Goal: Task Accomplishment & Management: Complete application form

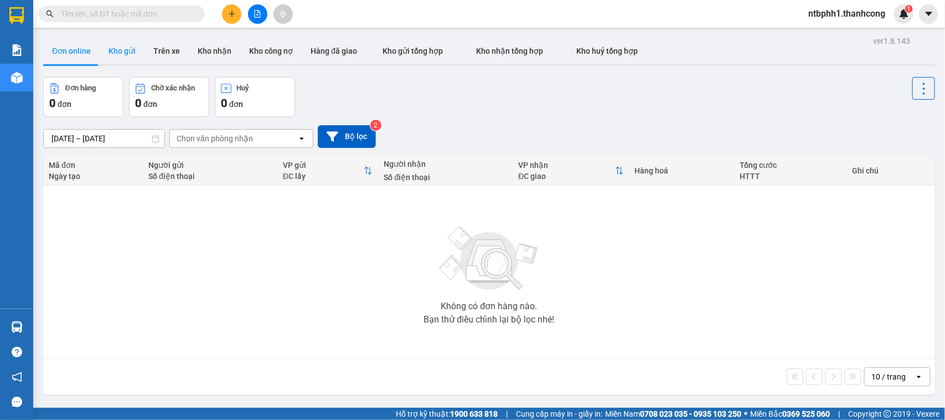
click at [120, 53] on button "Kho gửi" at bounding box center [122, 51] width 45 height 27
type input "[DATE] – [DATE]"
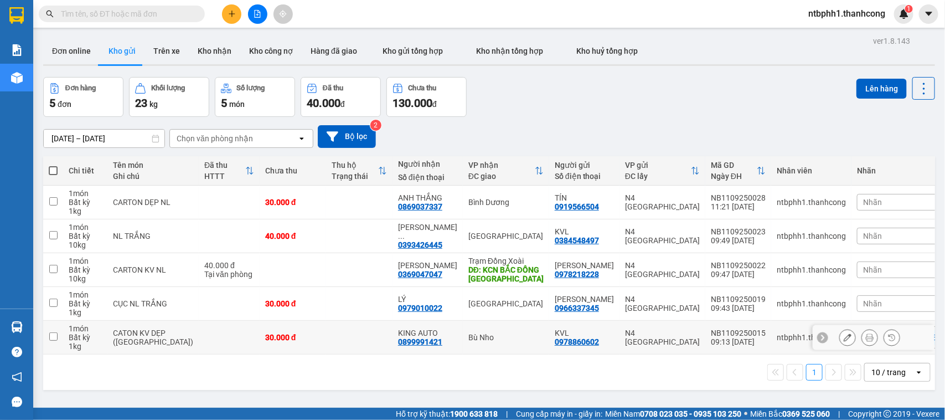
click at [398, 340] on div "0899991421" at bounding box center [420, 341] width 44 height 9
copy div "0899991421"
click at [54, 335] on input "checkbox" at bounding box center [53, 336] width 8 height 8
checkbox input "true"
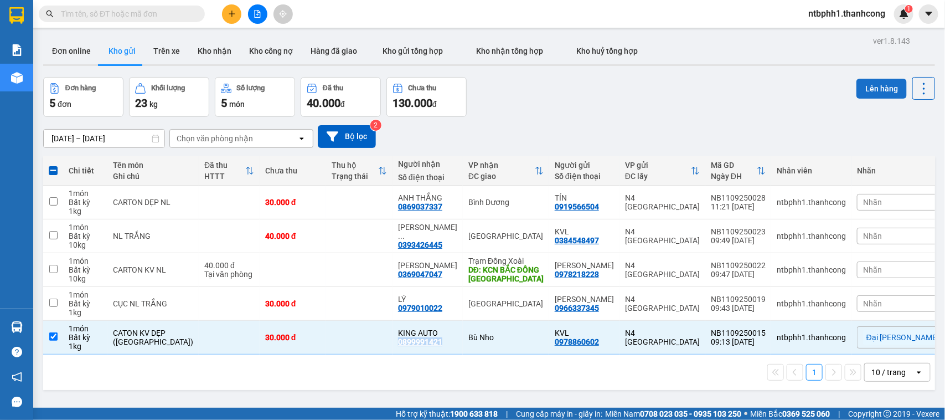
click at [862, 84] on button "Lên hàng" at bounding box center [881, 89] width 50 height 20
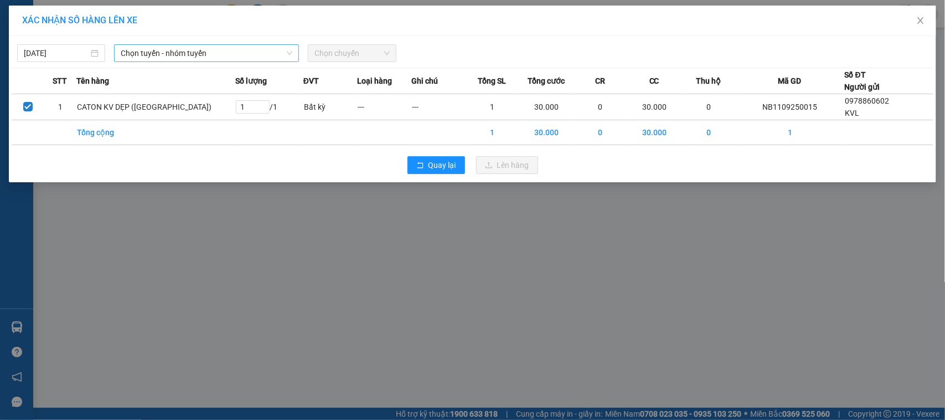
click at [216, 53] on span "Chọn tuyến - nhóm tuyến" at bounding box center [207, 53] width 172 height 17
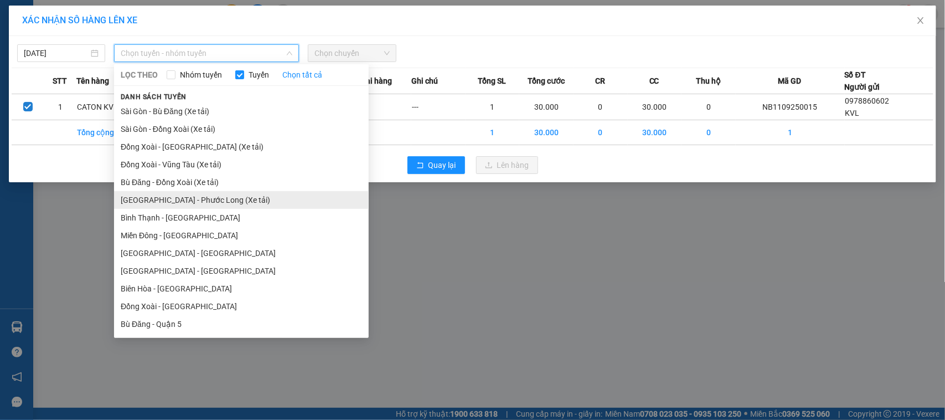
click at [178, 202] on li "Sài Gòn - Phước Long (Xe tải)" at bounding box center [241, 200] width 255 height 18
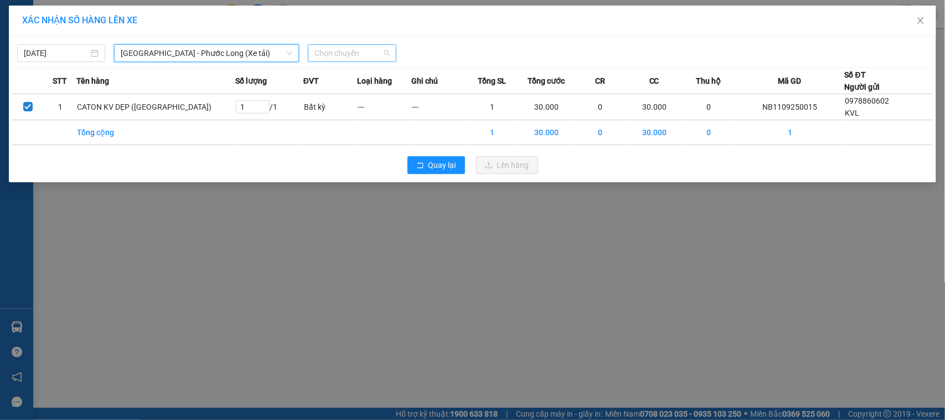
click at [335, 56] on span "Chọn chuyến" at bounding box center [351, 53] width 75 height 17
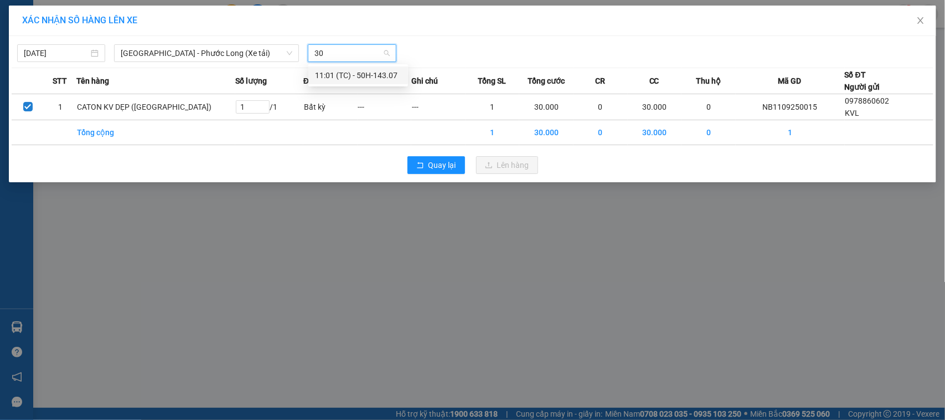
type input "307"
click at [344, 72] on div "11:01 (TC) - 50H-143.07" at bounding box center [358, 75] width 86 height 12
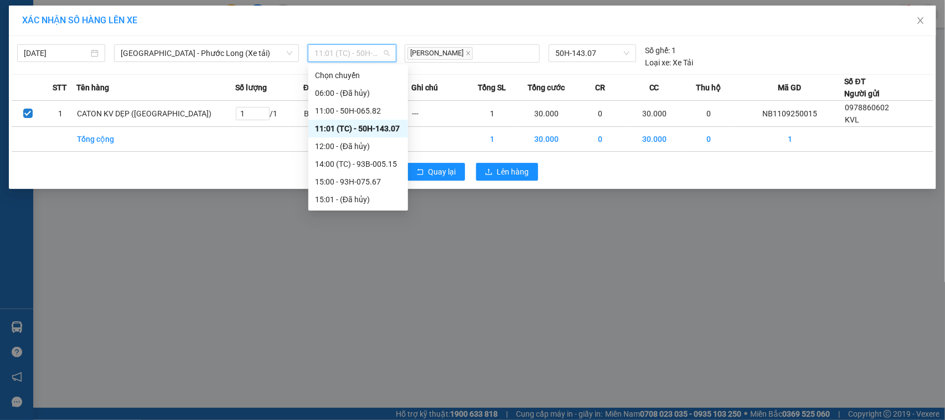
click at [361, 56] on span "11:01 (TC) - 50H-143.07" at bounding box center [351, 53] width 75 height 17
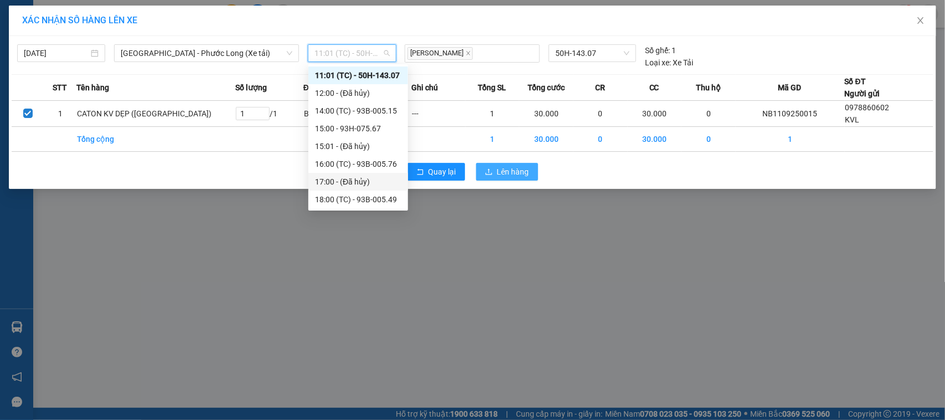
click at [495, 172] on button "Lên hàng" at bounding box center [507, 172] width 62 height 18
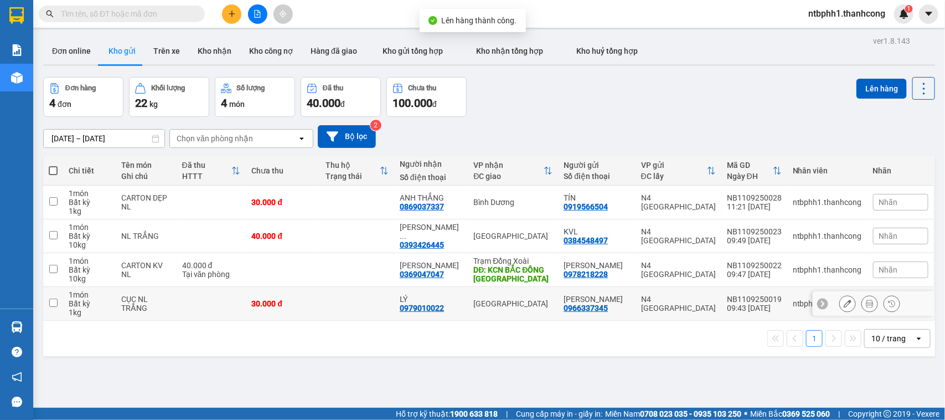
click at [421, 307] on div "0979010022" at bounding box center [422, 307] width 44 height 9
click at [421, 308] on div "0979010022" at bounding box center [422, 307] width 44 height 9
copy div "0979010022"
click at [53, 301] on input "checkbox" at bounding box center [53, 302] width 8 height 8
checkbox input "true"
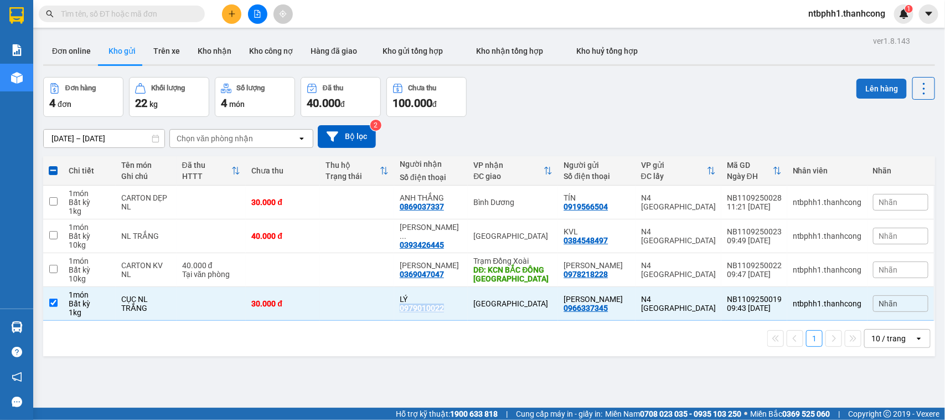
click at [867, 95] on button "Lên hàng" at bounding box center [881, 89] width 50 height 20
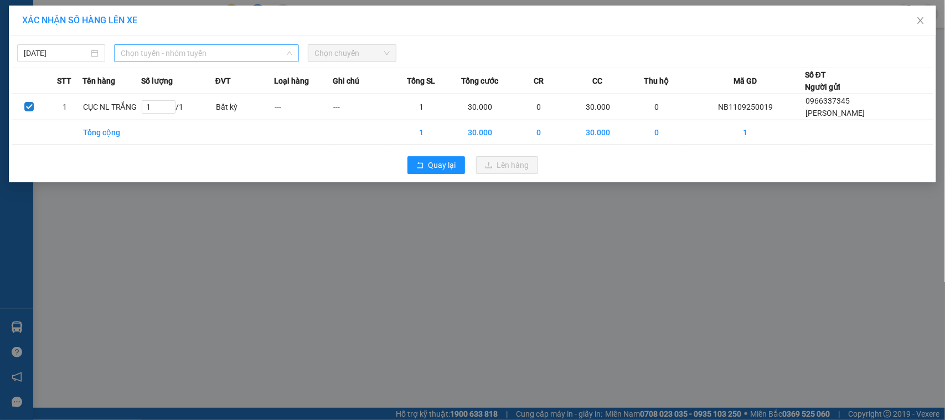
click at [200, 53] on span "Chọn tuyến - nhóm tuyến" at bounding box center [207, 53] width 172 height 17
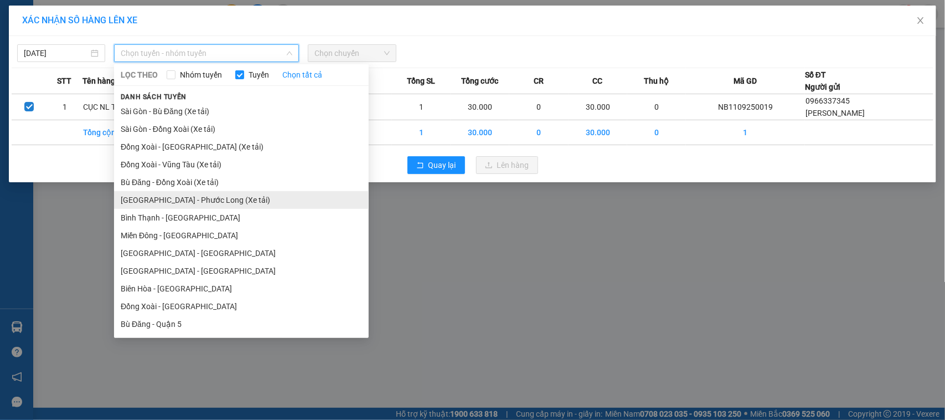
click at [198, 198] on li "Sài Gòn - Phước Long (Xe tải)" at bounding box center [241, 200] width 255 height 18
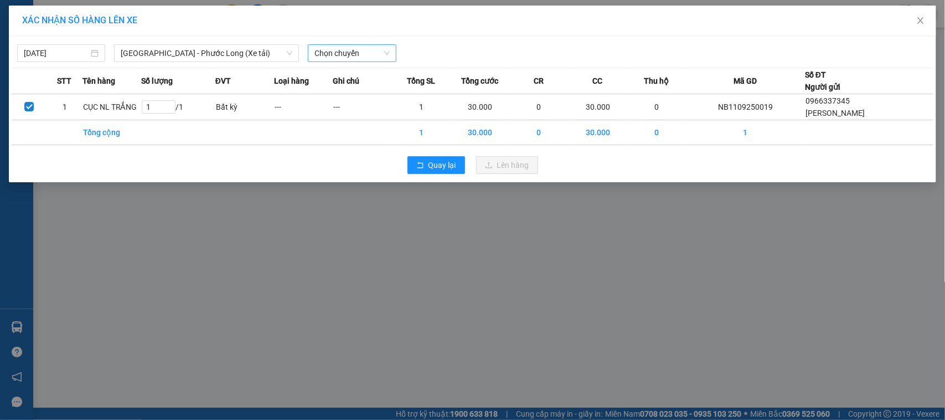
click at [308, 49] on div "Chọn chuyến" at bounding box center [351, 53] width 97 height 18
click at [312, 50] on div "Chọn chuyến" at bounding box center [352, 53] width 88 height 18
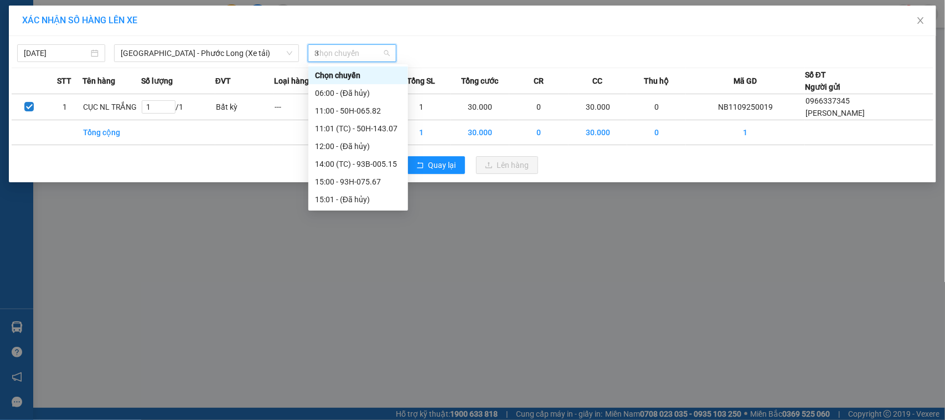
type input "30"
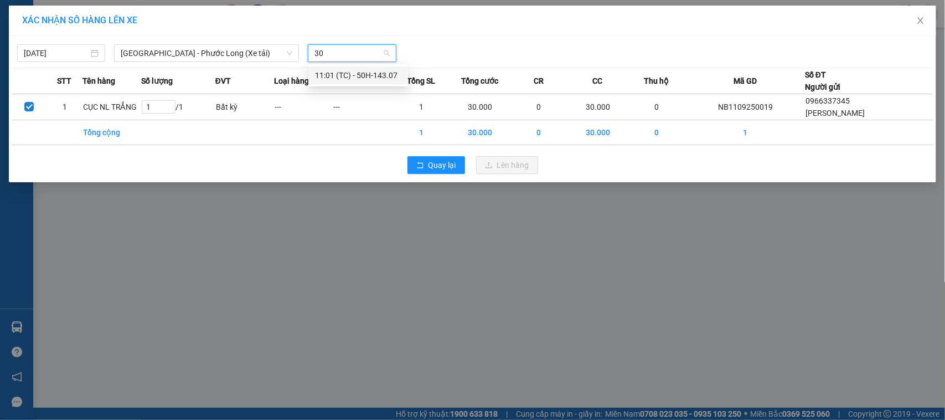
click at [349, 75] on div "11:01 (TC) - 50H-143.07" at bounding box center [358, 75] width 86 height 12
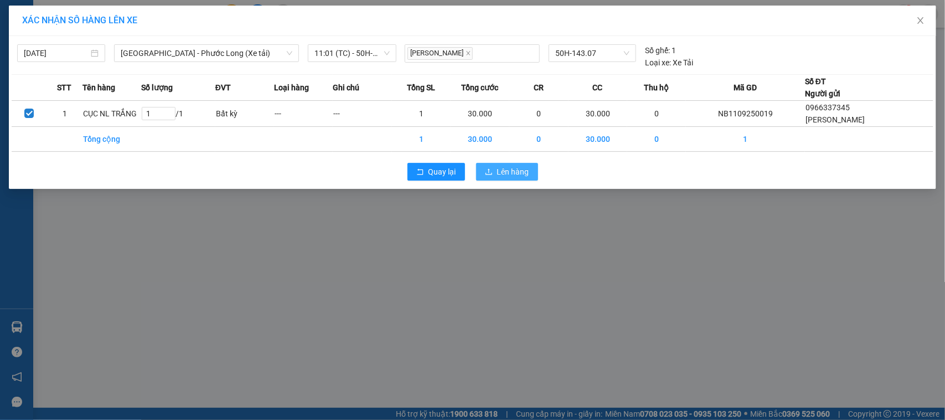
click at [501, 169] on span "Lên hàng" at bounding box center [513, 172] width 32 height 12
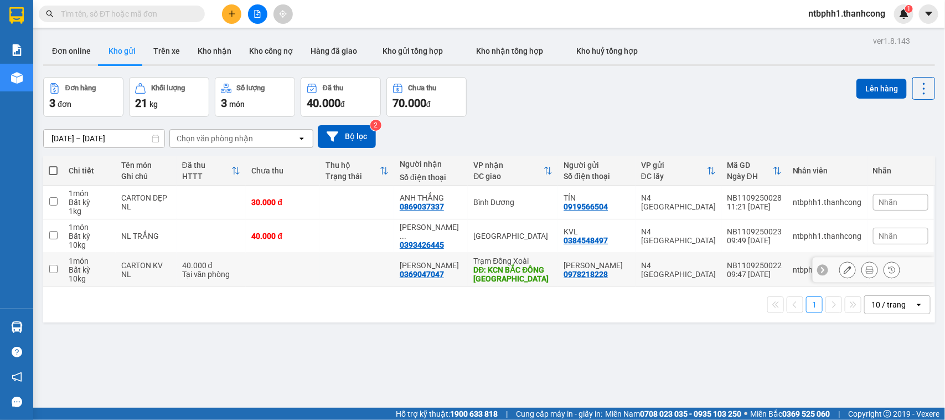
click at [431, 272] on div "0369047047" at bounding box center [422, 274] width 44 height 9
copy div "0369047047"
click at [53, 269] on input "checkbox" at bounding box center [53, 269] width 8 height 8
checkbox input "true"
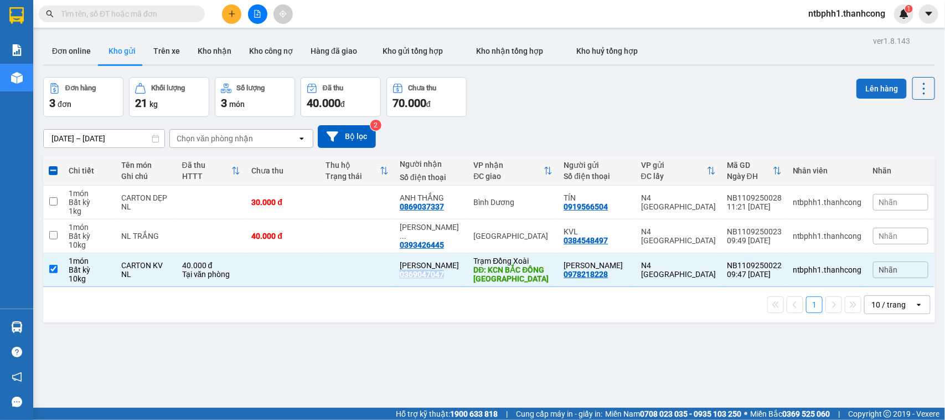
click at [872, 89] on button "Lên hàng" at bounding box center [881, 89] width 50 height 20
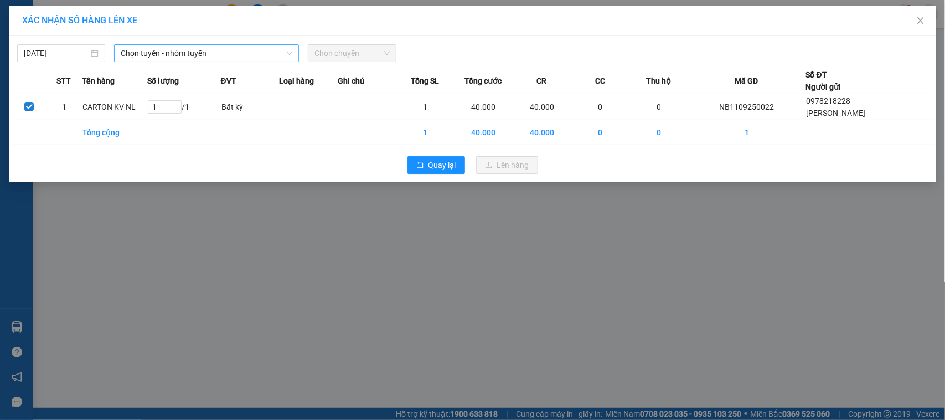
click at [255, 55] on span "Chọn tuyến - nhóm tuyến" at bounding box center [207, 53] width 172 height 17
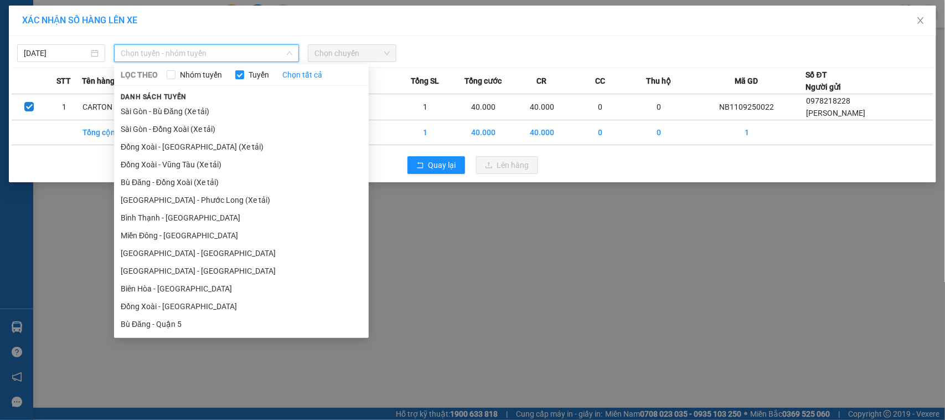
drag, startPoint x: 211, startPoint y: 195, endPoint x: 289, endPoint y: 59, distance: 156.9
click at [219, 189] on ul "Sài Gòn - Bù Đăng (Xe tải) Sài Gòn - Đồng Xoài (Xe tải) Đồng Xoài - Sài Gòn (Xe…" at bounding box center [241, 217] width 255 height 231
click at [176, 203] on li "[GEOGRAPHIC_DATA] - Phước Long (Xe tải)" at bounding box center [241, 200] width 255 height 18
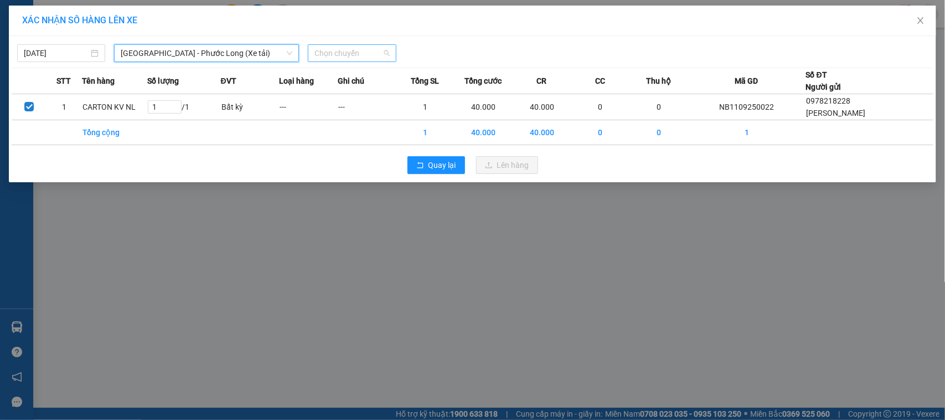
click at [327, 56] on span "Chọn chuyến" at bounding box center [351, 53] width 75 height 17
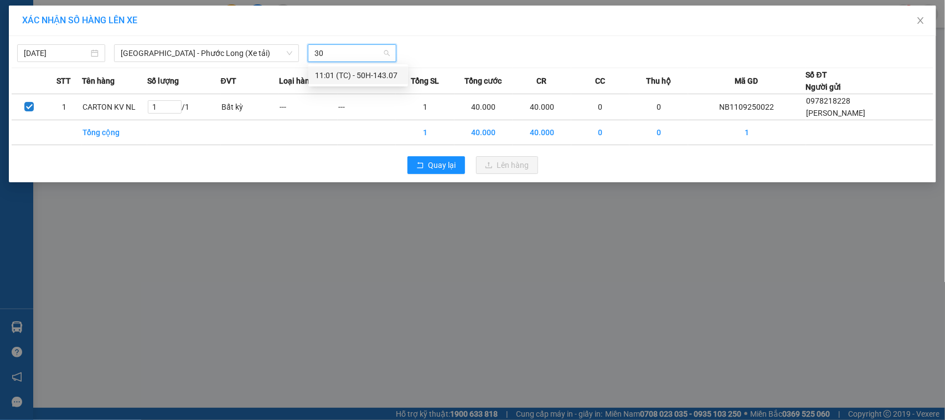
type input "307"
drag, startPoint x: 358, startPoint y: 77, endPoint x: 422, endPoint y: 158, distance: 102.8
click at [358, 77] on div "11:01 (TC) - 50H-143.07" at bounding box center [358, 75] width 86 height 12
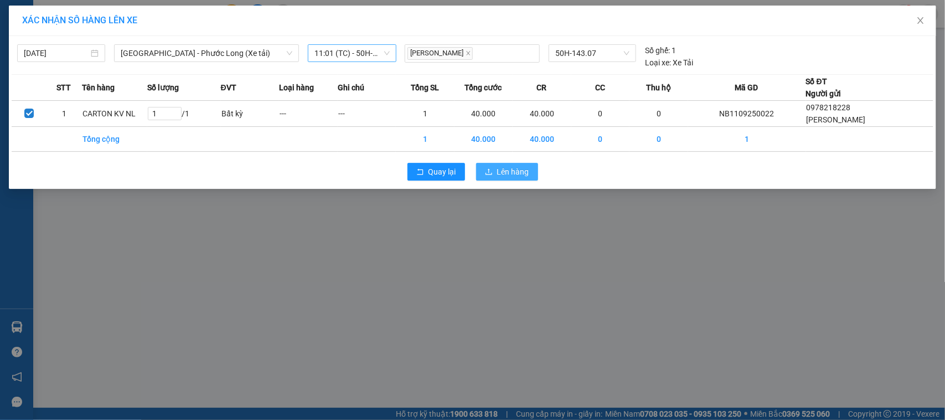
click at [496, 168] on button "Lên hàng" at bounding box center [507, 172] width 62 height 18
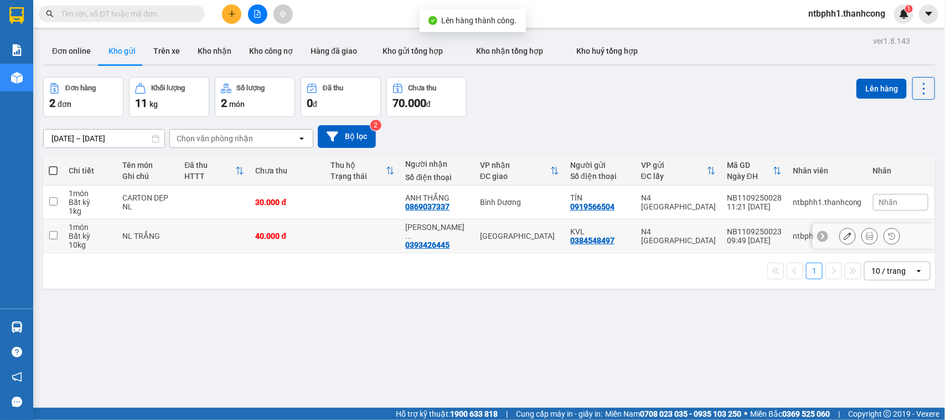
click at [438, 240] on div "0393426445" at bounding box center [428, 244] width 44 height 9
copy div "0393426445"
click at [413, 206] on div "0869037337" at bounding box center [428, 206] width 44 height 9
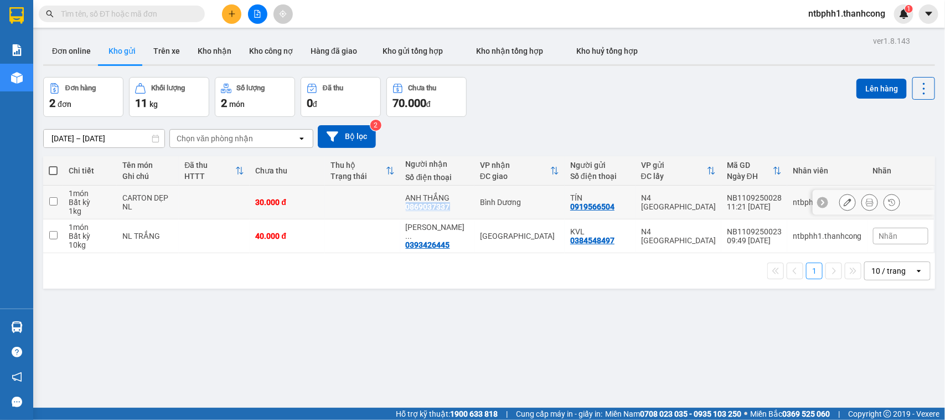
click at [413, 206] on div "0869037337" at bounding box center [428, 206] width 44 height 9
copy div "0869037337"
click at [53, 203] on input "checkbox" at bounding box center [53, 201] width 8 height 8
checkbox input "true"
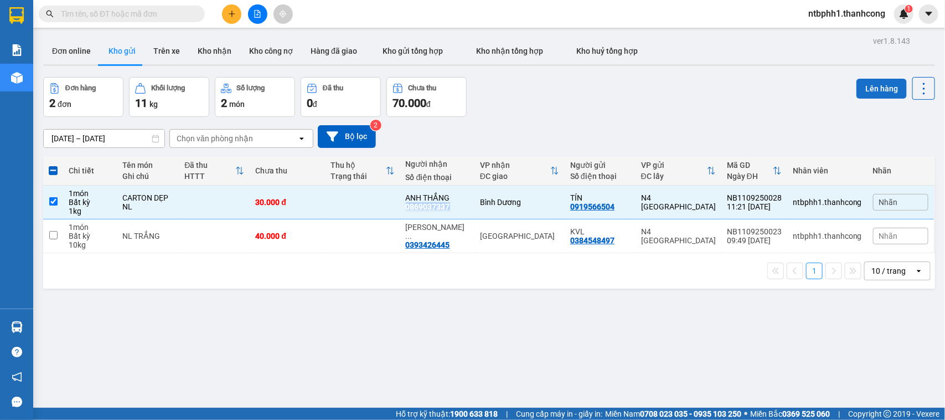
click at [862, 87] on button "Lên hàng" at bounding box center [881, 89] width 50 height 20
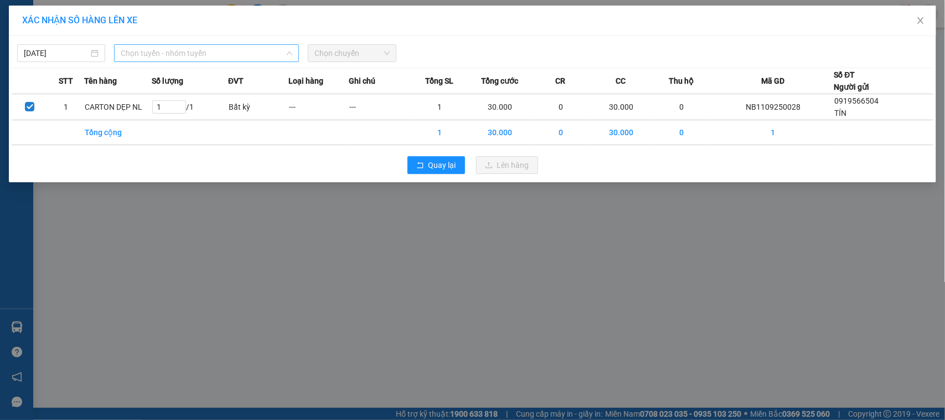
click at [137, 49] on span "Chọn tuyến - nhóm tuyến" at bounding box center [207, 53] width 172 height 17
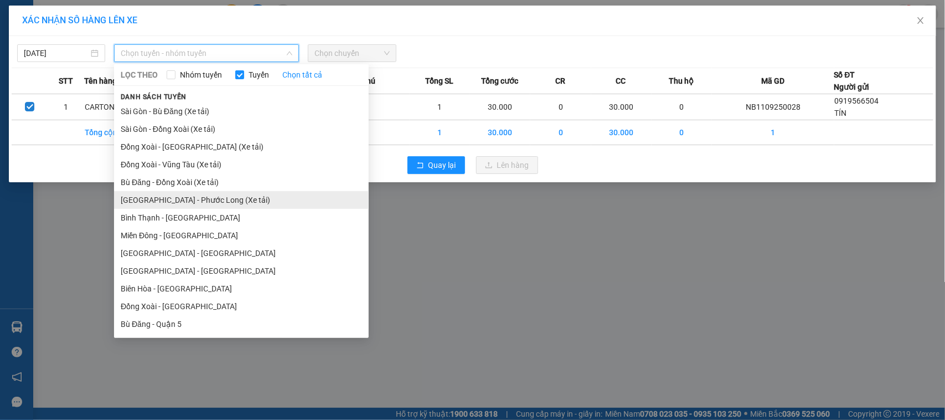
click at [181, 197] on li "[GEOGRAPHIC_DATA] - Phước Long (Xe tải)" at bounding box center [241, 200] width 255 height 18
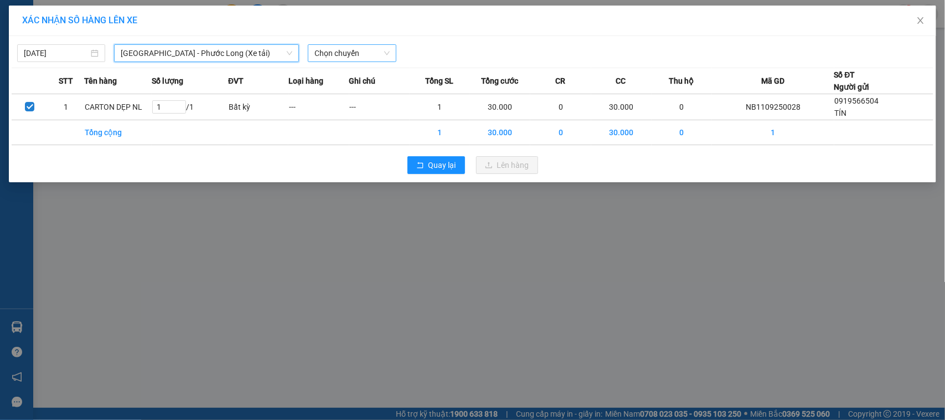
click at [341, 56] on span "Chọn chuyến" at bounding box center [351, 53] width 75 height 17
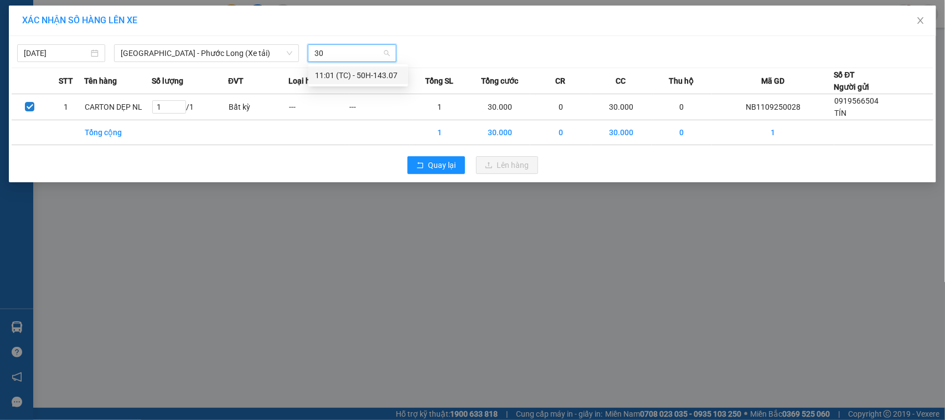
type input "307"
click at [361, 70] on div "11:01 (TC) - 50H-143.07" at bounding box center [358, 75] width 86 height 12
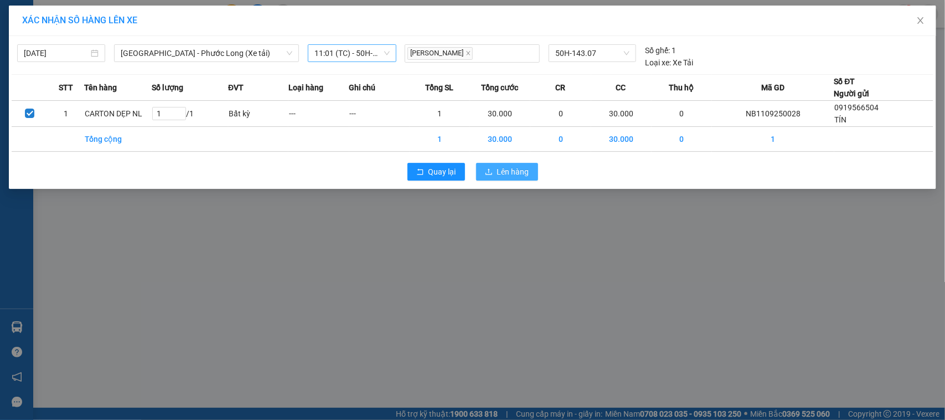
click at [511, 169] on span "Lên hàng" at bounding box center [513, 172] width 32 height 12
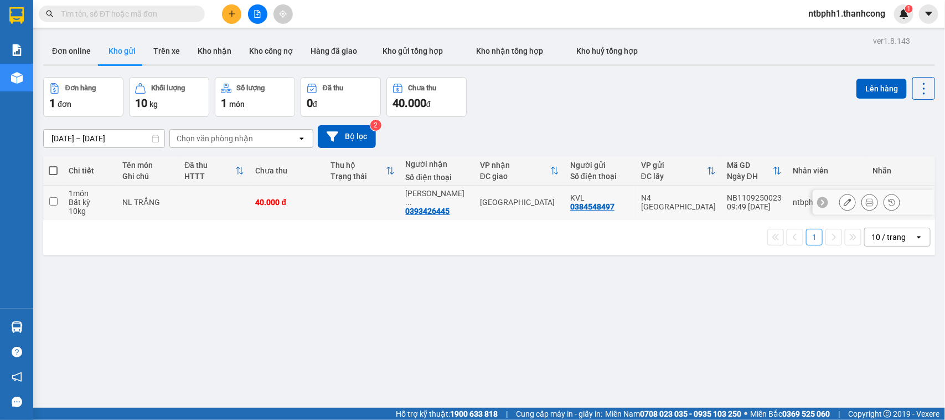
click at [438, 206] on div "0393426445" at bounding box center [428, 210] width 44 height 9
copy div "0393426445"
drag, startPoint x: 54, startPoint y: 199, endPoint x: 237, endPoint y: 144, distance: 190.7
click at [54, 200] on input "checkbox" at bounding box center [53, 201] width 8 height 8
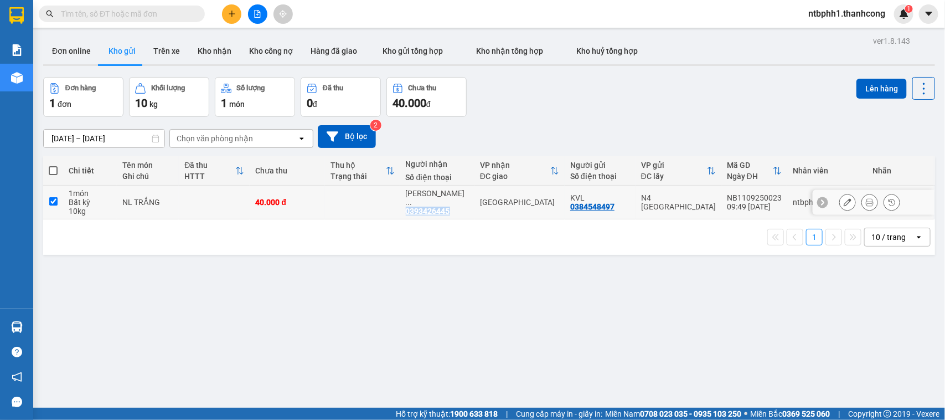
checkbox input "true"
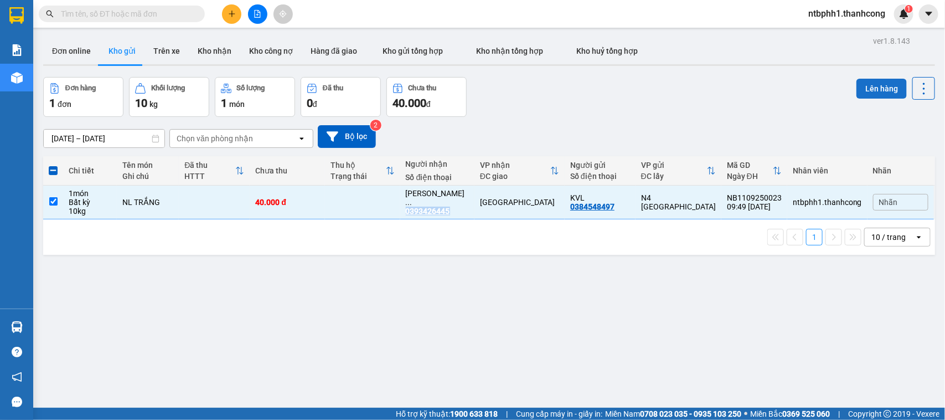
click at [856, 87] on button "Lên hàng" at bounding box center [881, 89] width 50 height 20
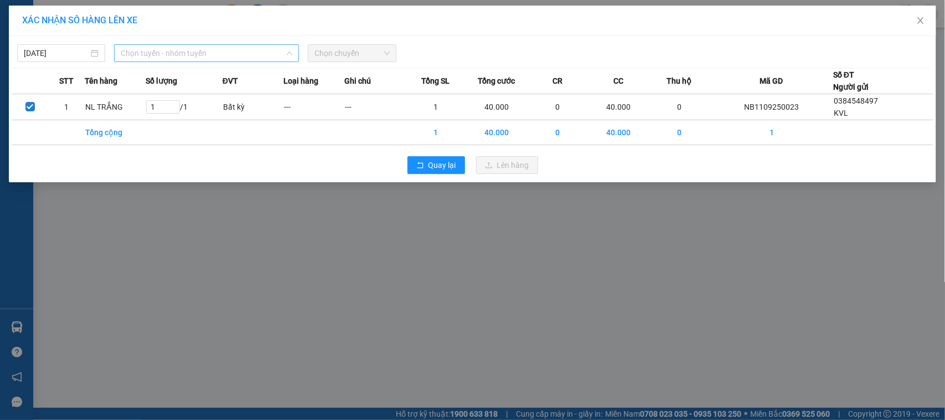
click at [223, 58] on span "Chọn tuyến - nhóm tuyến" at bounding box center [207, 53] width 172 height 17
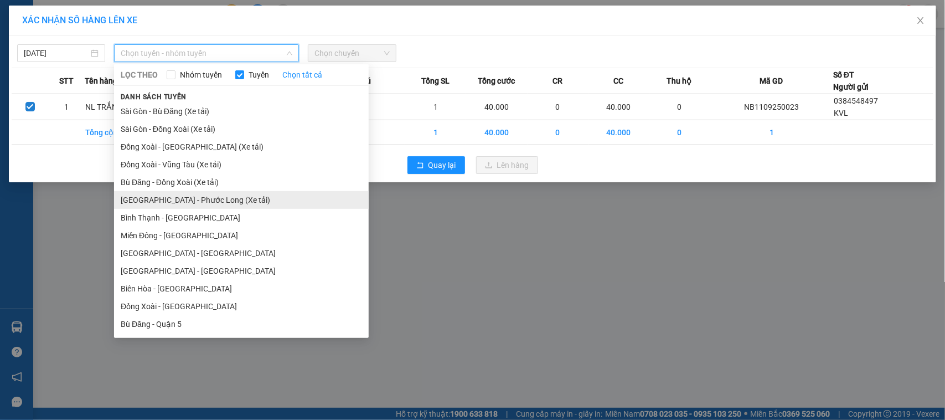
click at [208, 195] on li "[GEOGRAPHIC_DATA] - Phước Long (Xe tải)" at bounding box center [241, 200] width 255 height 18
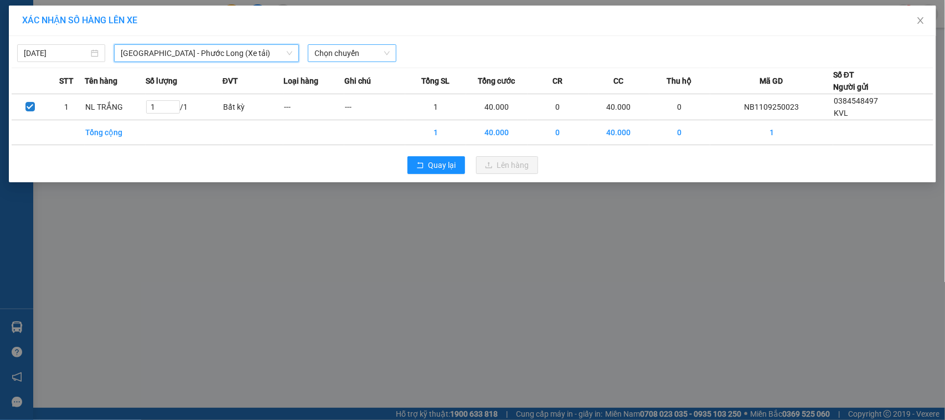
click at [348, 58] on span "Chọn chuyến" at bounding box center [351, 53] width 75 height 17
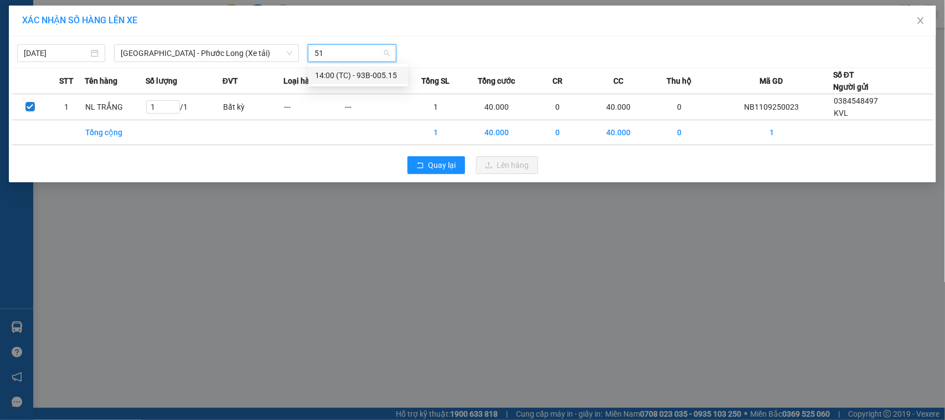
type input "515"
click at [382, 84] on div "14:00 (TC) - 93B-005.15" at bounding box center [358, 75] width 100 height 18
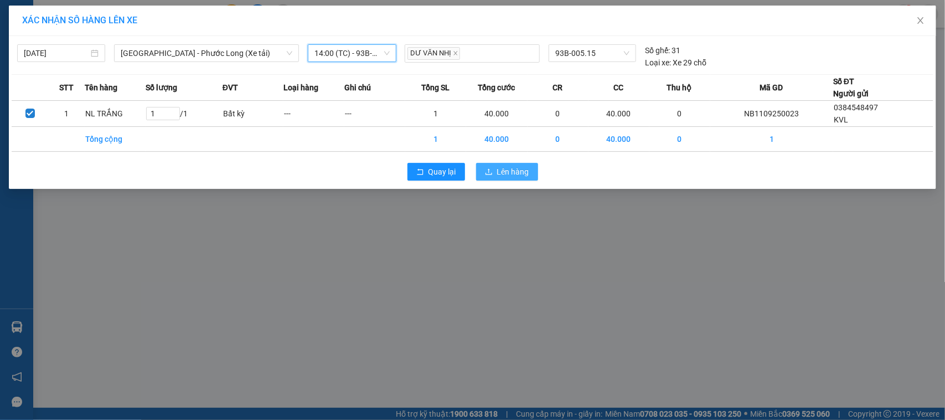
click at [513, 166] on span "Lên hàng" at bounding box center [513, 172] width 32 height 12
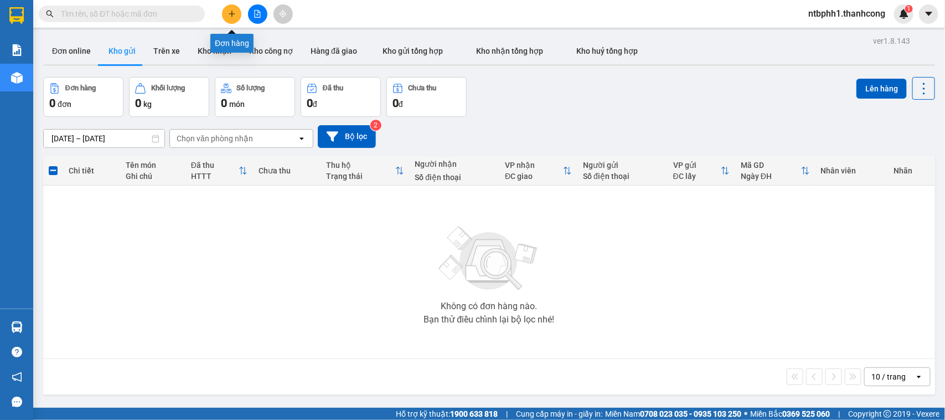
click at [226, 9] on button at bounding box center [231, 13] width 19 height 19
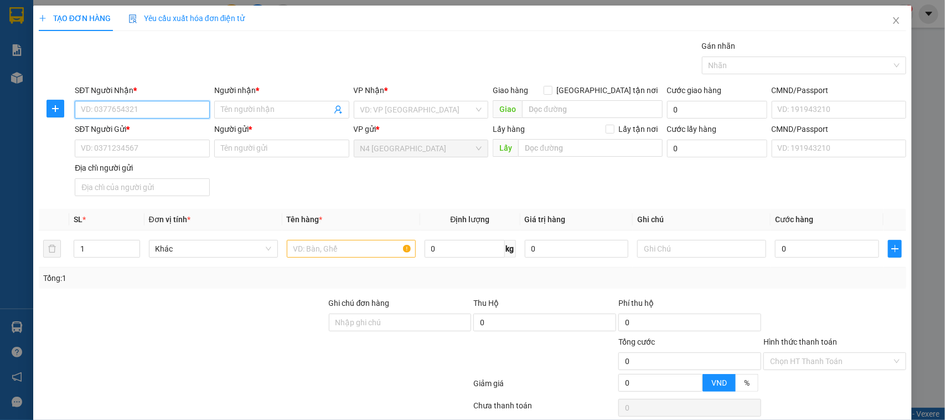
paste input "0833.221.649"
type input "0833221649"
type input "g"
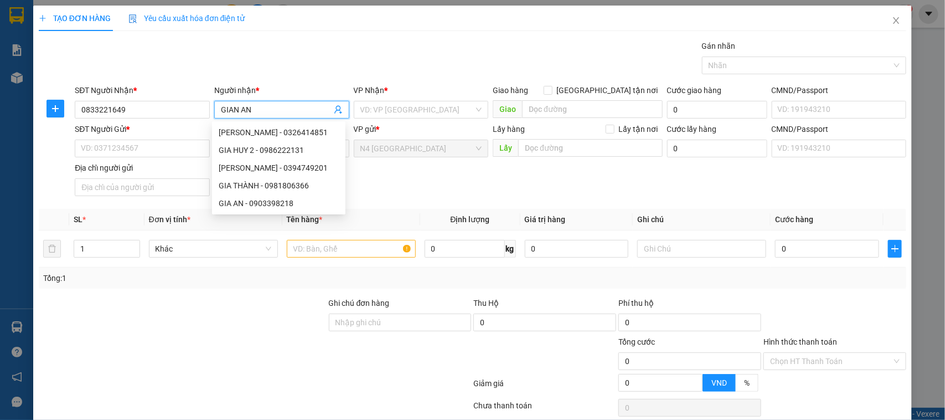
type input "GIAN AN"
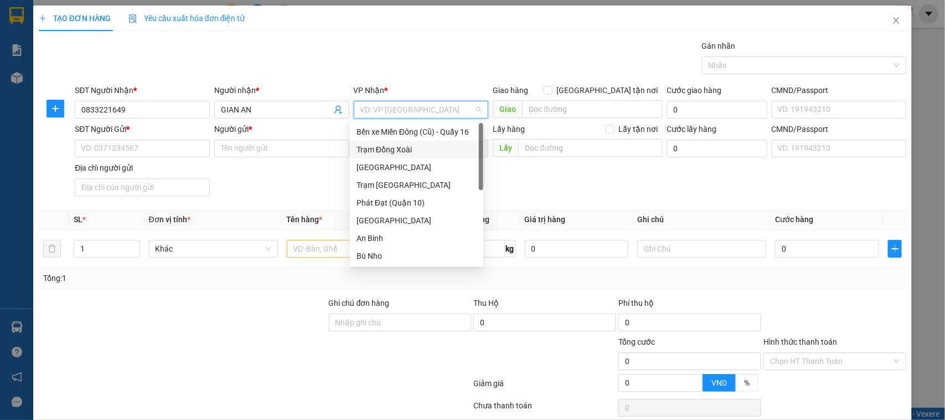
click at [392, 147] on div "Trạm Đồng Xoài" at bounding box center [416, 149] width 120 height 12
click at [120, 150] on input "SĐT Người Gửi *" at bounding box center [142, 148] width 135 height 18
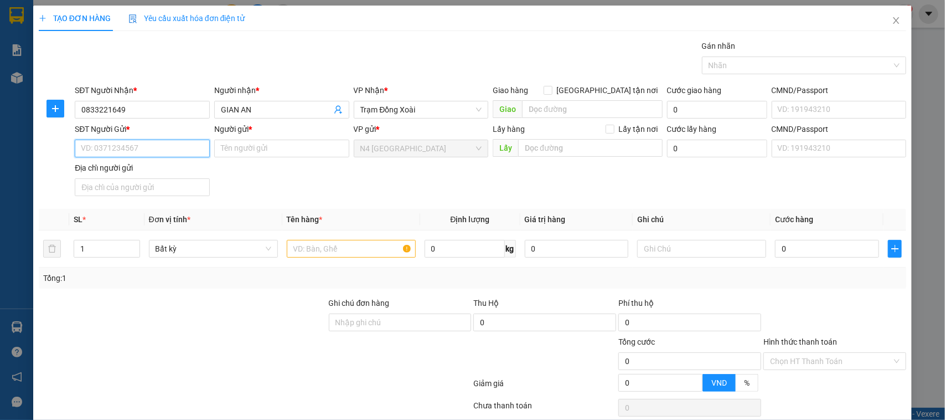
paste input "0973876693"
type input "0973876693"
click at [249, 148] on input "Người gửi *" at bounding box center [281, 148] width 135 height 18
paste input "CÔNG TY CỔ PHẦN TẬP ĐOÀN SONA"
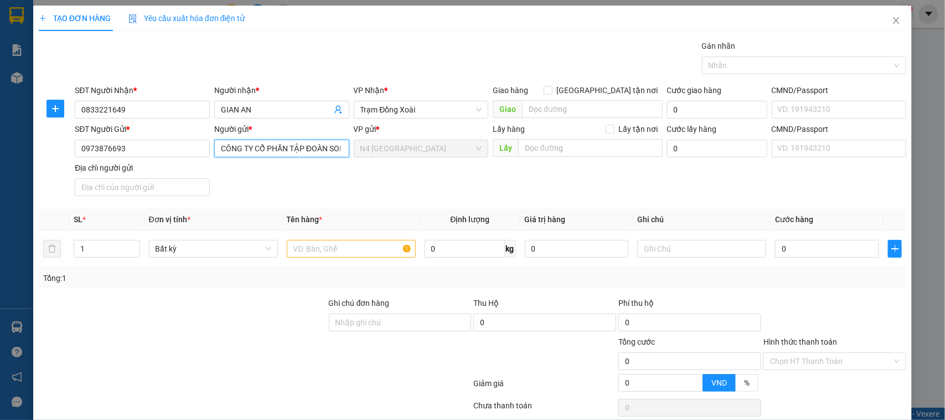
scroll to position [0, 12]
type input "CÔNG TY CỔ PHẦN TẬP ĐOÀN SONA"
click at [349, 184] on div "SĐT Người Gửi * 0973876693 Người gửi * CÔNG TY CỔ PHẦN TẬP ĐOÀN SONA CÔNG TY CỔ…" at bounding box center [491, 161] width 836 height 77
click at [312, 250] on input "text" at bounding box center [351, 249] width 129 height 18
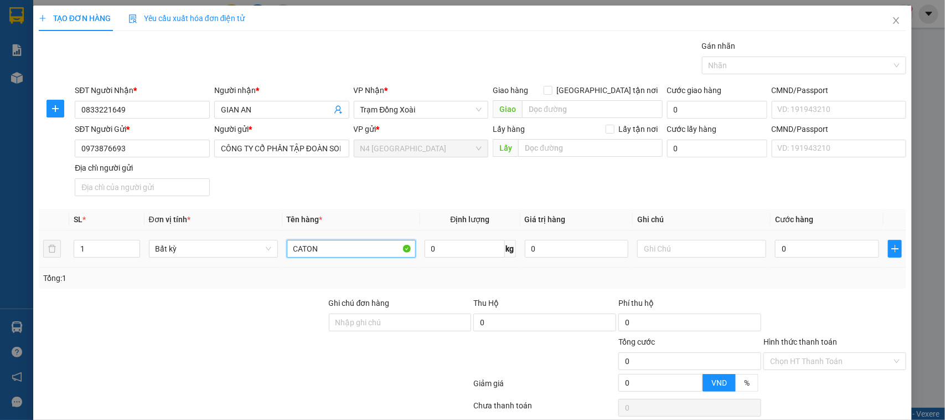
type input "CATON"
type input "5"
type input "10"
click at [568, 278] on div "Tổng: 1" at bounding box center [472, 278] width 859 height 12
type input "40.000"
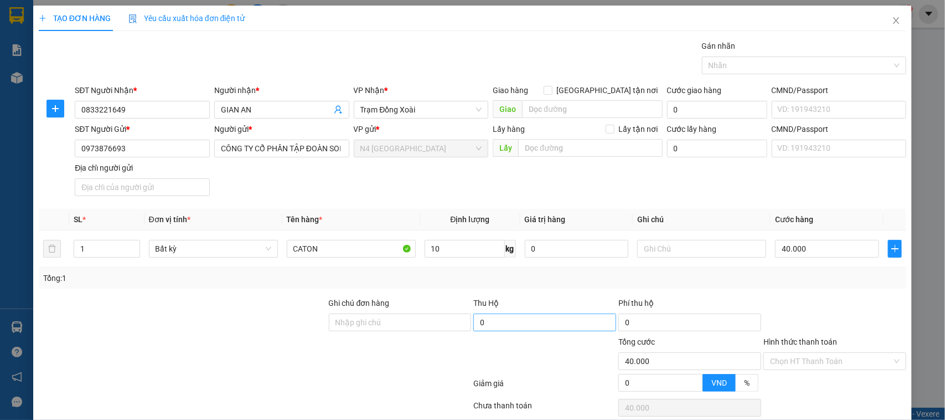
type input "40.000"
click at [526, 363] on div at bounding box center [544, 354] width 145 height 39
click at [108, 247] on input "1" at bounding box center [106, 248] width 65 height 17
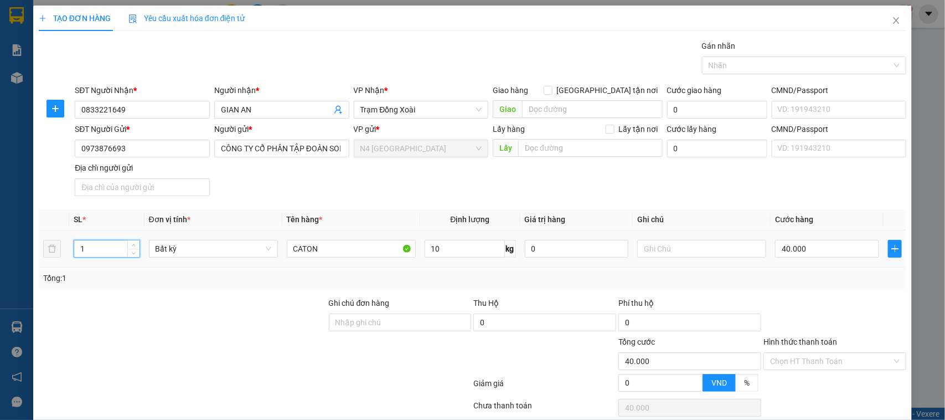
click at [106, 249] on input "1" at bounding box center [106, 248] width 65 height 17
type input "9"
click at [172, 347] on div at bounding box center [183, 354] width 290 height 39
type input "360.000"
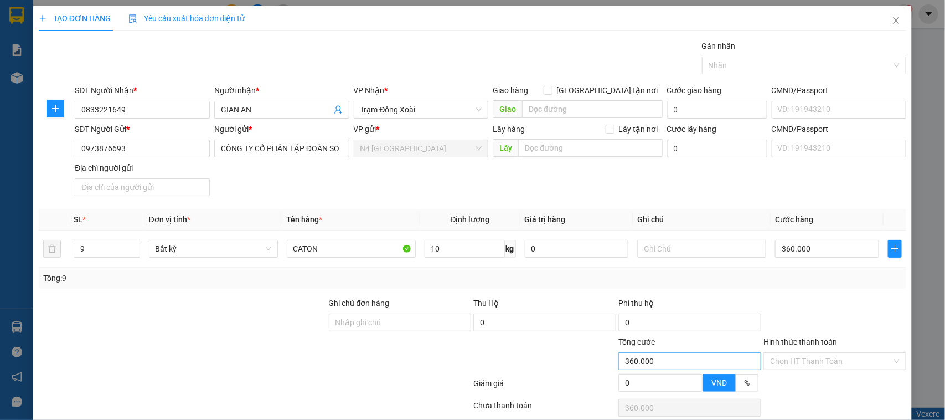
drag, startPoint x: 578, startPoint y: 370, endPoint x: 618, endPoint y: 360, distance: 40.5
click at [579, 371] on div at bounding box center [544, 354] width 145 height 39
click at [806, 70] on div at bounding box center [799, 65] width 188 height 13
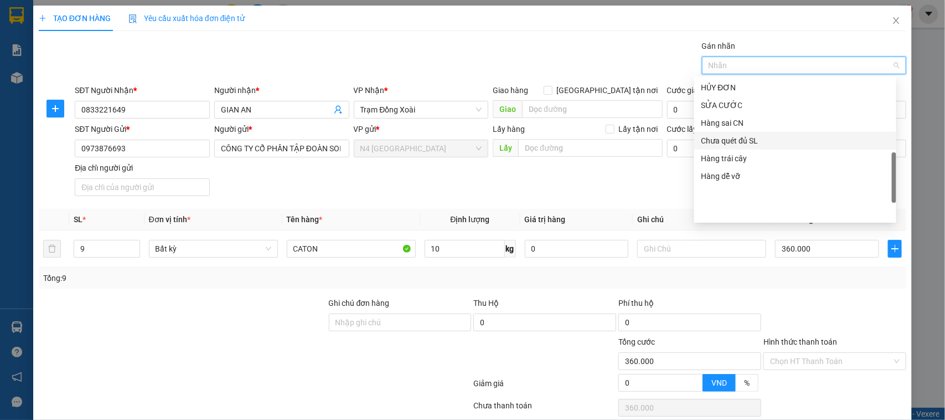
scroll to position [285, 0]
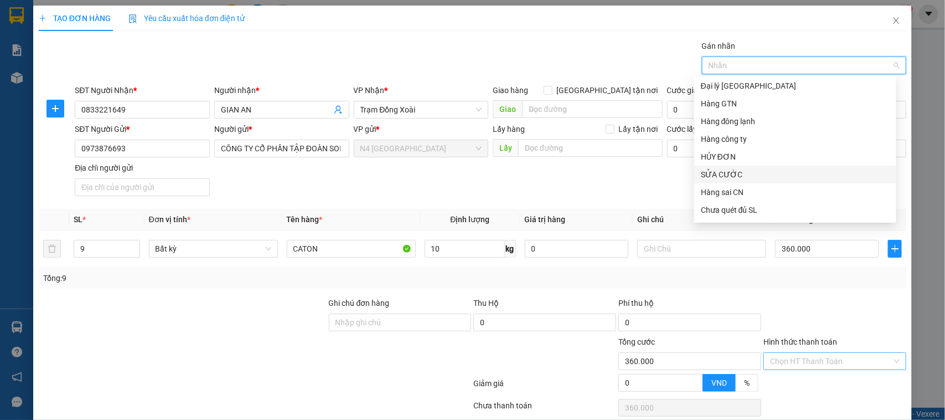
click at [815, 361] on input "Hình thức thanh toán" at bounding box center [831, 361] width 122 height 17
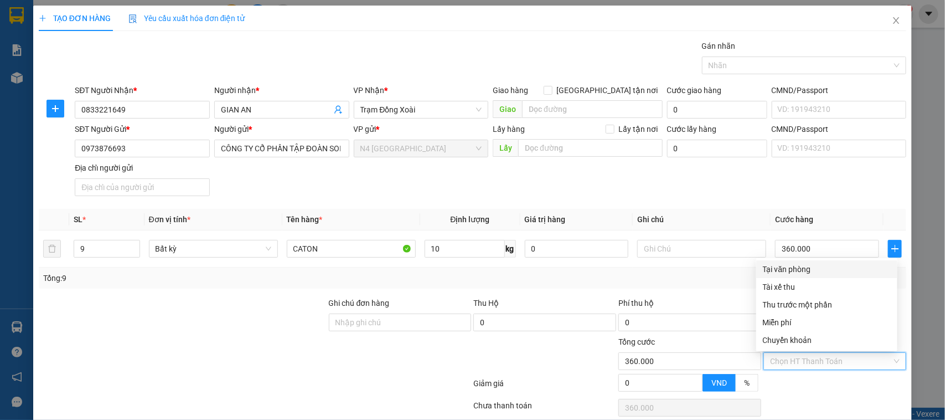
click at [815, 360] on input "Hình thức thanh toán" at bounding box center [831, 361] width 122 height 17
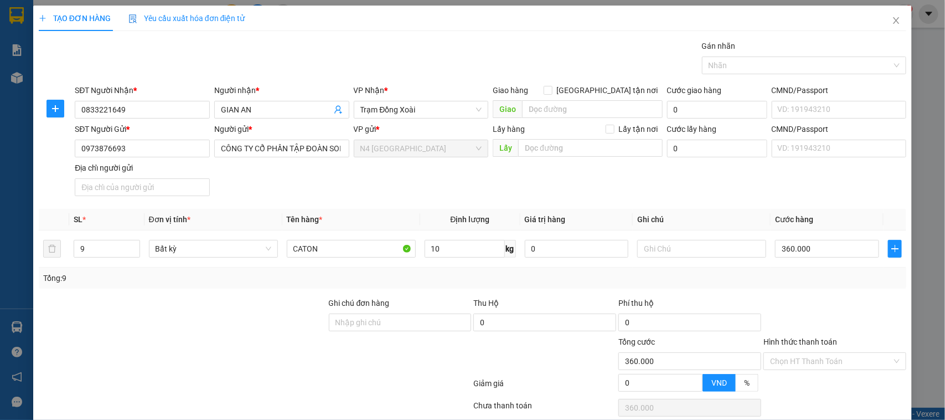
click at [677, 291] on div "Transit Pickup Surcharge Ids Transit Deliver Surcharge Ids Transit Deliver Surc…" at bounding box center [473, 242] width 868 height 405
click at [803, 360] on input "Hình thức thanh toán" at bounding box center [831, 361] width 122 height 17
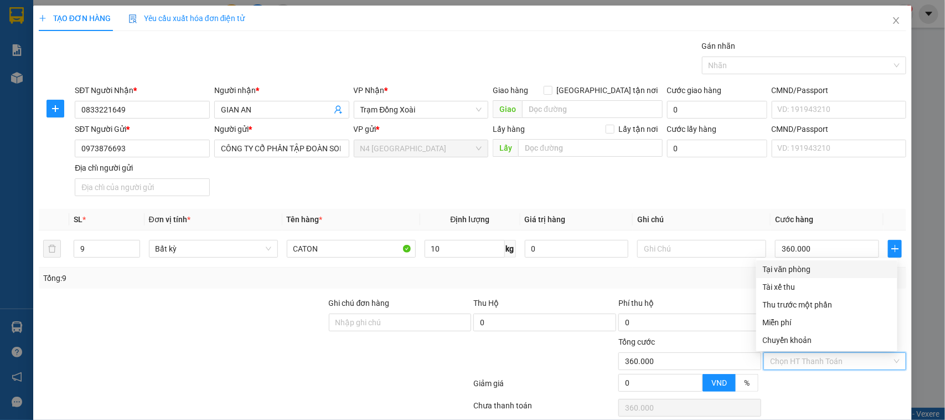
click at [814, 270] on div "Tại văn phòng" at bounding box center [827, 269] width 128 height 12
type input "0"
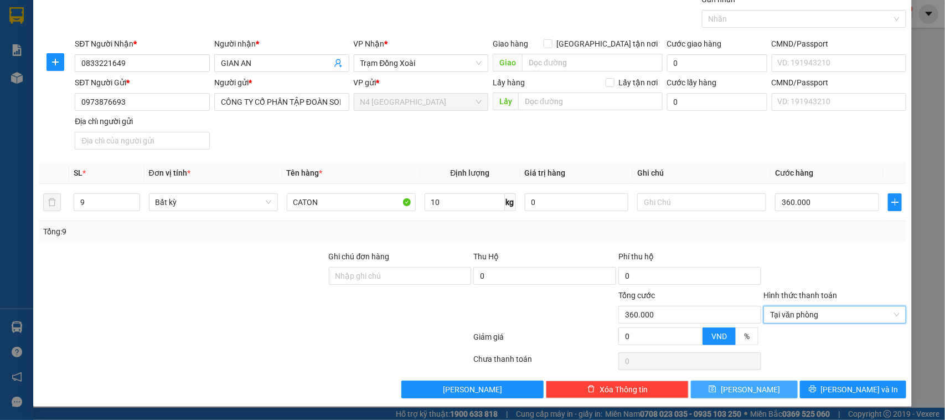
click at [737, 388] on span "[PERSON_NAME]" at bounding box center [750, 389] width 59 height 12
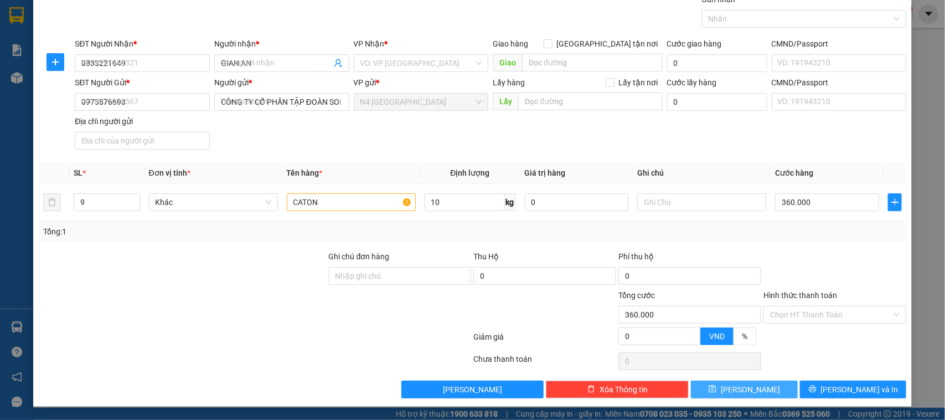
type input "1"
type input "0"
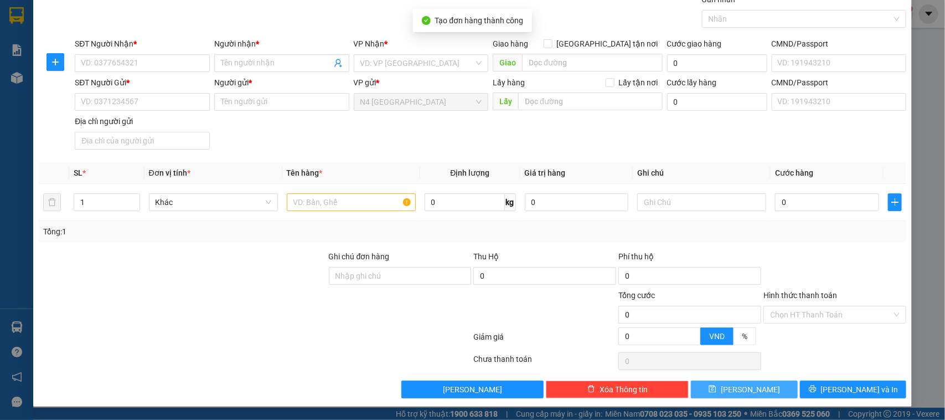
scroll to position [0, 0]
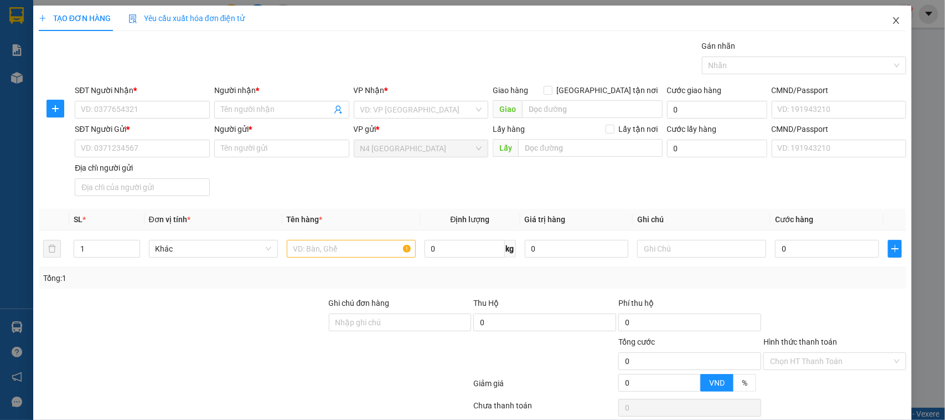
click at [893, 21] on icon "close" at bounding box center [896, 20] width 6 height 7
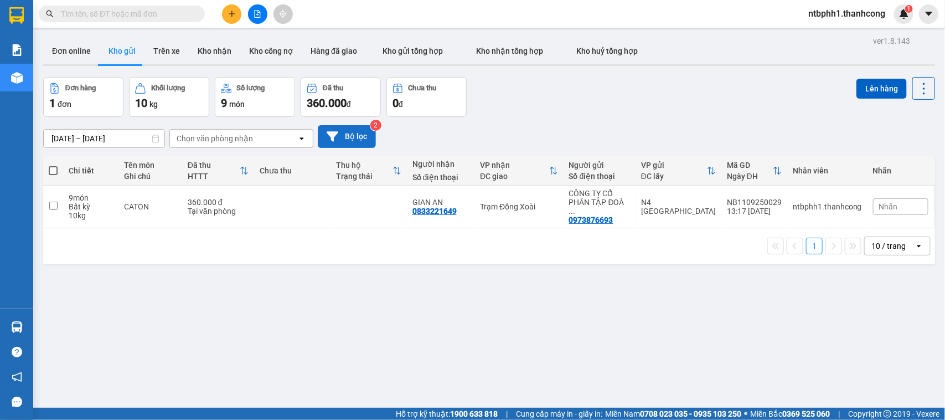
click at [358, 131] on button "Bộ lọc" at bounding box center [347, 136] width 58 height 23
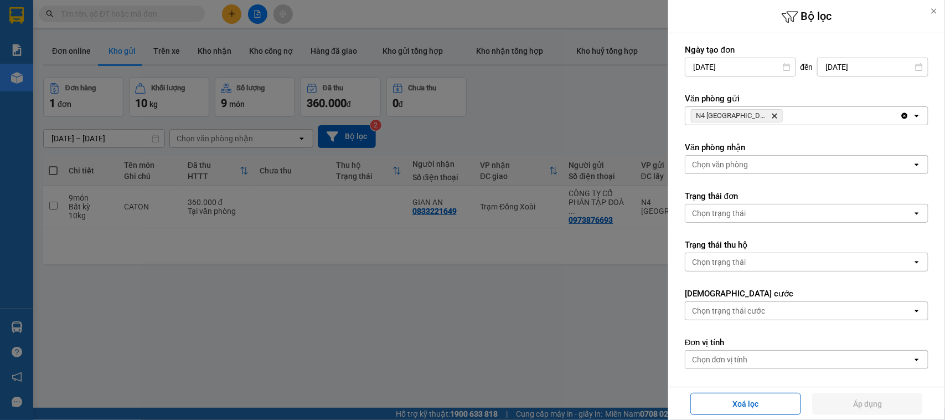
click at [933, 9] on icon at bounding box center [934, 11] width 8 height 8
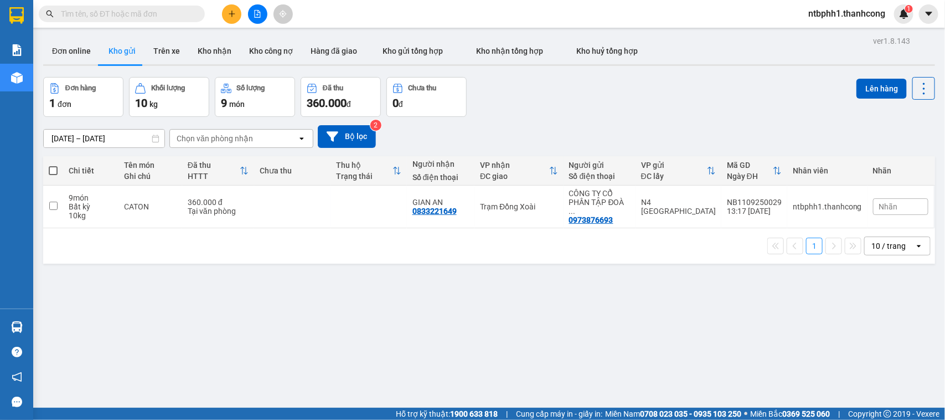
scroll to position [51, 0]
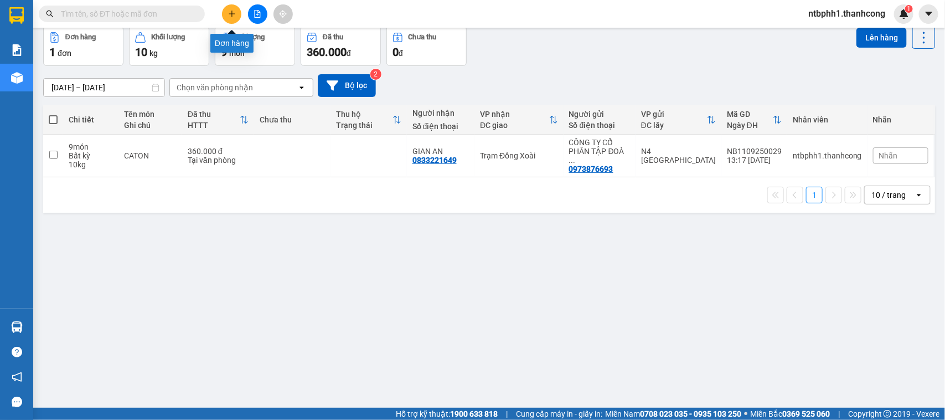
click at [229, 8] on button at bounding box center [231, 13] width 19 height 19
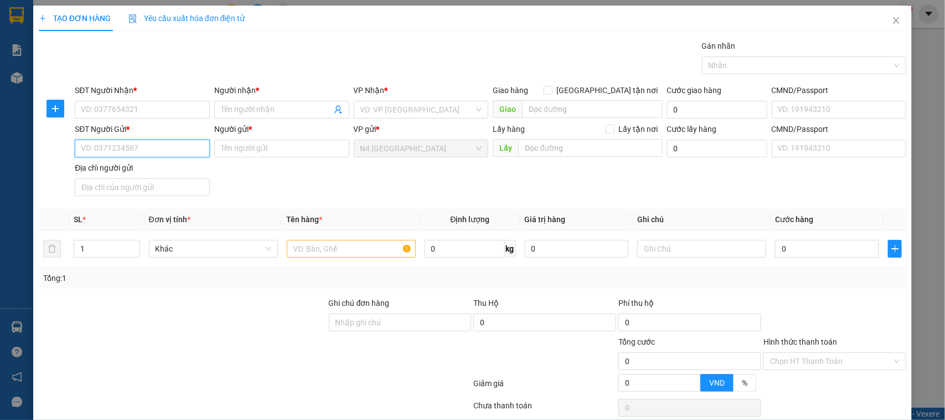
click at [135, 156] on input "SĐT Người Gửi *" at bounding box center [142, 148] width 135 height 18
type input "0389596744"
click at [233, 155] on input "Người gửi *" at bounding box center [281, 148] width 135 height 18
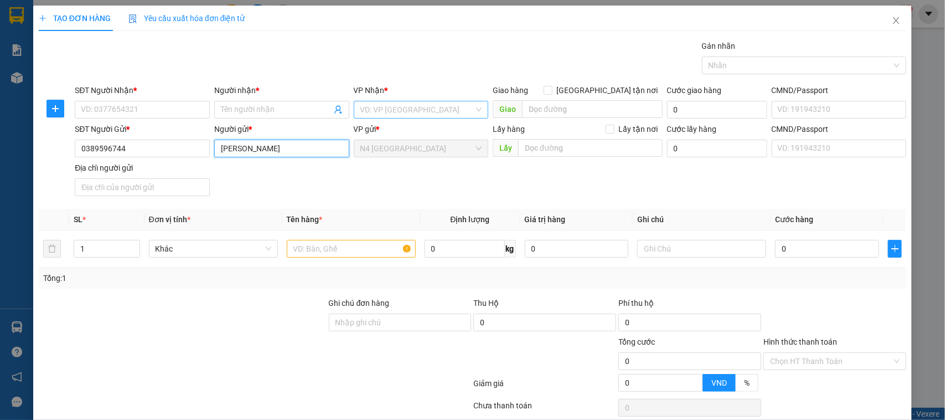
type input "LÊ THỊ THỦY"
click at [377, 104] on input "search" at bounding box center [417, 109] width 114 height 17
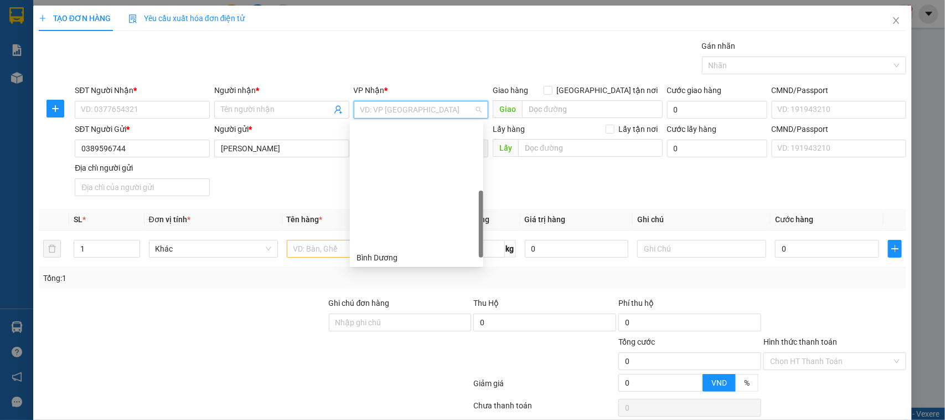
scroll to position [208, 0]
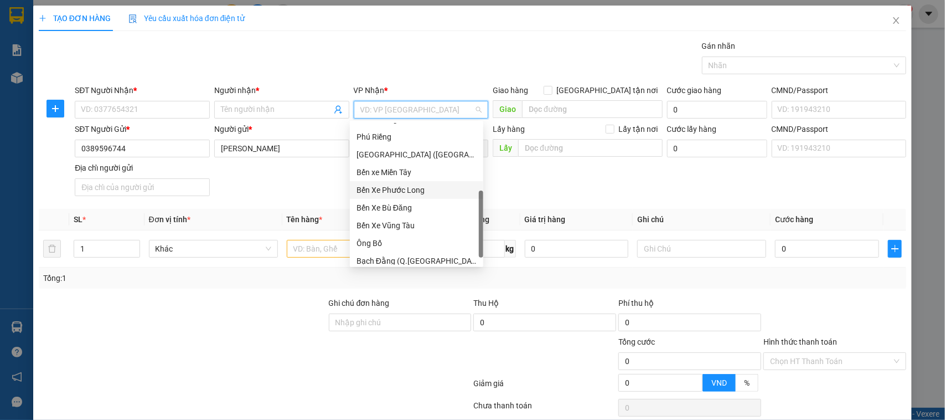
click at [394, 192] on div "Bến Xe Phước Long" at bounding box center [416, 190] width 120 height 12
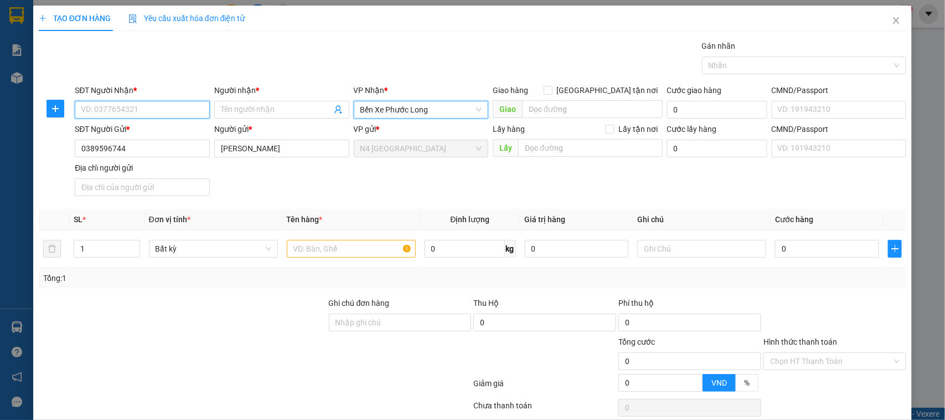
click at [148, 106] on input "SĐT Người Nhận *" at bounding box center [142, 110] width 135 height 18
type input "0979515833"
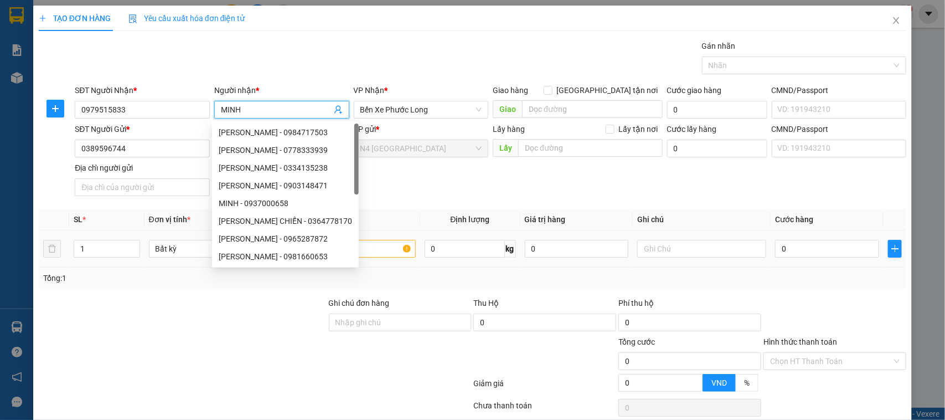
type input "MINH"
click at [382, 250] on input "text" at bounding box center [351, 249] width 129 height 18
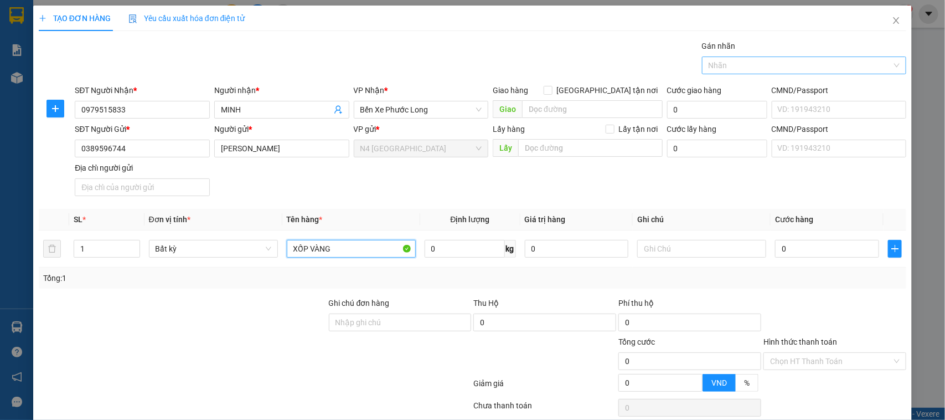
click at [769, 70] on div at bounding box center [799, 65] width 188 height 13
type input "XỐP VÀNG"
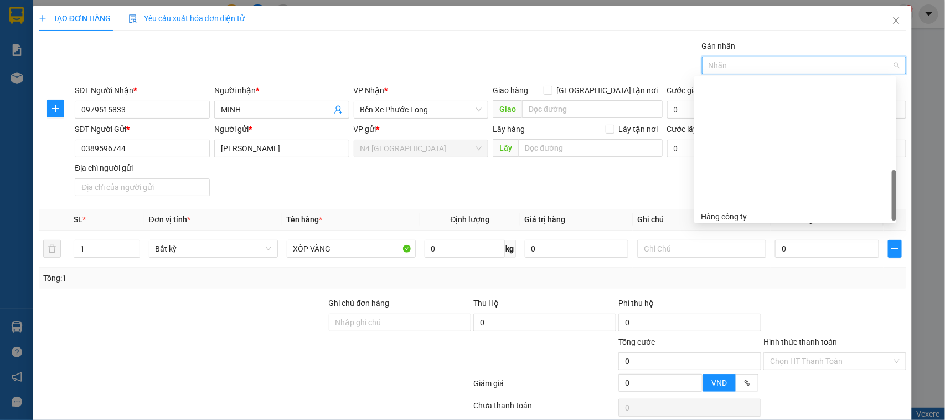
scroll to position [354, 0]
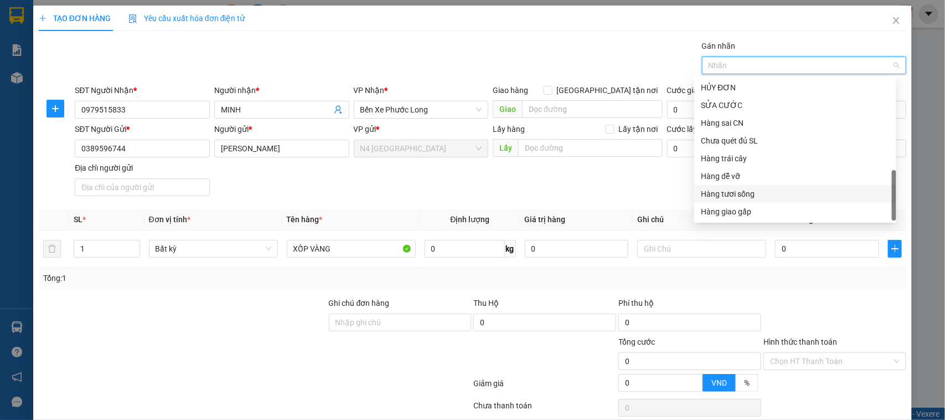
click at [748, 198] on div "Hàng tươi sống" at bounding box center [795, 194] width 189 height 12
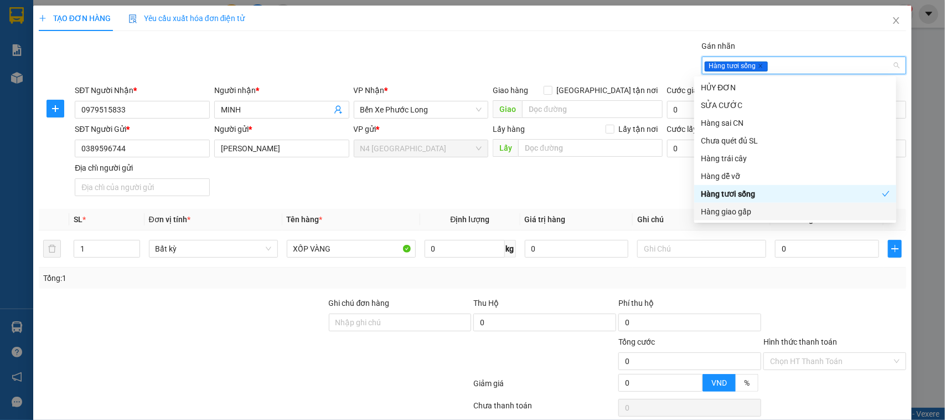
click at [286, 340] on div at bounding box center [183, 354] width 290 height 39
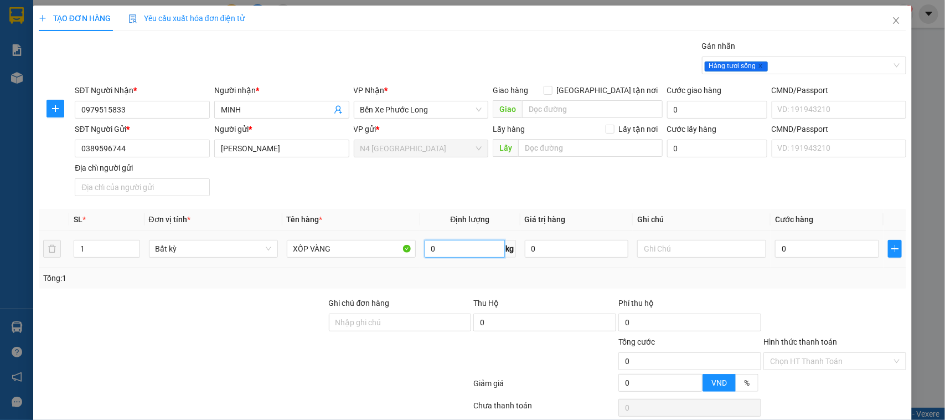
click at [435, 253] on input "0" at bounding box center [465, 249] width 80 height 18
type input "5"
click at [555, 360] on div at bounding box center [544, 354] width 145 height 39
type input "40.000"
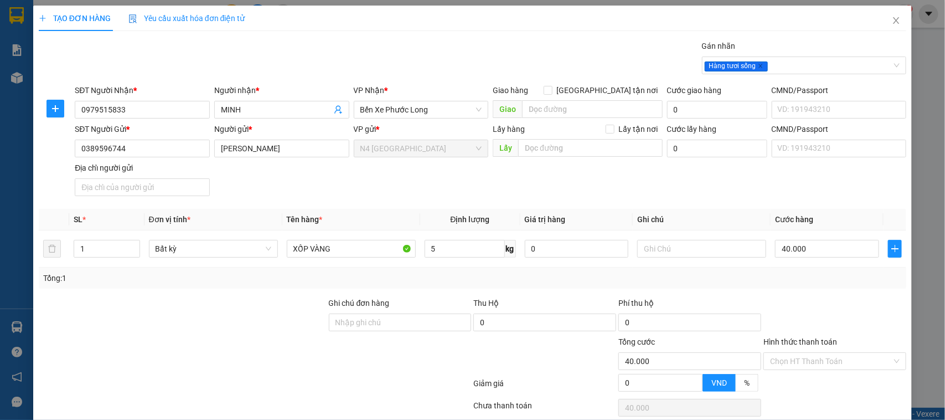
type input "40.000"
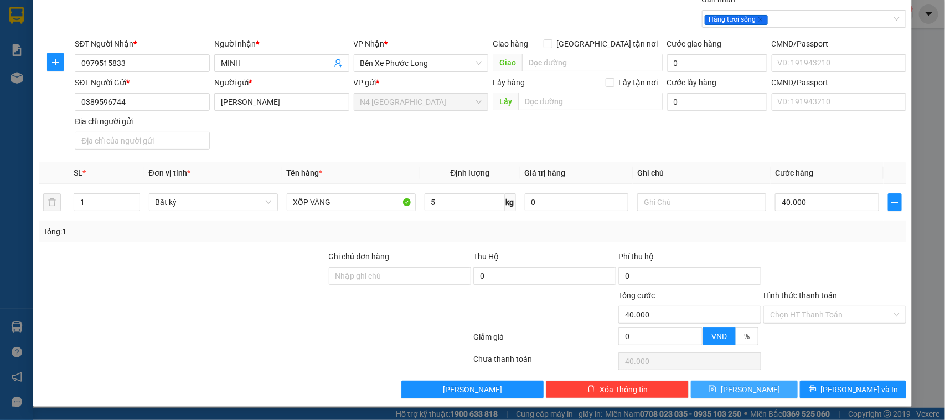
click at [710, 384] on button "Lưu" at bounding box center [744, 389] width 106 height 18
type input "0"
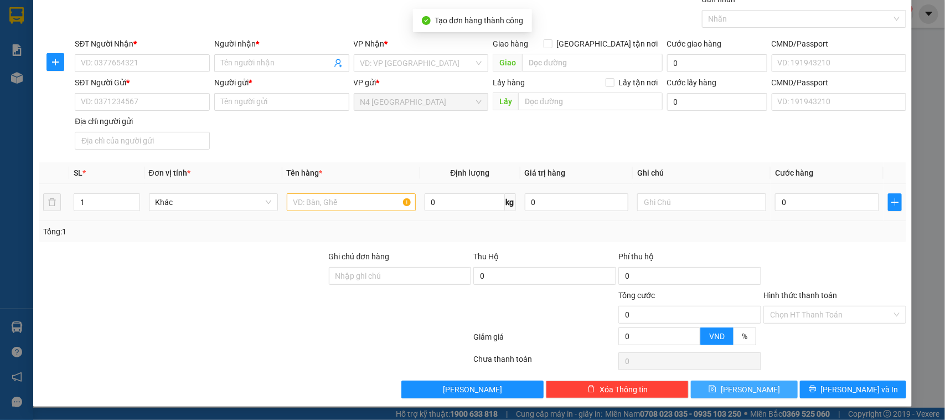
scroll to position [0, 0]
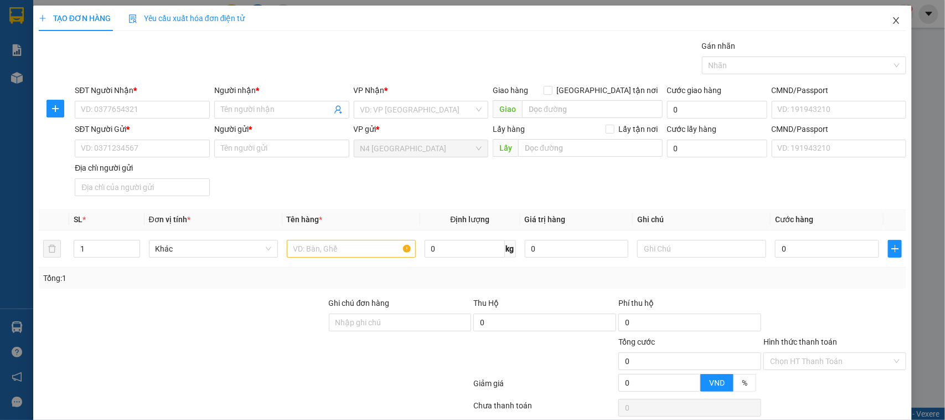
click at [893, 22] on icon "close" at bounding box center [896, 20] width 6 height 7
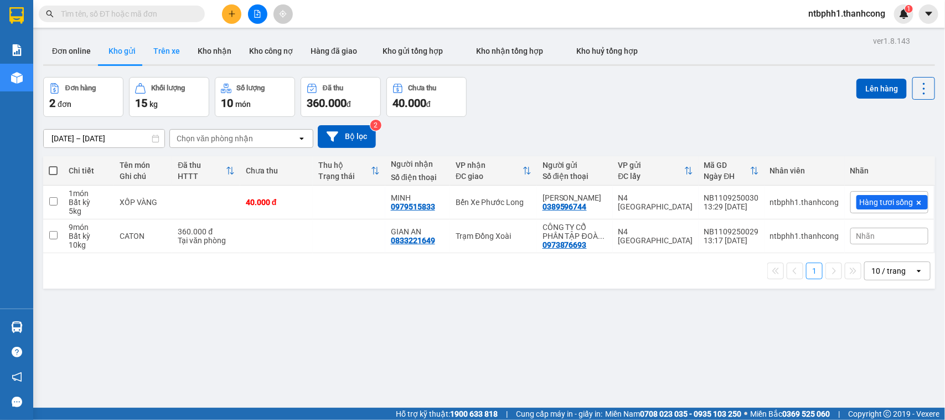
click at [165, 44] on button "Trên xe" at bounding box center [166, 51] width 44 height 27
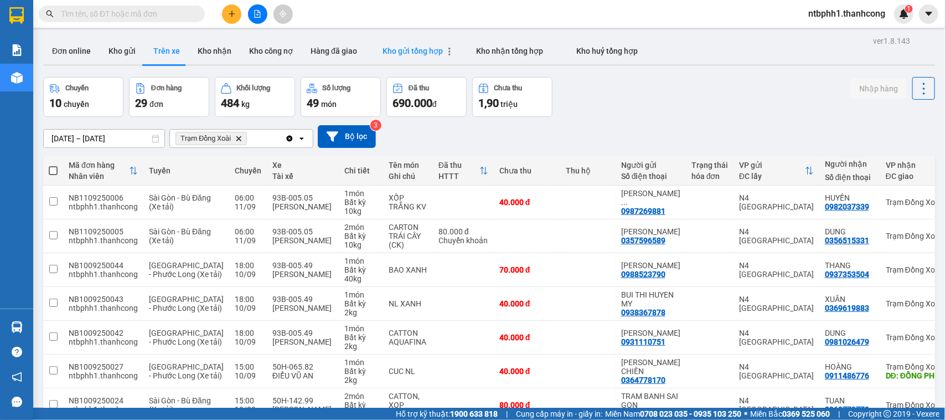
click at [413, 48] on span "Kho gửi tổng hợp" at bounding box center [412, 50] width 60 height 9
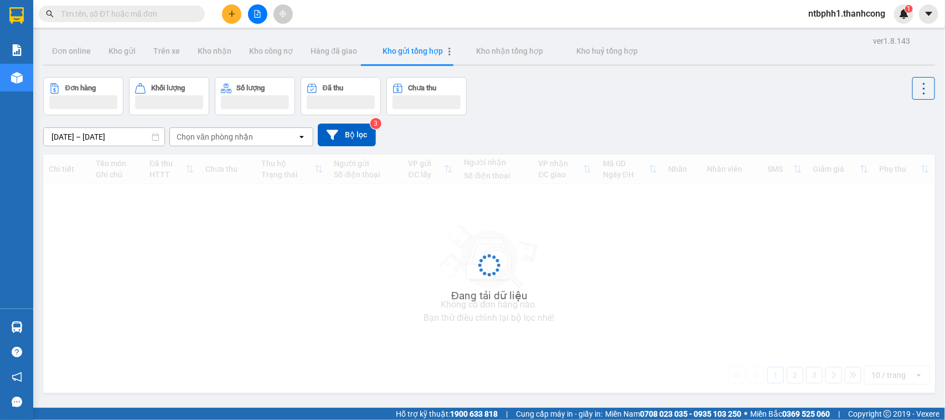
type input "02/09/2025 – 09/09/2025"
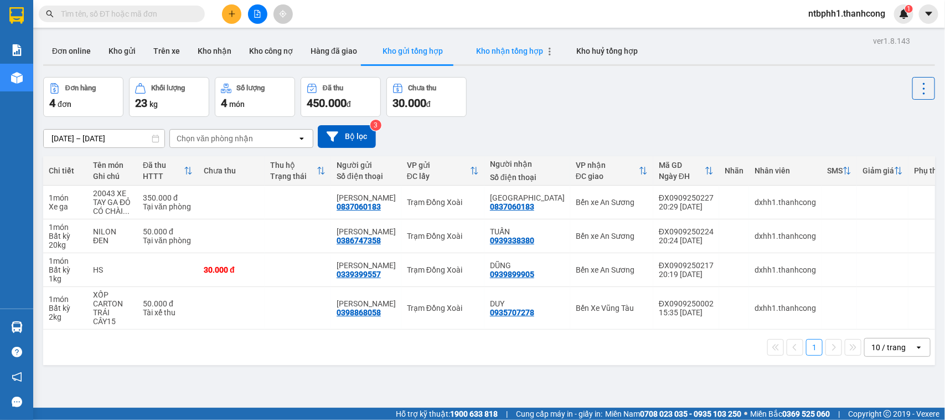
click at [518, 47] on span "Kho nhận tổng hợp" at bounding box center [509, 50] width 67 height 9
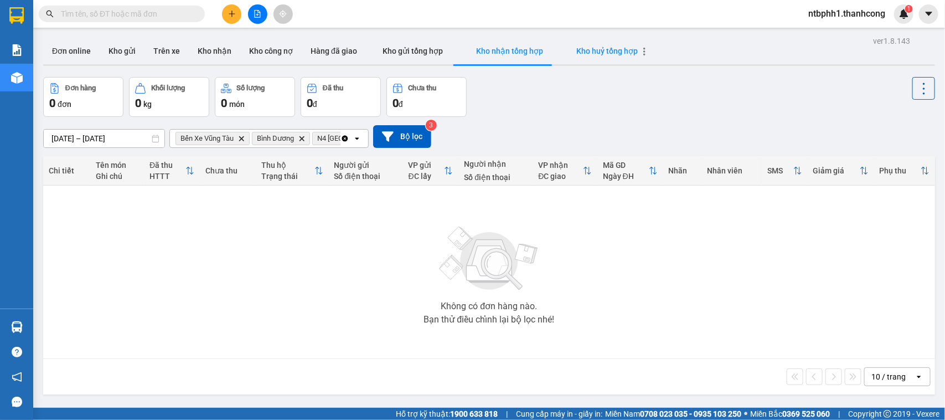
click at [591, 50] on span "Kho huỷ tổng hợp" at bounding box center [606, 50] width 61 height 9
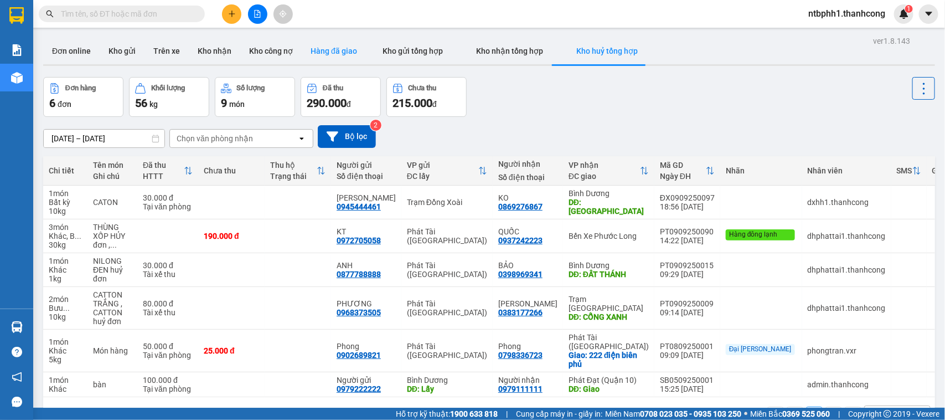
click at [332, 54] on button "Hàng đã giao" at bounding box center [334, 51] width 64 height 27
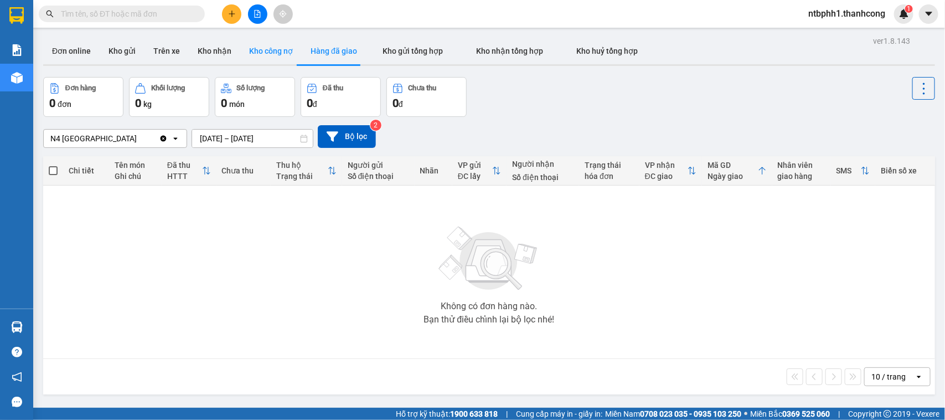
click at [263, 50] on button "Kho công nợ" at bounding box center [270, 51] width 61 height 27
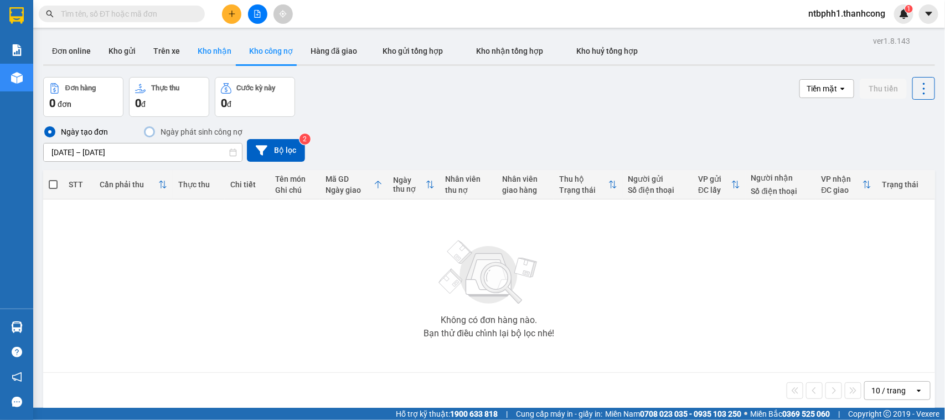
click at [225, 48] on button "Kho nhận" at bounding box center [214, 51] width 51 height 27
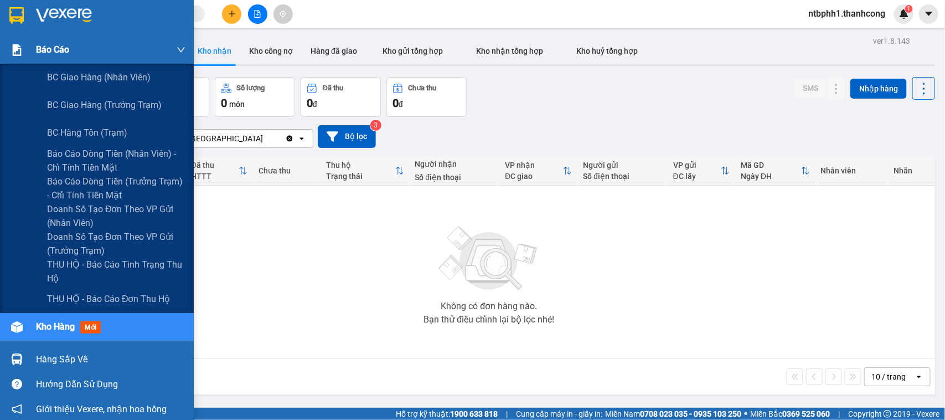
click at [44, 50] on span "Báo cáo" at bounding box center [52, 50] width 33 height 14
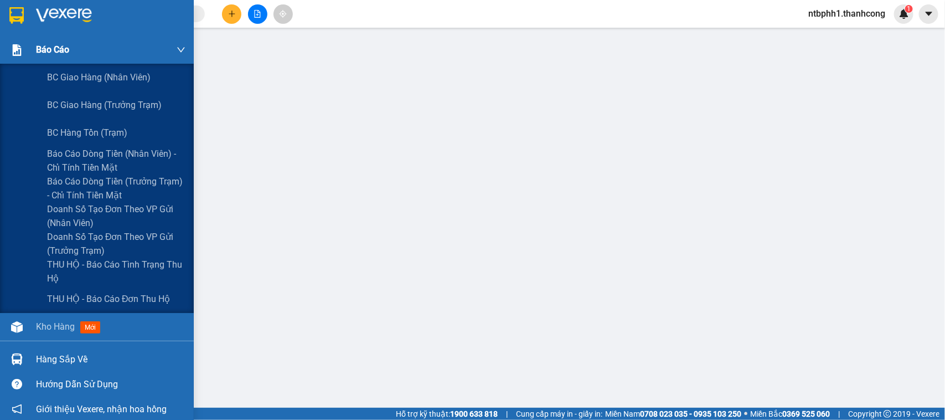
click at [18, 46] on img at bounding box center [17, 50] width 12 height 12
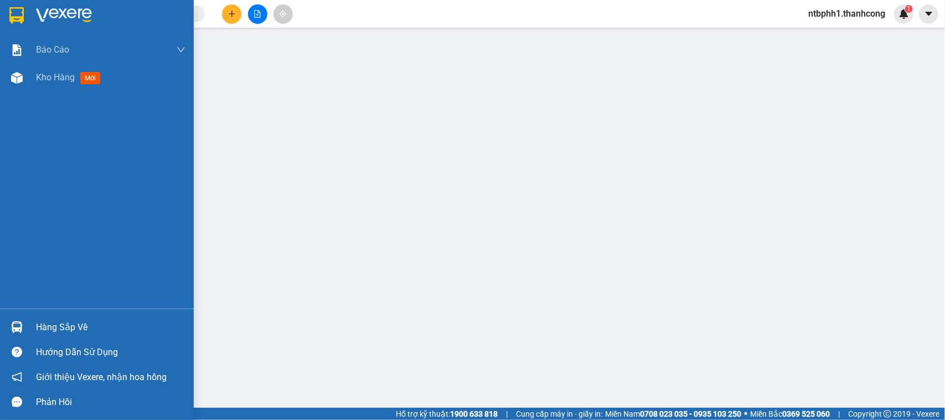
click at [115, 327] on div "Hàng sắp về" at bounding box center [110, 327] width 149 height 17
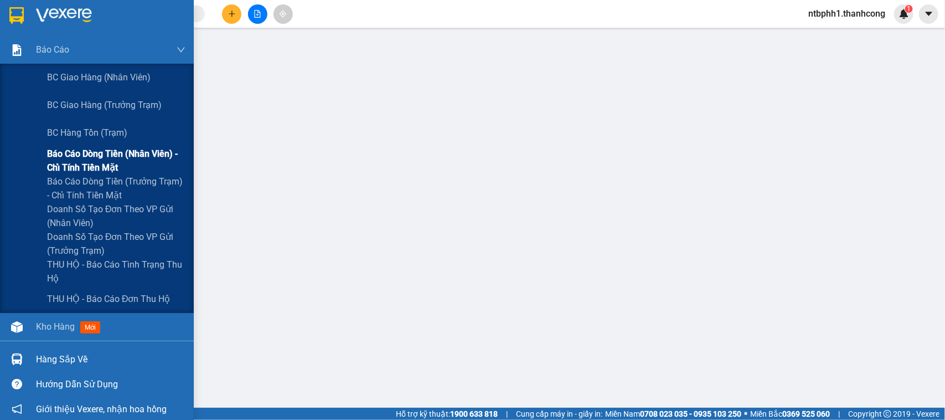
scroll to position [32, 0]
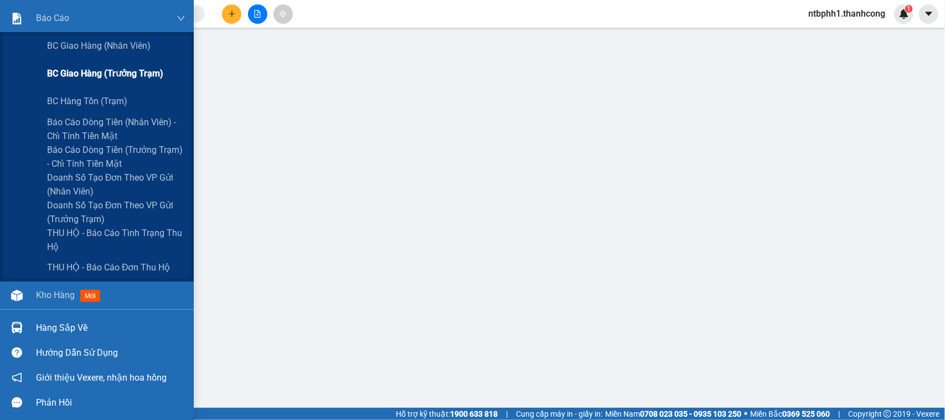
click at [115, 70] on span "BC giao hàng (trưởng trạm)" at bounding box center [105, 73] width 116 height 14
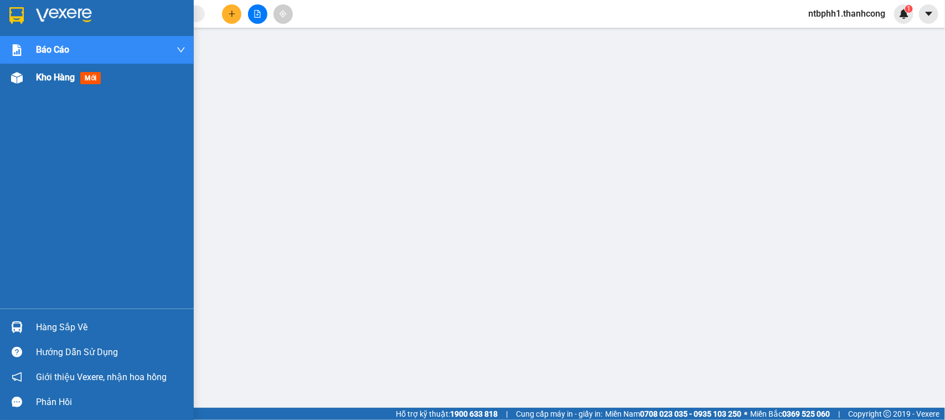
click at [40, 87] on div "Kho hàng mới" at bounding box center [110, 78] width 149 height 28
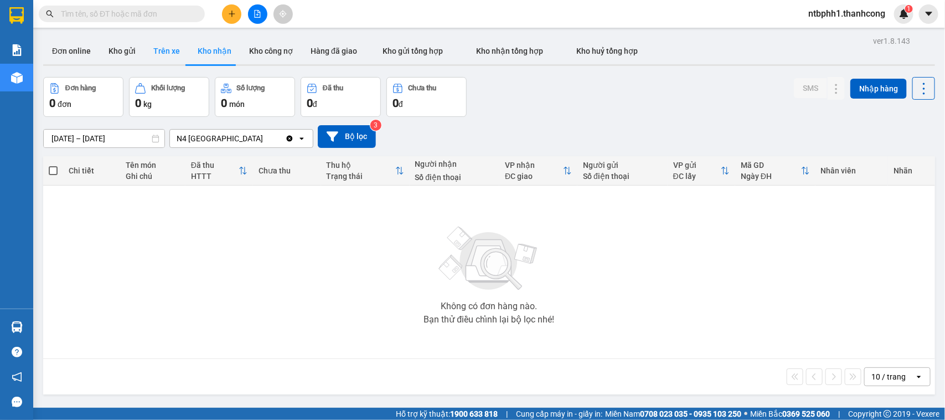
click at [165, 56] on button "Trên xe" at bounding box center [166, 51] width 44 height 27
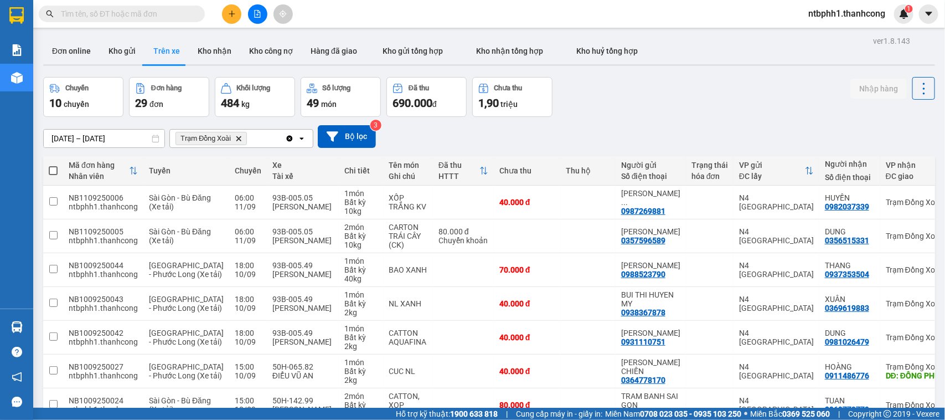
click at [241, 137] on icon "Trạm Đồng Xoài, close by backspace" at bounding box center [238, 138] width 5 height 5
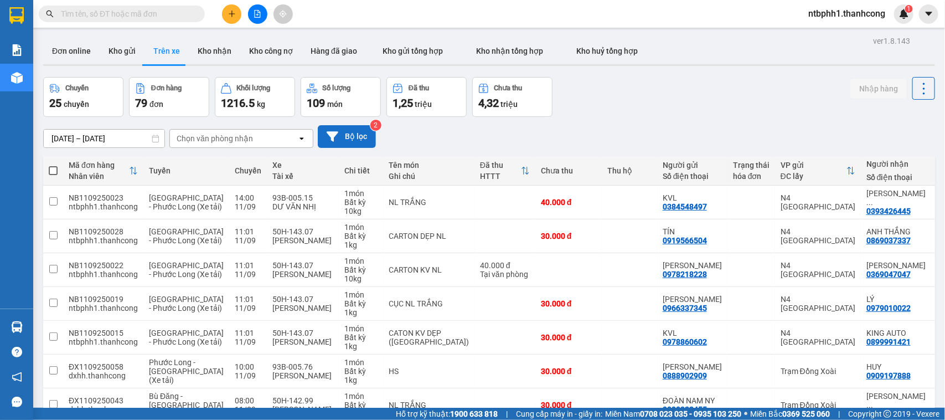
click at [338, 138] on button "Bộ lọc" at bounding box center [347, 136] width 58 height 23
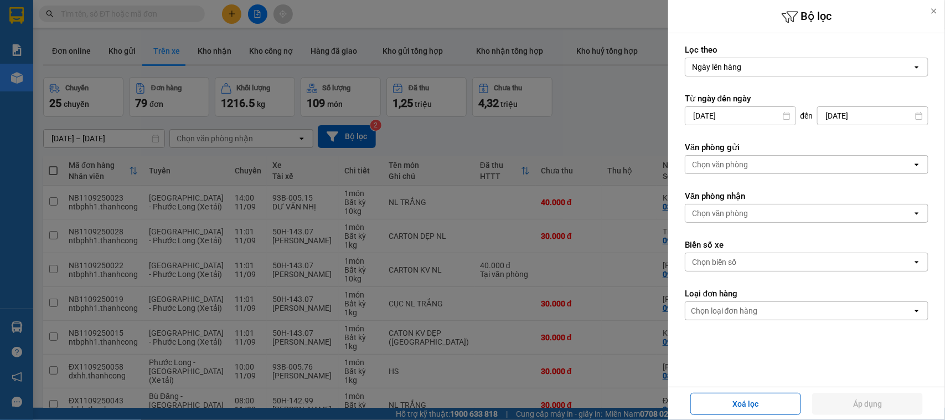
click at [751, 163] on div "Chọn văn phòng" at bounding box center [798, 165] width 227 height 18
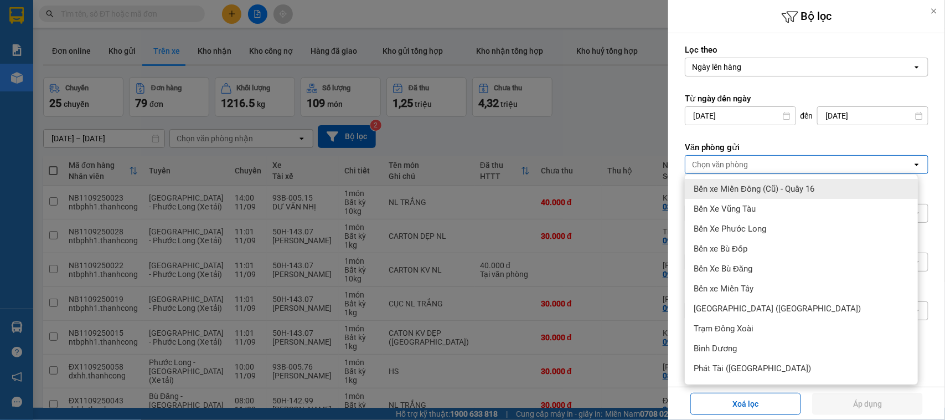
click at [751, 163] on div "Chọn văn phòng" at bounding box center [798, 165] width 227 height 18
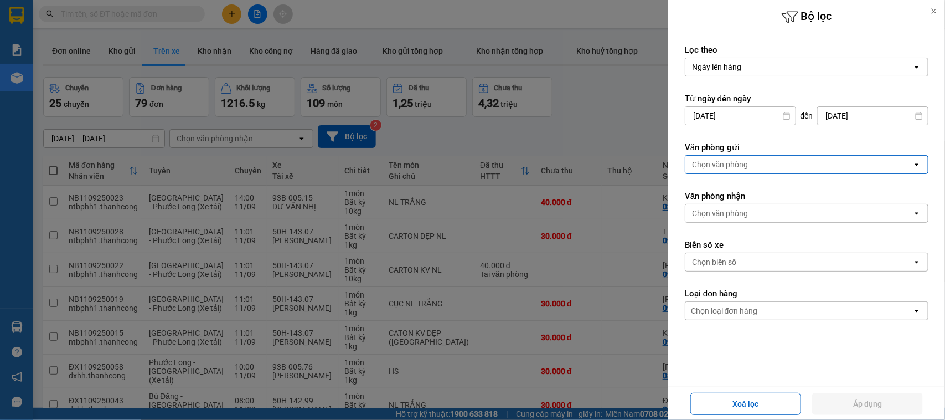
click at [742, 204] on div "Chọn văn phòng open" at bounding box center [807, 213] width 244 height 19
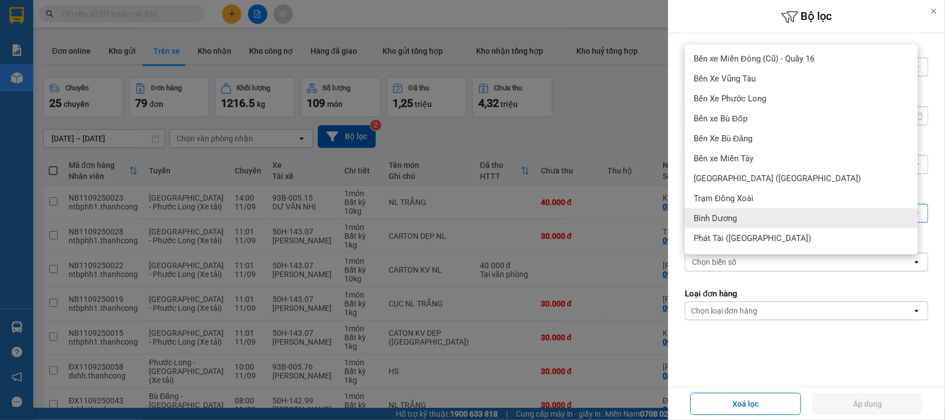
click at [645, 103] on div at bounding box center [472, 210] width 945 height 420
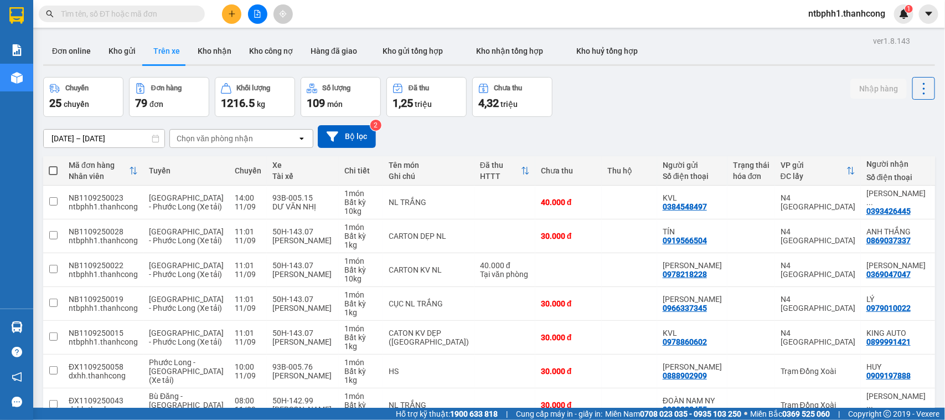
click at [209, 137] on div "Chọn văn phòng nhận" at bounding box center [215, 138] width 76 height 11
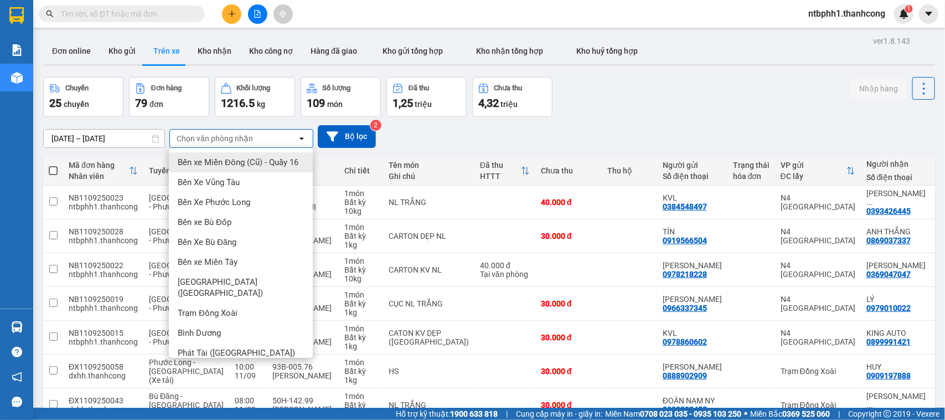
click at [209, 137] on div "Chọn văn phòng nhận" at bounding box center [215, 138] width 76 height 11
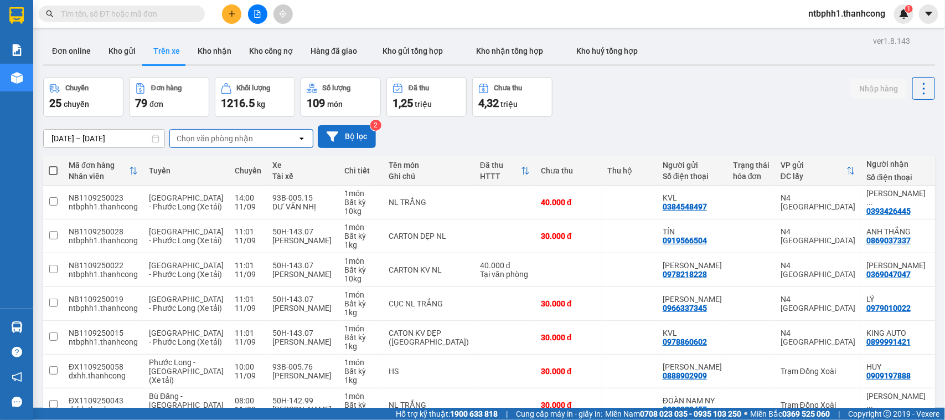
click at [325, 133] on button "Bộ lọc" at bounding box center [347, 136] width 58 height 23
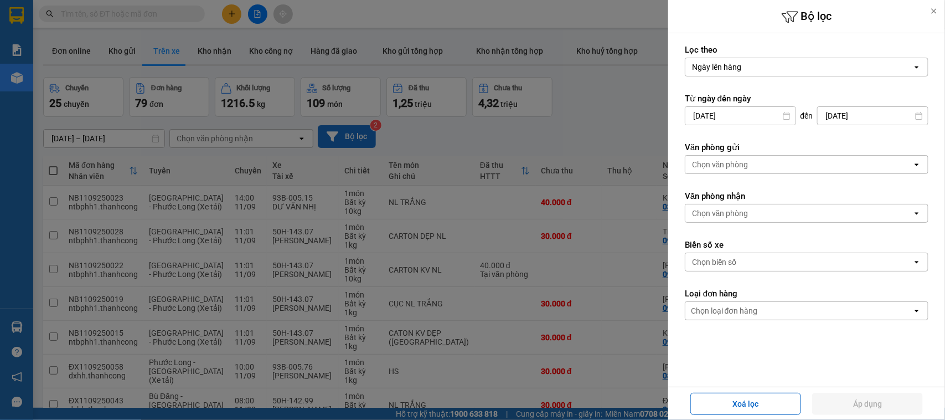
click at [325, 133] on div at bounding box center [472, 210] width 945 height 420
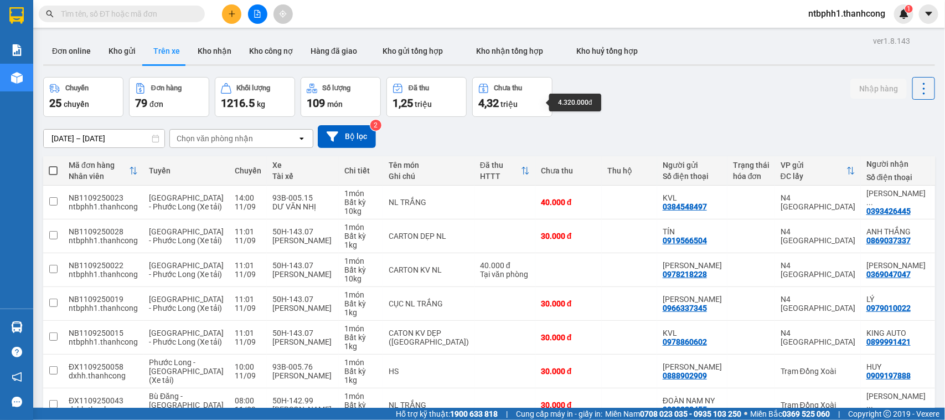
click at [503, 101] on span "triệu" at bounding box center [508, 104] width 17 height 9
click at [255, 96] on span "1216.5" at bounding box center [238, 102] width 34 height 13
click at [161, 100] on span "đơn" at bounding box center [156, 104] width 14 height 9
click at [198, 49] on button "Kho nhận" at bounding box center [214, 51] width 51 height 27
type input "[DATE] – [DATE]"
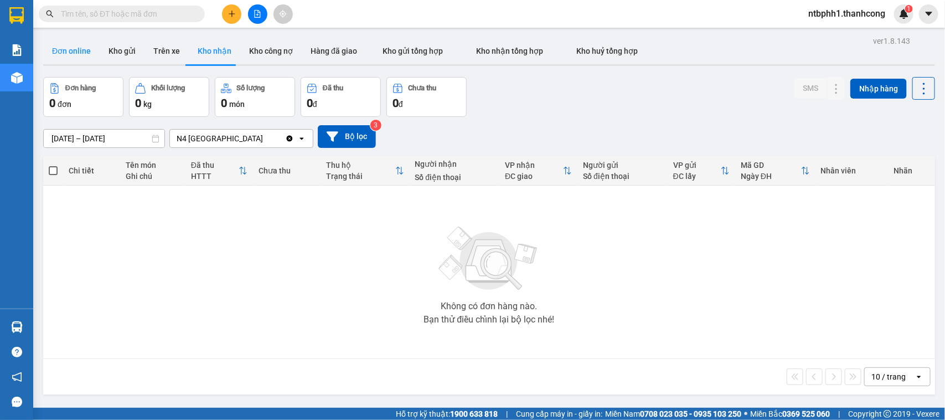
click at [81, 56] on button "Đơn online" at bounding box center [71, 51] width 56 height 27
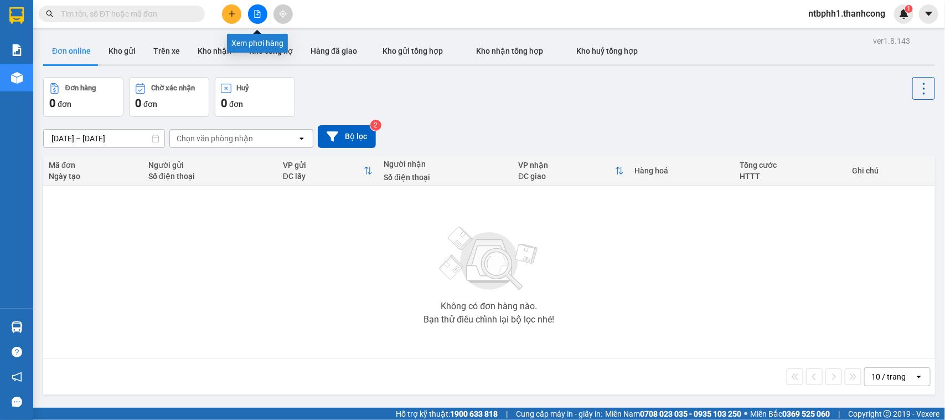
click at [255, 14] on icon "file-add" at bounding box center [258, 14] width 6 height 8
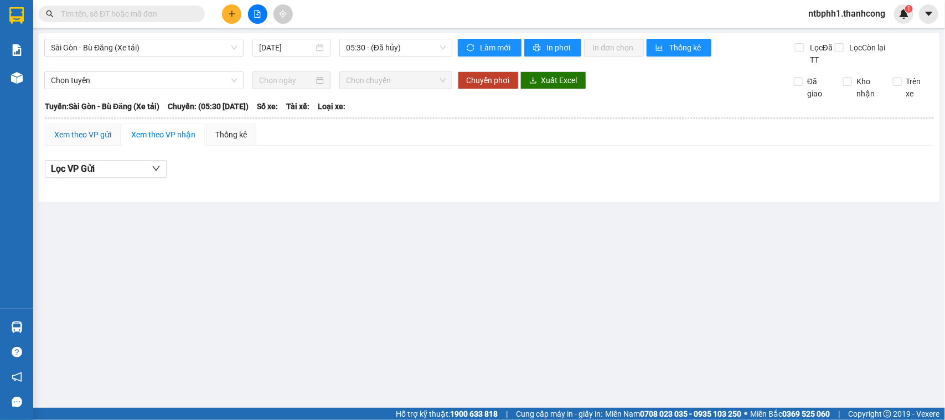
click at [93, 136] on div "Xem theo VP gửi" at bounding box center [82, 134] width 57 height 12
click at [123, 170] on button "Lọc VP nhận" at bounding box center [106, 169] width 122 height 18
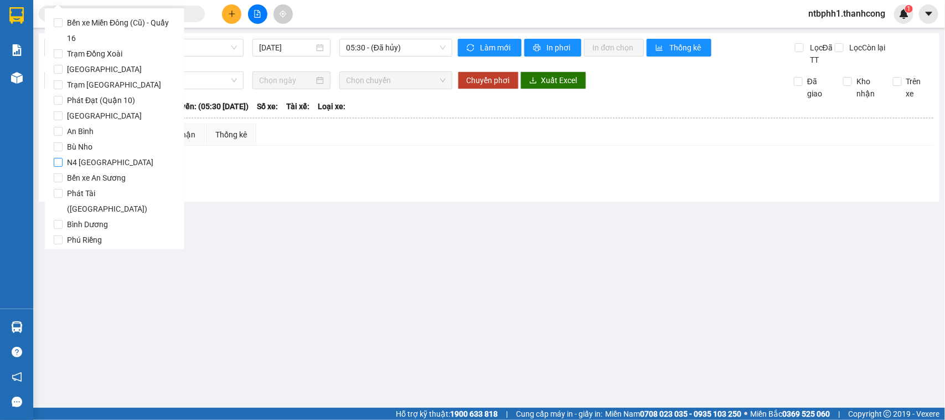
click at [105, 163] on span "N4 [PERSON_NAME]" at bounding box center [110, 161] width 95 height 15
click at [63, 163] on input "N4 [PERSON_NAME]" at bounding box center [58, 162] width 9 height 9
checkbox input "true"
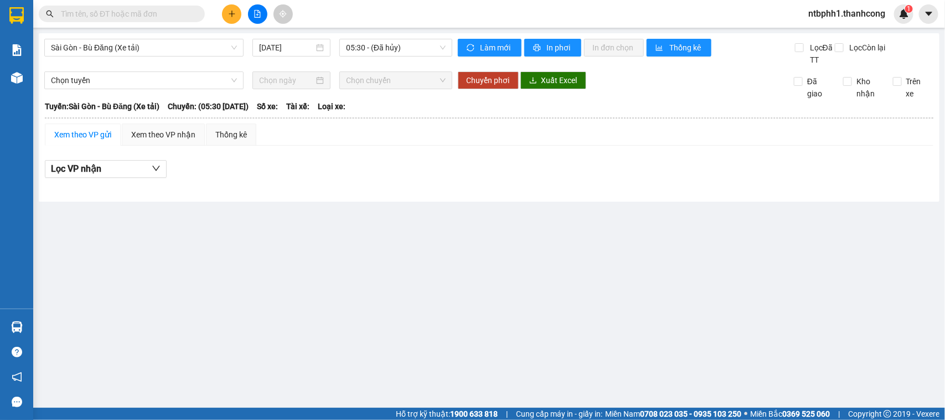
click at [336, 264] on main "Sài Gòn - Bù Đăng (Xe tải) 11/09/2025 05:30 - (Đã hủy) Làm mới In phơi In đơn c…" at bounding box center [472, 203] width 945 height 407
click at [168, 137] on div "Xem theo VP nhận" at bounding box center [163, 134] width 64 height 12
click at [148, 47] on span "Sài Gòn - Bù Đăng (Xe tải)" at bounding box center [144, 47] width 186 height 17
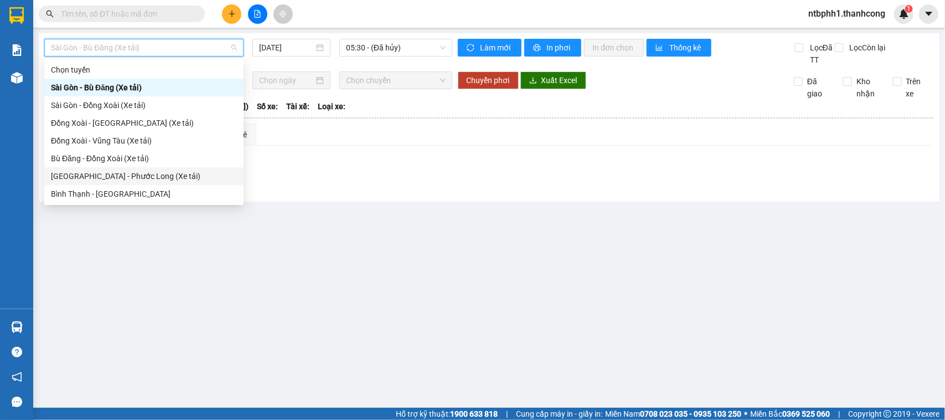
click at [119, 175] on div "Sài Gòn - Phước Long (Xe tải)" at bounding box center [144, 176] width 186 height 12
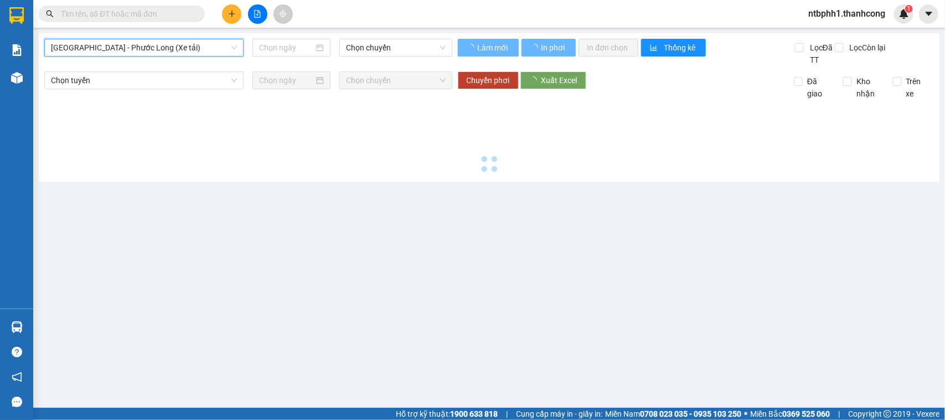
type input "11/09/2025"
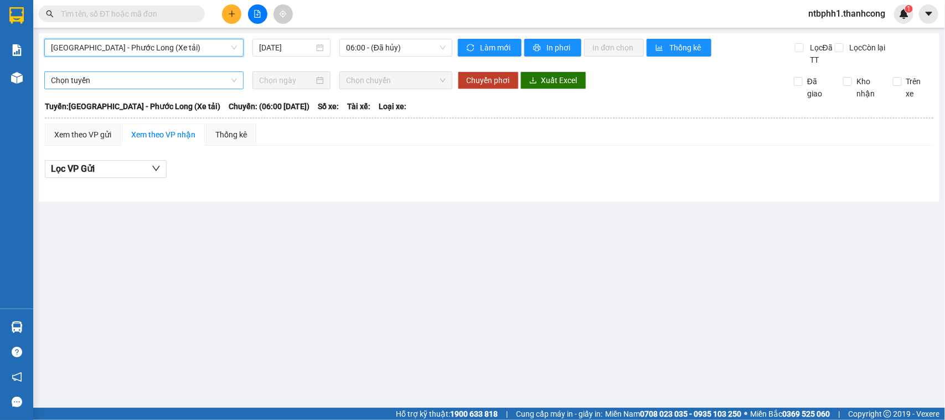
click at [115, 75] on span "Chọn tuyến" at bounding box center [144, 80] width 186 height 17
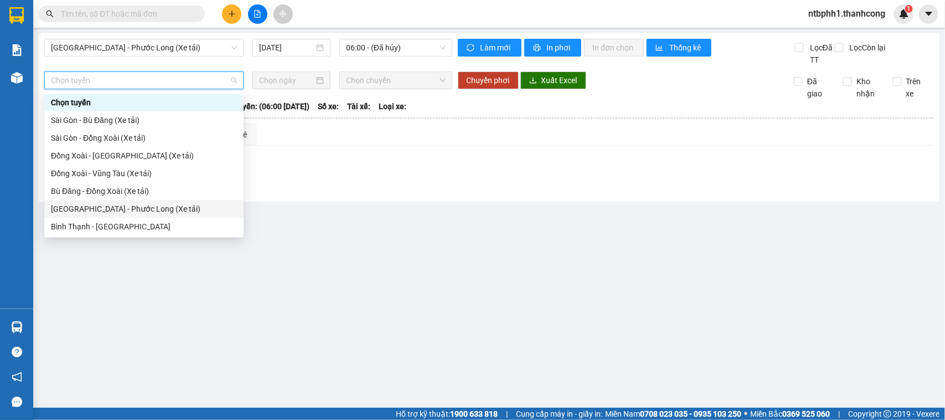
click at [104, 214] on div "Sài Gòn - Phước Long (Xe tải)" at bounding box center [144, 209] width 186 height 12
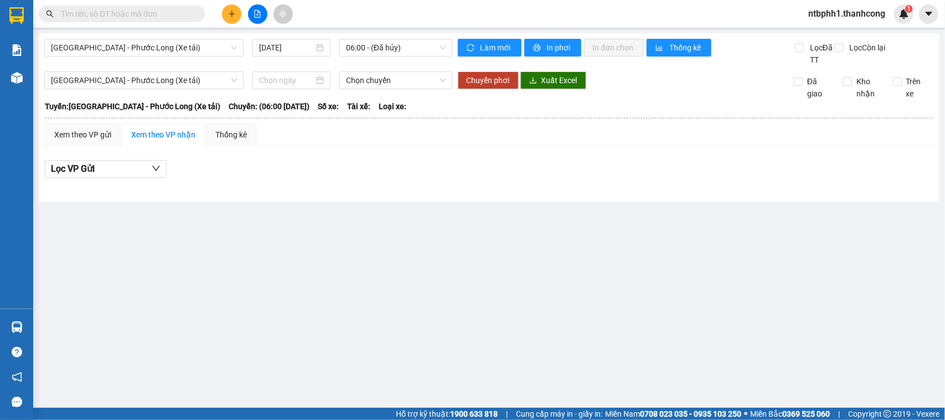
click at [163, 139] on div "Xem theo VP nhận" at bounding box center [163, 134] width 64 height 12
click at [112, 138] on div "Xem theo VP gửi" at bounding box center [83, 134] width 76 height 22
click at [144, 132] on div "Xem theo VP nhận" at bounding box center [163, 134] width 64 height 12
click at [112, 166] on button "Lọc VP Gửi" at bounding box center [106, 169] width 122 height 18
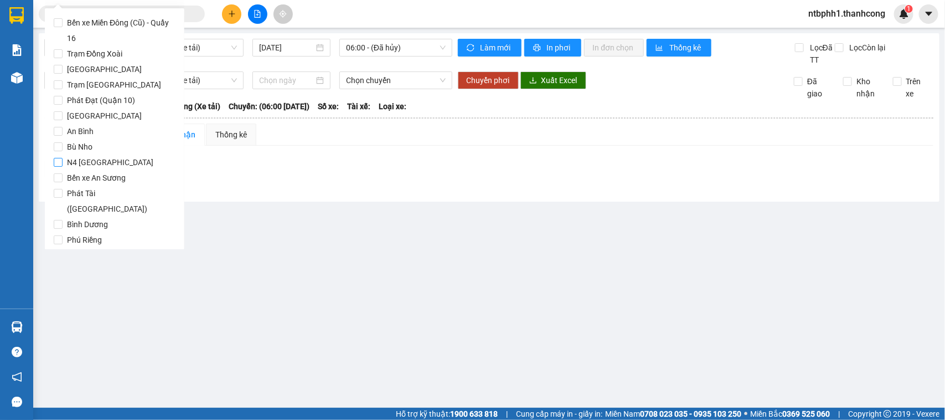
click at [104, 161] on span "N4 [PERSON_NAME]" at bounding box center [110, 161] width 95 height 15
click at [63, 161] on input "N4 [PERSON_NAME]" at bounding box center [58, 162] width 9 height 9
click at [341, 258] on main "Sài Gòn - Phước Long (Xe tải) 11/09/2025 06:00 - (Đã hủy) Làm mới In phơi In đơ…" at bounding box center [472, 203] width 945 height 407
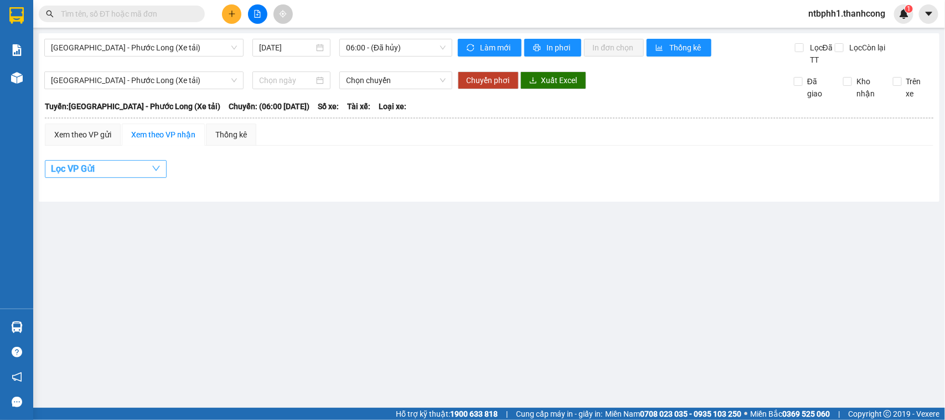
click at [122, 167] on button "Lọc VP Gửi" at bounding box center [106, 169] width 122 height 18
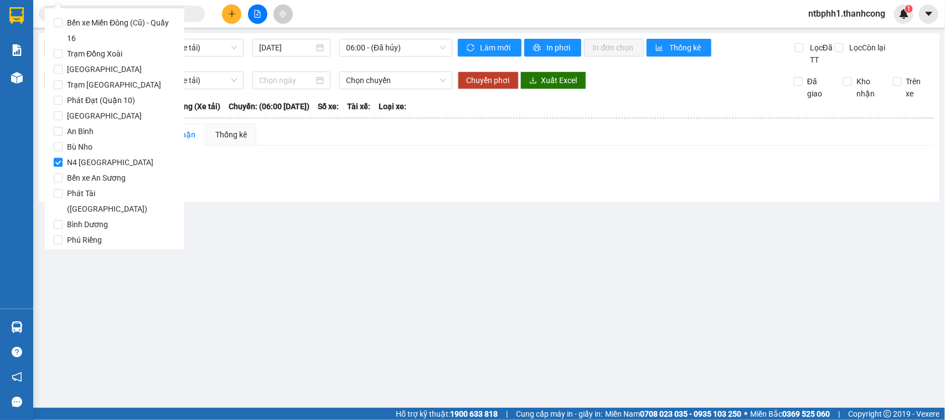
click at [106, 164] on span "N4 [PERSON_NAME]" at bounding box center [110, 161] width 95 height 15
click at [63, 164] on input "N4 [PERSON_NAME]" at bounding box center [58, 162] width 9 height 9
click at [95, 158] on span "N4 [PERSON_NAME]" at bounding box center [110, 161] width 95 height 15
click at [63, 158] on input "N4 [PERSON_NAME]" at bounding box center [58, 162] width 9 height 9
checkbox input "true"
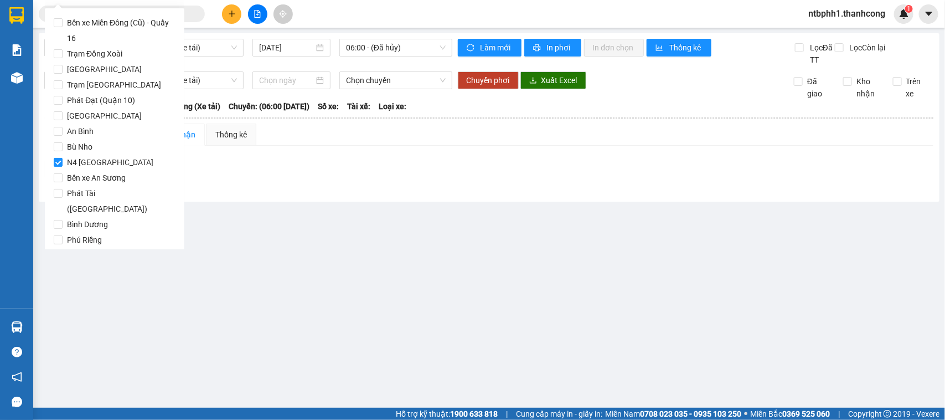
scroll to position [131, 0]
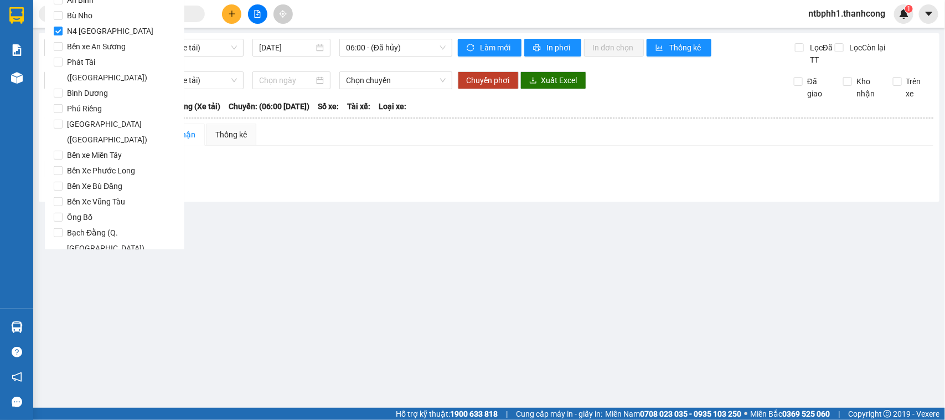
click at [67, 274] on span "Lọc" at bounding box center [69, 280] width 13 height 12
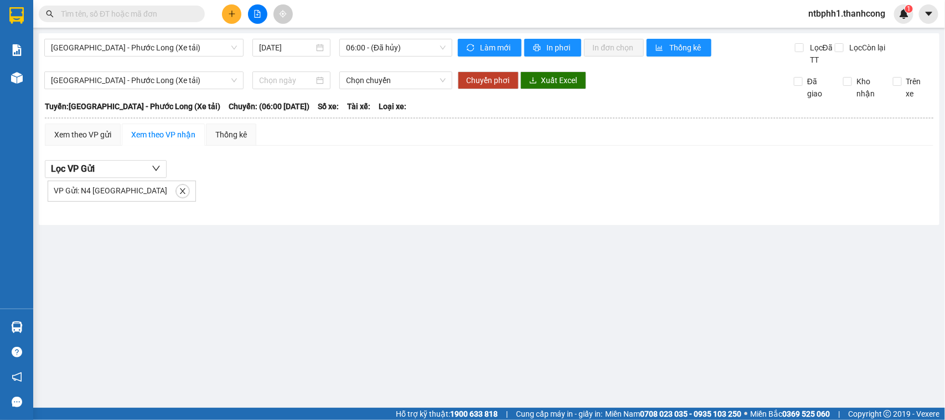
click at [84, 123] on td "Xem theo VP gửi Xem theo VP nhận Thống kê Lọc VP nhận Lọc VP Gửi VP Gửi: N4 Bì…" at bounding box center [489, 168] width 890 height 91
click at [87, 131] on div "Xem theo VP gửi" at bounding box center [82, 134] width 57 height 12
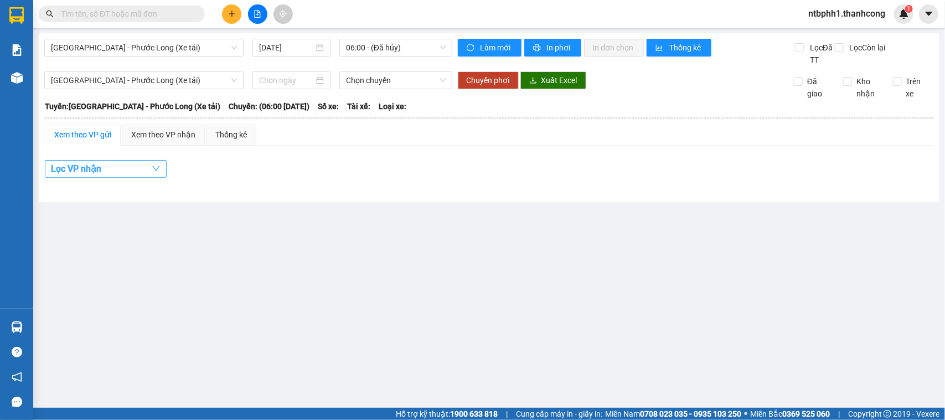
click at [87, 165] on span "Lọc VP nhận" at bounding box center [76, 169] width 50 height 14
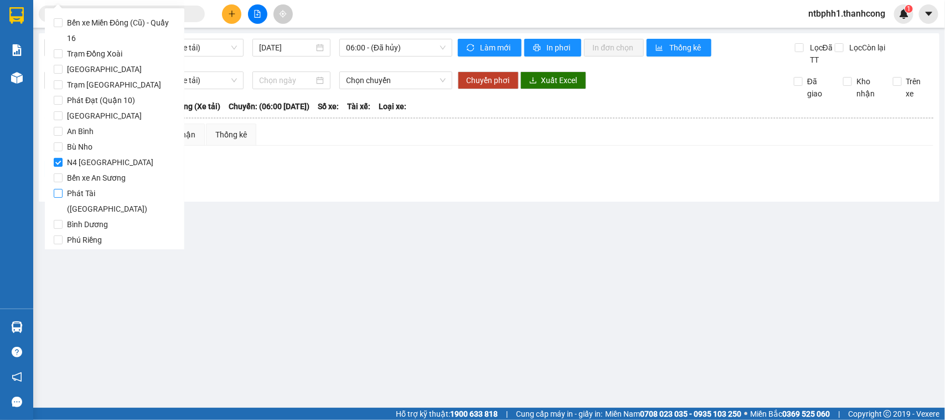
scroll to position [131, 0]
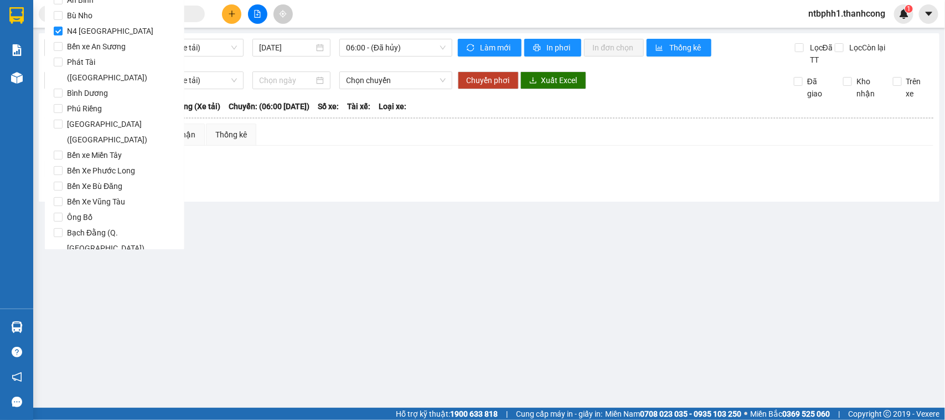
click at [77, 271] on button "Lọc" at bounding box center [69, 280] width 30 height 18
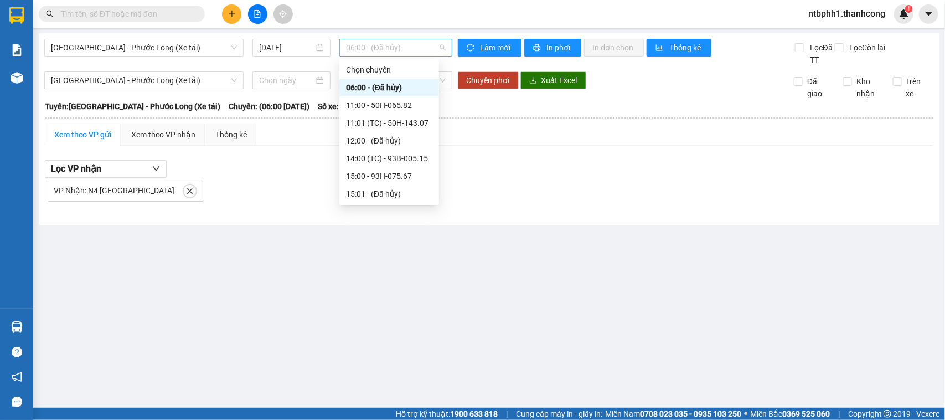
click at [441, 50] on span "06:00 - (Đã hủy)" at bounding box center [395, 47] width 99 height 17
click at [399, 65] on div "Chọn chuyến" at bounding box center [389, 70] width 86 height 12
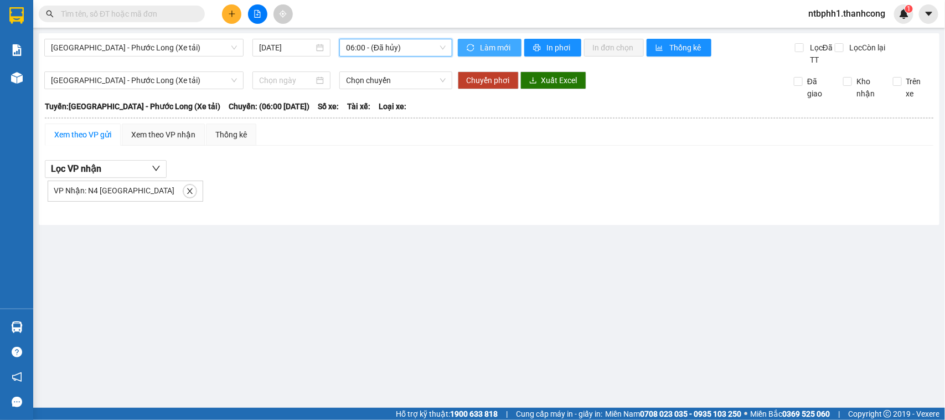
click at [496, 49] on span "Làm mới" at bounding box center [496, 48] width 32 height 12
click at [684, 47] on span "Thống kê" at bounding box center [685, 48] width 33 height 12
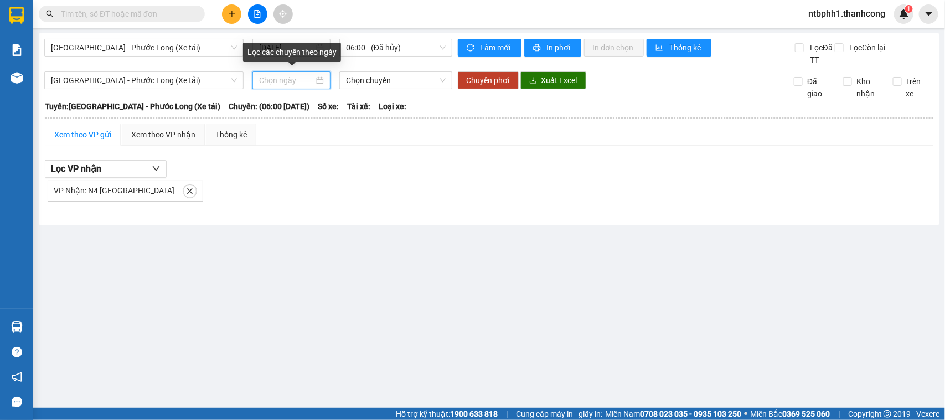
click at [296, 85] on input at bounding box center [286, 80] width 55 height 12
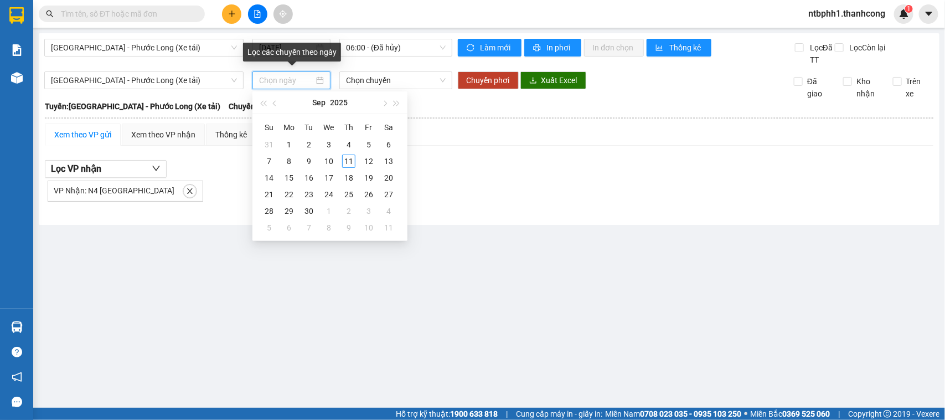
click at [293, 81] on input at bounding box center [286, 80] width 55 height 12
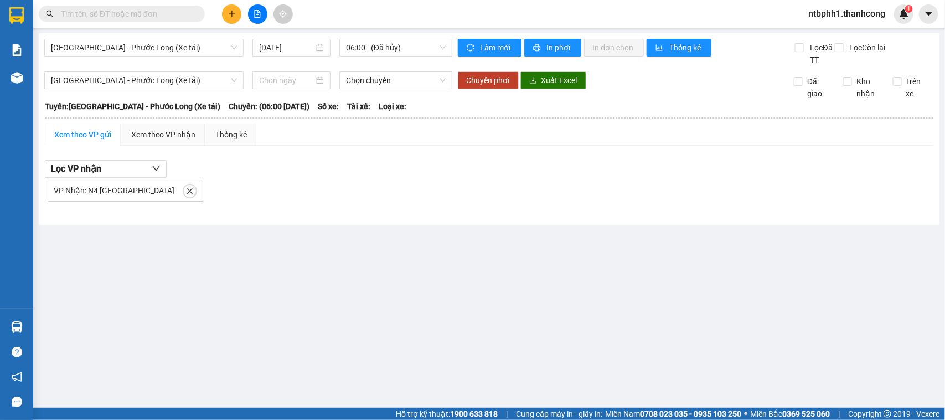
click at [211, 236] on main "Sài Gòn - Phước Long (Xe tải) 11/09/2025 06:00 - (Đã hủy) Làm mới In phơi In đơ…" at bounding box center [472, 203] width 945 height 407
click at [364, 43] on span "06:00 - (Đã hủy)" at bounding box center [395, 47] width 99 height 17
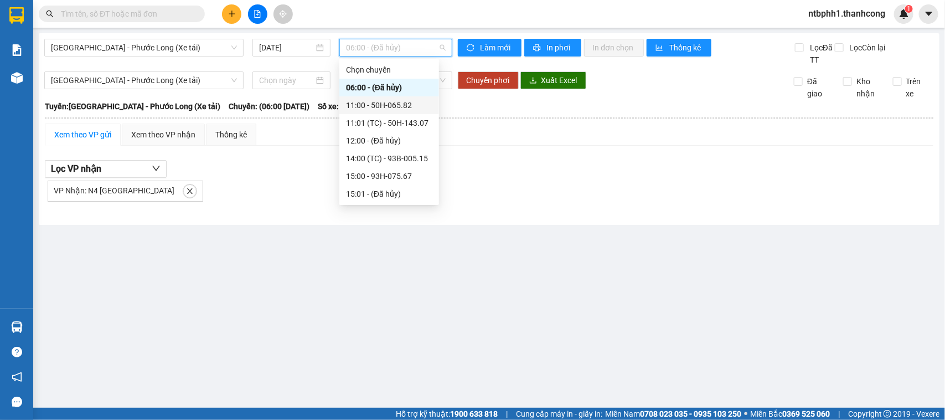
click at [384, 106] on div "11:00 - 50H-065.82" at bounding box center [389, 105] width 86 height 12
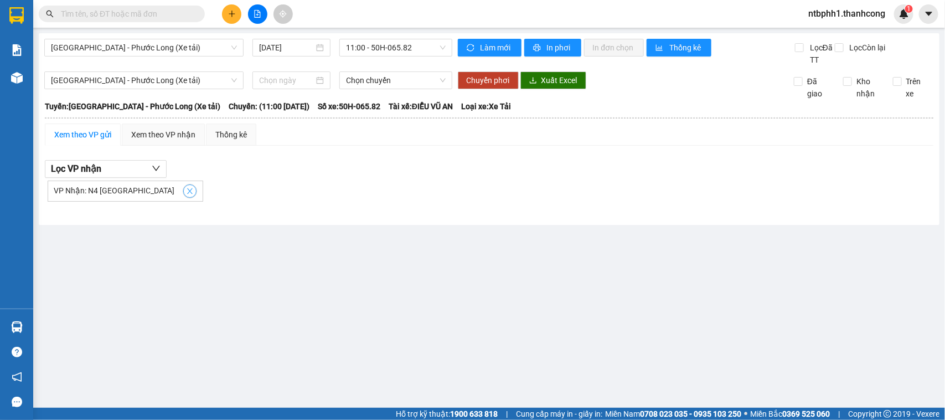
click at [186, 193] on icon "close" at bounding box center [190, 191] width 8 height 8
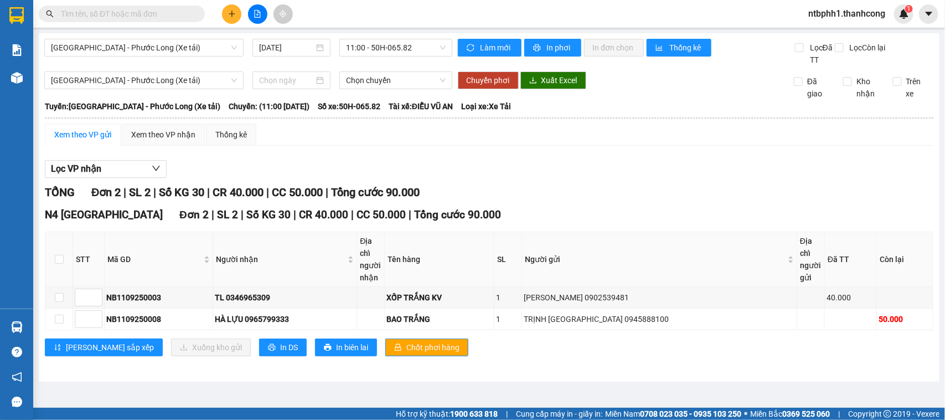
click at [98, 129] on div "Xem theo VP gửi" at bounding box center [82, 134] width 57 height 12
click at [139, 132] on div "Xem theo VP nhận" at bounding box center [163, 134] width 64 height 12
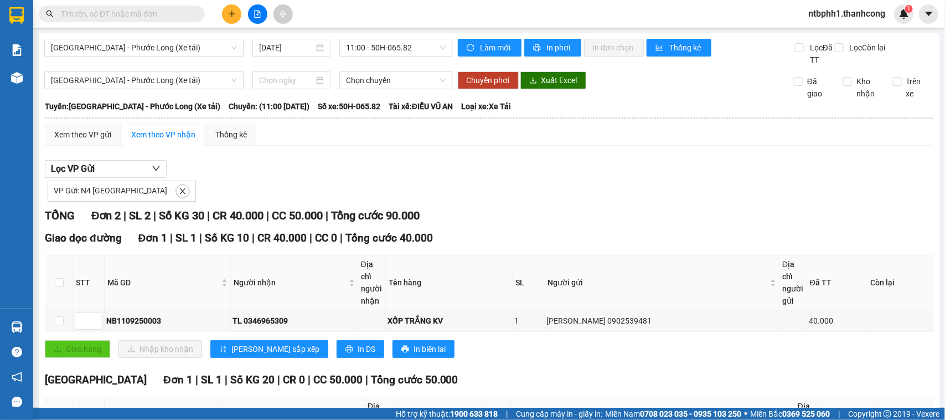
click at [197, 131] on div "Xem theo VP nhận" at bounding box center [163, 134] width 83 height 22
click at [73, 131] on div "Xem theo VP gửi" at bounding box center [82, 134] width 57 height 12
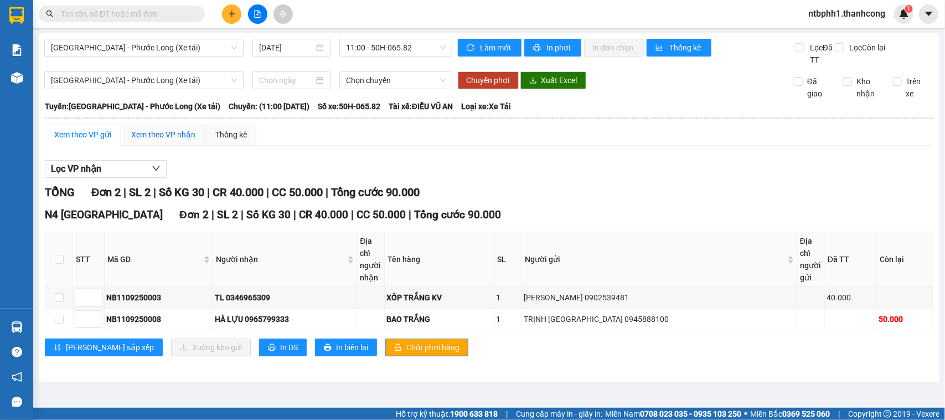
click at [151, 134] on div "Xem theo VP nhận" at bounding box center [163, 134] width 64 height 12
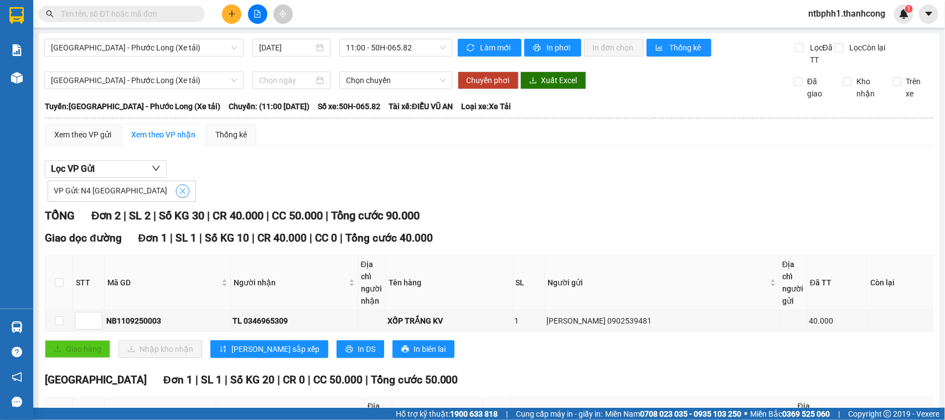
click at [179, 189] on icon "close" at bounding box center [183, 191] width 8 height 8
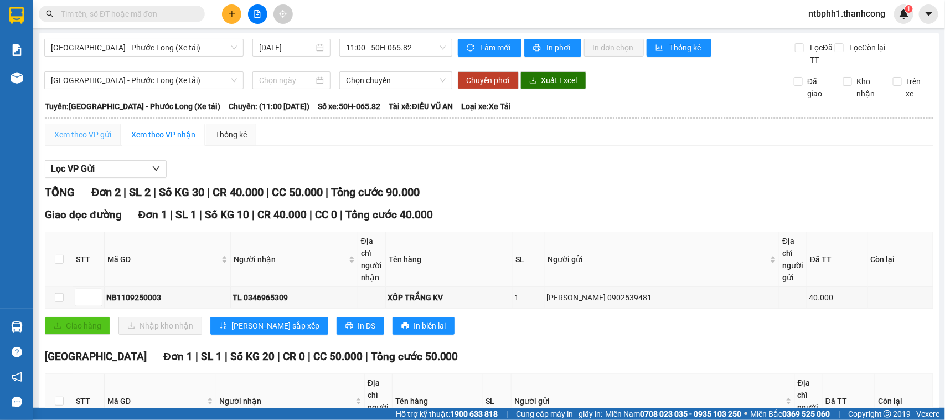
click at [94, 125] on div "Xem theo VP gửi" at bounding box center [83, 134] width 76 height 22
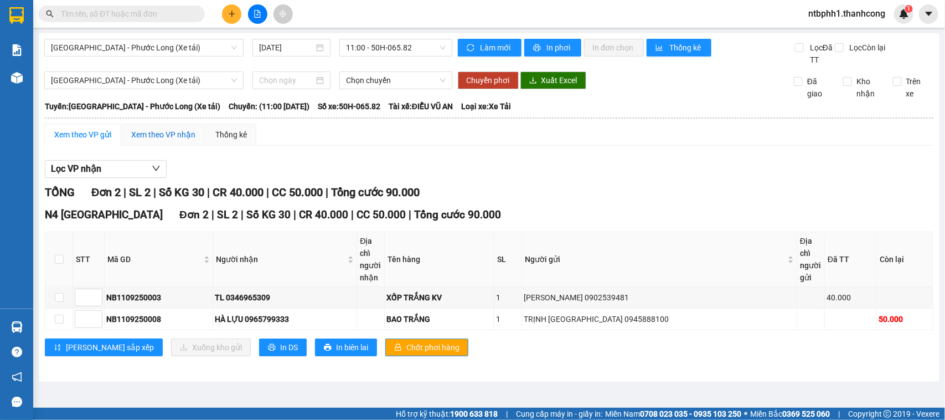
click at [168, 133] on div "Xem theo VP nhận" at bounding box center [163, 134] width 64 height 12
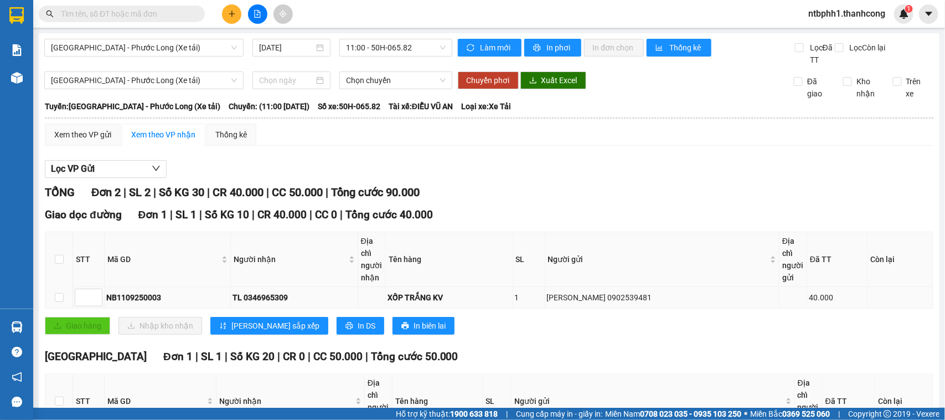
scroll to position [69, 0]
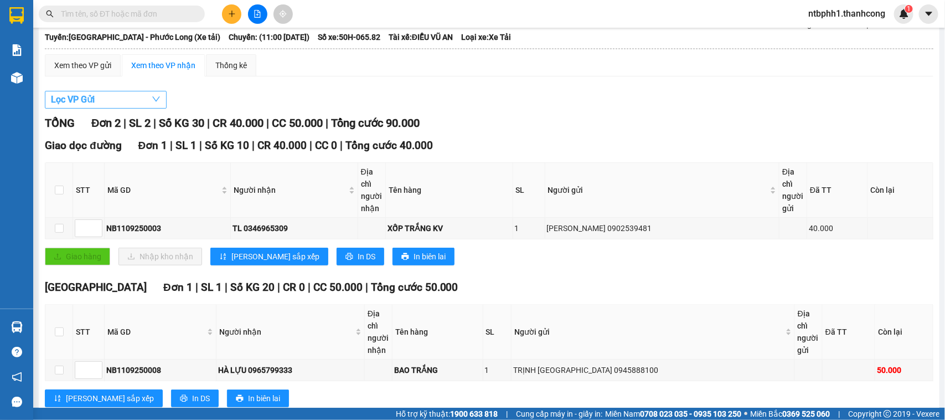
click at [108, 100] on button "Lọc VP Gửi" at bounding box center [106, 100] width 122 height 18
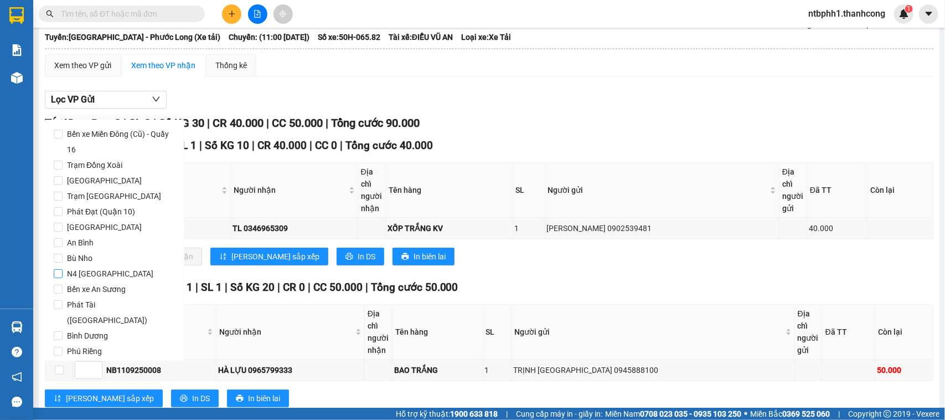
click at [92, 272] on span "N4 [PERSON_NAME]" at bounding box center [110, 273] width 95 height 15
click at [63, 272] on input "N4 [PERSON_NAME]" at bounding box center [58, 273] width 9 height 9
checkbox input "true"
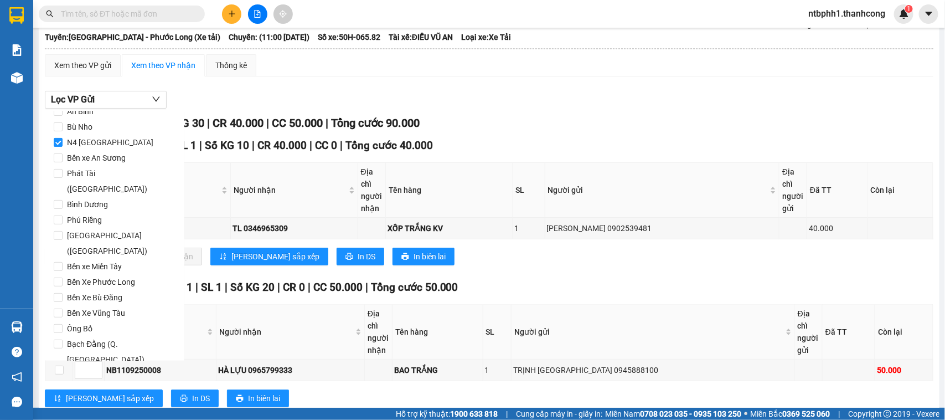
click at [76, 382] on button "Lọc" at bounding box center [69, 391] width 30 height 18
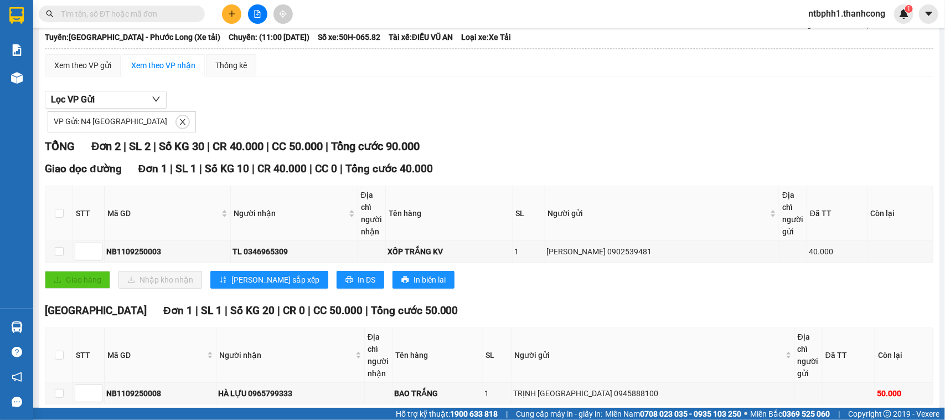
scroll to position [125, 0]
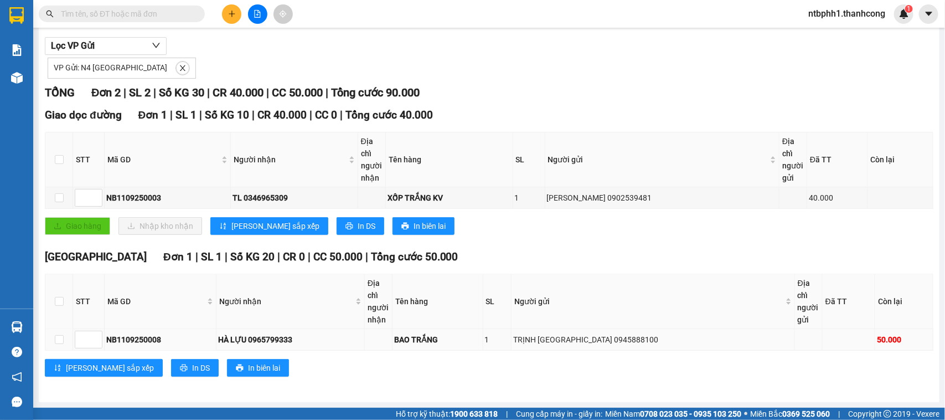
click at [139, 338] on div "NB1109250008" at bounding box center [160, 339] width 108 height 12
copy div "NB1109250008"
click at [155, 15] on input "text" at bounding box center [126, 14] width 131 height 12
paste input "NB1109250008"
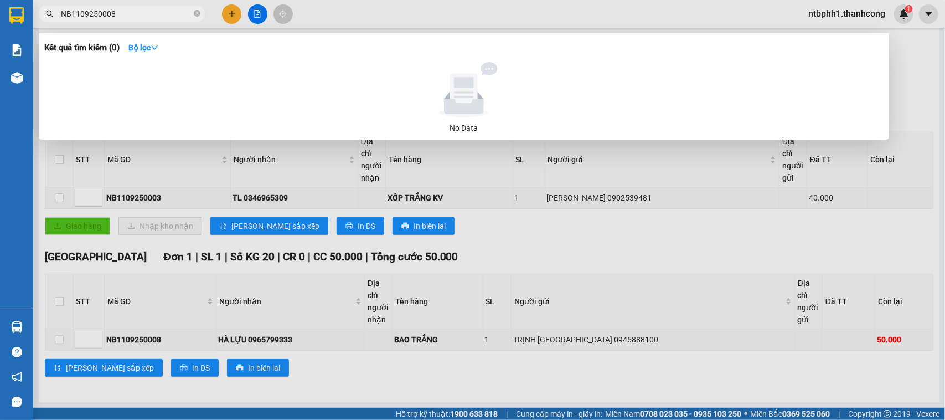
type input "NB1109250008"
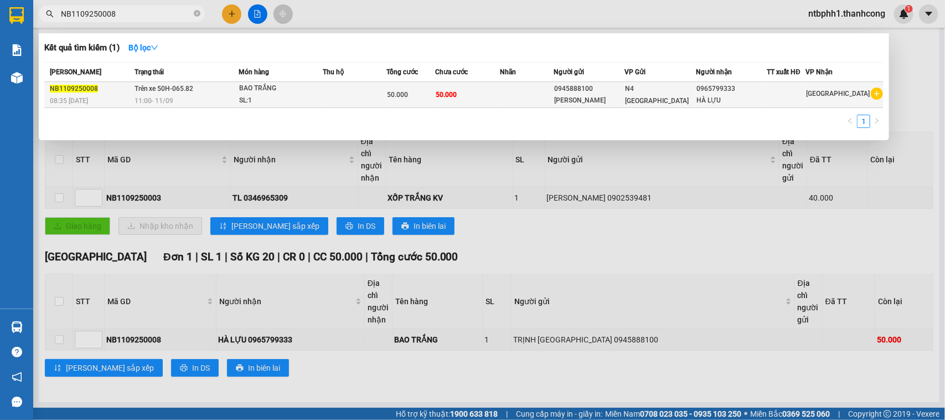
click at [421, 90] on div "50.000" at bounding box center [411, 95] width 48 height 12
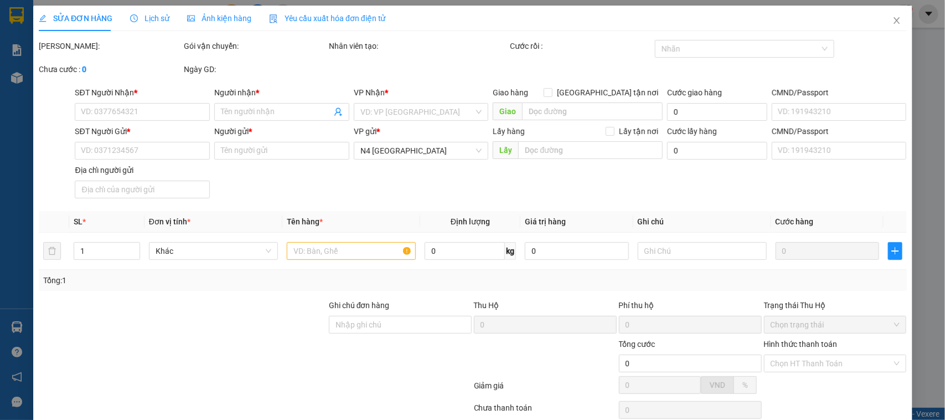
type input "0965799333"
type input "HÀ LỰU"
type input "0945888100"
type input "TRỊNH TRUNG HIẾU"
type input "50.000"
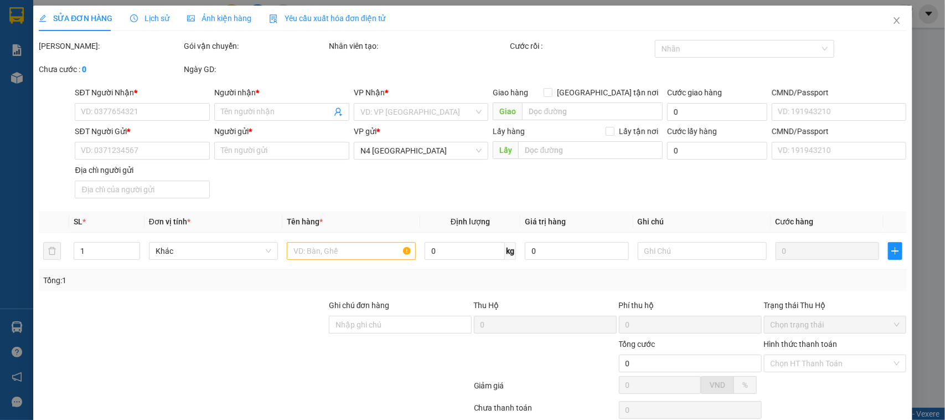
type input "50.000"
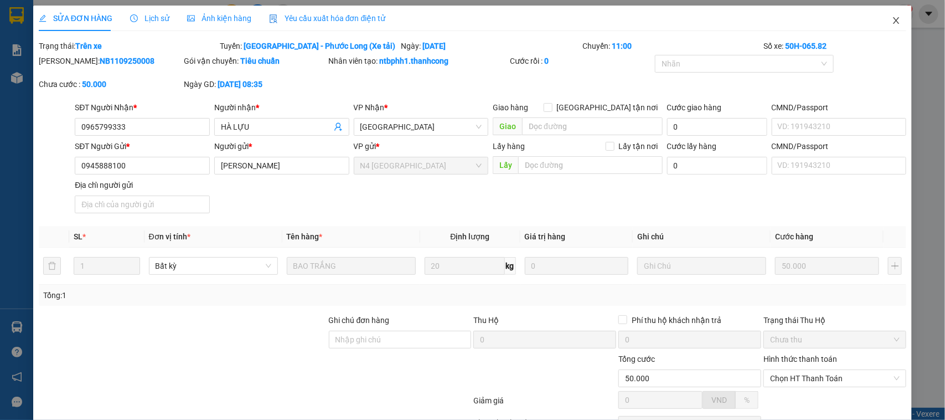
click at [892, 21] on icon "close" at bounding box center [896, 20] width 9 height 9
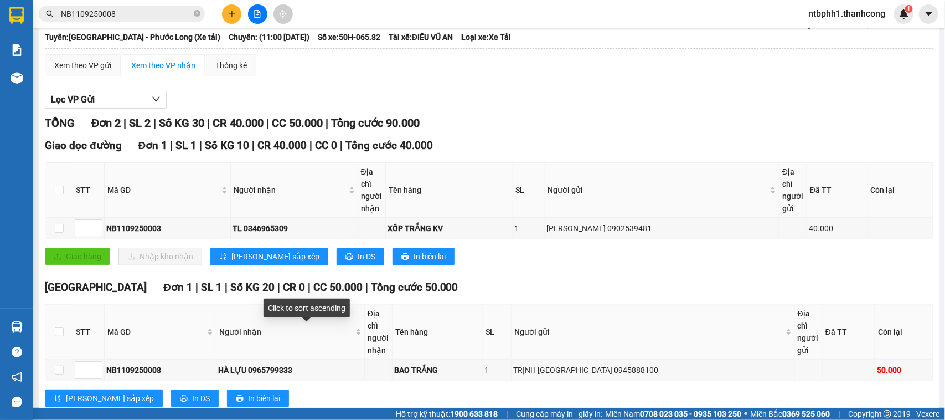
scroll to position [101, 0]
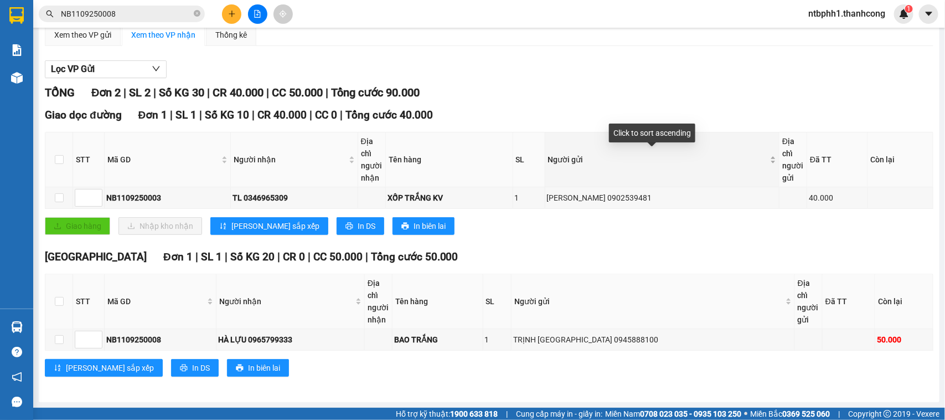
click at [646, 154] on span "Người gửi" at bounding box center [658, 159] width 220 height 12
click at [56, 197] on input "checkbox" at bounding box center [59, 197] width 9 height 9
checkbox input "true"
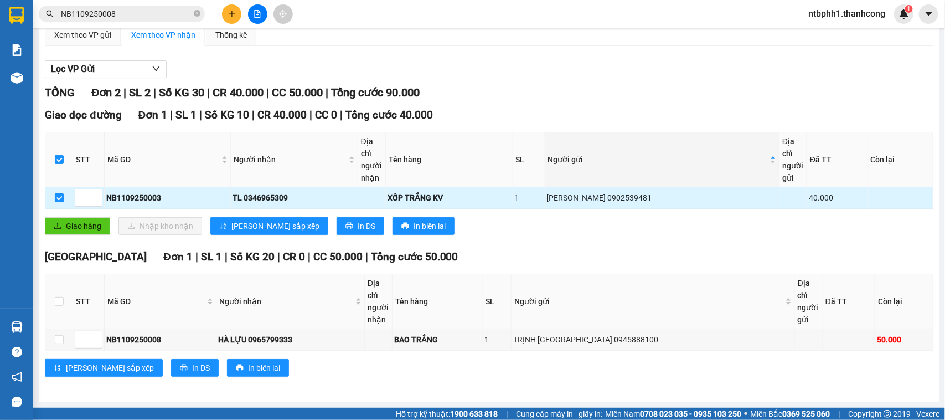
click at [56, 197] on input "checkbox" at bounding box center [59, 197] width 9 height 9
checkbox input "false"
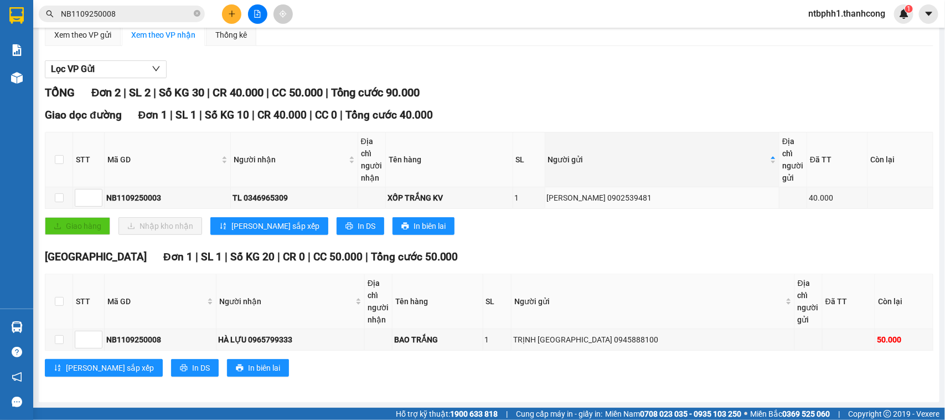
click at [122, 11] on input "NB1109250008" at bounding box center [126, 14] width 131 height 12
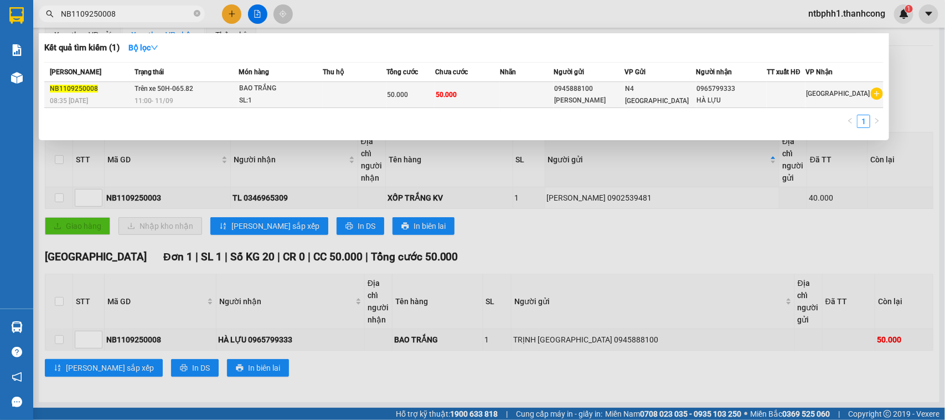
click at [286, 92] on div "BAO TRẮNG" at bounding box center [280, 88] width 83 height 12
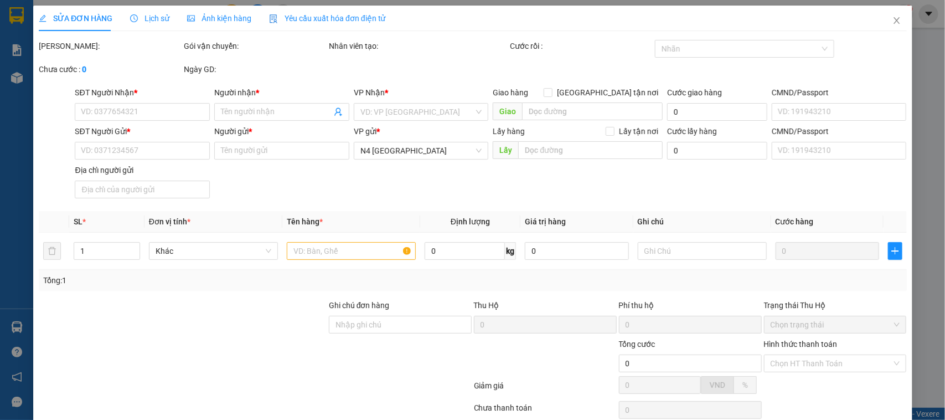
type input "0965799333"
type input "HÀ LỰU"
type input "0945888100"
type input "TRỊNH TRUNG HIẾU"
type input "50.000"
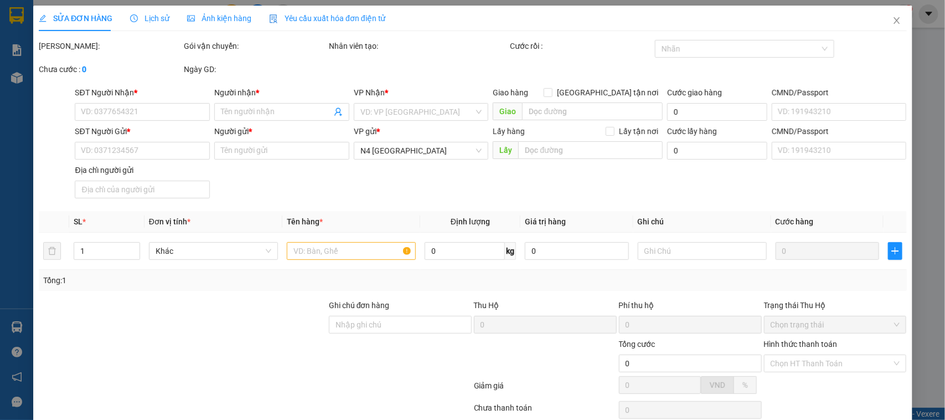
type input "50.000"
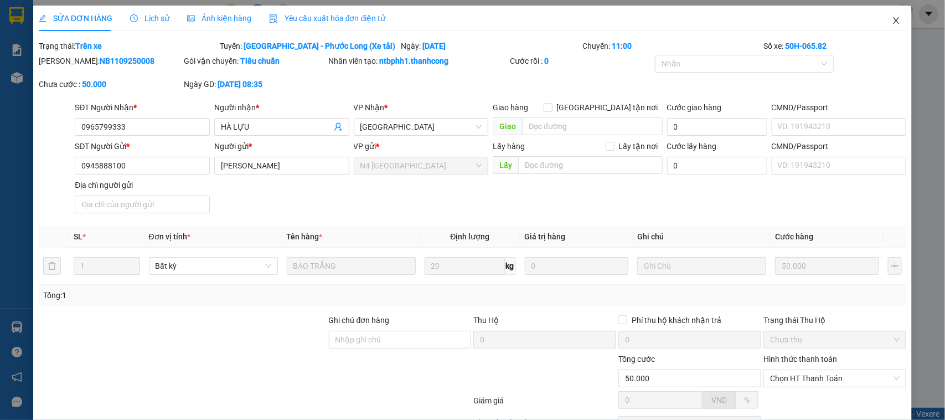
click at [884, 15] on span "Close" at bounding box center [896, 21] width 31 height 31
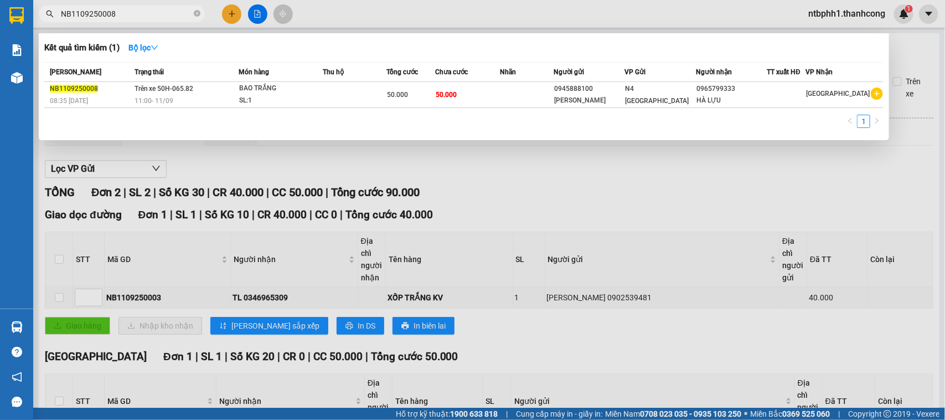
click at [127, 17] on input "NB1109250008" at bounding box center [126, 14] width 131 height 12
paste input "0938848483"
type input "0938848483"
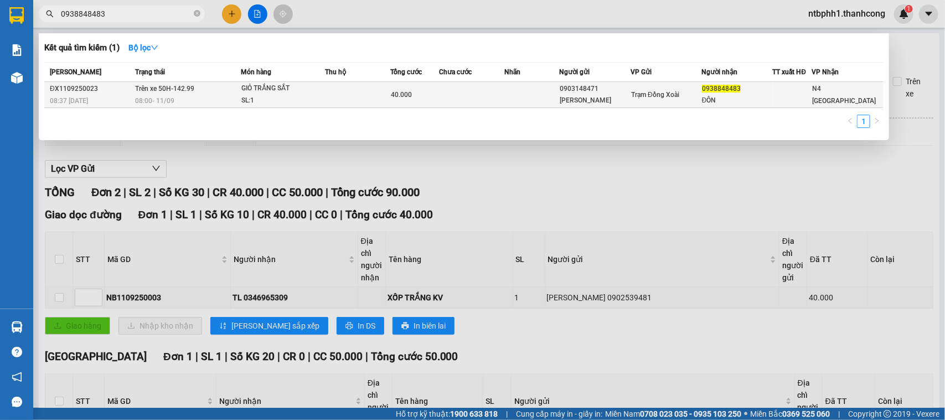
click at [328, 87] on td at bounding box center [357, 95] width 65 height 26
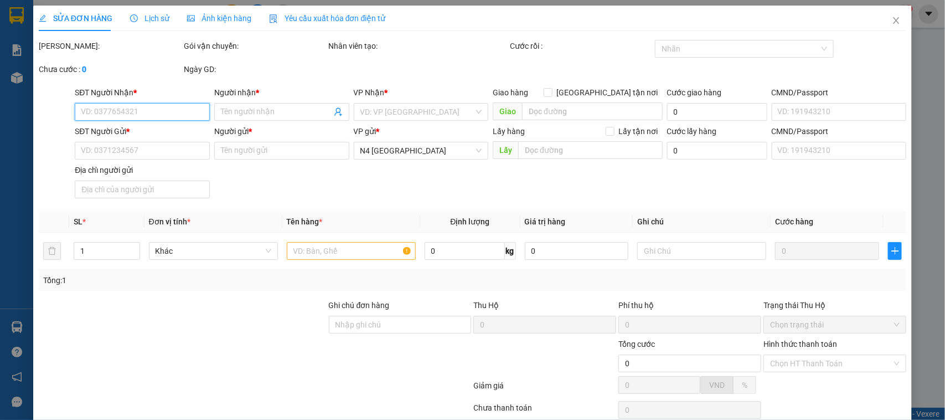
type input "0938848483"
type input "ĐÔN"
type input "0903148471"
type input "LÊ MINH THẮNG"
type input "123456789123"
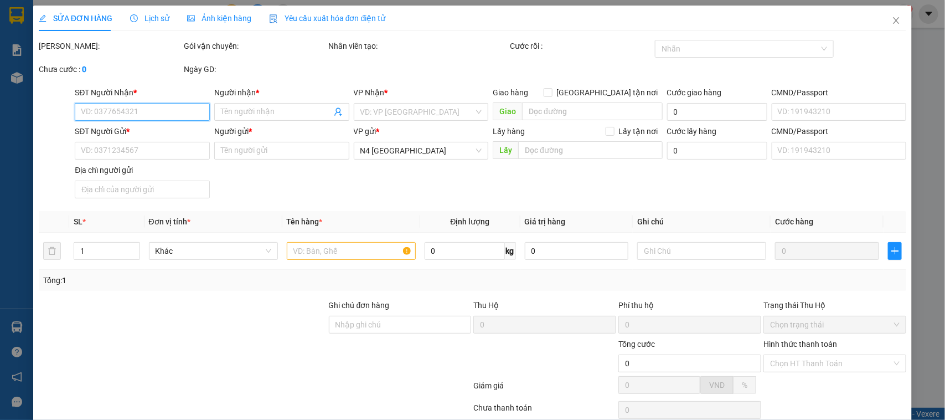
type input "TÂN BÌNH,BÌNH PHƯỚC,ĐỒNG NAI"
type input "40.000"
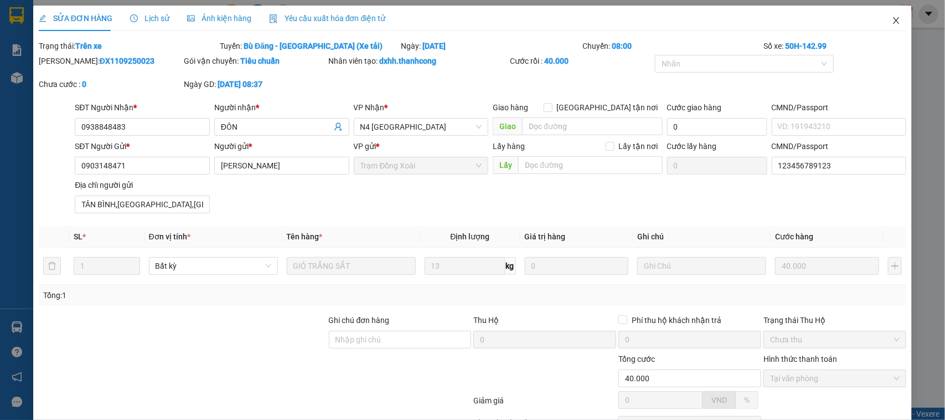
click at [892, 24] on icon "close" at bounding box center [896, 20] width 9 height 9
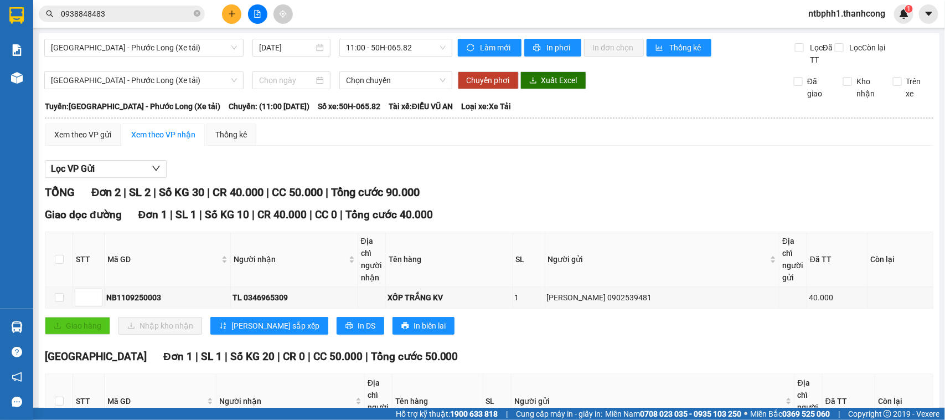
click at [116, 12] on input "0938848483" at bounding box center [126, 14] width 131 height 12
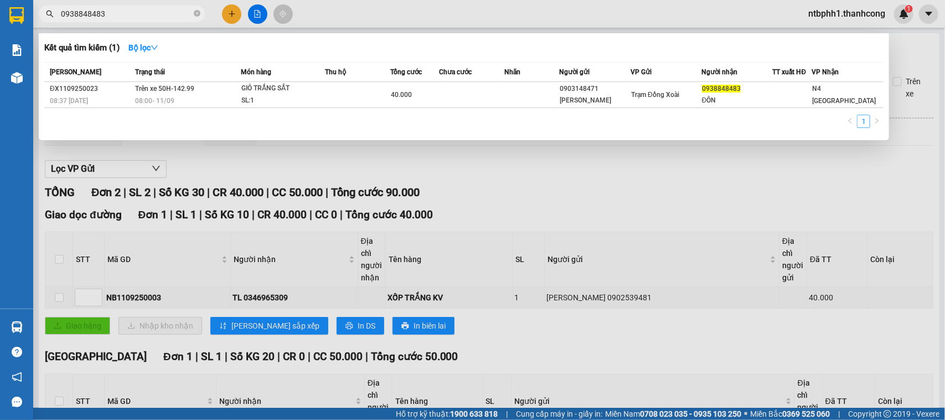
drag, startPoint x: 768, startPoint y: 90, endPoint x: 865, endPoint y: 121, distance: 101.7
click at [865, 121] on link "1" at bounding box center [863, 121] width 12 height 12
click at [150, 49] on strong "Bộ lọc" at bounding box center [143, 47] width 30 height 9
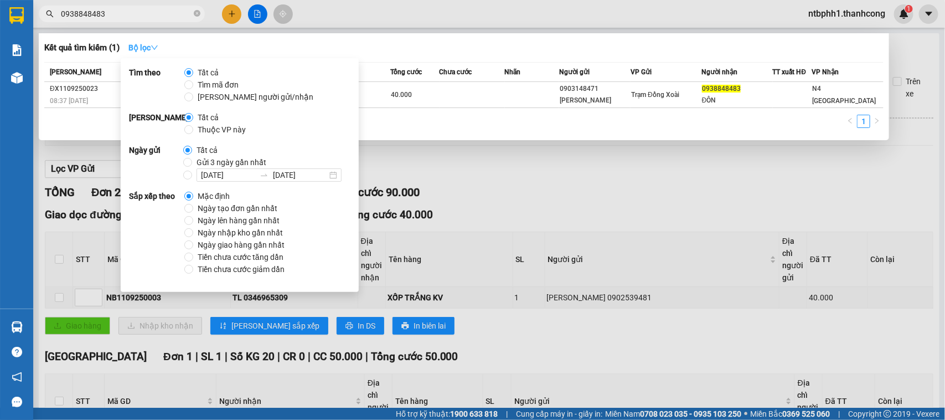
click at [150, 49] on strong "Bộ lọc" at bounding box center [143, 47] width 30 height 9
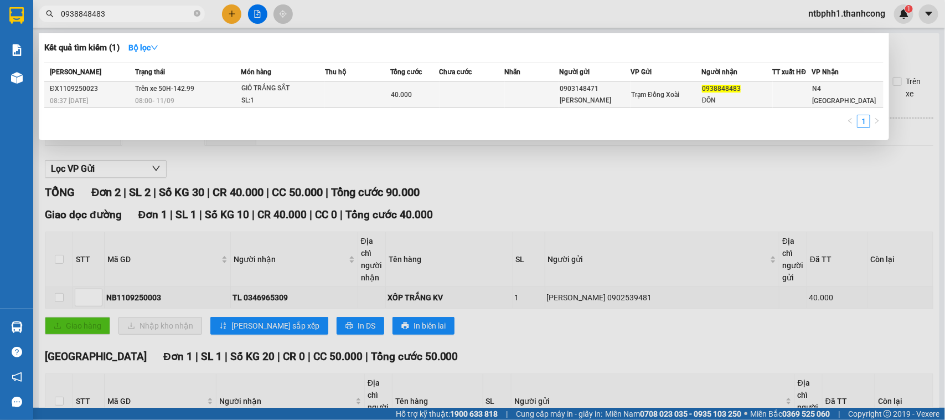
click at [99, 96] on div "08:37 - 11/09" at bounding box center [91, 101] width 82 height 12
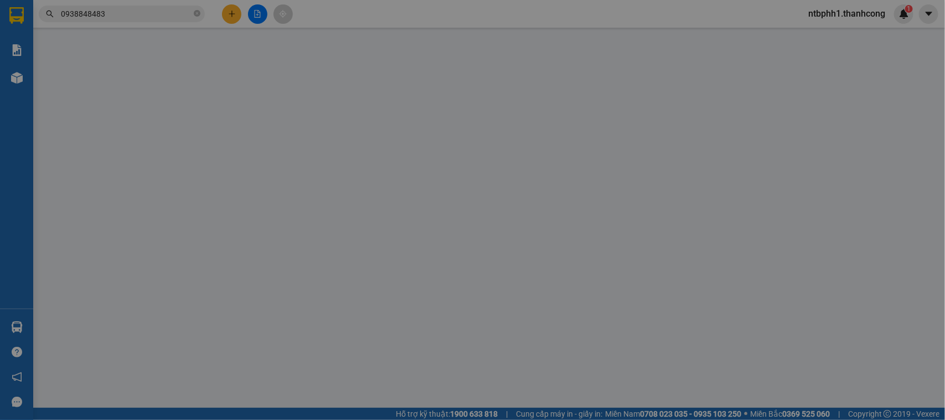
type input "0938848483"
type input "ĐÔN"
type input "0903148471"
type input "LÊ MINH THẮNG"
type input "123456789123"
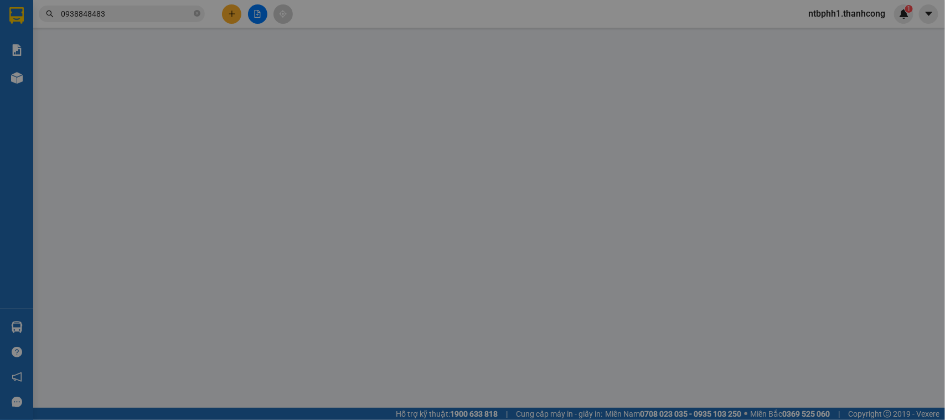
type input "TÂN BÌNH,BÌNH PHƯỚC,ĐỒNG NAI"
type input "40.000"
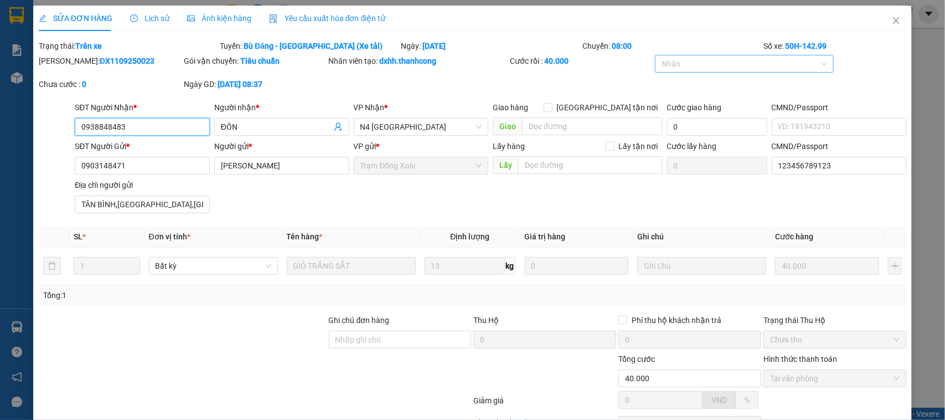
click at [759, 55] on div "Nhãn" at bounding box center [744, 64] width 179 height 18
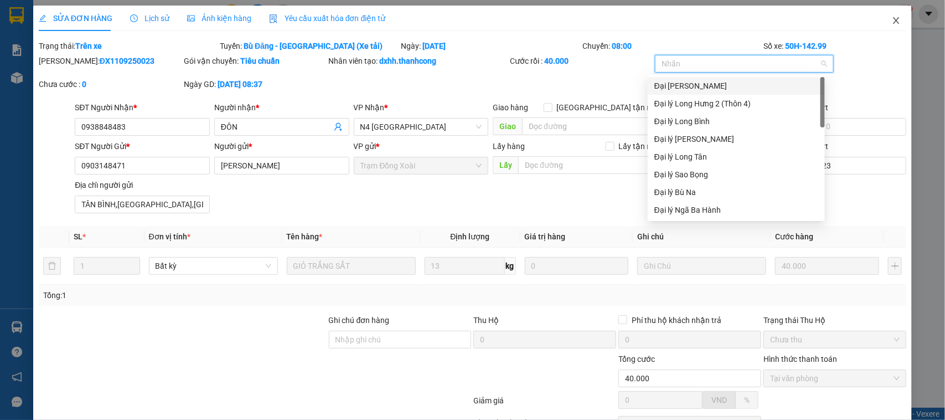
click at [892, 20] on icon "close" at bounding box center [896, 20] width 9 height 9
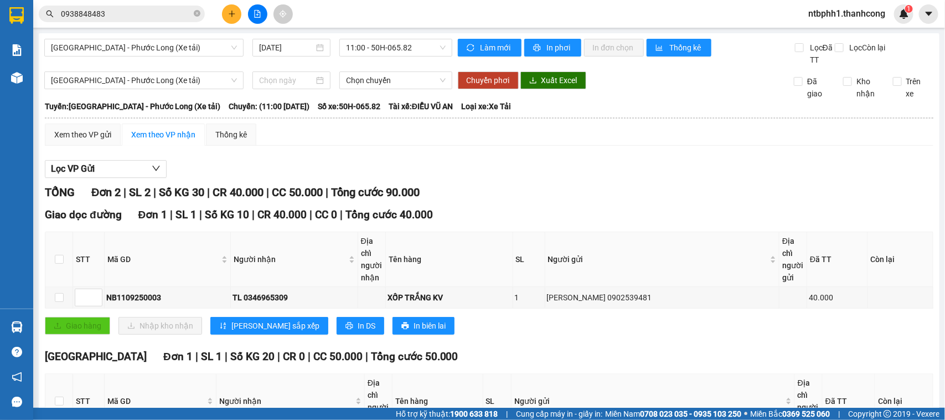
click at [112, 13] on input "0938848483" at bounding box center [126, 14] width 131 height 12
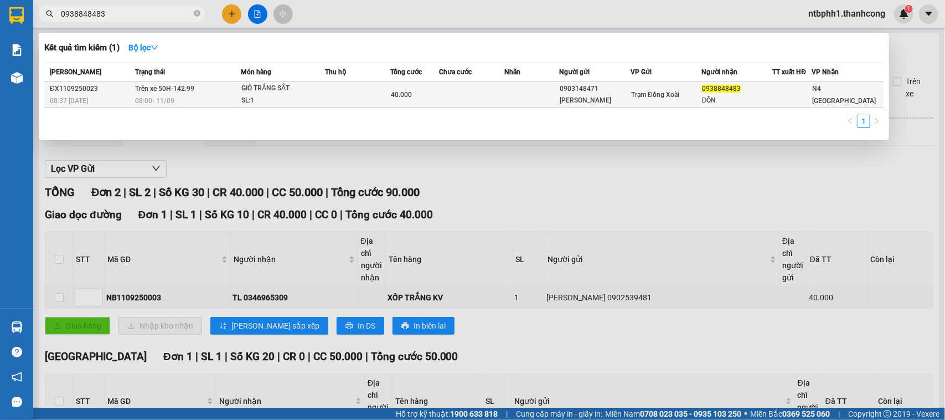
click at [252, 97] on div "SL: 1" at bounding box center [282, 101] width 83 height 12
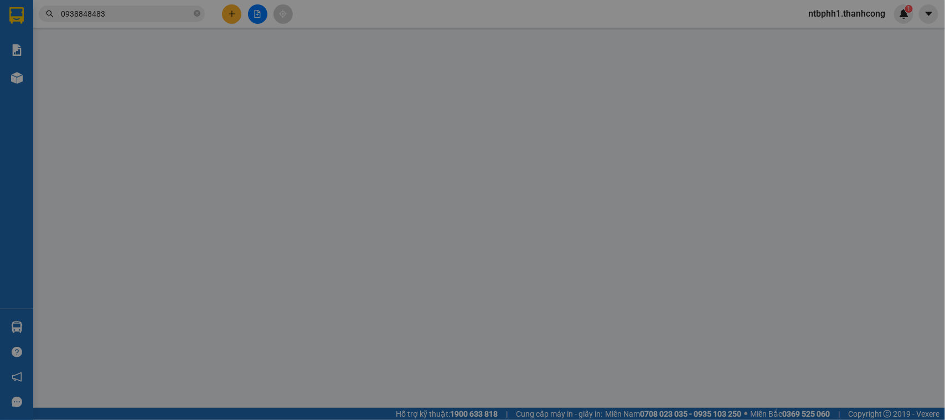
type input "0938848483"
type input "ĐÔN"
type input "0903148471"
type input "LÊ MINH THẮNG"
type input "123456789123"
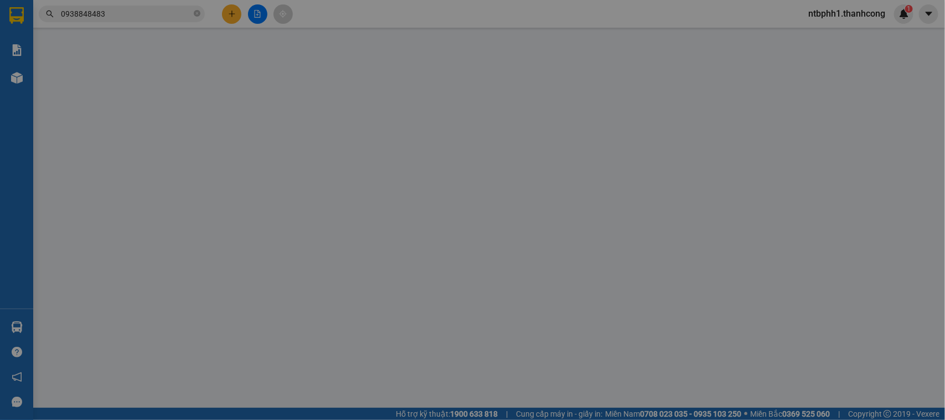
type input "TÂN BÌNH,BÌNH PHƯỚC,ĐỒNG NAI"
type input "40.000"
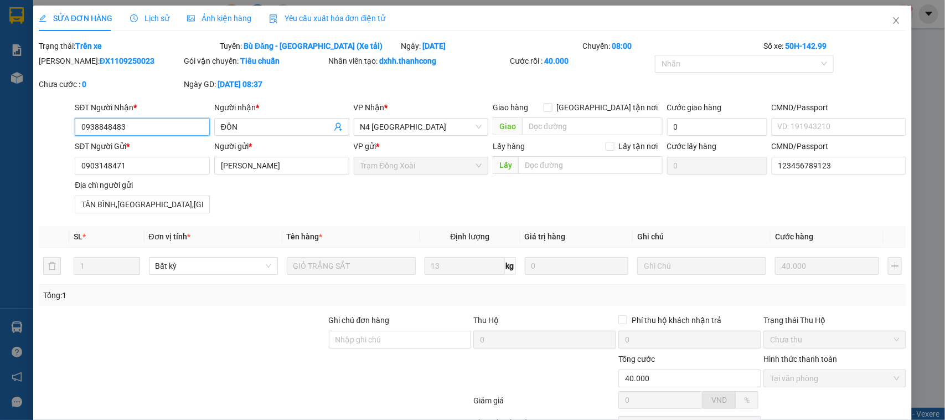
scroll to position [64, 0]
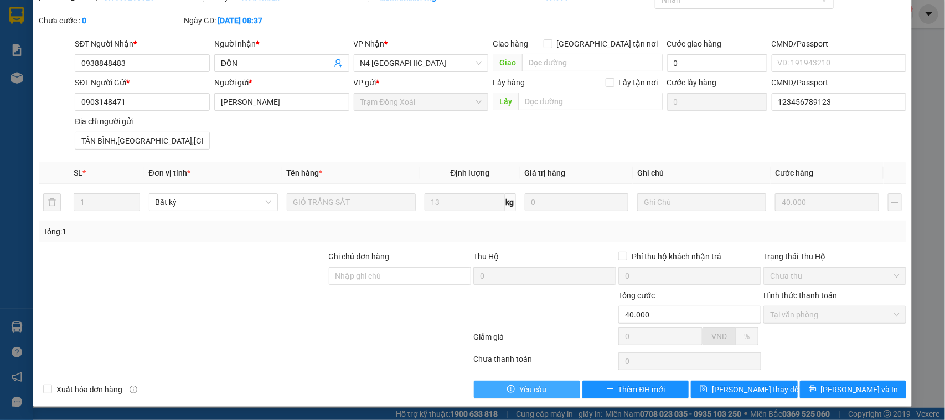
click at [532, 386] on span "Yêu cầu" at bounding box center [532, 389] width 27 height 12
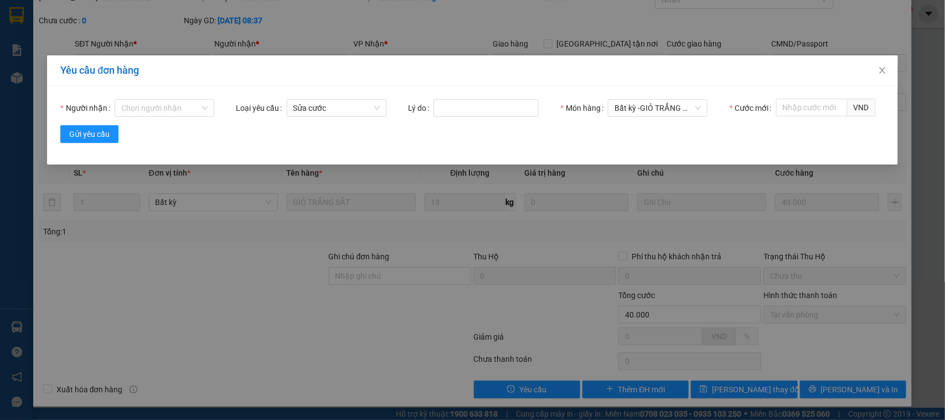
click at [435, 274] on div "Yêu cầu đơn hàng Người nhận Chọn người nhận Loại yêu cầu Sửa cước Lý do Món hàn…" at bounding box center [472, 210] width 945 height 420
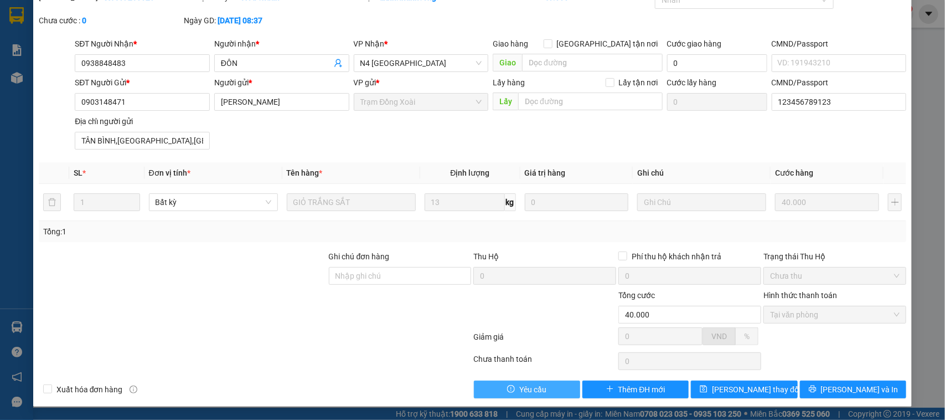
scroll to position [0, 0]
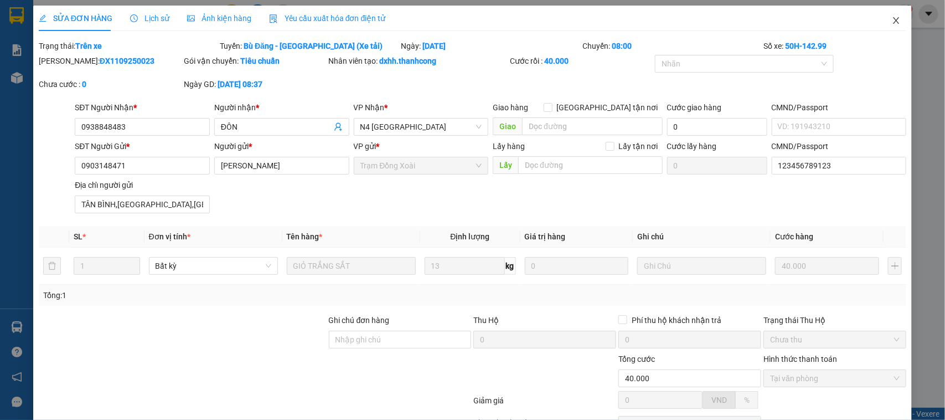
click at [893, 12] on span "Close" at bounding box center [896, 21] width 31 height 31
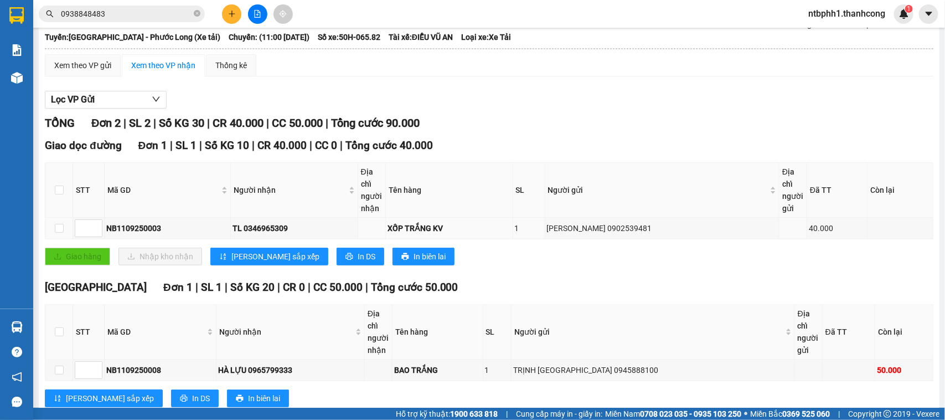
scroll to position [101, 0]
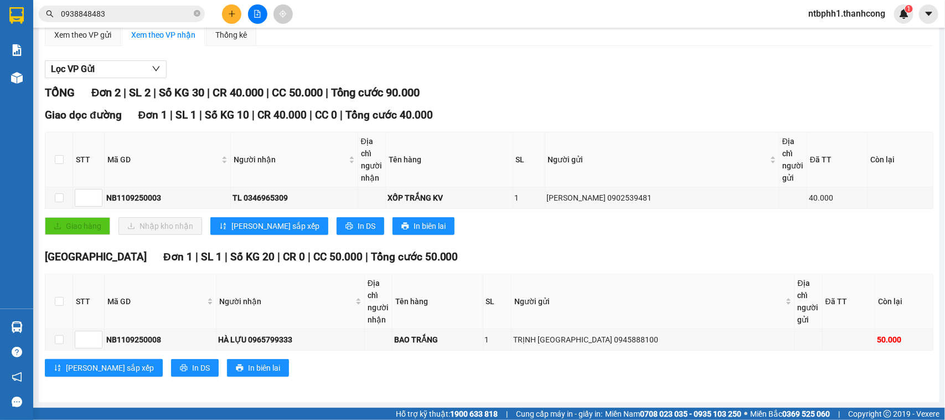
click at [555, 245] on div "TỔNG Đơn 2 | SL 2 | Số KG 30 | CR 40.000 | CC 50.000 | Tổng cước 90.000 Giao dọ…" at bounding box center [489, 237] width 888 height 306
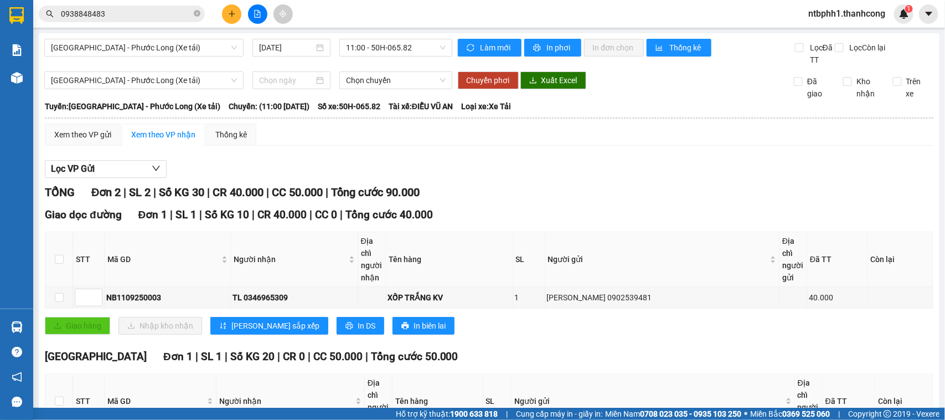
click at [130, 27] on div "Kết quả tìm kiếm ( 1 ) Bộ lọc Mã ĐH Trạng thái Món hàng Thu hộ Tổng cước Chưa c…" at bounding box center [472, 14] width 945 height 28
click at [127, 15] on input "0938848483" at bounding box center [126, 14] width 131 height 12
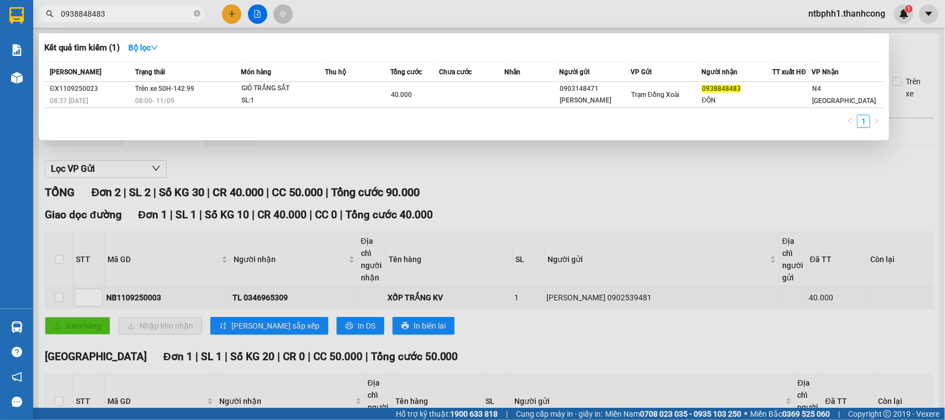
click at [127, 15] on input "0938848483" at bounding box center [126, 14] width 131 height 12
paste input "89813632"
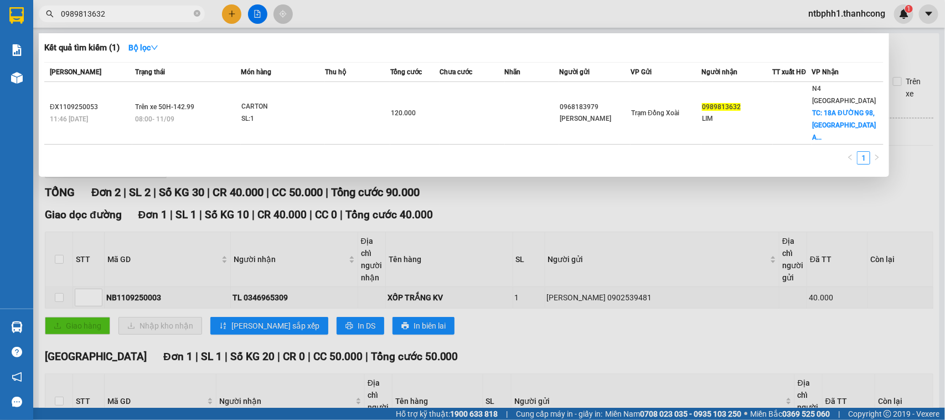
type input "0989813632"
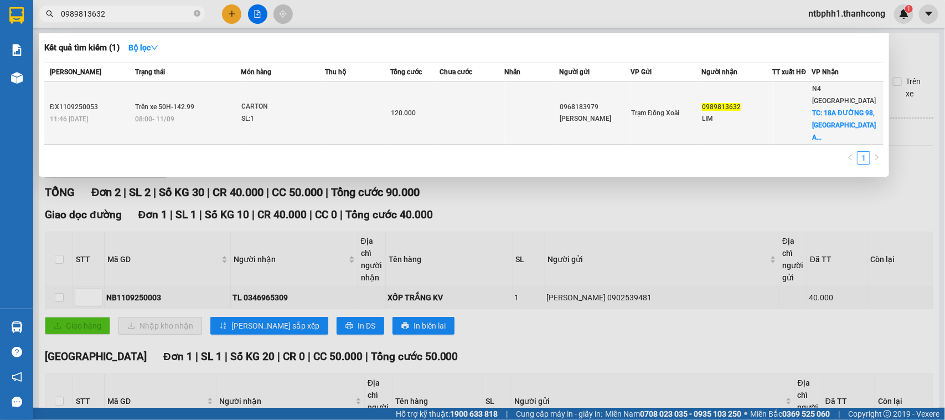
click at [591, 113] on div "NGUYỄN ĐỨC THUẬN" at bounding box center [595, 119] width 70 height 12
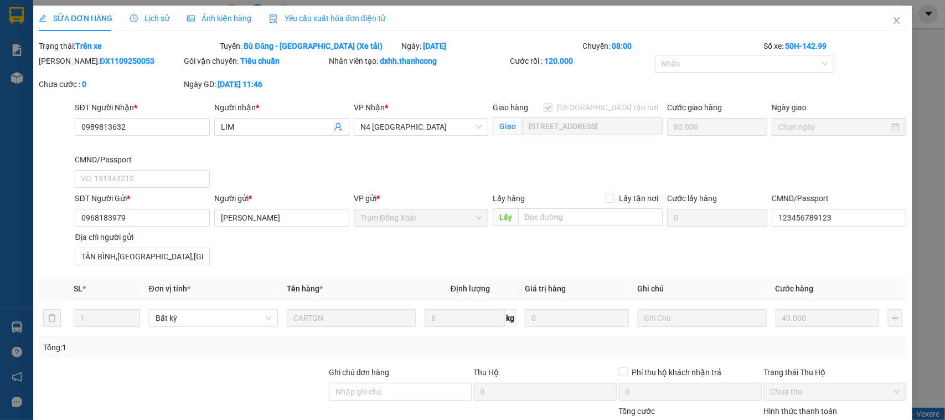
type input "0989813632"
type input "LIM"
checkbox input "true"
type input "18A ĐƯỜNG 98, Phước Long A, Quận 9"
type input "0968183979"
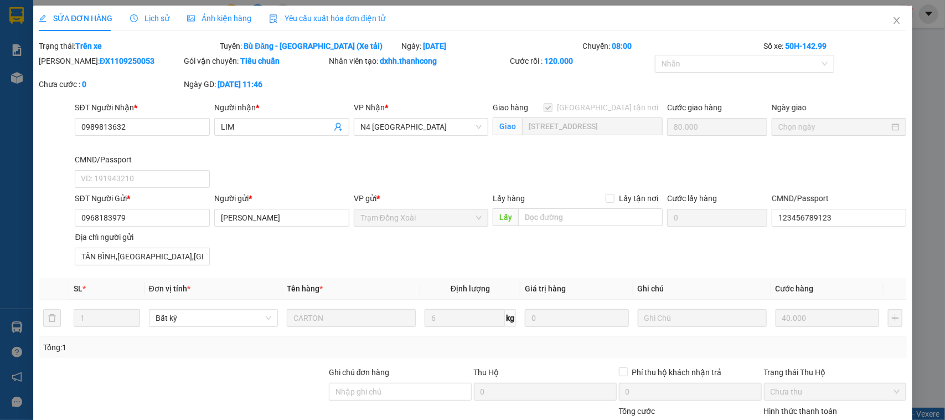
type input "NGUYỄN ĐỨC THUẬN"
type input "123456789123"
type input "TÂN BÌNH,BÌNH PHƯỚC,ĐỒNG ANI"
type input "120.000"
click at [881, 20] on span "Close" at bounding box center [896, 21] width 31 height 31
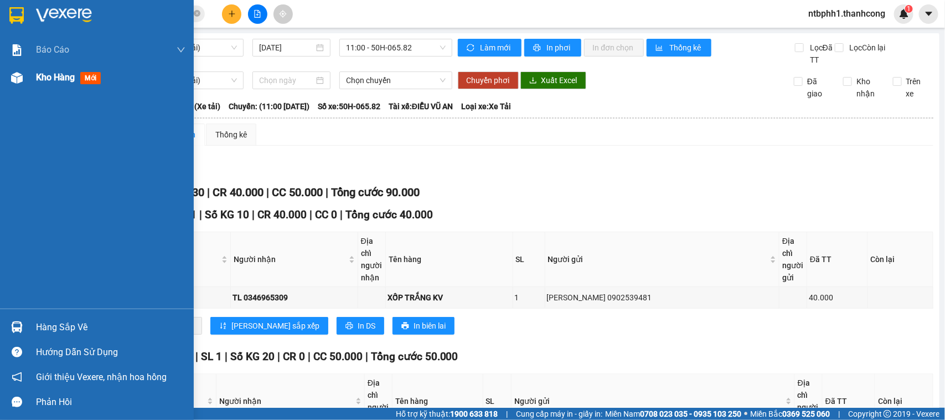
click at [44, 74] on span "Kho hàng" at bounding box center [55, 77] width 39 height 11
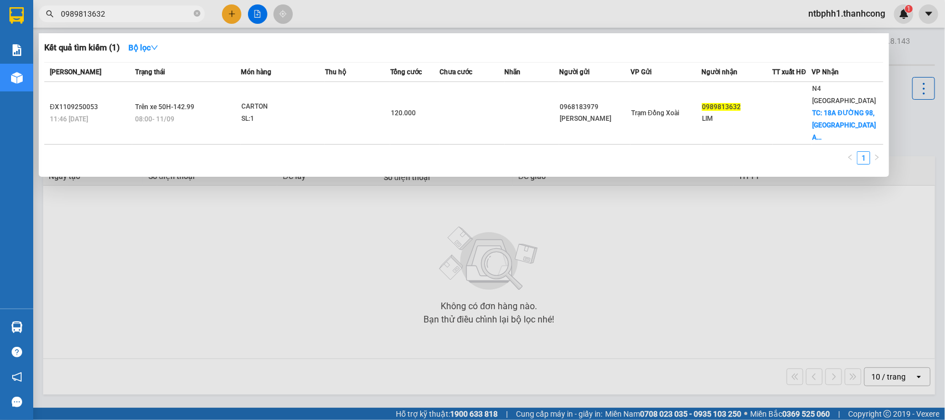
click at [133, 6] on span "0989813632" at bounding box center [122, 14] width 166 height 17
click at [112, 15] on input "0989813632" at bounding box center [126, 14] width 131 height 12
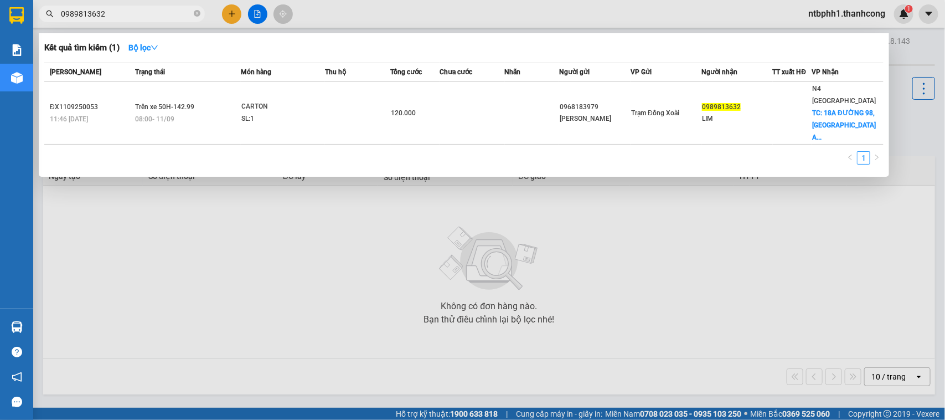
paste input "68183979"
click at [864, 152] on link "1" at bounding box center [863, 158] width 12 height 12
drag, startPoint x: 535, startPoint y: 102, endPoint x: 151, endPoint y: 50, distance: 387.1
click at [151, 50] on strong "Bộ lọc" at bounding box center [143, 47] width 30 height 9
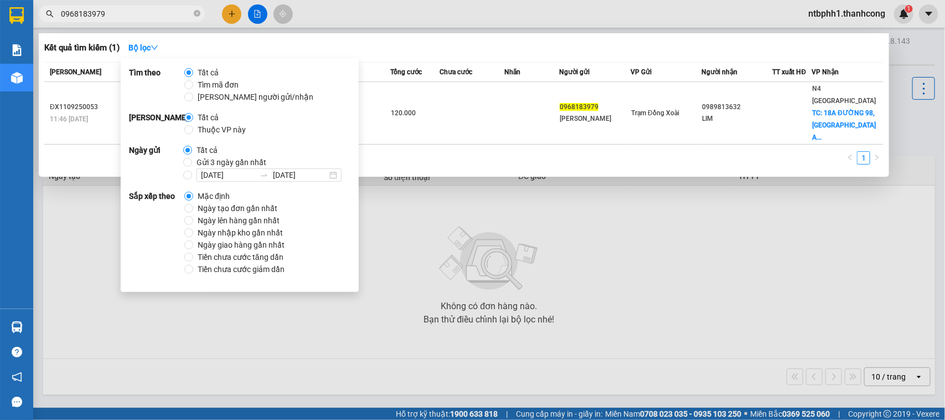
click at [457, 250] on div at bounding box center [472, 210] width 945 height 420
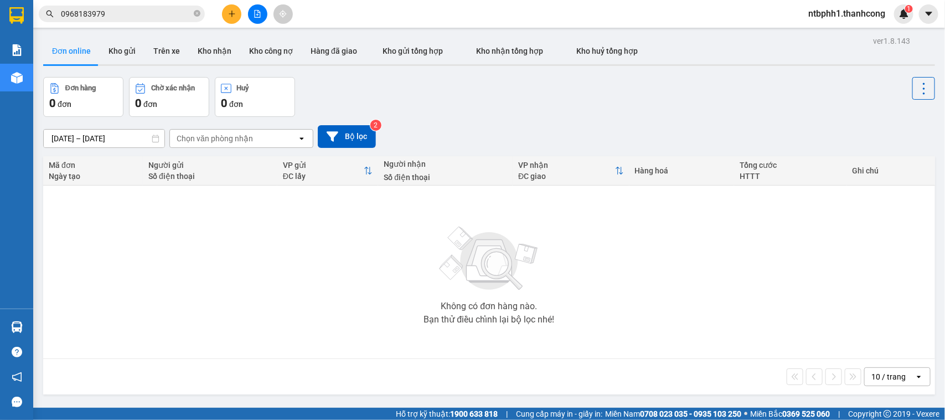
click at [108, 15] on input "0968183979" at bounding box center [126, 14] width 131 height 12
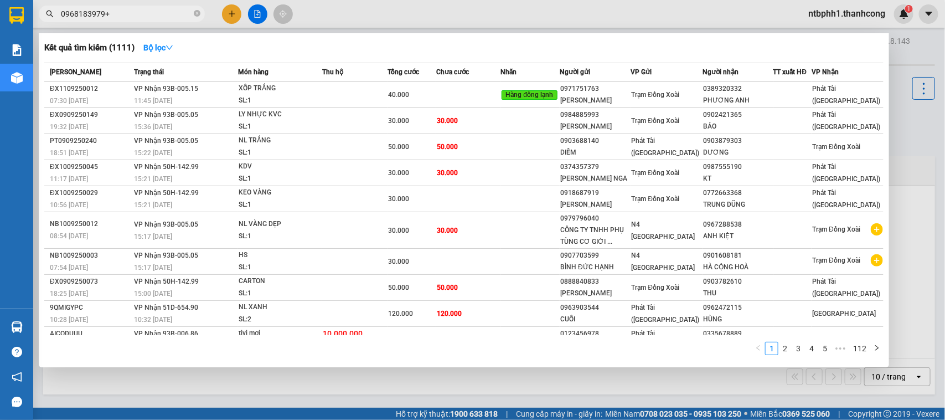
type input "0968183979"
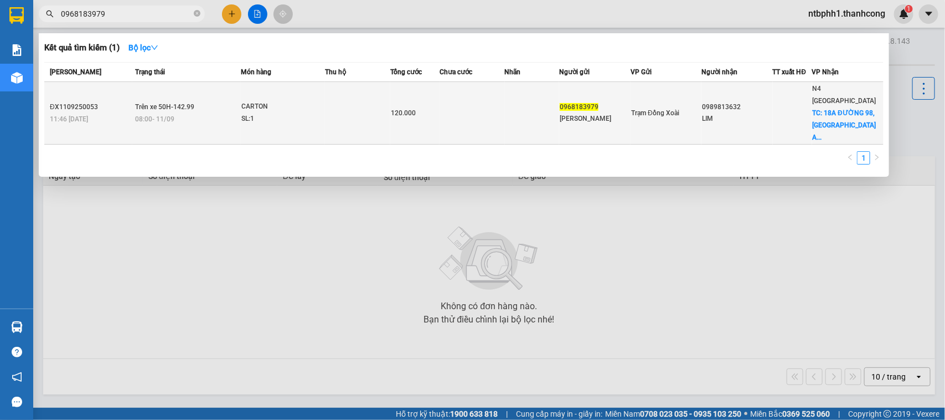
click at [112, 115] on td "ĐX1109250053 11:46 - 11/09" at bounding box center [88, 113] width 88 height 63
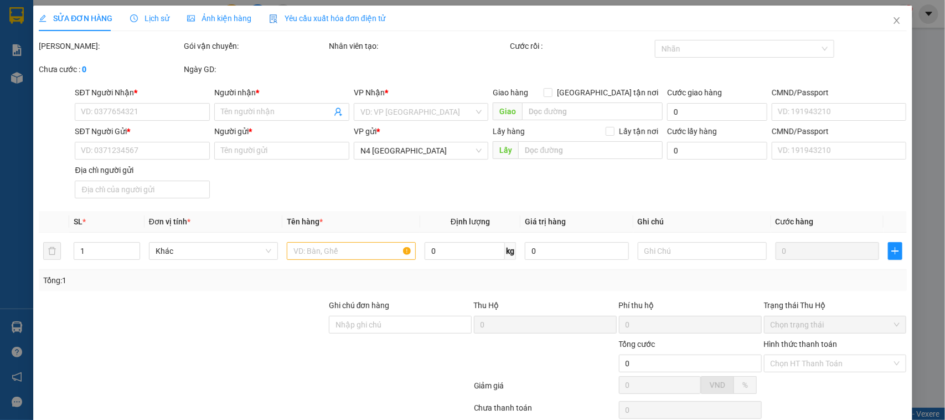
type input "0989813632"
type input "LIM"
checkbox input "true"
type input "18A ĐƯỜNG 98, Phước Long A, Quận 9"
type input "0968183979"
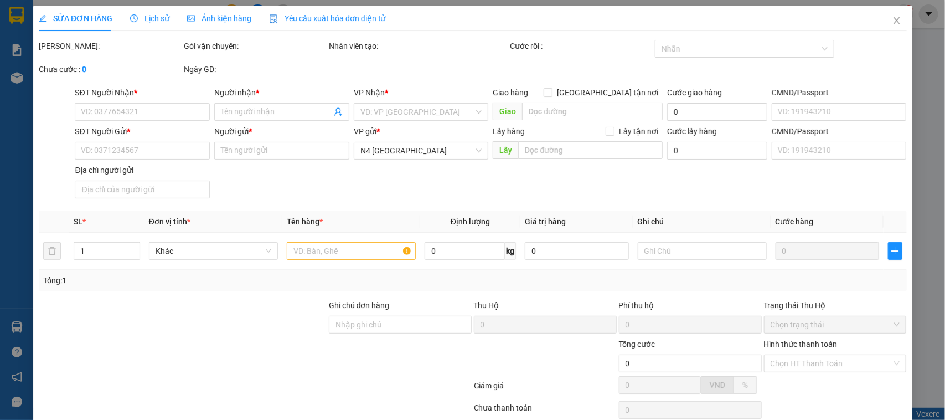
type input "NGUYỄN ĐỨC THUẬN"
type input "123456789123"
type input "TÂN BÌNH,BÌNH PHƯỚC,ĐỒNG ANI"
type input "120.000"
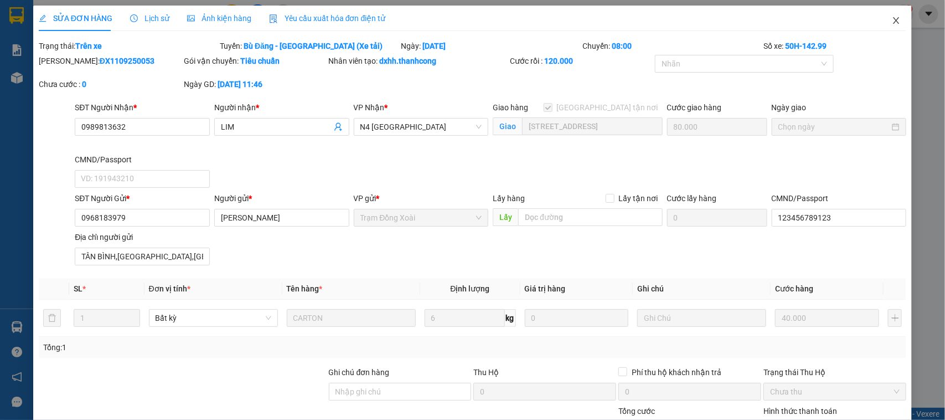
click at [882, 12] on span "Close" at bounding box center [896, 21] width 31 height 31
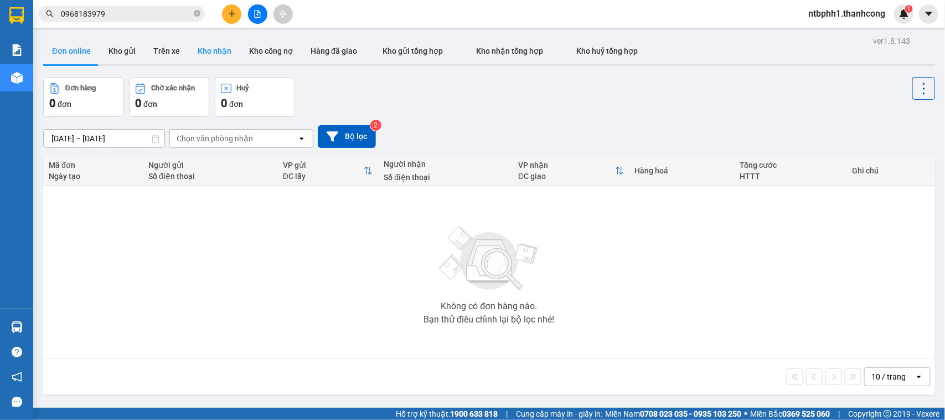
click at [220, 51] on button "Kho nhận" at bounding box center [214, 51] width 51 height 27
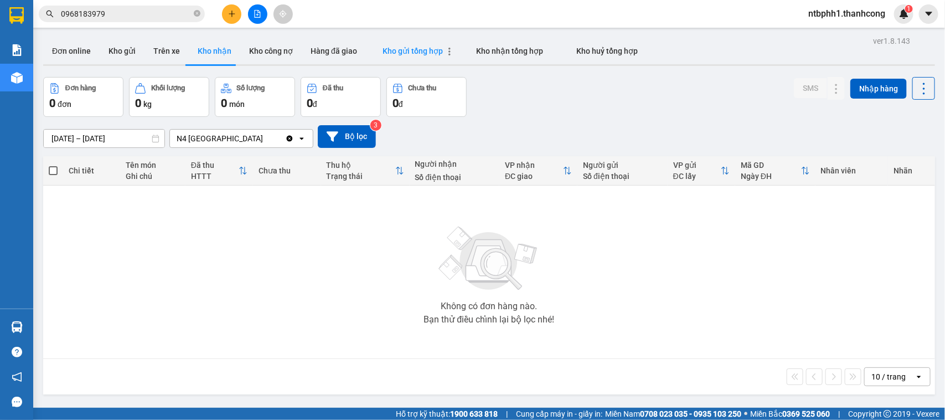
click at [394, 50] on span "Kho gửi tổng hợp" at bounding box center [412, 50] width 60 height 9
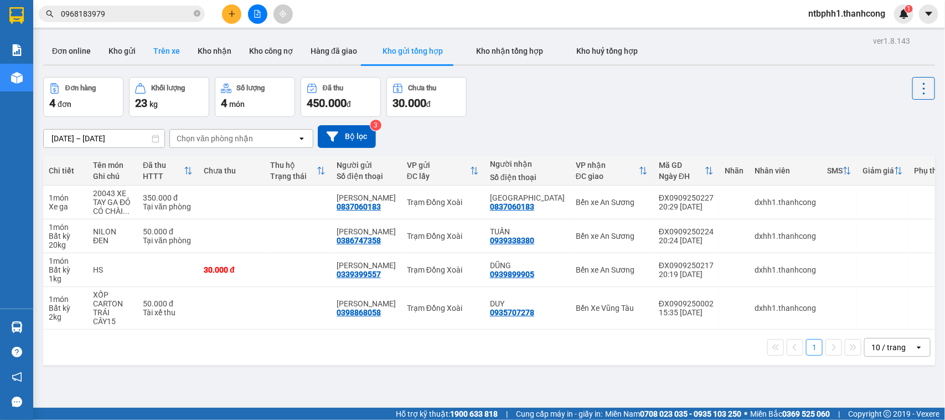
click at [158, 49] on button "Trên xe" at bounding box center [166, 51] width 44 height 27
type input "10/09/2025 – 11/09/2025"
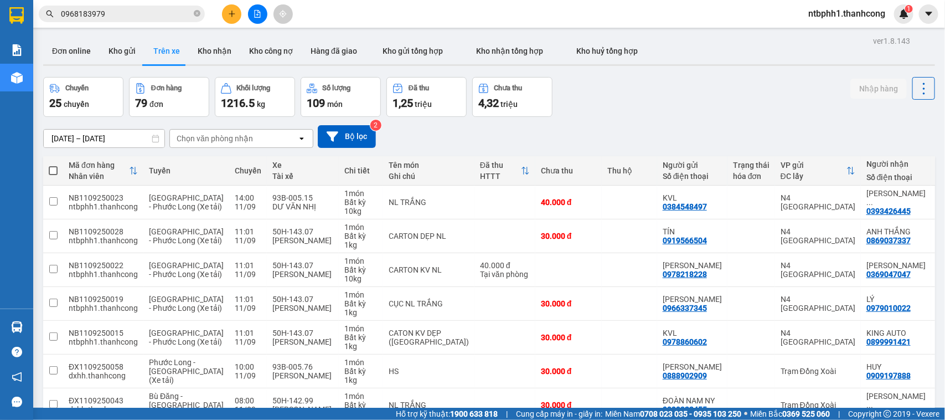
click at [168, 57] on button "Trên xe" at bounding box center [166, 51] width 44 height 27
click at [120, 53] on button "Kho gửi" at bounding box center [122, 51] width 45 height 27
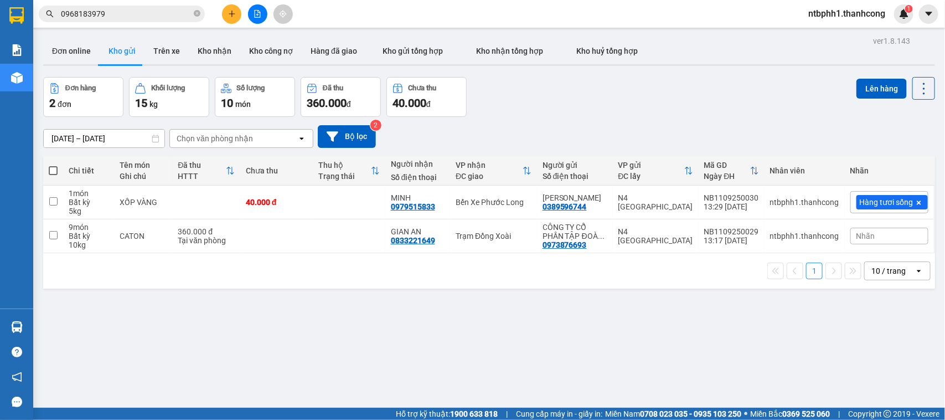
click at [230, 20] on button at bounding box center [231, 13] width 19 height 19
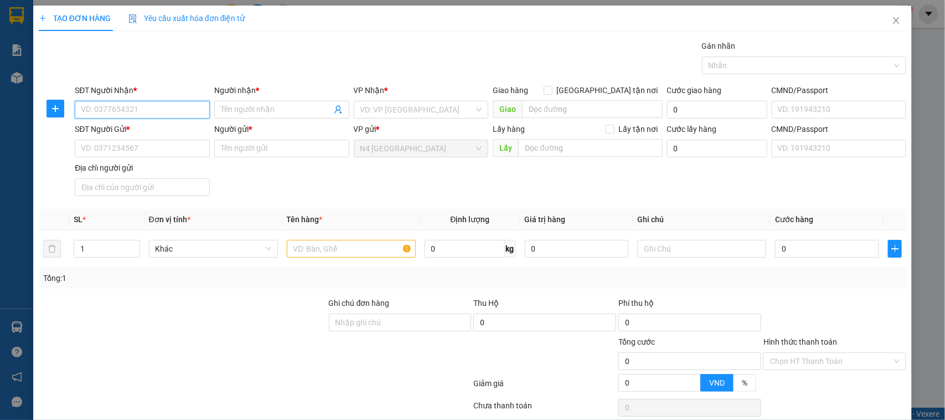
click at [153, 112] on input "SĐT Người Nhận *" at bounding box center [142, 110] width 135 height 18
paste input "0868494204"
type input "0868494204"
click at [238, 111] on input "Người nhận *" at bounding box center [276, 110] width 111 height 12
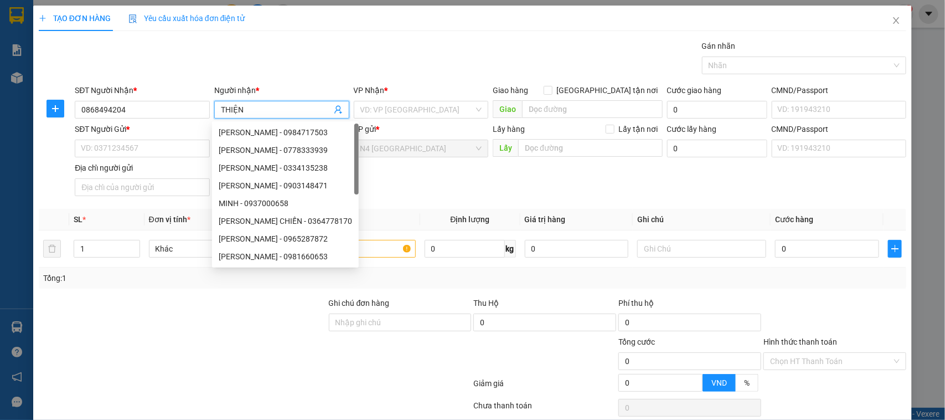
type input "THIỆN"
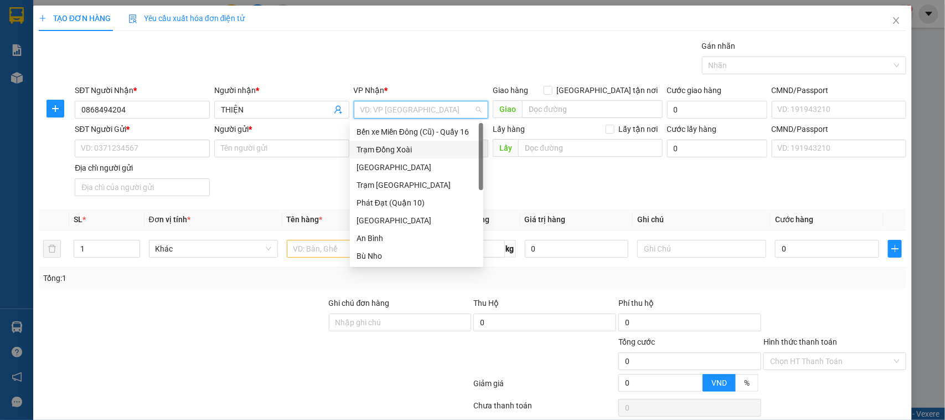
click at [406, 144] on div "Trạm Đồng Xoài" at bounding box center [416, 149] width 120 height 12
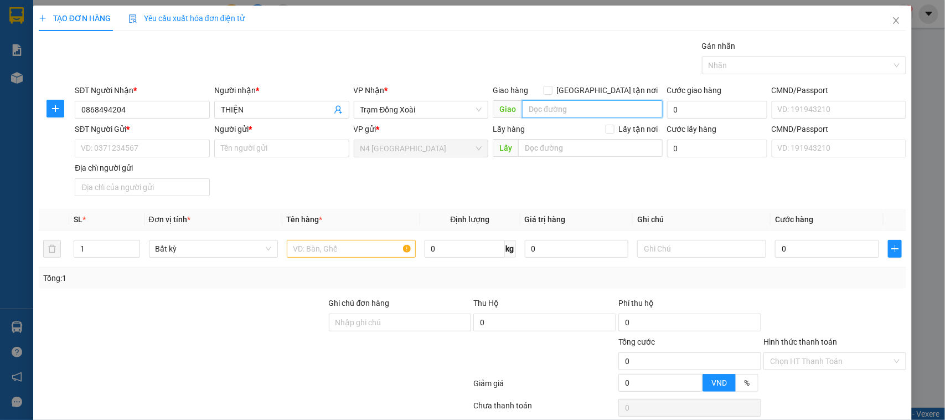
click at [545, 104] on input "search" at bounding box center [592, 109] width 141 height 18
type input "D"
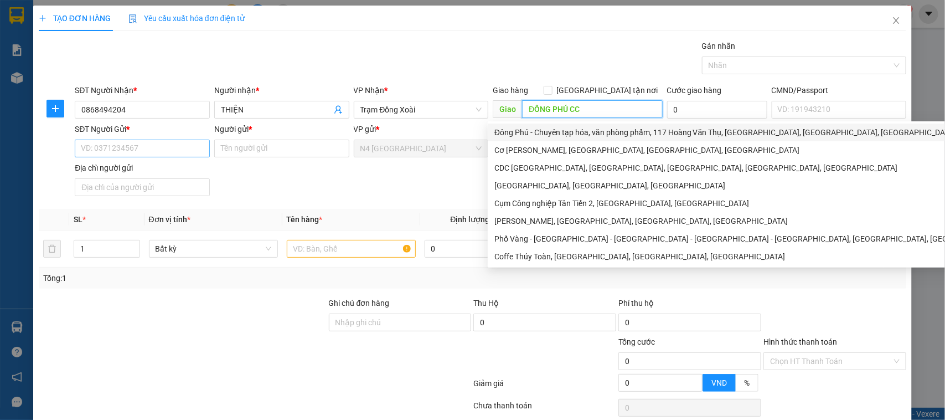
type input "ĐỒNG PHÚ CC"
click at [139, 150] on input "SĐT Người Gửi *" at bounding box center [142, 148] width 135 height 18
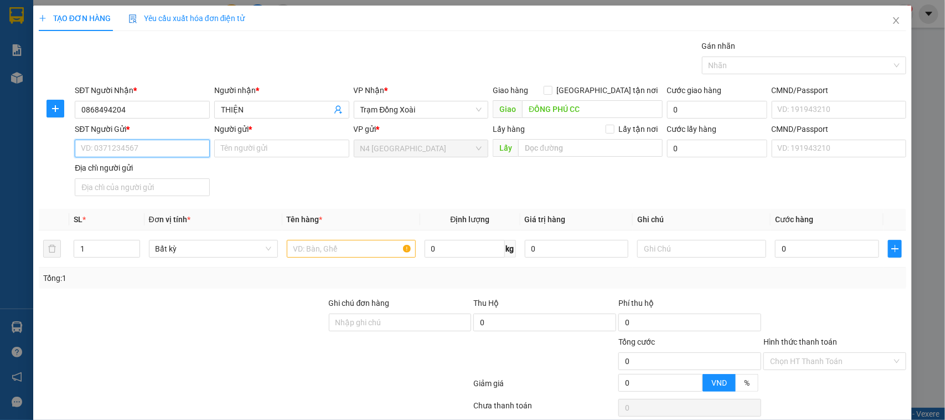
paste input "0905361654"
type input "0905361654"
click at [232, 147] on input "Người gửi *" at bounding box center [281, 148] width 135 height 18
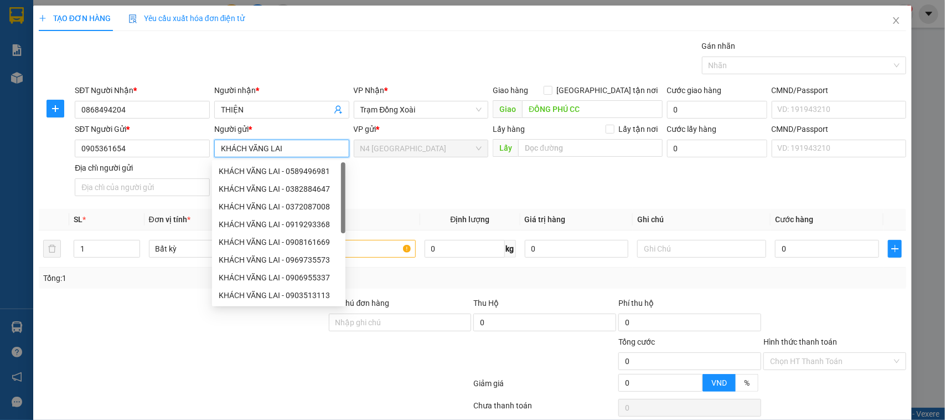
type input "KHÁCH VÃNG LAI"
click at [604, 173] on div "SĐT Người Gửi * 0905361654 Người gửi * KHÁCH VÃNG LAI VP gửi * N4 Bình Phước Lấ…" at bounding box center [491, 161] width 836 height 77
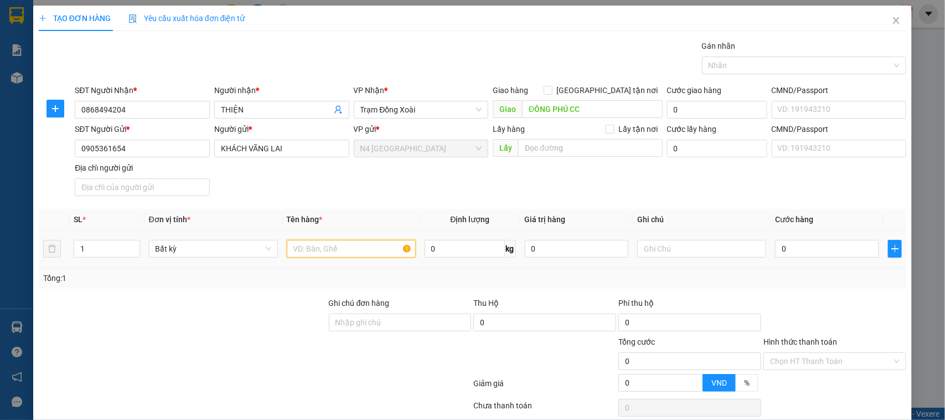
click at [351, 252] on input "text" at bounding box center [351, 249] width 129 height 18
type input "NL ĐEN"
click at [526, 247] on input "0" at bounding box center [577, 249] width 104 height 18
click at [556, 292] on div "Transit Pickup Surcharge Ids Transit Deliver Surcharge Ids Transit Deliver Surc…" at bounding box center [473, 242] width 868 height 405
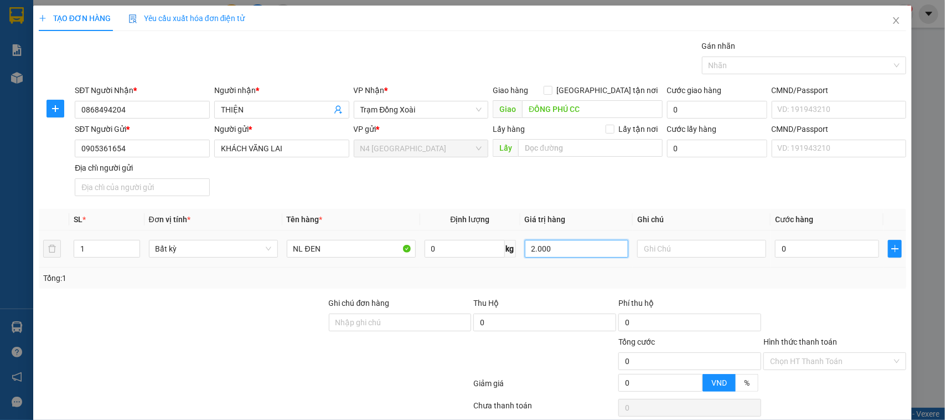
click at [541, 249] on input "2.000" at bounding box center [577, 249] width 104 height 18
click at [525, 247] on input "2" at bounding box center [577, 249] width 104 height 18
type input "0"
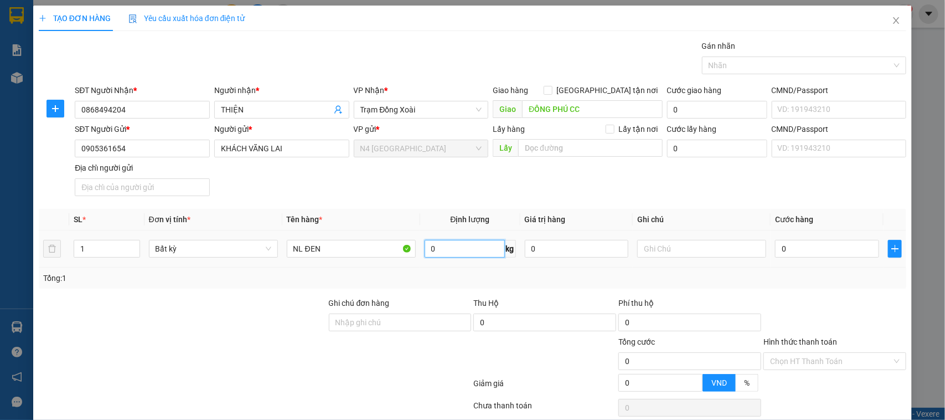
click at [443, 255] on input "0" at bounding box center [465, 249] width 80 height 18
type input "2"
click at [490, 283] on div "Tổng: 1" at bounding box center [472, 278] width 859 height 12
type input "40.000"
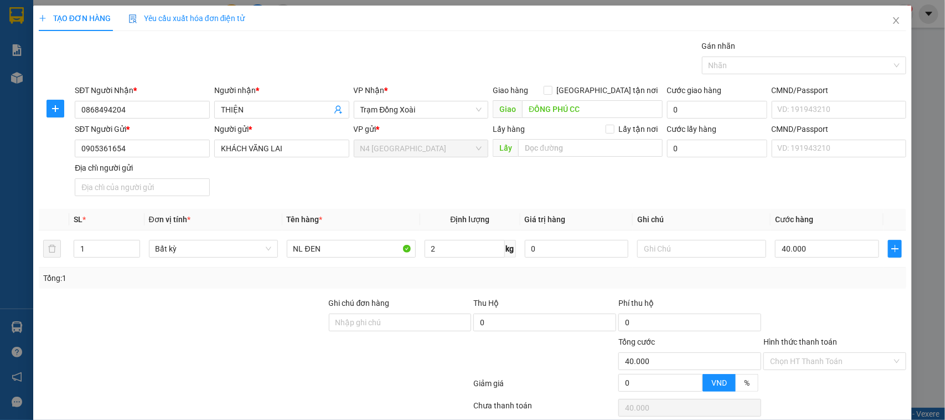
type input "40.000"
click at [548, 367] on div at bounding box center [544, 354] width 145 height 39
click at [461, 250] on input "2" at bounding box center [465, 249] width 80 height 18
type input "1"
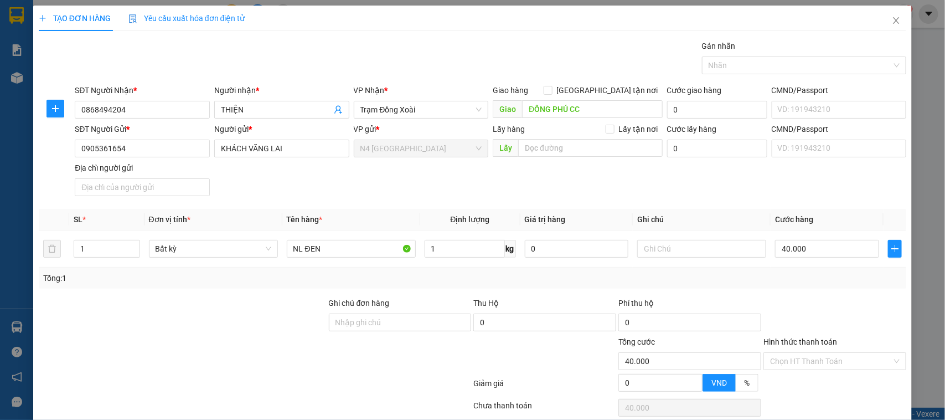
click at [522, 363] on div at bounding box center [544, 354] width 145 height 39
type input "30.000"
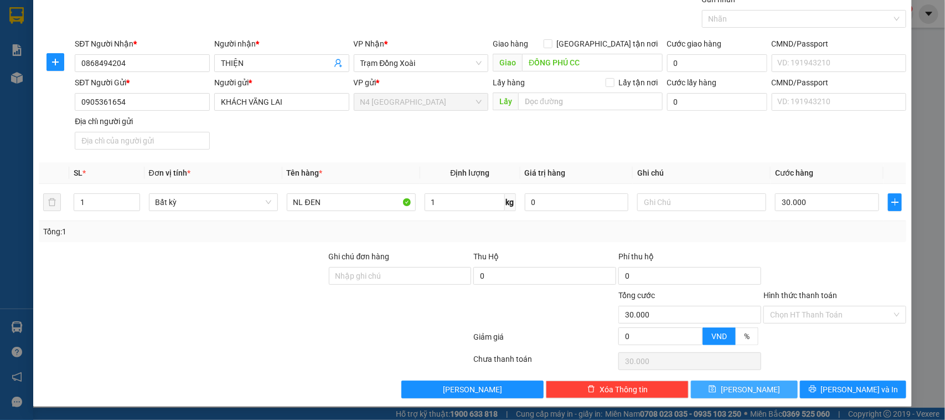
click at [735, 386] on button "Lưu" at bounding box center [744, 389] width 106 height 18
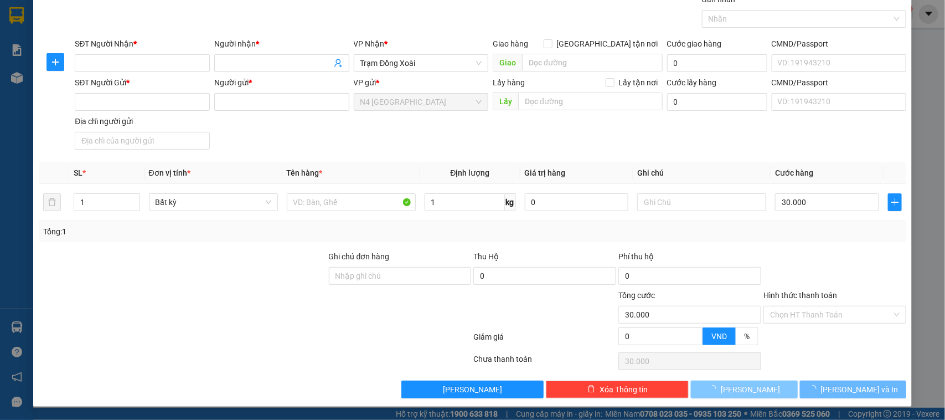
type input "0"
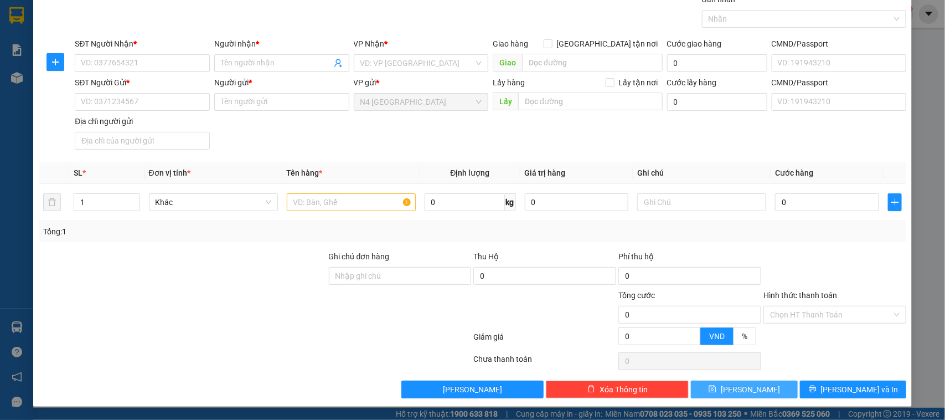
scroll to position [0, 0]
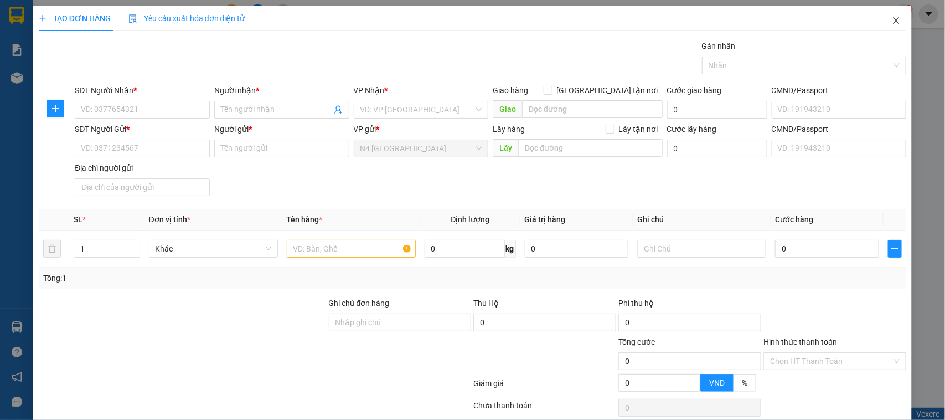
click at [892, 20] on icon "close" at bounding box center [896, 20] width 9 height 9
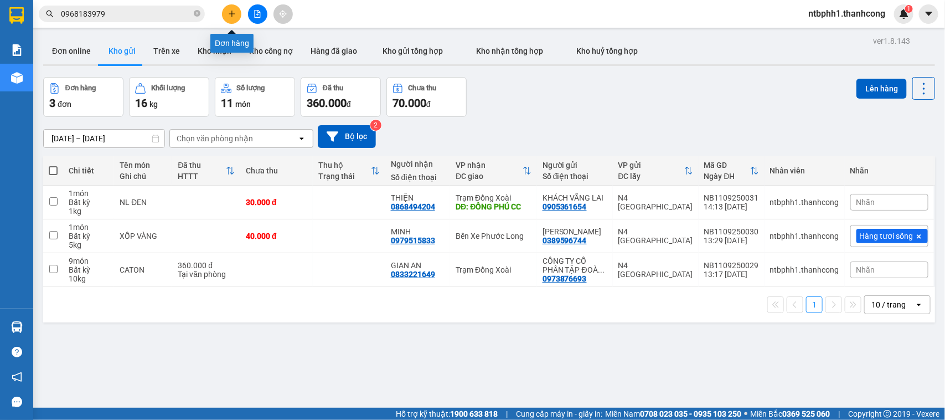
click at [221, 12] on div at bounding box center [257, 13] width 83 height 19
click at [231, 18] on button at bounding box center [231, 13] width 19 height 19
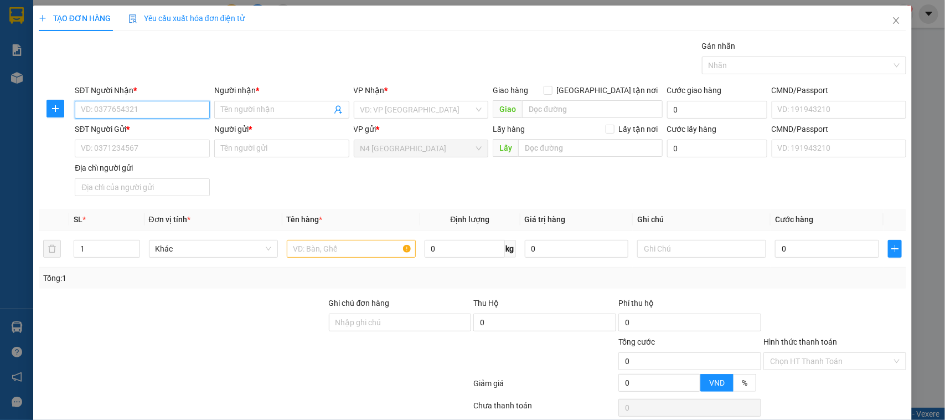
paste input "0932.582.898"
click at [115, 111] on input "0932.582.898" at bounding box center [142, 110] width 135 height 18
type input "0932582898"
click at [231, 113] on input "Người nhận *" at bounding box center [276, 110] width 111 height 12
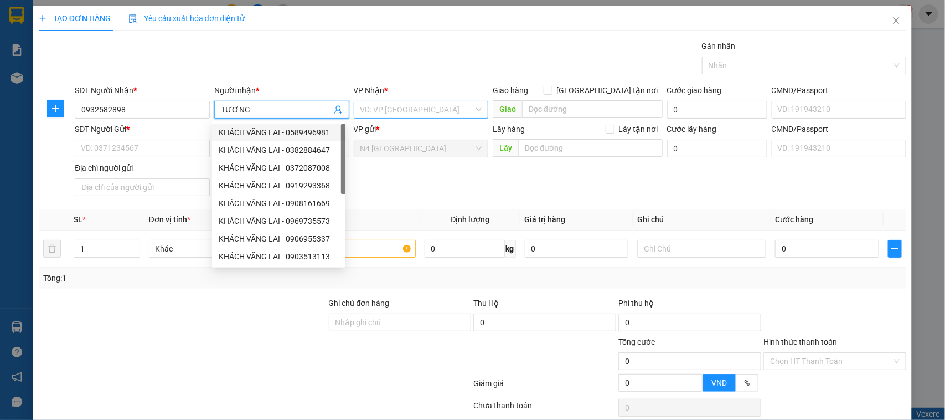
type input "TƯƠNG"
click at [397, 112] on input "search" at bounding box center [417, 109] width 114 height 17
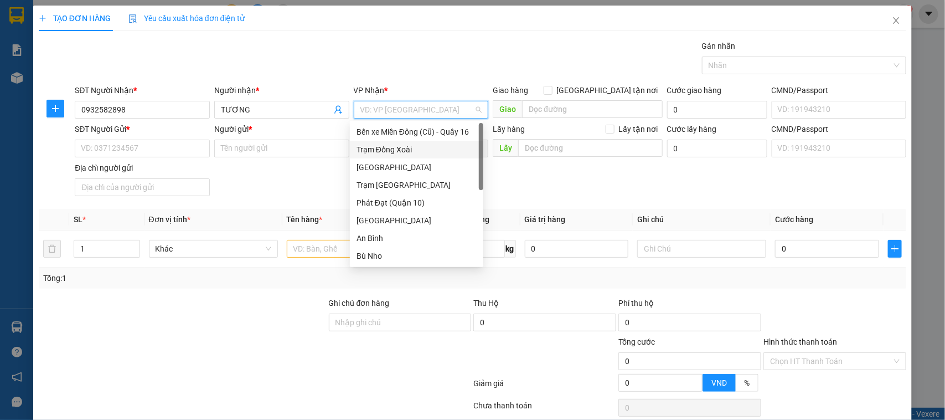
click at [390, 146] on div "Trạm Đồng Xoài" at bounding box center [416, 149] width 120 height 12
click at [144, 149] on input "SĐT Người Gửi *" at bounding box center [142, 148] width 135 height 18
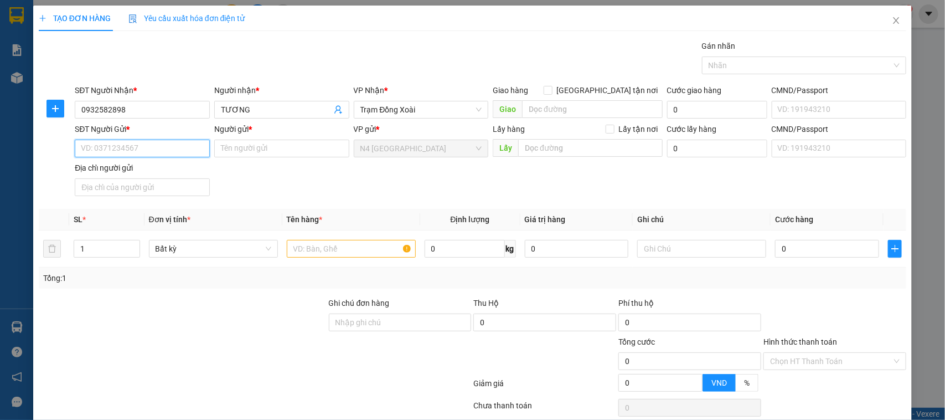
paste input "0913.923.882"
type input "0913923882"
click at [262, 147] on input "Người gửi *" at bounding box center [281, 148] width 135 height 18
type input "HẠNH NGỘ"
click at [313, 253] on input "text" at bounding box center [351, 249] width 129 height 18
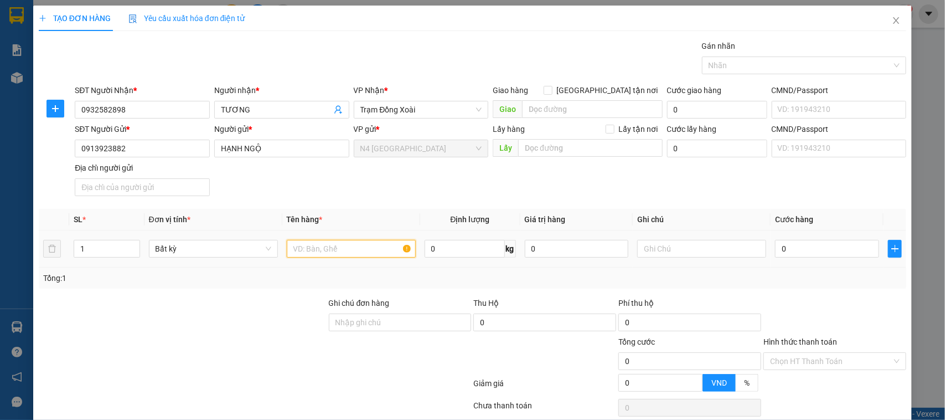
paste input "XOP TRANG , RO NL , CATTON N"
type input "XOP TRANG , RO NL , CATTON N"
click at [94, 249] on input "1" at bounding box center [106, 248] width 65 height 17
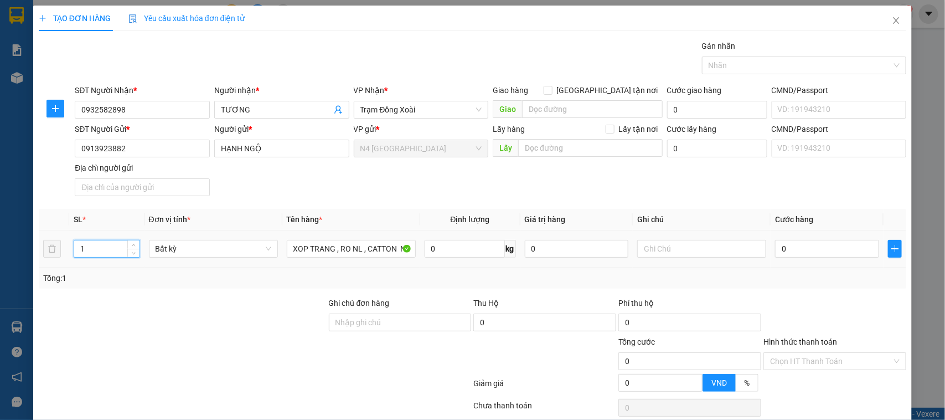
click at [94, 249] on input "1" at bounding box center [106, 248] width 65 height 17
type input "11"
click at [470, 253] on input "0" at bounding box center [465, 249] width 80 height 18
type input "2"
click at [97, 252] on input "11" at bounding box center [106, 248] width 65 height 17
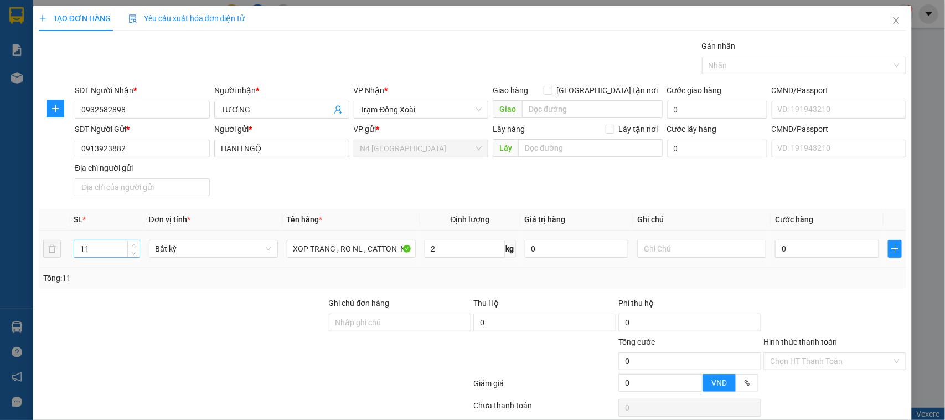
click at [97, 252] on input "11" at bounding box center [106, 248] width 65 height 17
type input "440.000"
type input "10"
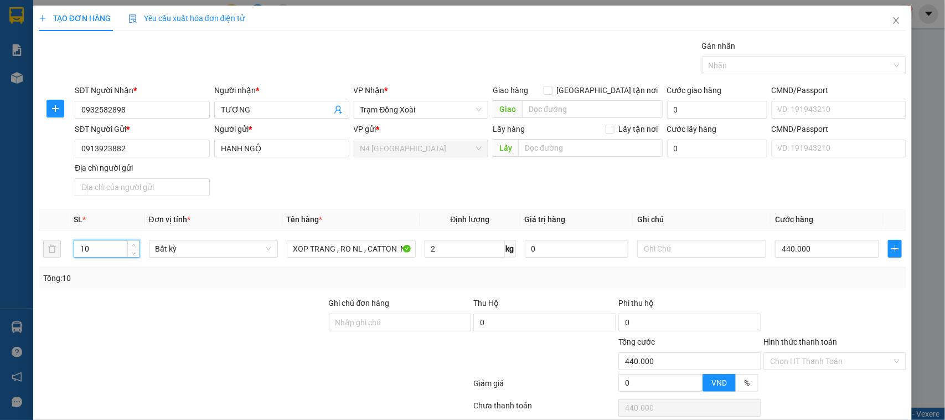
click at [296, 365] on div at bounding box center [183, 354] width 290 height 39
type input "400.000"
click at [891, 252] on icon "plus" at bounding box center [895, 248] width 9 height 9
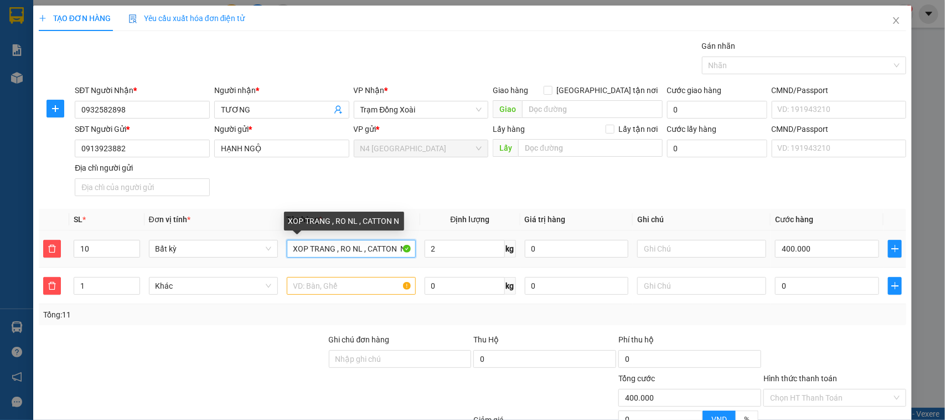
drag, startPoint x: 334, startPoint y: 250, endPoint x: 287, endPoint y: 256, distance: 47.4
click at [287, 256] on input "XOP TRANG , RO NL , CATTON N" at bounding box center [351, 249] width 129 height 18
type input "RO NL , CATTON N"
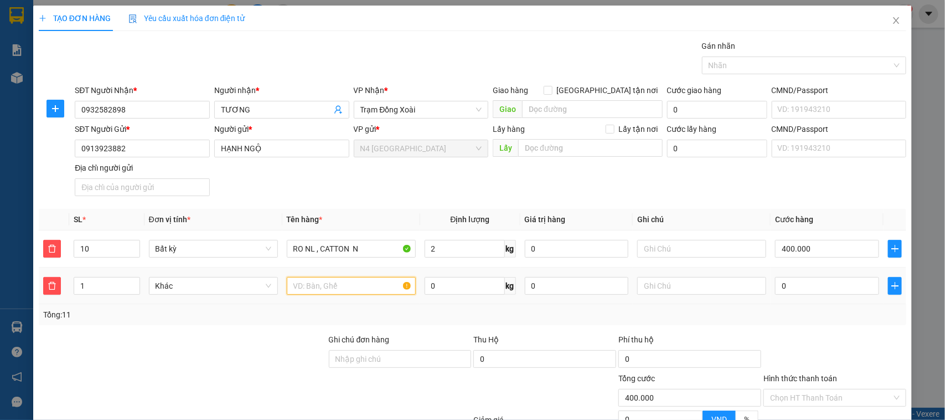
click at [316, 287] on input "text" at bounding box center [351, 286] width 129 height 18
type input "XỐP TRẮNG"
click at [437, 283] on input "0" at bounding box center [465, 286] width 80 height 18
type input "1"
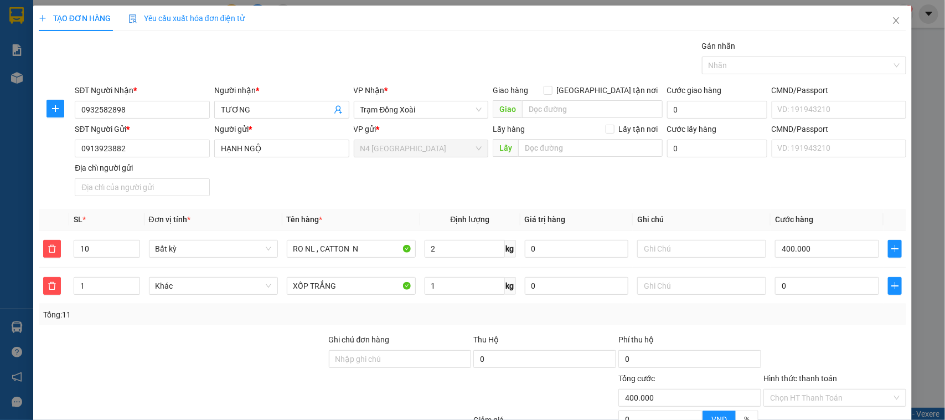
click at [556, 385] on div at bounding box center [544, 391] width 145 height 39
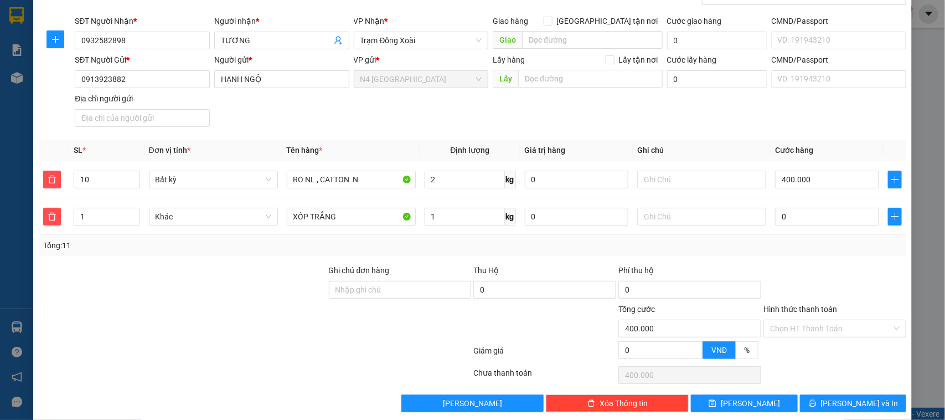
click at [552, 317] on div at bounding box center [544, 322] width 145 height 39
click at [447, 325] on div at bounding box center [400, 322] width 145 height 39
click at [784, 220] on input "0" at bounding box center [827, 217] width 104 height 18
type input "3"
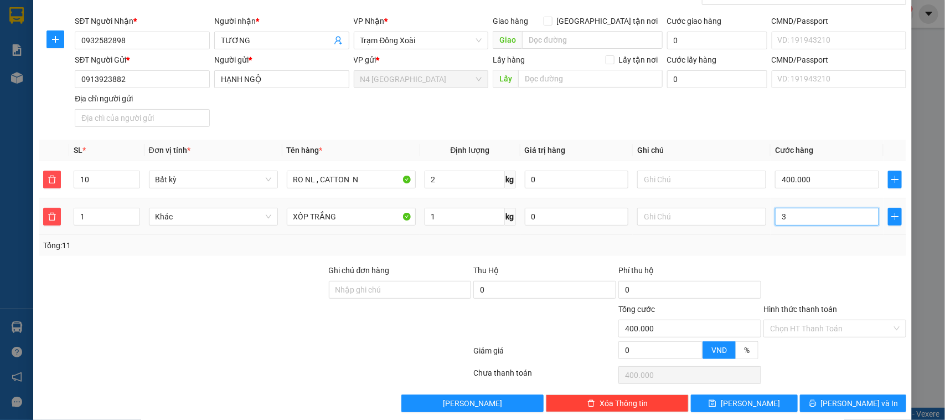
type input "400.030"
type input "300"
type input "400.300"
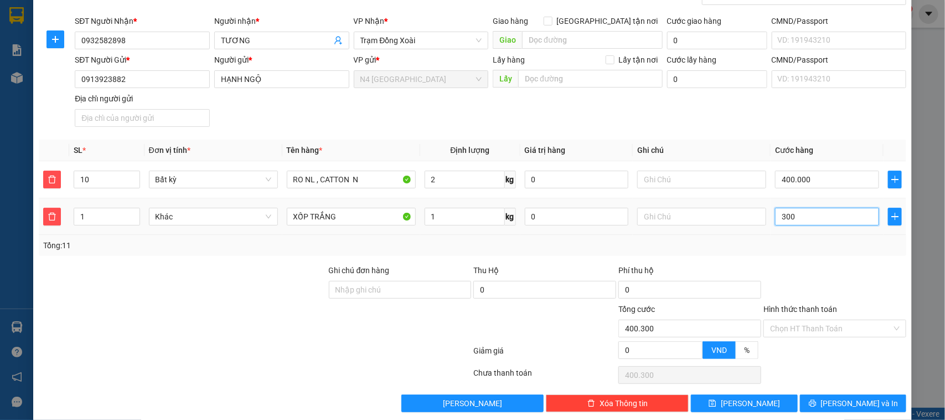
type input "3.000"
type input "403.000"
type input "430.000"
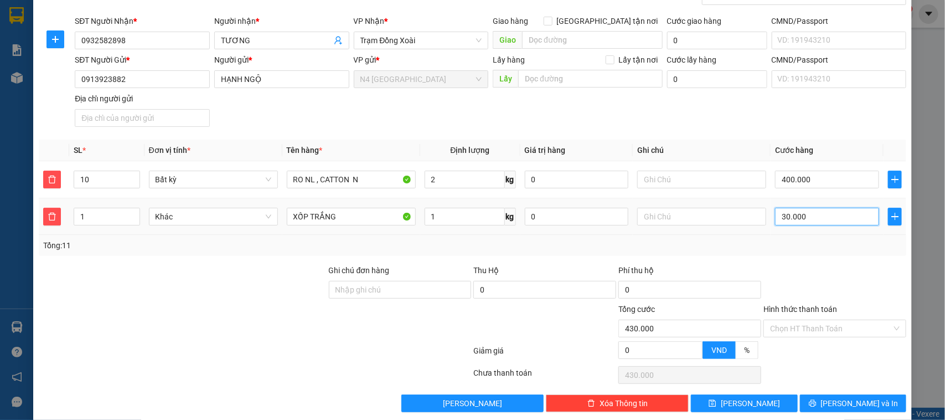
scroll to position [0, 0]
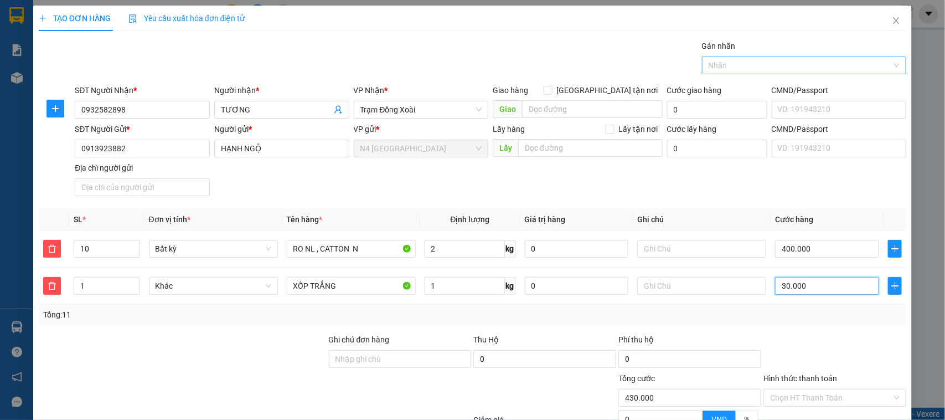
click at [775, 65] on div at bounding box center [799, 65] width 188 height 13
type input "30.000"
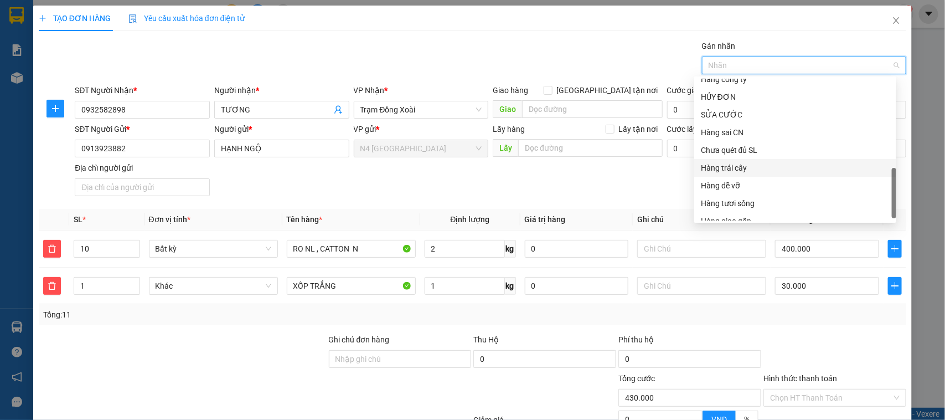
scroll to position [354, 0]
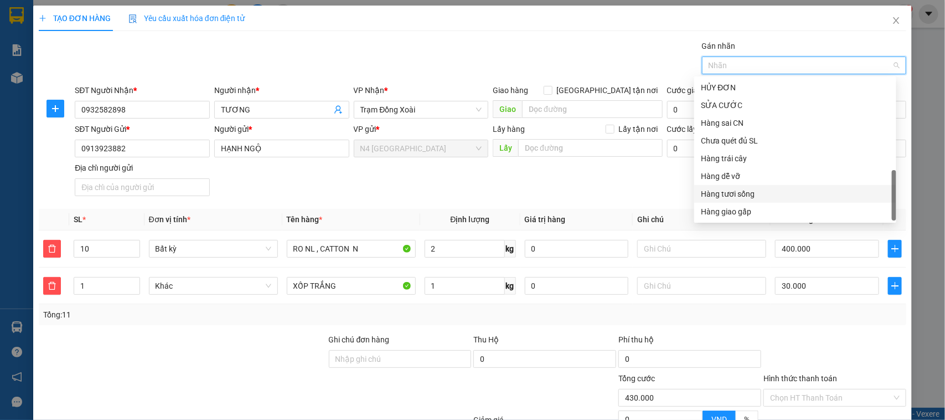
click at [762, 191] on div "Hàng tươi sống" at bounding box center [795, 194] width 189 height 12
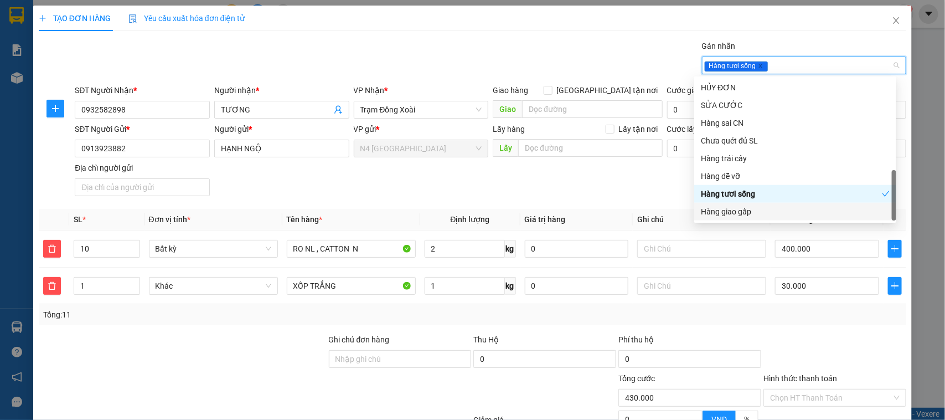
click at [737, 340] on div "Phí thu hộ" at bounding box center [689, 341] width 143 height 17
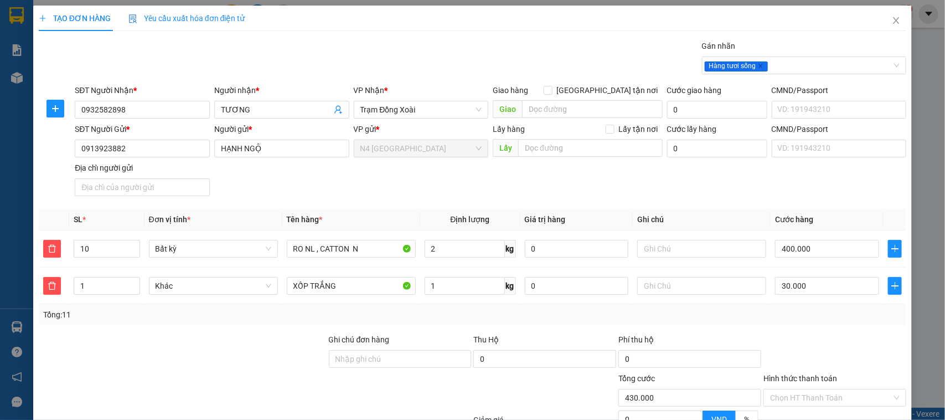
scroll to position [84, 0]
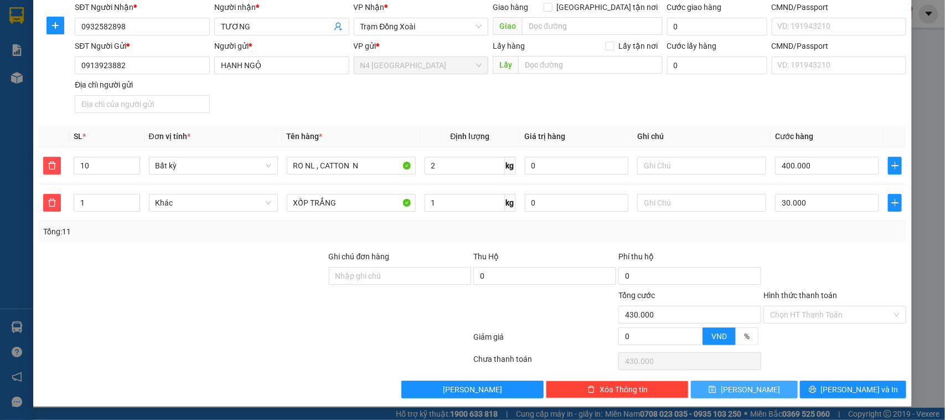
click at [757, 387] on button "Lưu" at bounding box center [744, 389] width 106 height 18
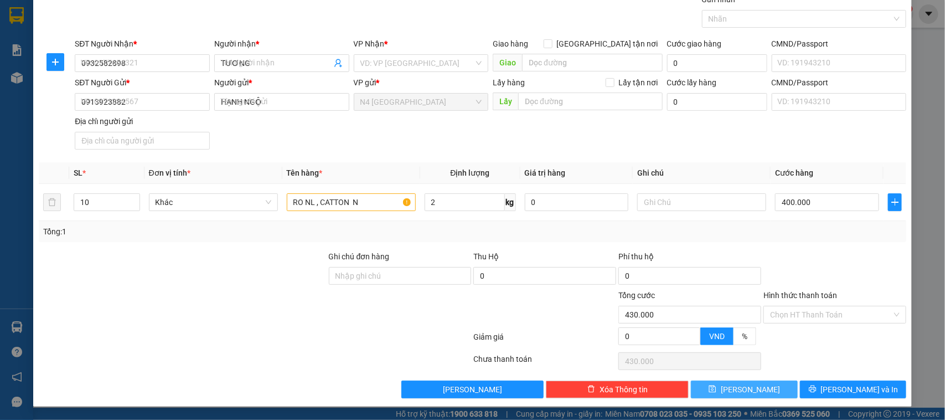
type input "1"
type input "0"
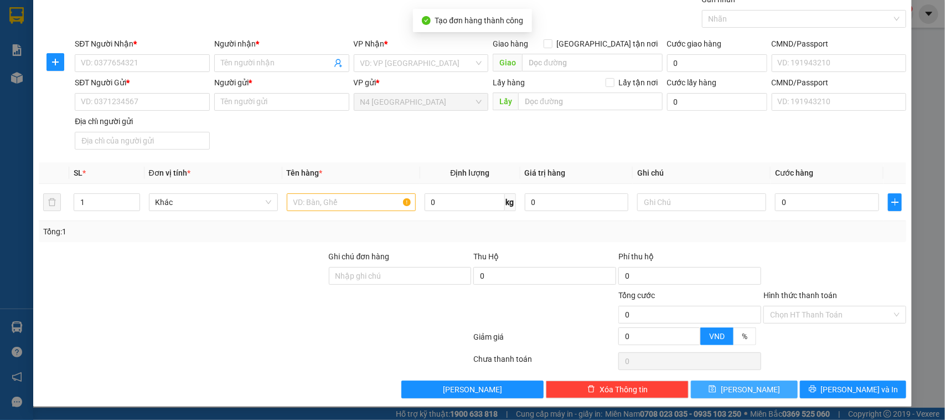
scroll to position [0, 0]
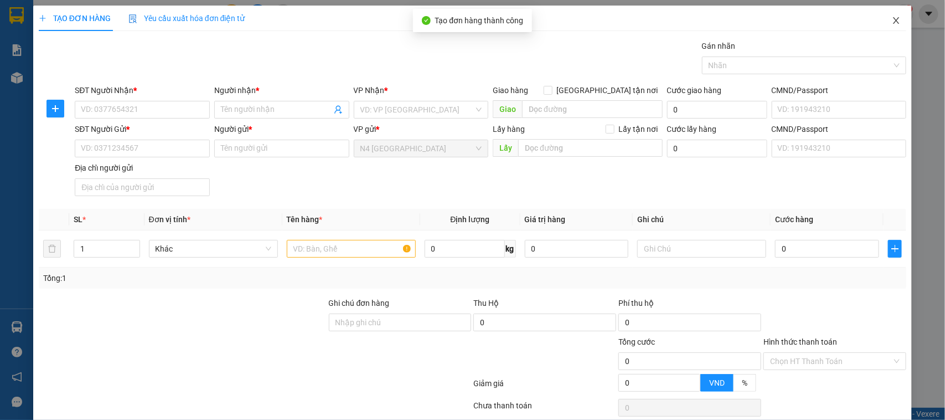
click at [892, 24] on icon "close" at bounding box center [896, 20] width 9 height 9
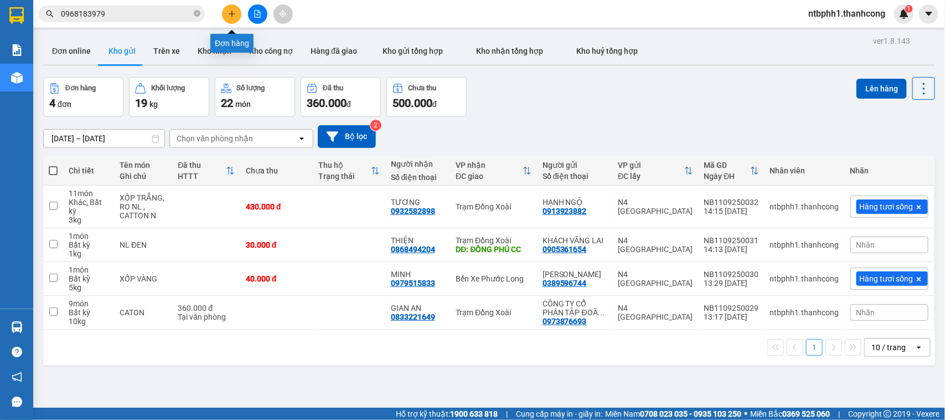
click at [236, 14] on button at bounding box center [231, 13] width 19 height 19
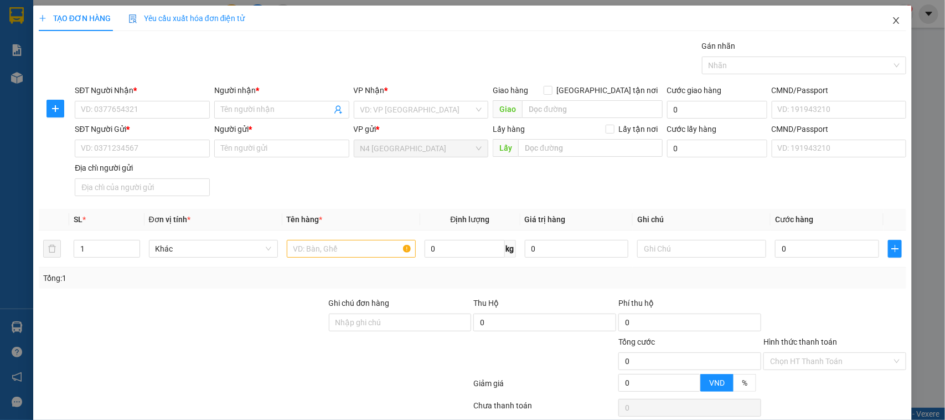
click at [892, 20] on icon "close" at bounding box center [896, 20] width 9 height 9
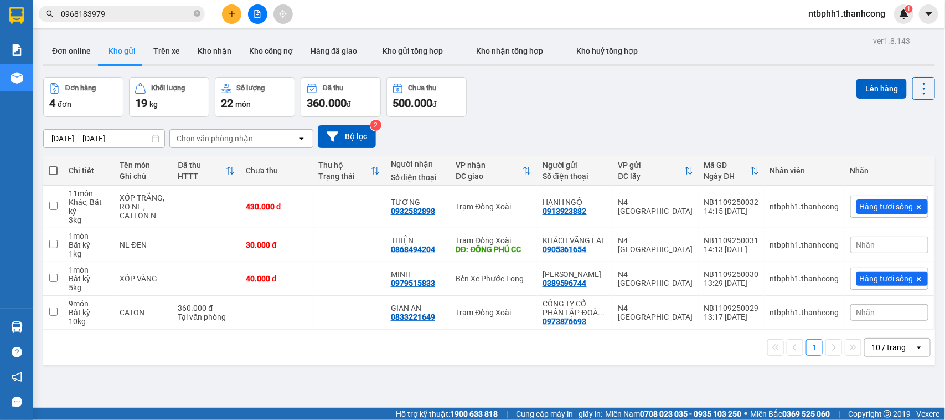
click at [121, 17] on input "0968183979" at bounding box center [126, 14] width 131 height 12
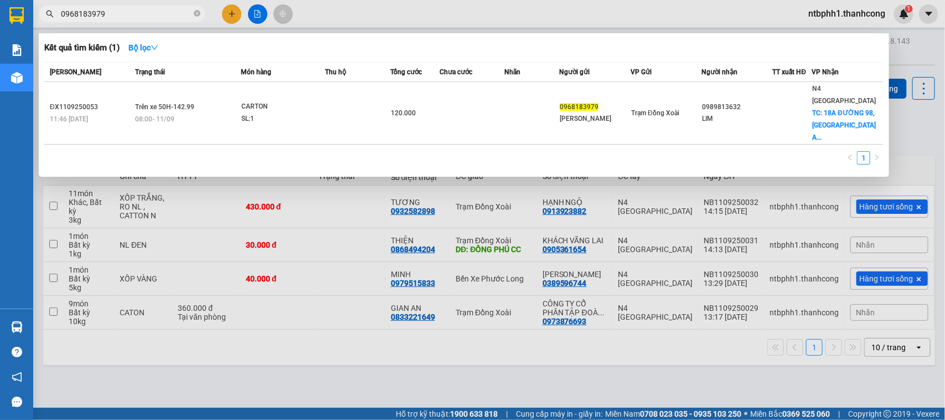
click at [121, 17] on input "0968183979" at bounding box center [126, 14] width 131 height 12
click at [98, 10] on input "0968183979" at bounding box center [126, 14] width 131 height 12
paste input "778880333"
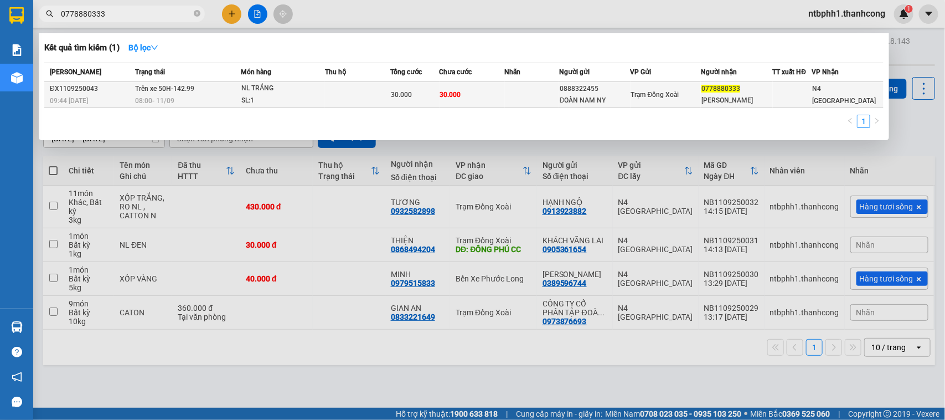
type input "0778880333"
click at [170, 89] on span "Trên xe 50H-142.99" at bounding box center [164, 89] width 59 height 8
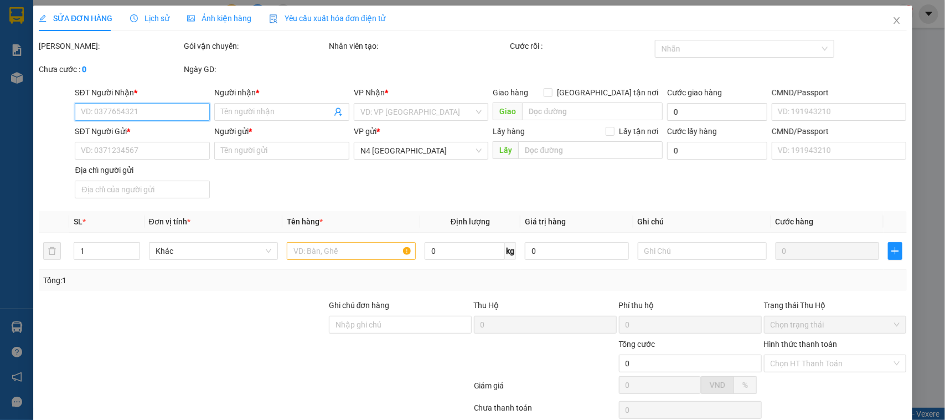
type input "0778880333"
type input "NGUYỄN THANH TÂM"
type input "0888322455"
type input "ĐOÀN NAM NY"
type input "123456789123"
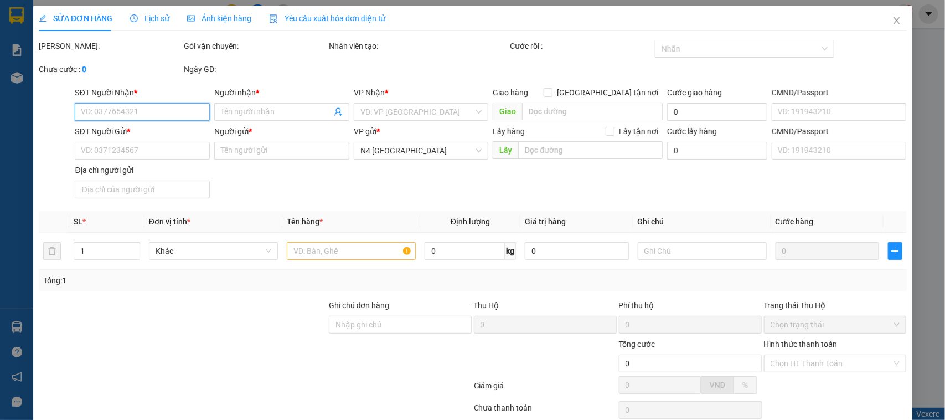
type input "TÂN BÌNH,BÌNH PHƯỚC,ĐỒNG NAI"
type input "30.000"
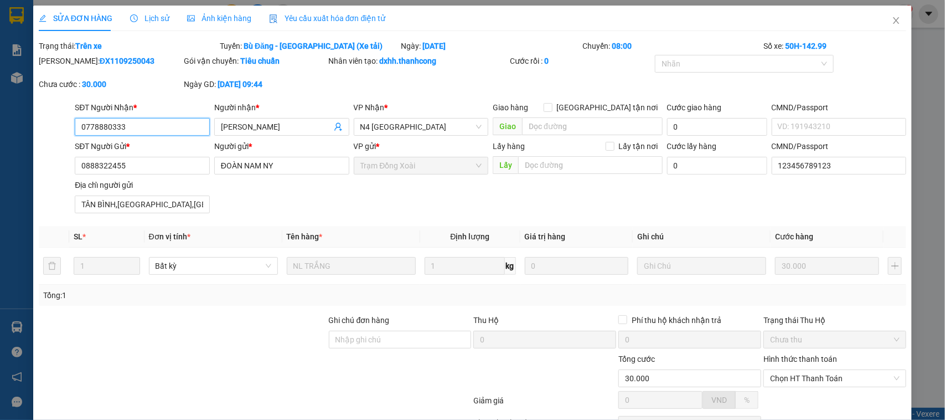
scroll to position [64, 0]
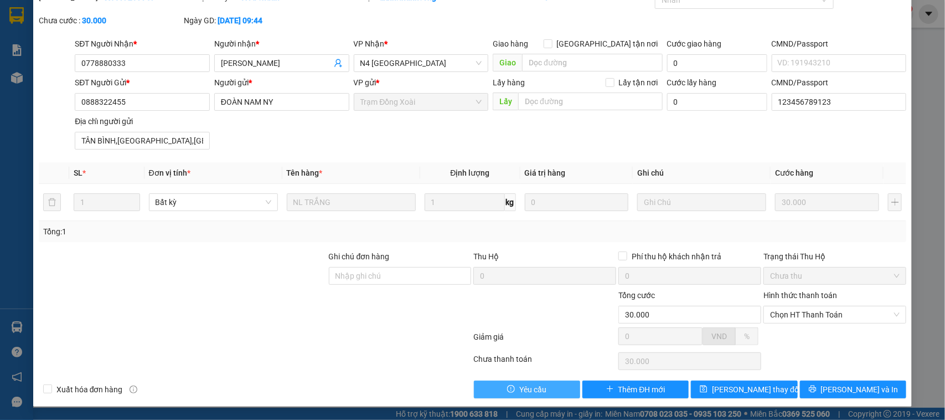
click at [520, 391] on span "Yêu cầu" at bounding box center [532, 389] width 27 height 12
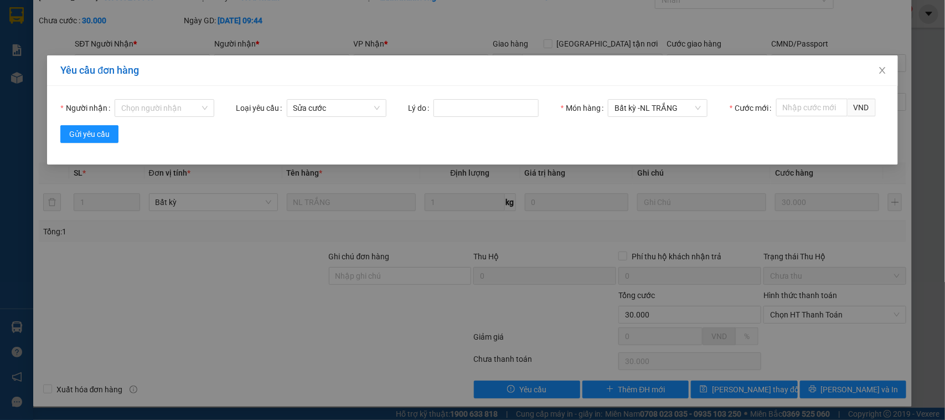
click at [520, 388] on div "Yêu cầu đơn hàng Người nhận Chọn người nhận Loại yêu cầu Sửa cước Lý do Món hàn…" at bounding box center [472, 210] width 945 height 420
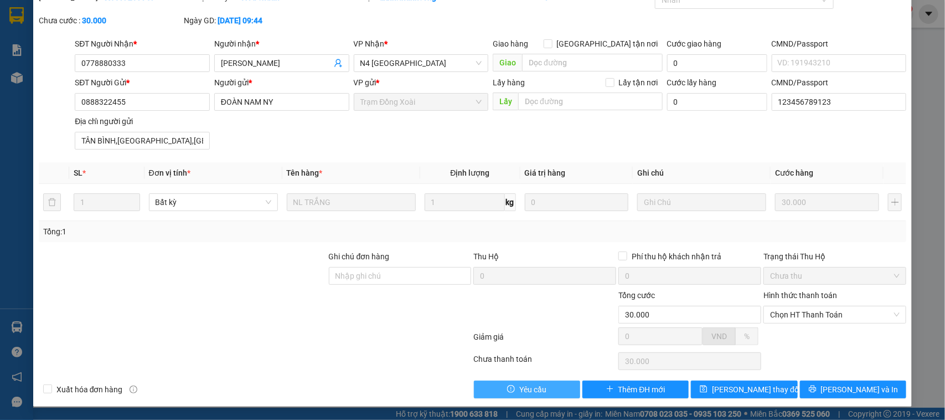
scroll to position [0, 0]
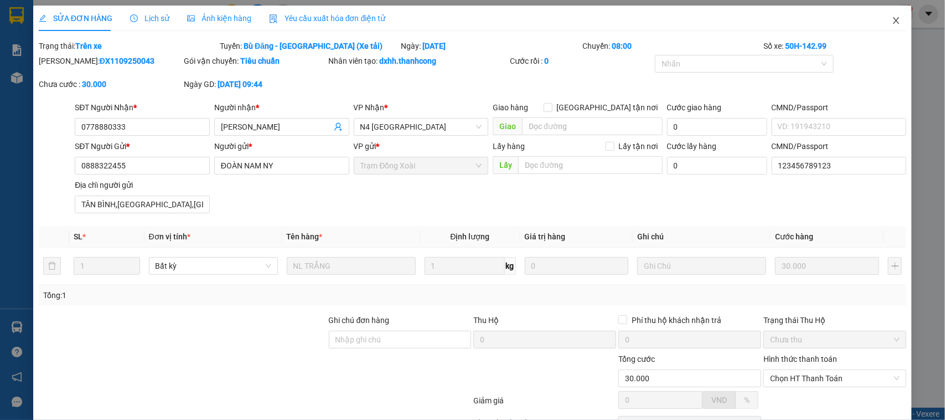
click at [891, 19] on span "Close" at bounding box center [896, 21] width 31 height 31
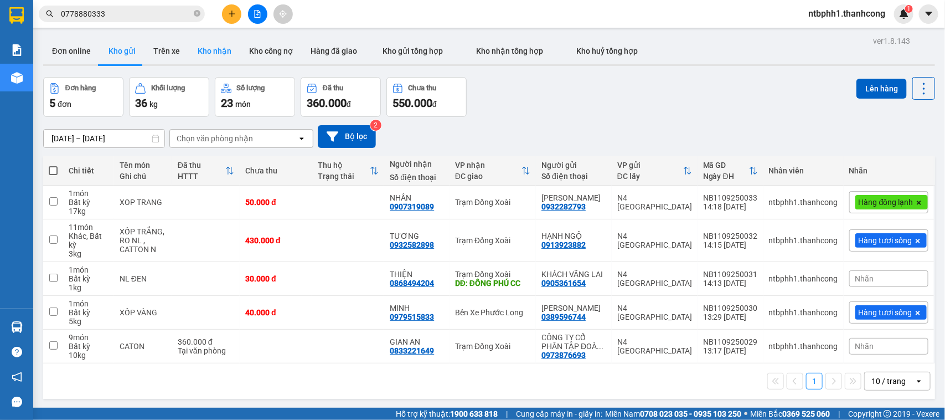
click at [206, 50] on button "Kho nhận" at bounding box center [214, 51] width 51 height 27
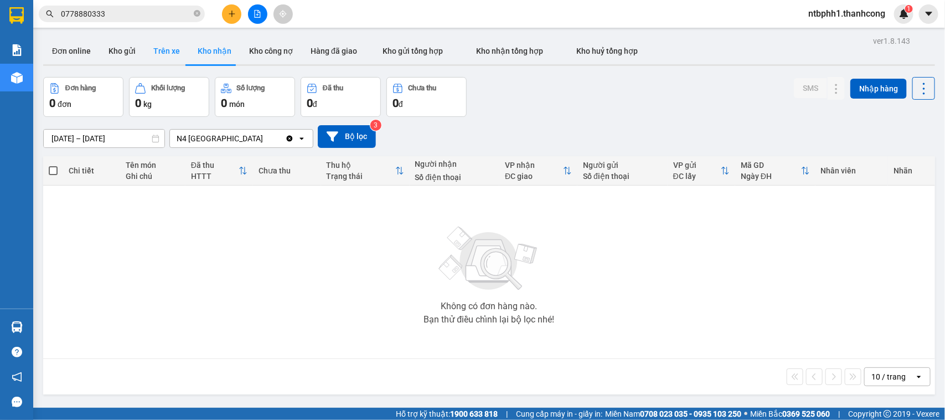
click at [169, 54] on button "Trên xe" at bounding box center [166, 51] width 44 height 27
type input "10/09/2025 – 11/09/2025"
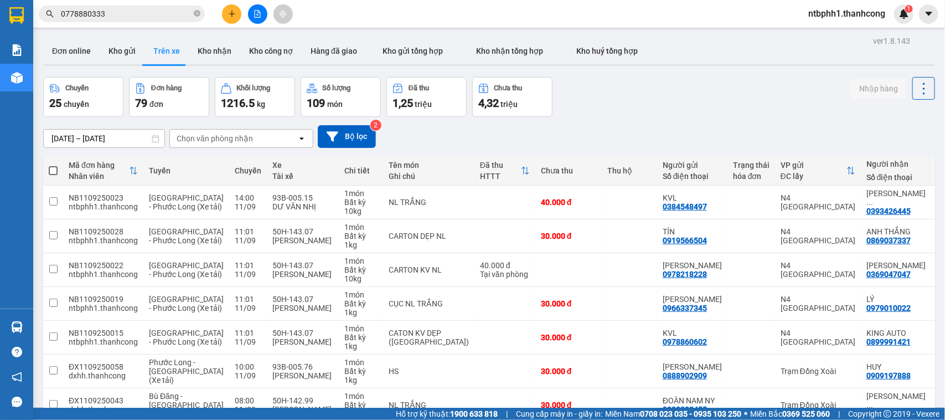
click at [255, 136] on div "Chọn văn phòng nhận" at bounding box center [233, 139] width 127 height 18
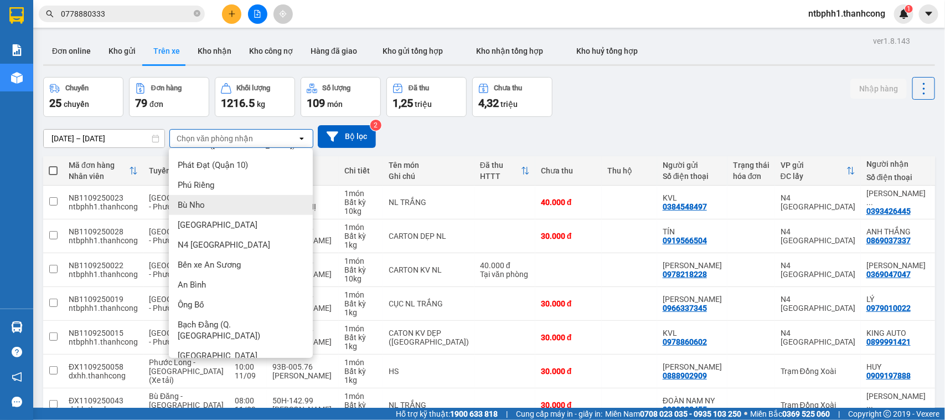
scroll to position [228, 0]
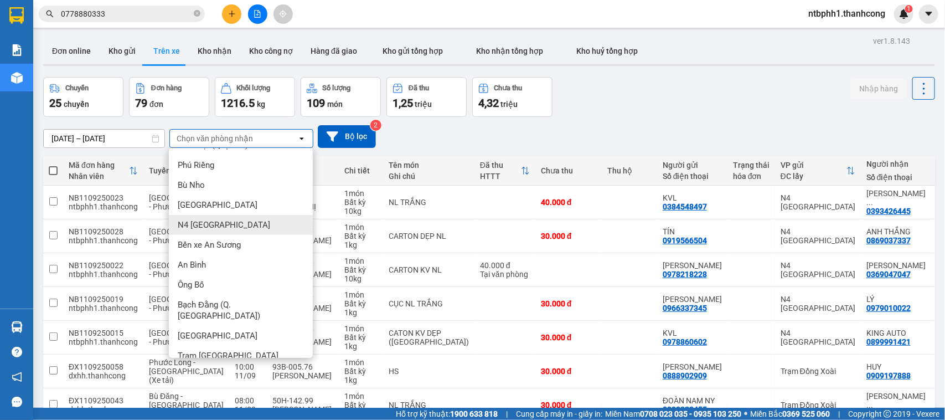
click at [233, 226] on div "N4 [PERSON_NAME]" at bounding box center [241, 225] width 144 height 20
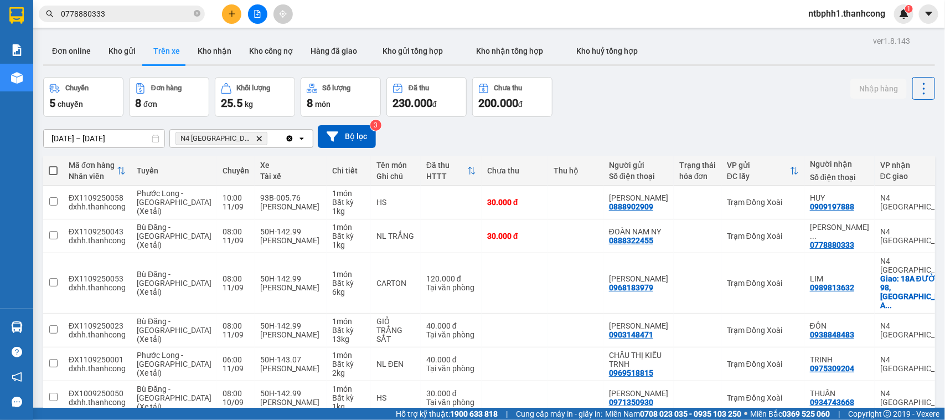
click at [269, 138] on div "N4 Bình Phước Delete" at bounding box center [227, 139] width 115 height 18
click at [342, 140] on button "Bộ lọc" at bounding box center [347, 136] width 58 height 23
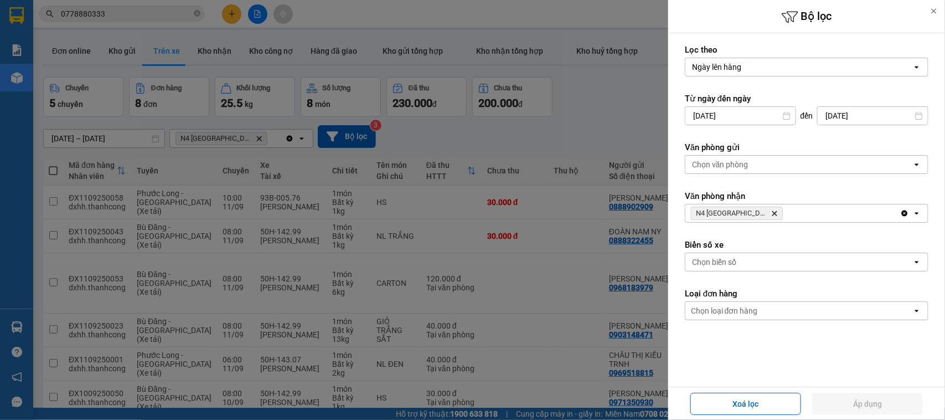
click at [767, 262] on div "Chọn biển số" at bounding box center [798, 262] width 227 height 18
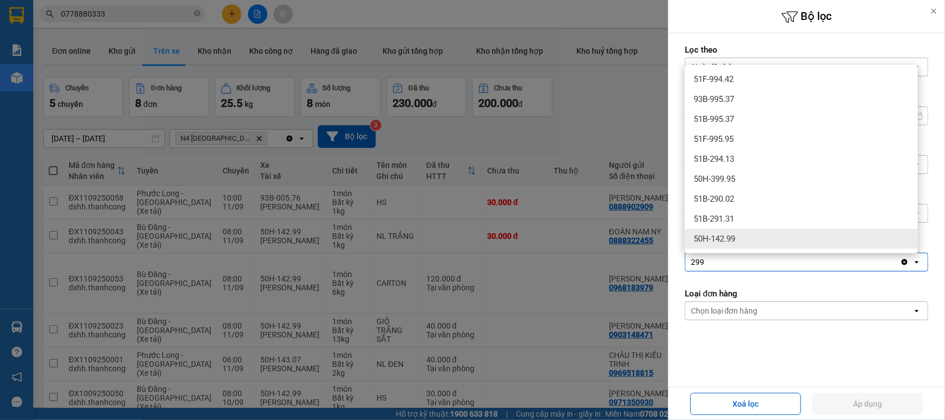
type input "299"
click at [751, 244] on div "50H-142.99" at bounding box center [801, 239] width 233 height 20
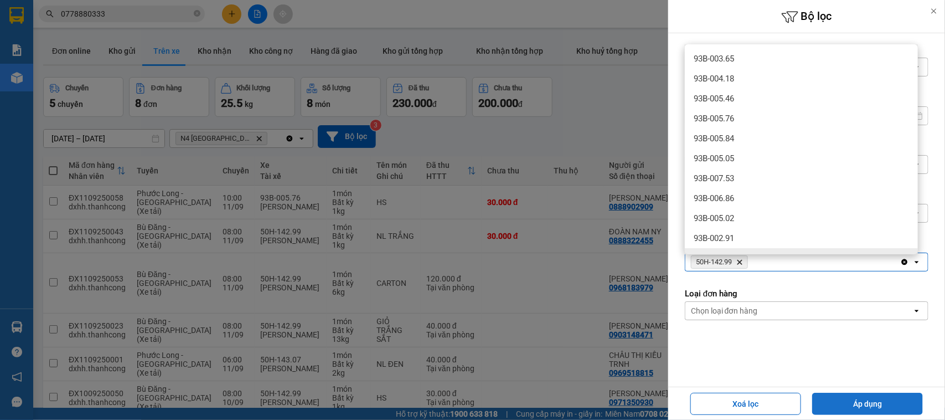
click at [837, 404] on button "Áp dụng" at bounding box center [867, 403] width 111 height 22
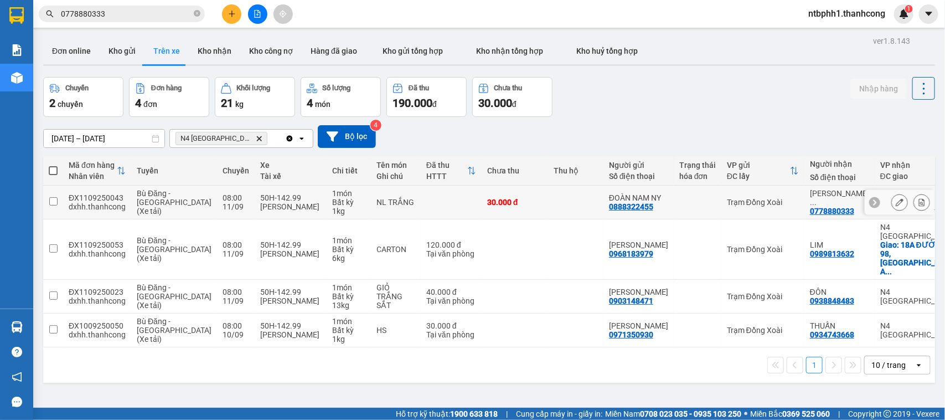
click at [55, 205] on input "checkbox" at bounding box center [53, 201] width 8 height 8
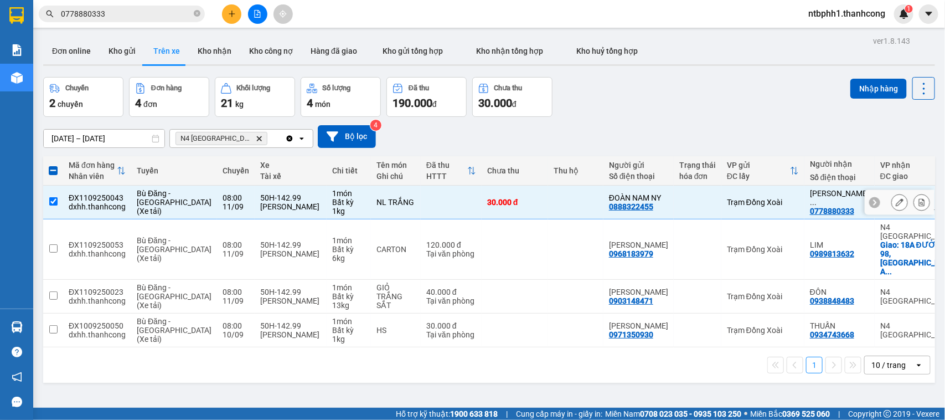
click at [55, 205] on input "checkbox" at bounding box center [53, 201] width 8 height 8
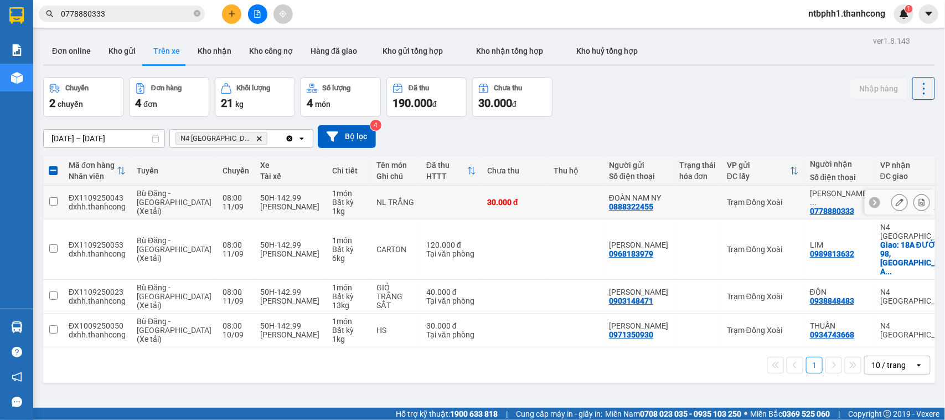
click at [55, 205] on input "checkbox" at bounding box center [53, 201] width 8 height 8
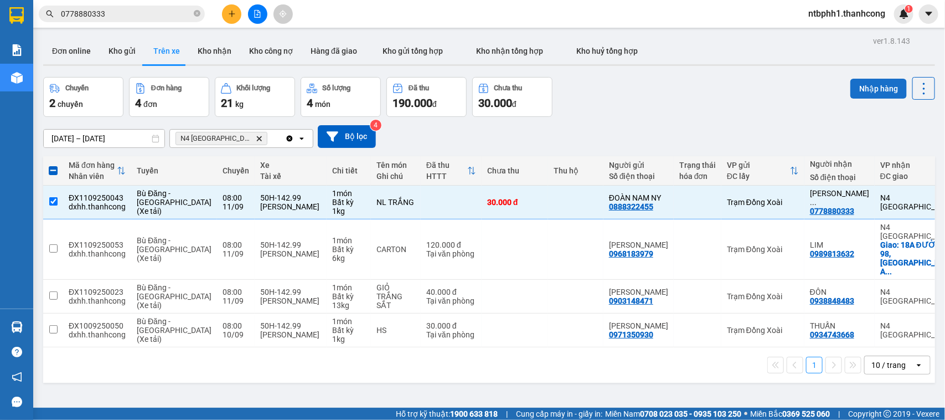
click at [864, 91] on button "Nhập hàng" at bounding box center [878, 89] width 56 height 20
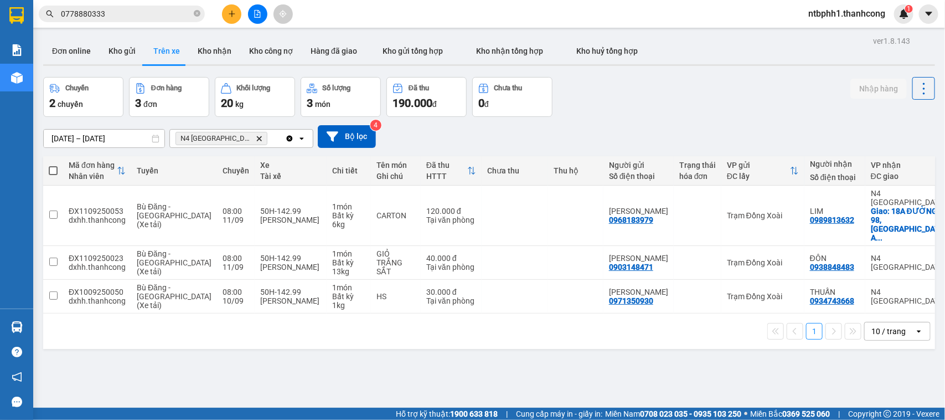
click at [115, 7] on span "0778880333" at bounding box center [122, 14] width 166 height 17
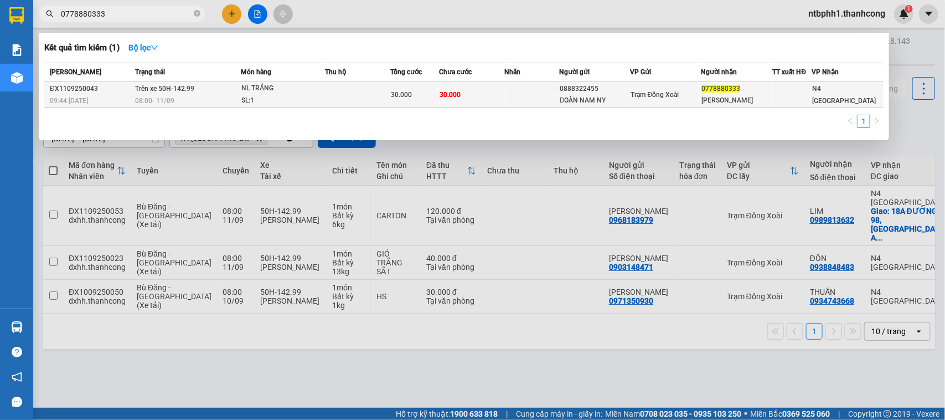
click at [186, 87] on span "Trên xe 50H-142.99" at bounding box center [164, 89] width 59 height 8
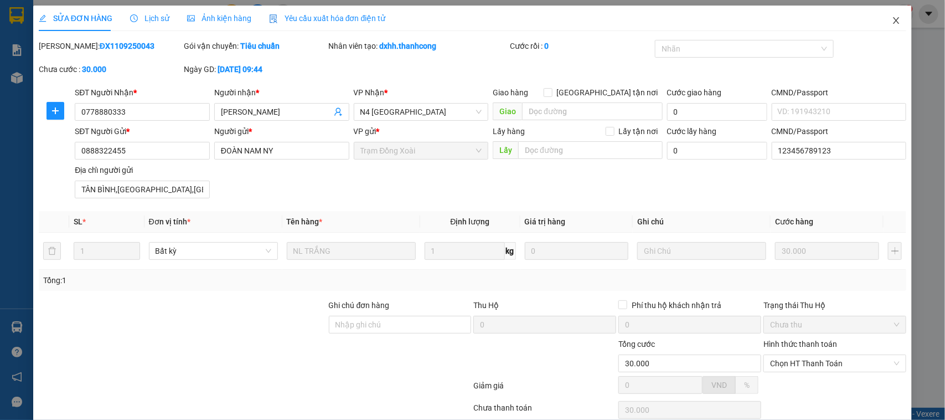
click at [892, 18] on icon "close" at bounding box center [896, 20] width 9 height 9
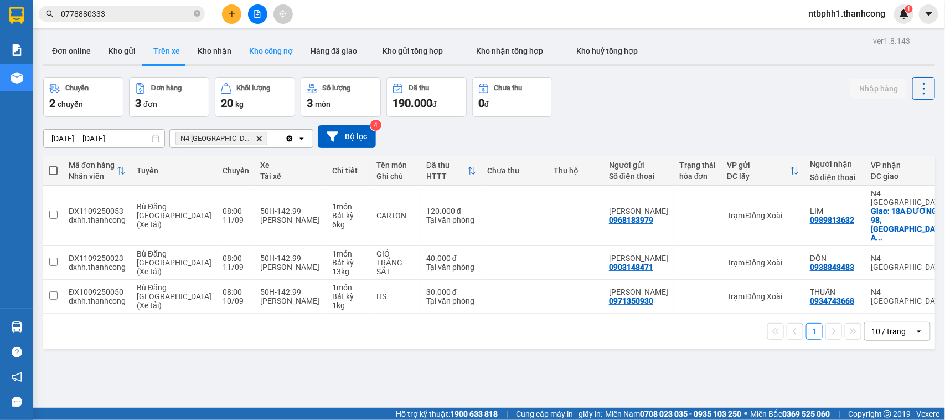
click at [262, 51] on button "Kho công nợ" at bounding box center [270, 51] width 61 height 27
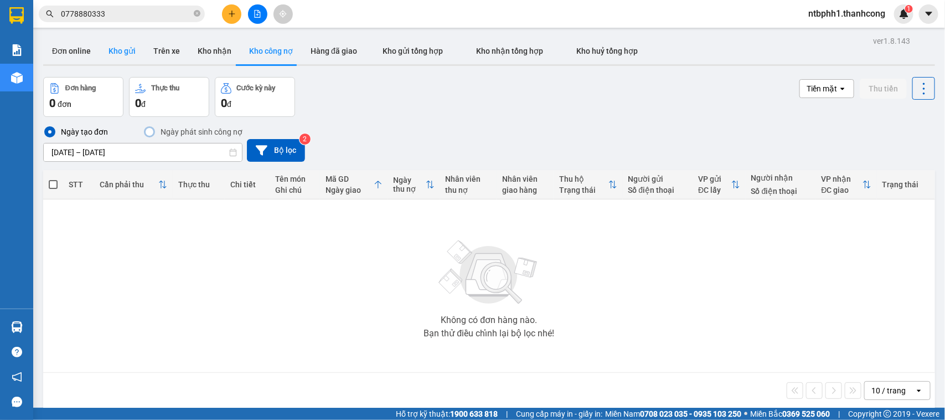
click at [120, 53] on button "Kho gửi" at bounding box center [122, 51] width 45 height 27
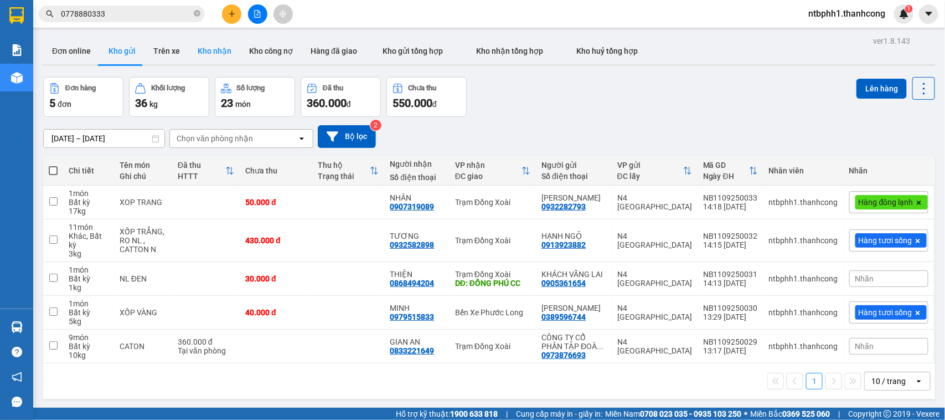
click at [220, 46] on button "Kho nhận" at bounding box center [214, 51] width 51 height 27
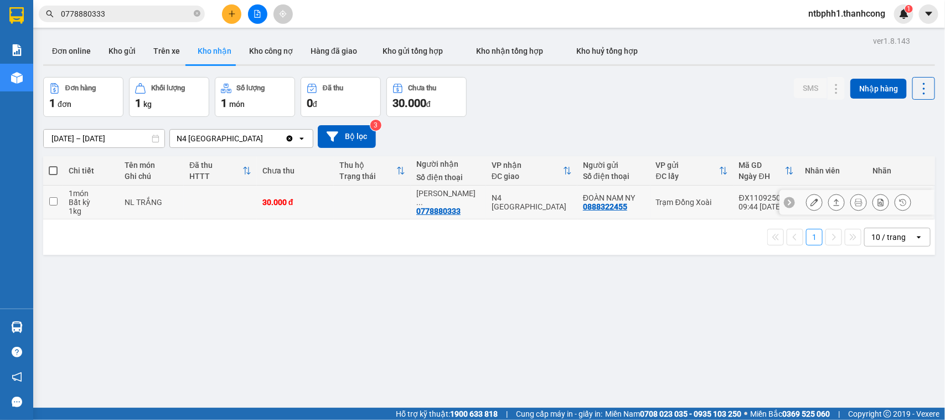
click at [56, 202] on input "checkbox" at bounding box center [53, 201] width 8 height 8
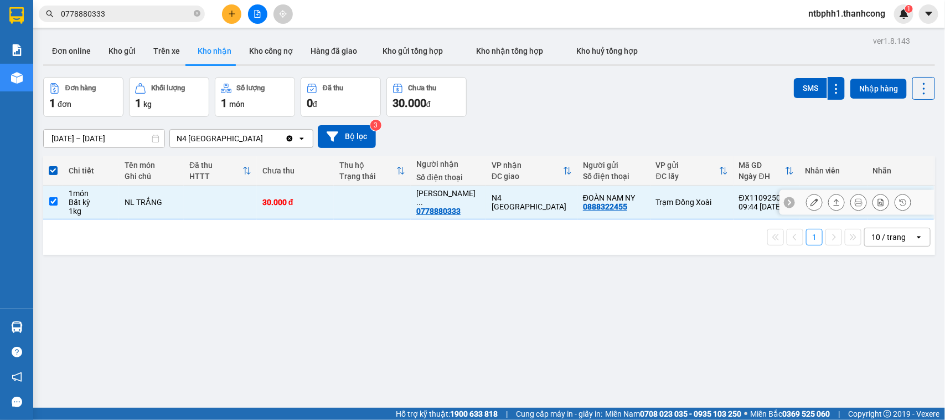
click at [56, 202] on input "checkbox" at bounding box center [53, 201] width 8 height 8
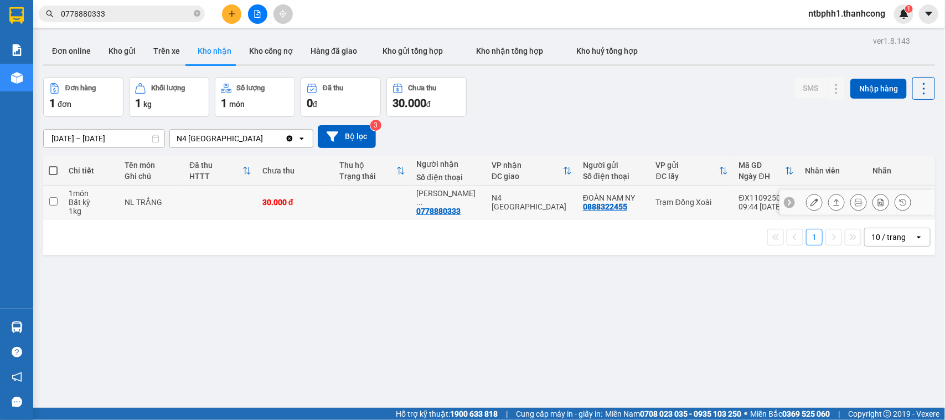
click at [56, 202] on input "checkbox" at bounding box center [53, 201] width 8 height 8
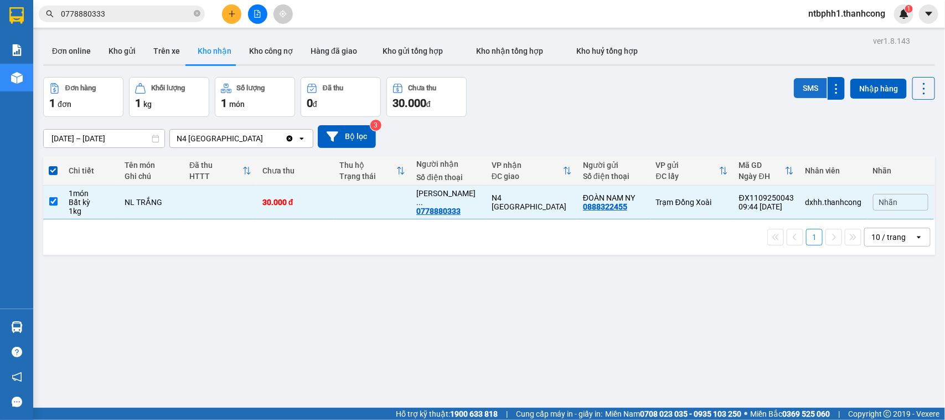
click at [802, 90] on button "SMS" at bounding box center [810, 88] width 33 height 20
click at [120, 210] on td "NL TRẮNG" at bounding box center [151, 202] width 65 height 34
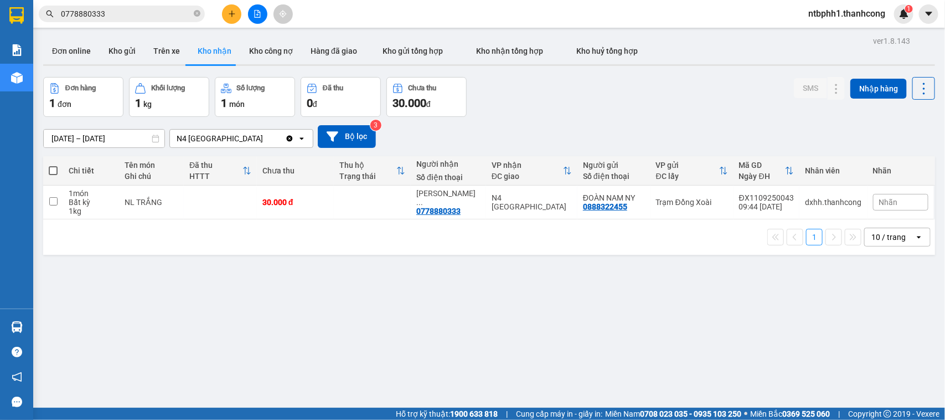
click at [246, 278] on div "ver 1.8.143 Đơn online Kho gửi Trên xe Kho nhận Kho công nợ Hàng đã giao Kho gử…" at bounding box center [489, 243] width 901 height 420
click at [916, 92] on icon at bounding box center [923, 88] width 15 height 15
click at [692, 126] on div "09/09/2025 – 11/09/2025 Press the down arrow key to interact with the calendar …" at bounding box center [489, 136] width 892 height 23
click at [681, 318] on div "ver 1.8.143 Đơn online Kho gửi Trên xe Kho nhận Kho công nợ Hàng đã giao Kho gử…" at bounding box center [489, 243] width 901 height 420
click at [50, 204] on input "checkbox" at bounding box center [53, 201] width 8 height 8
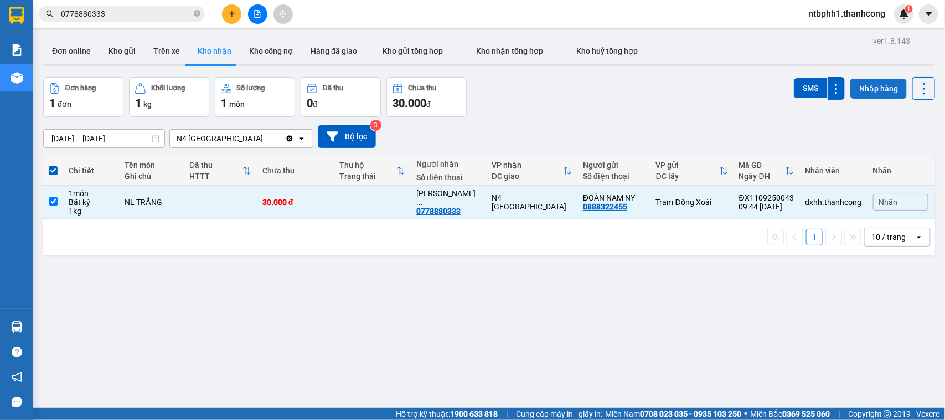
click at [875, 90] on button "Nhập hàng" at bounding box center [878, 89] width 56 height 20
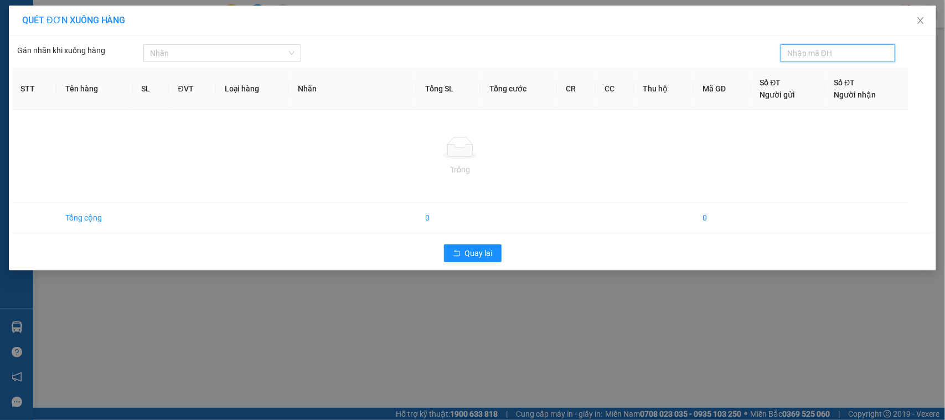
click at [814, 56] on input "text" at bounding box center [833, 53] width 92 height 12
click at [925, 27] on div "E_ORDER_NOT_FOUND Không tìm thấy đơn hàng" at bounding box center [825, 35] width 213 height 45
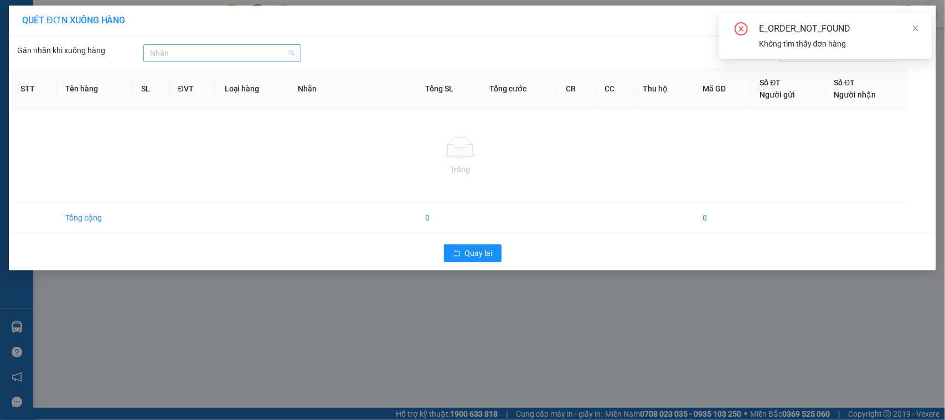
click at [192, 50] on div at bounding box center [216, 52] width 141 height 13
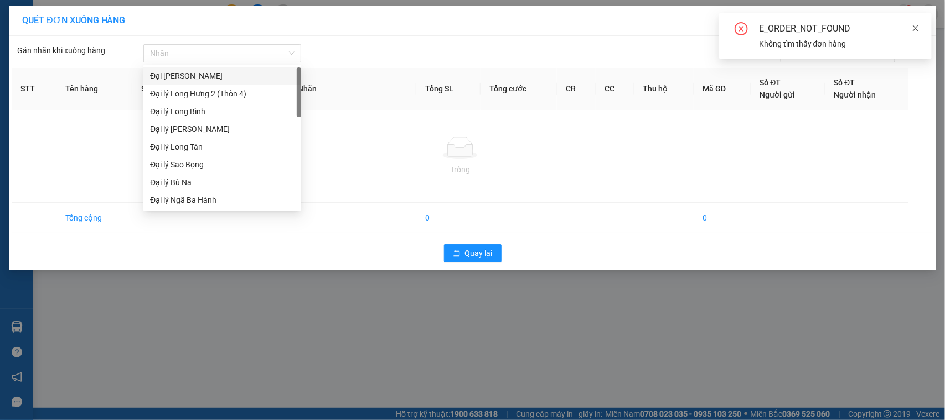
click at [917, 26] on icon "close" at bounding box center [916, 28] width 8 height 8
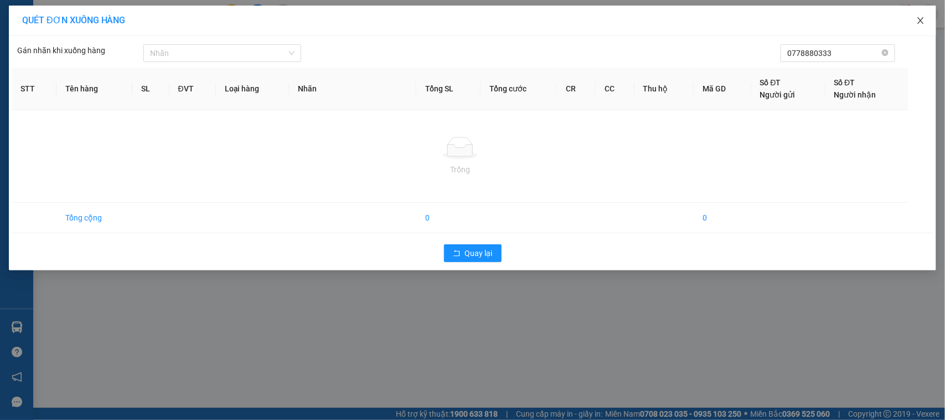
drag, startPoint x: 918, startPoint y: 21, endPoint x: 921, endPoint y: 29, distance: 8.2
click at [919, 20] on icon "close" at bounding box center [920, 20] width 9 height 9
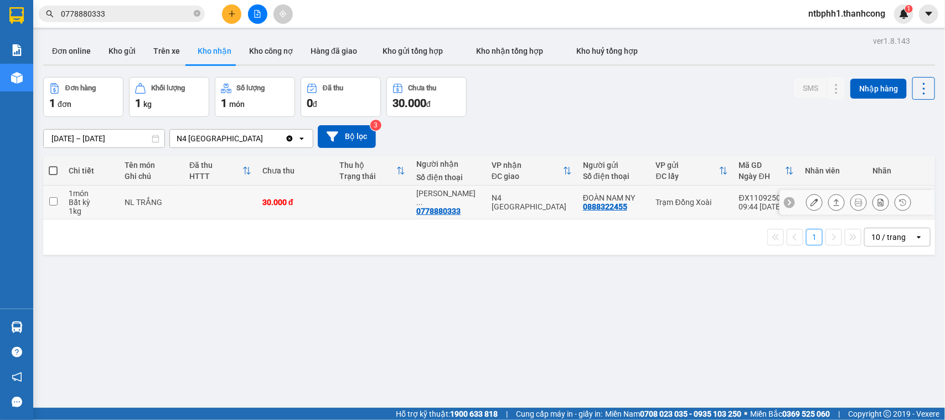
click at [210, 201] on td at bounding box center [220, 202] width 73 height 34
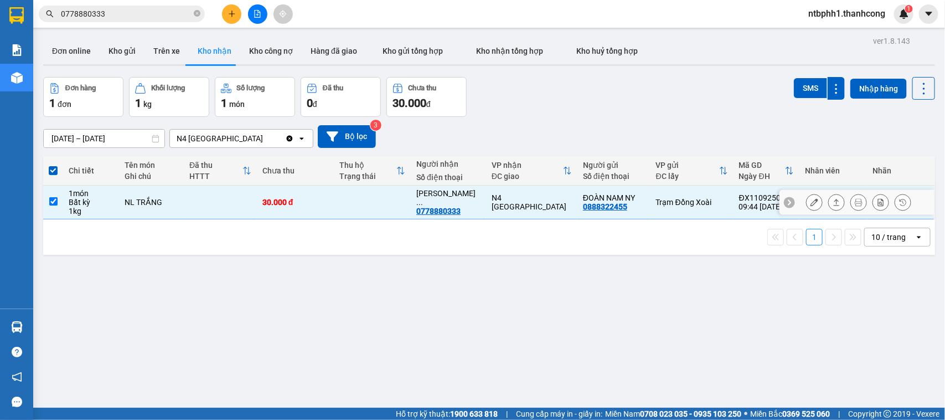
click at [210, 201] on td at bounding box center [220, 202] width 73 height 34
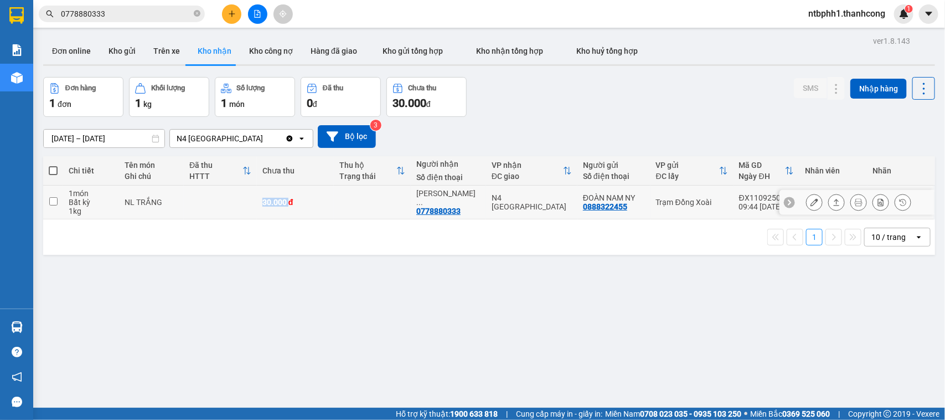
click at [210, 201] on td at bounding box center [220, 202] width 73 height 34
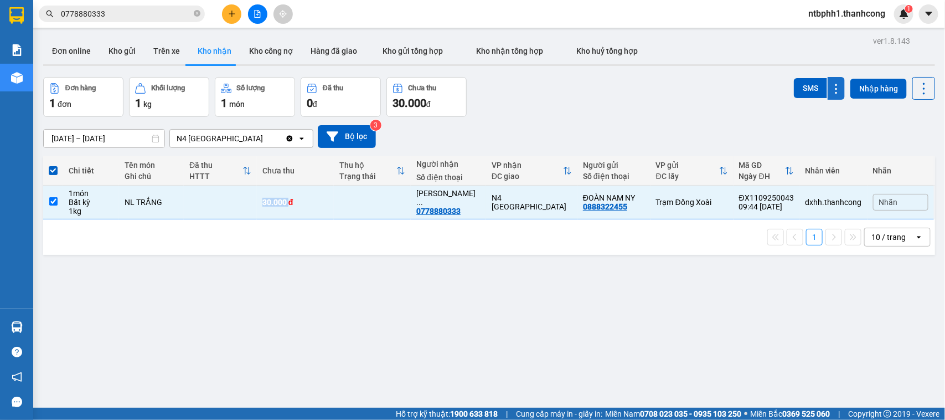
click at [831, 87] on icon at bounding box center [836, 89] width 11 height 11
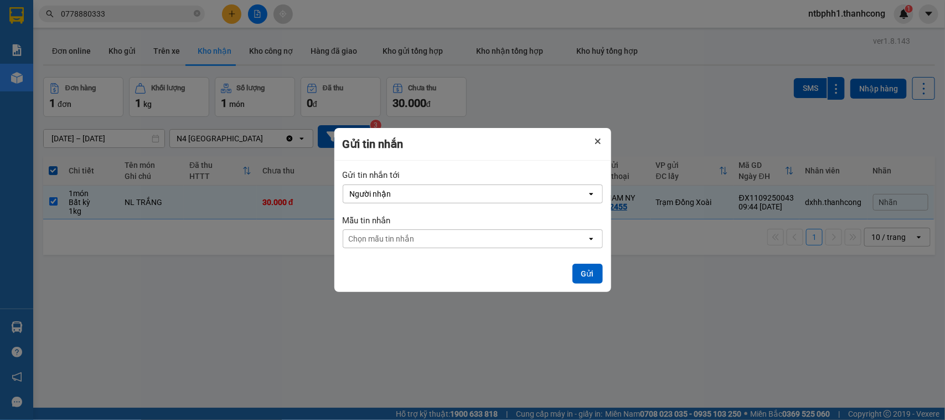
click at [599, 140] on icon "Close" at bounding box center [598, 141] width 6 height 6
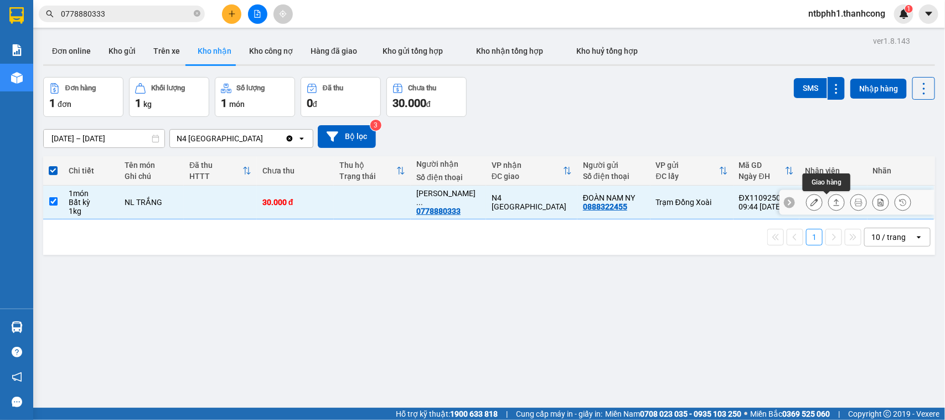
click at [833, 202] on icon at bounding box center [837, 202] width 8 height 8
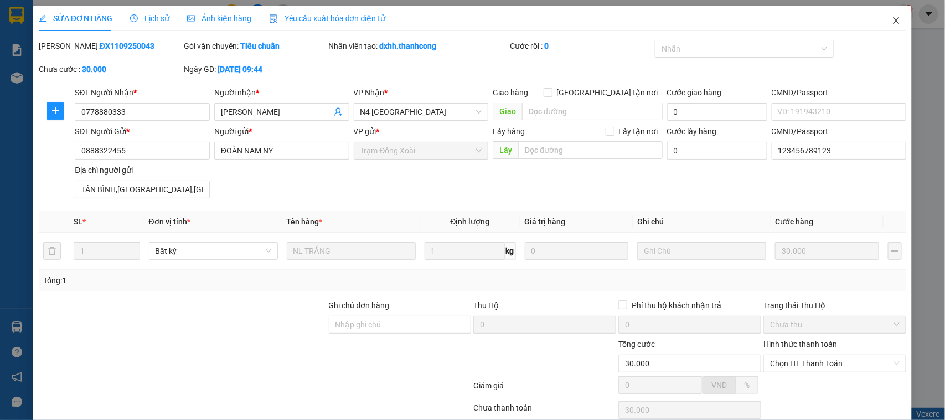
click at [893, 19] on icon "close" at bounding box center [896, 20] width 6 height 7
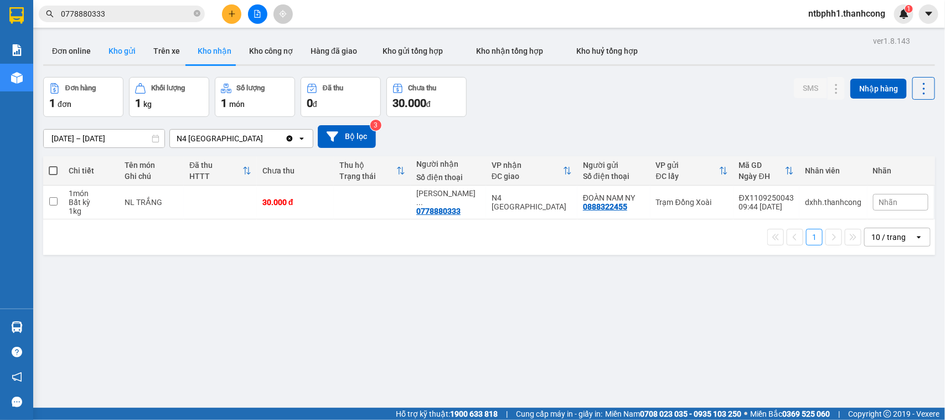
click at [114, 49] on button "Kho gửi" at bounding box center [122, 51] width 45 height 27
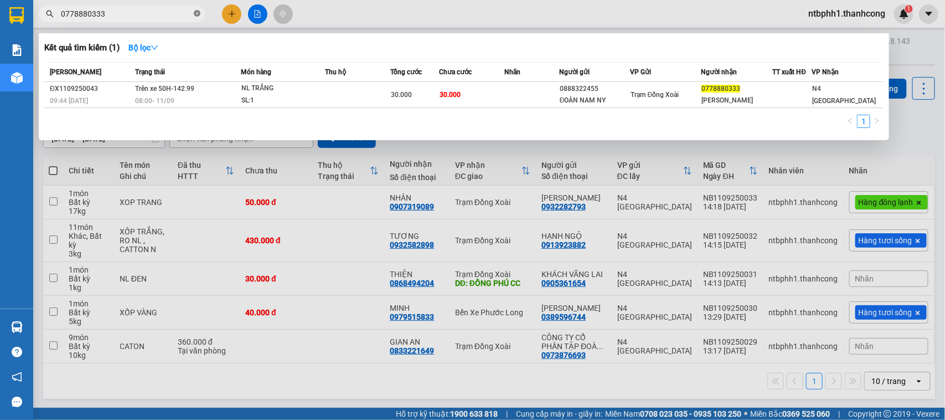
click at [197, 13] on icon "close-circle" at bounding box center [197, 13] width 7 height 7
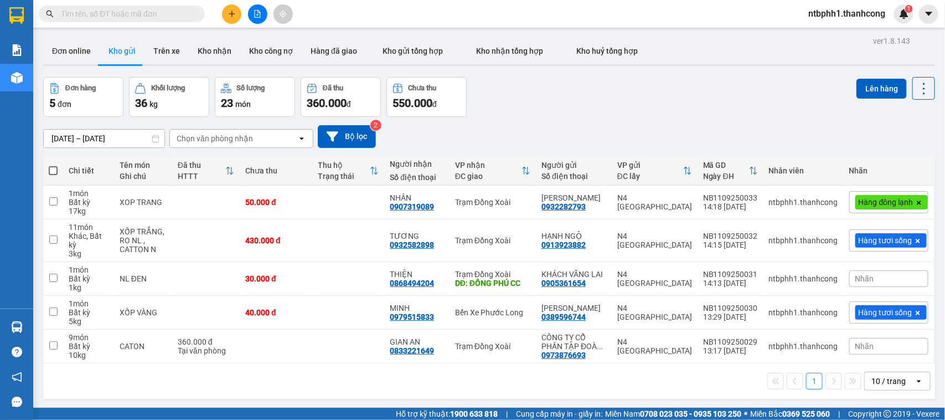
click at [228, 15] on icon "plus" at bounding box center [232, 14] width 8 height 8
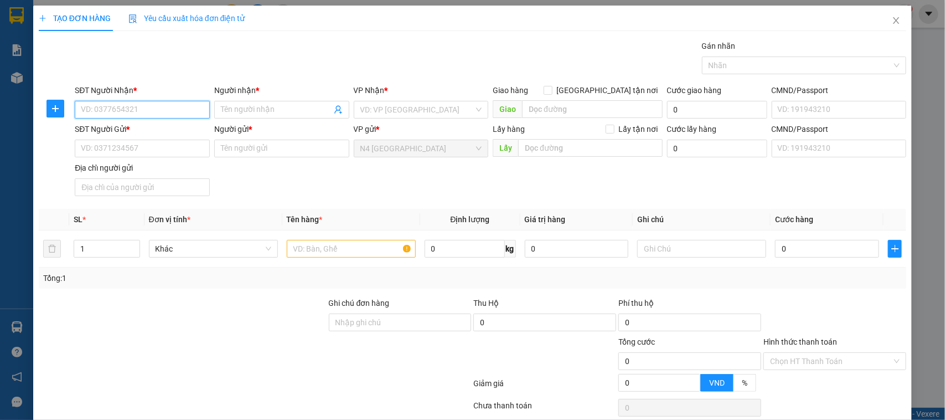
scroll to position [44, 0]
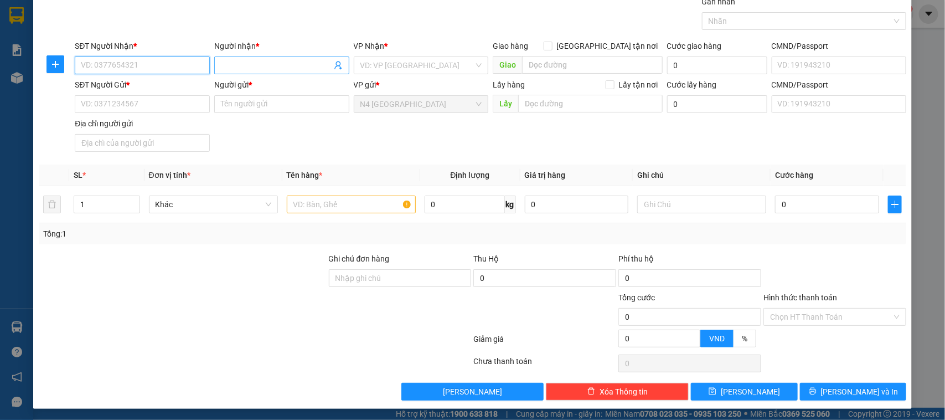
paste input "0859786886"
click at [268, 66] on input "Người nhận *" at bounding box center [276, 65] width 111 height 12
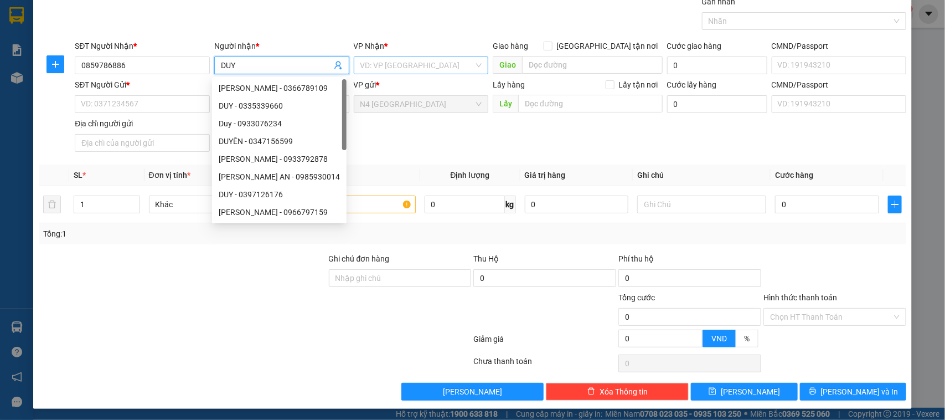
click at [381, 61] on input "search" at bounding box center [417, 65] width 114 height 17
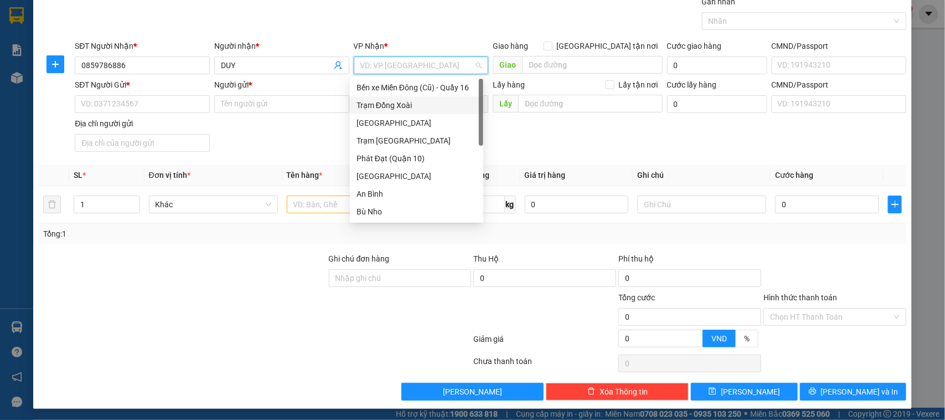
click at [400, 106] on div "Trạm Đồng Xoài" at bounding box center [416, 105] width 120 height 12
click at [127, 106] on input "SĐT Người Gửi *" at bounding box center [142, 104] width 135 height 18
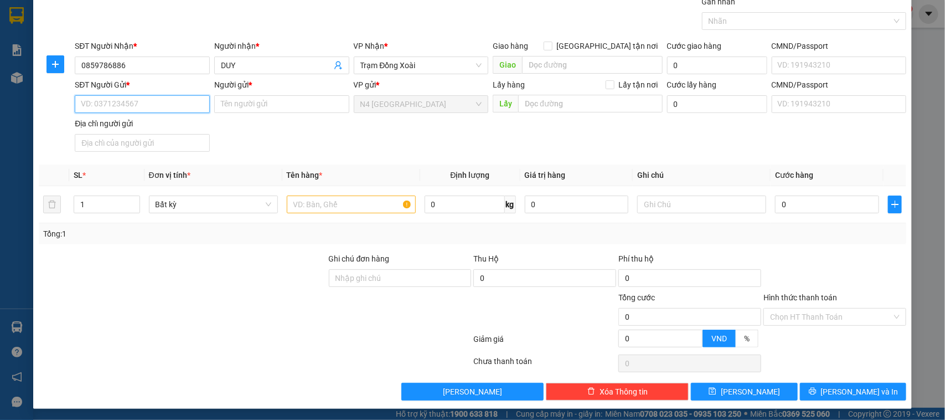
paste input "0983818860"
click at [233, 106] on input "Người gửi *" at bounding box center [281, 104] width 135 height 18
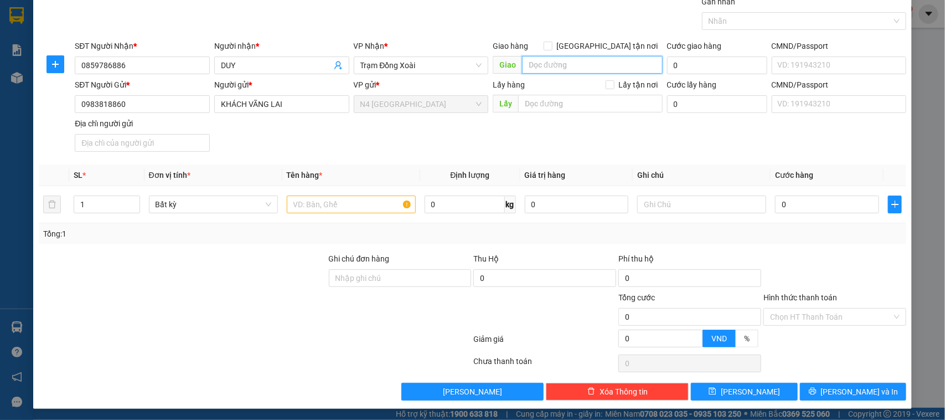
click at [573, 65] on input "search" at bounding box center [592, 65] width 141 height 18
click at [319, 205] on input "text" at bounding box center [351, 204] width 129 height 18
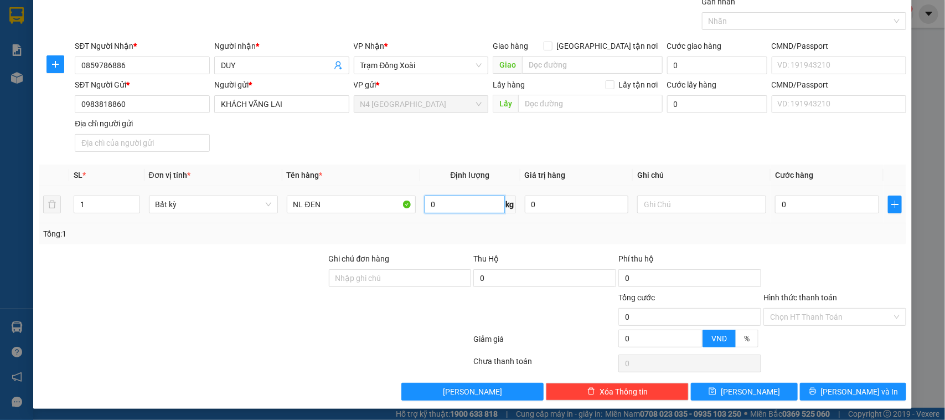
click at [455, 205] on input "0" at bounding box center [465, 204] width 80 height 18
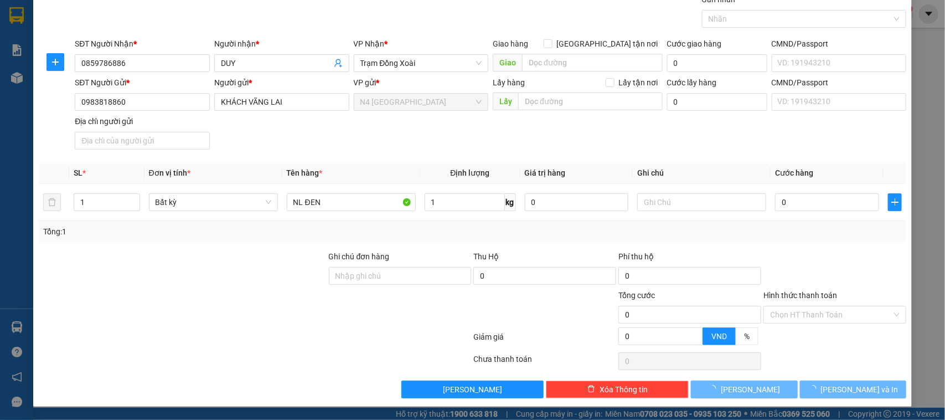
click at [385, 302] on div at bounding box center [400, 308] width 145 height 39
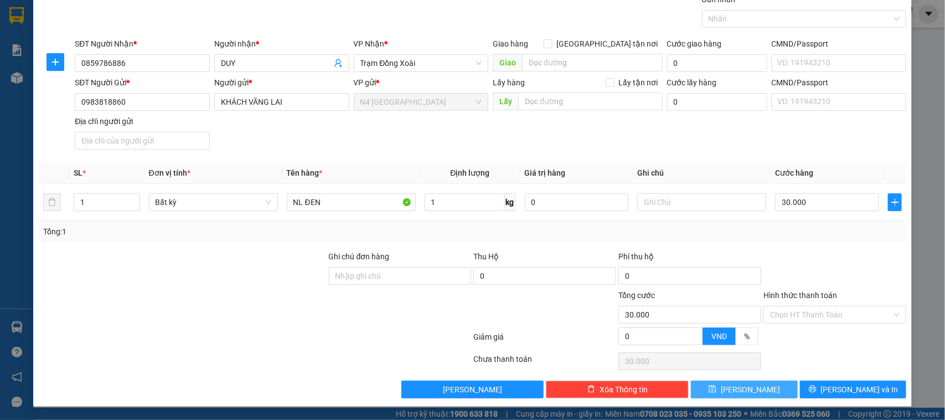
click at [716, 386] on icon "save" at bounding box center [713, 389] width 8 height 8
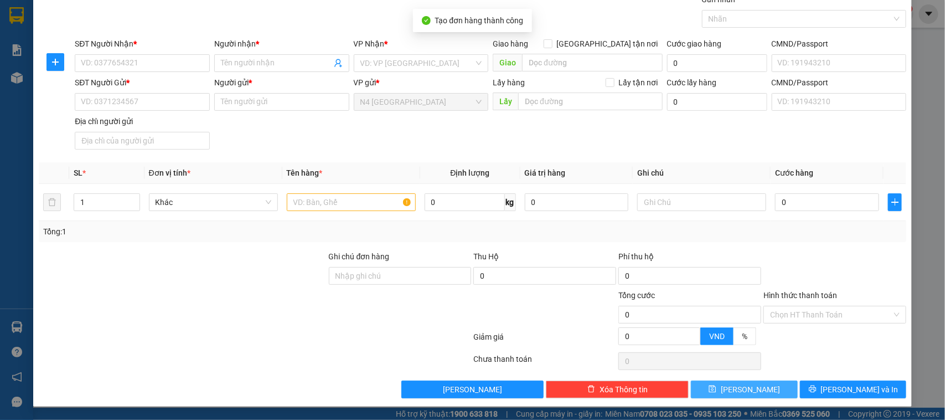
scroll to position [0, 0]
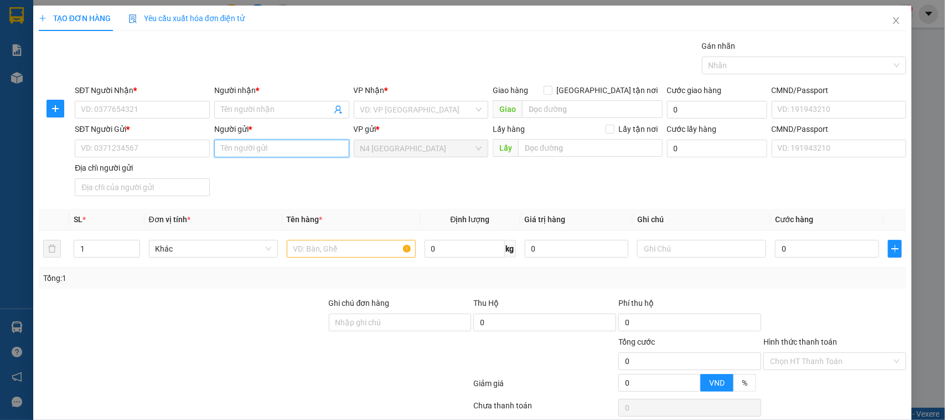
click at [223, 151] on input "Người gửi *" at bounding box center [281, 148] width 135 height 18
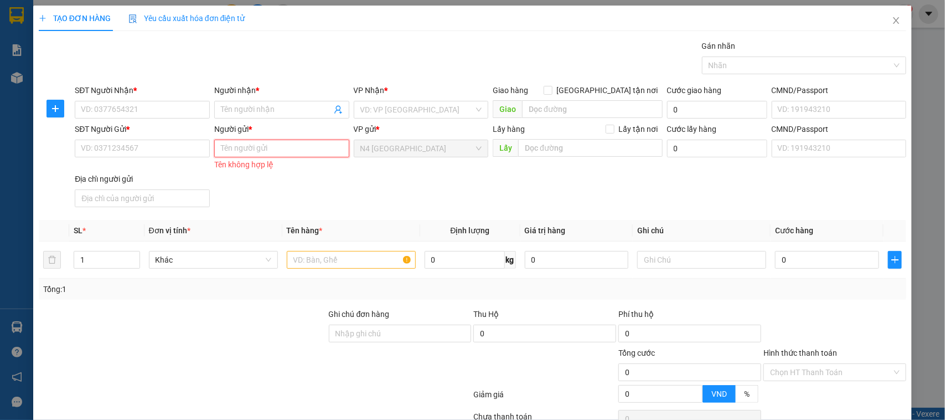
click at [260, 155] on input "Người gửi *" at bounding box center [281, 148] width 135 height 18
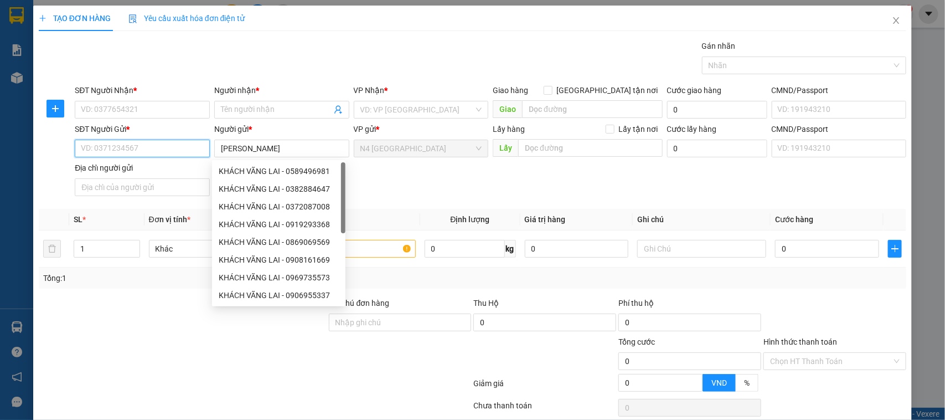
click at [158, 148] on input "SĐT Người Gửi *" at bounding box center [142, 148] width 135 height 18
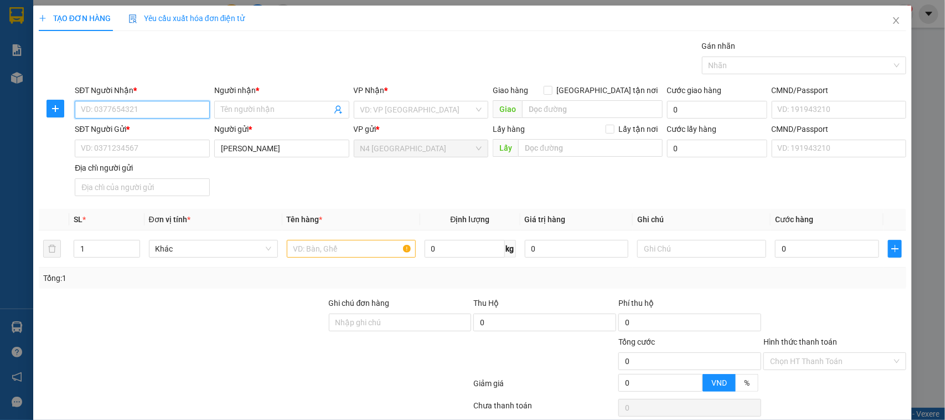
click at [105, 108] on input "SĐT Người Nhận *" at bounding box center [142, 110] width 135 height 18
paste input "0368.196.819"
click at [115, 111] on input "0368.196.819" at bounding box center [142, 110] width 135 height 18
click at [101, 113] on input "0368.196819" at bounding box center [142, 110] width 135 height 18
click at [229, 108] on input "Người nhận *" at bounding box center [276, 110] width 111 height 12
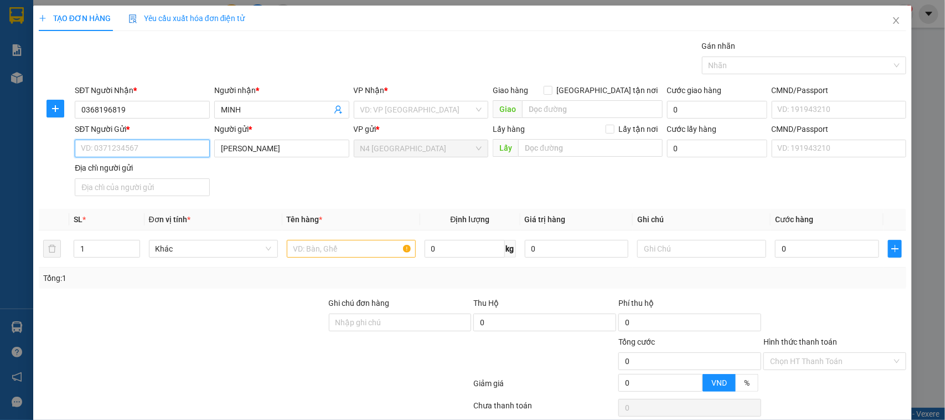
click at [135, 149] on input "SĐT Người Gửi *" at bounding box center [142, 148] width 135 height 18
paste input "0918.427.446"
click at [310, 257] on input "text" at bounding box center [351, 249] width 129 height 18
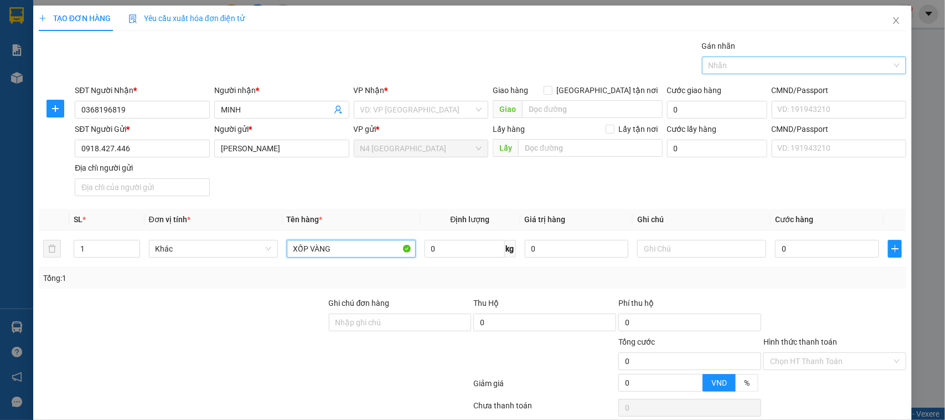
click at [733, 73] on div "Nhãn" at bounding box center [804, 65] width 205 height 18
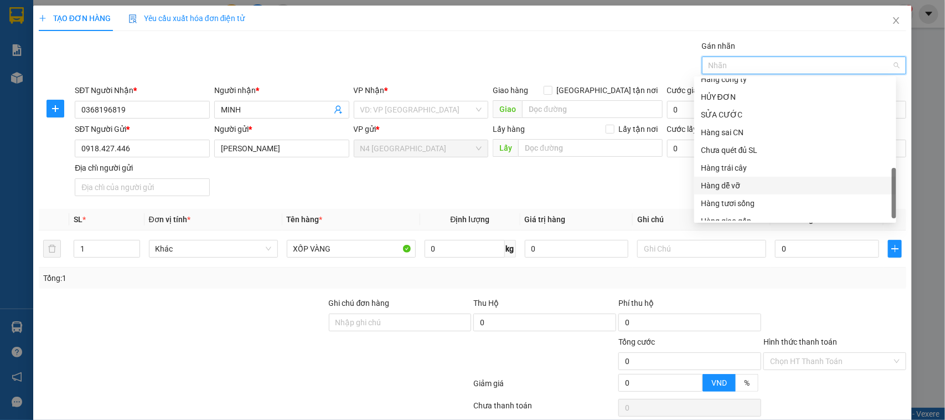
scroll to position [354, 0]
click at [744, 188] on div "Hàng tươi sống" at bounding box center [795, 194] width 189 height 12
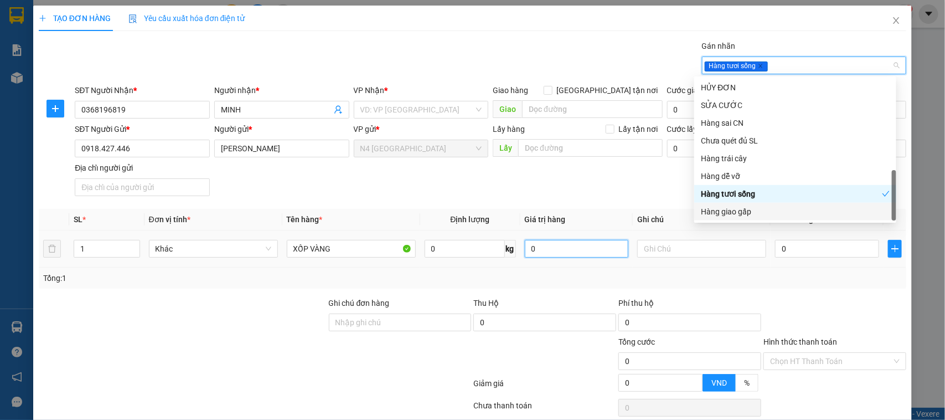
click at [555, 253] on input "0" at bounding box center [577, 249] width 104 height 18
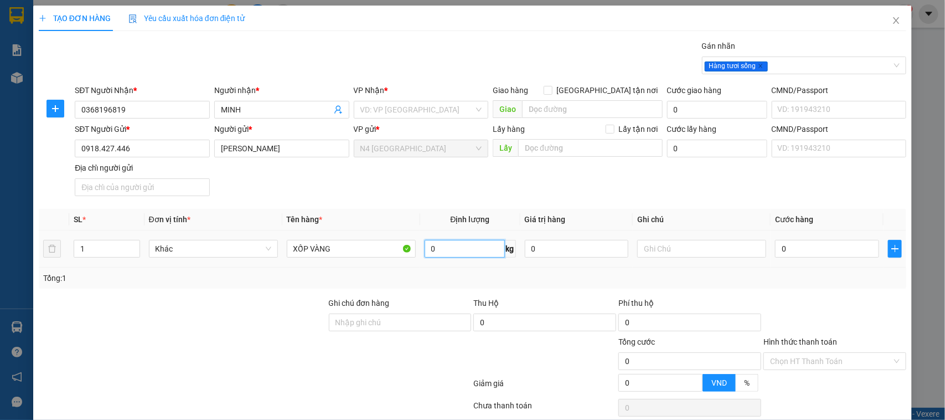
click at [454, 250] on input "0" at bounding box center [465, 249] width 80 height 18
click at [402, 350] on div at bounding box center [400, 354] width 145 height 39
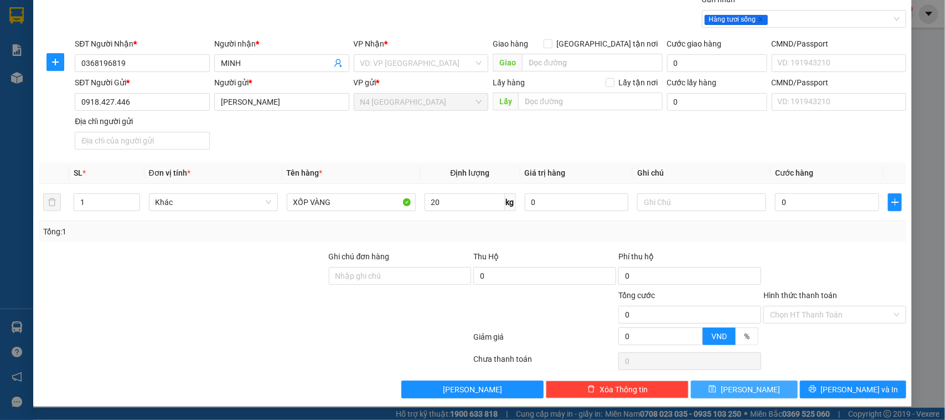
click at [332, 308] on div at bounding box center [400, 308] width 145 height 39
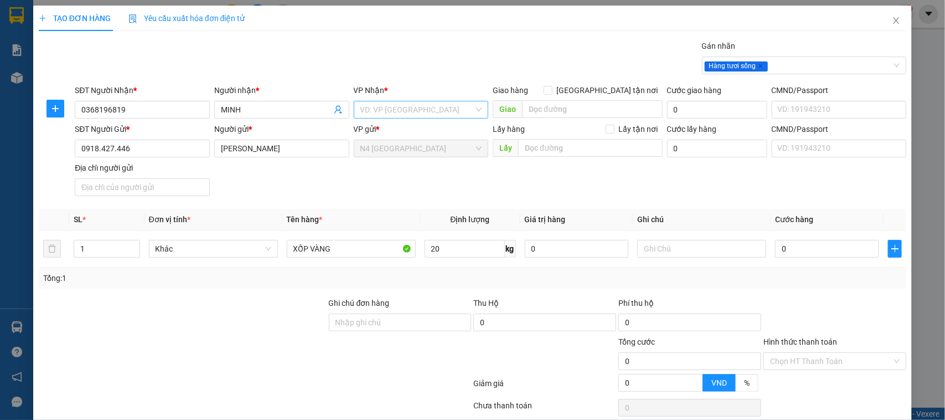
click at [418, 112] on input "search" at bounding box center [417, 109] width 114 height 17
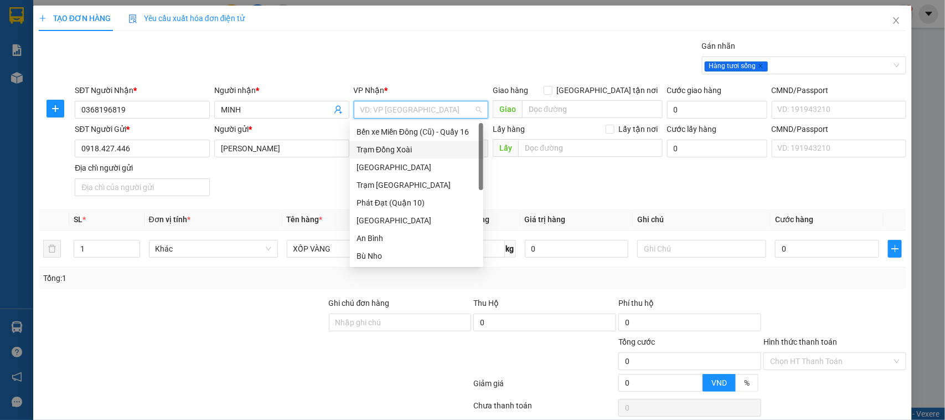
click at [401, 149] on div "Trạm Đồng Xoài" at bounding box center [416, 149] width 120 height 12
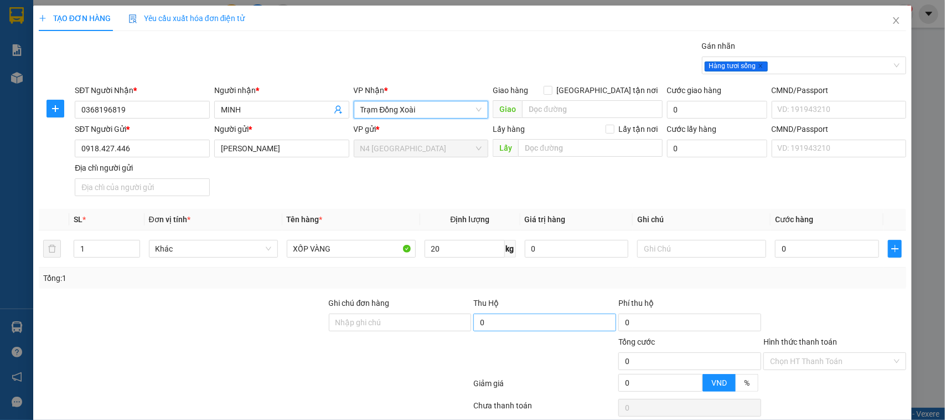
click at [277, 343] on div at bounding box center [183, 354] width 290 height 39
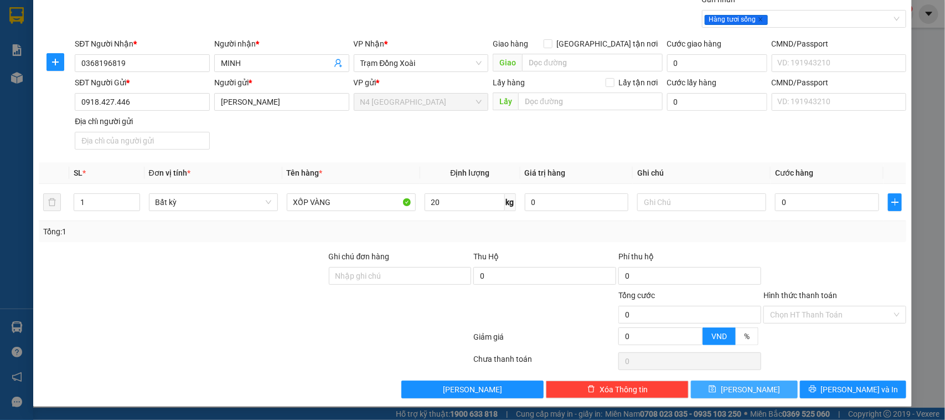
click at [443, 231] on div "Tổng: 1" at bounding box center [472, 231] width 859 height 12
click at [433, 202] on input "20" at bounding box center [465, 202] width 80 height 18
click at [546, 204] on input "0" at bounding box center [577, 202] width 104 height 18
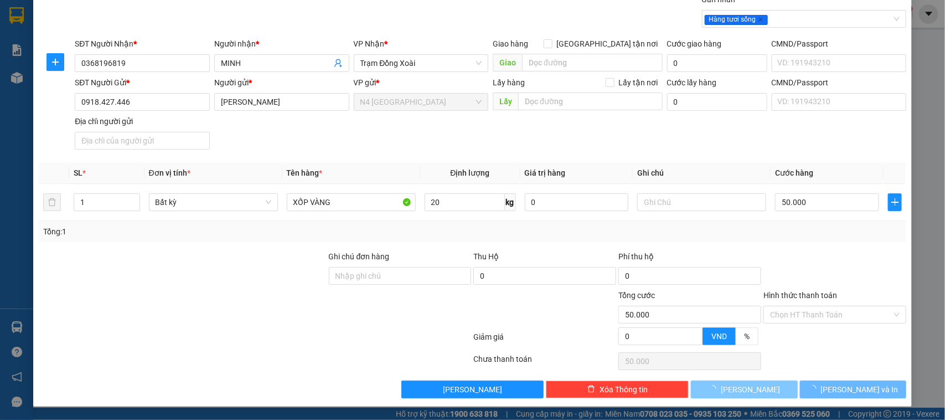
click at [544, 322] on div at bounding box center [544, 308] width 145 height 39
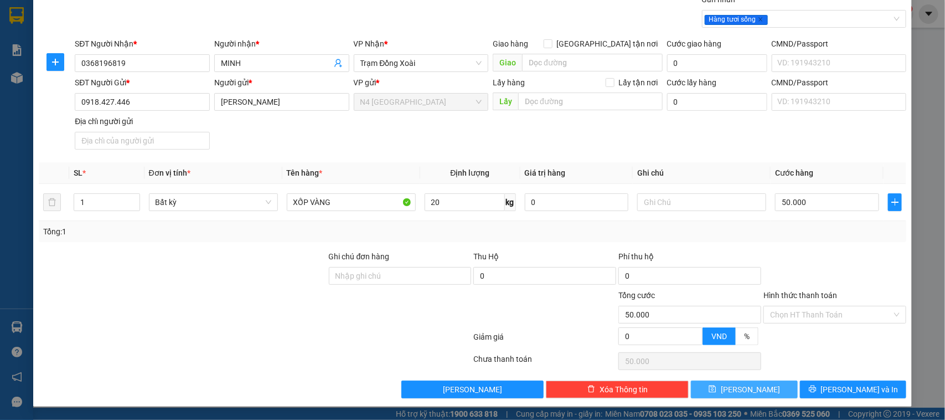
click at [743, 397] on button "Lưu" at bounding box center [744, 389] width 106 height 18
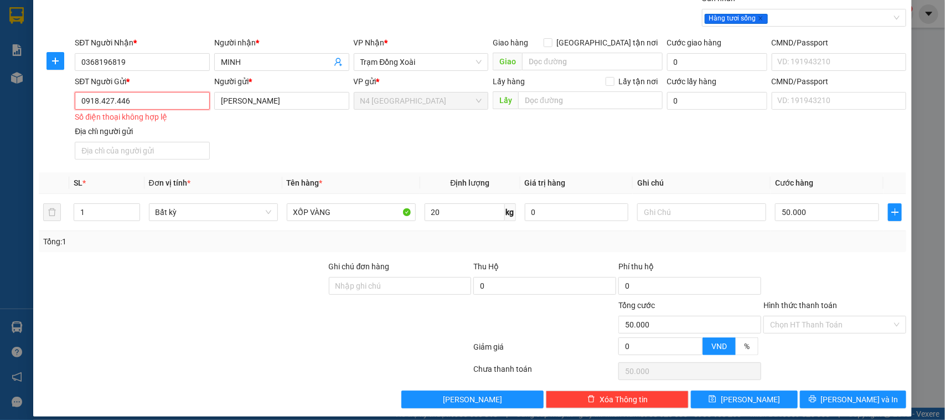
click at [115, 104] on input "0918.427.446" at bounding box center [142, 101] width 135 height 18
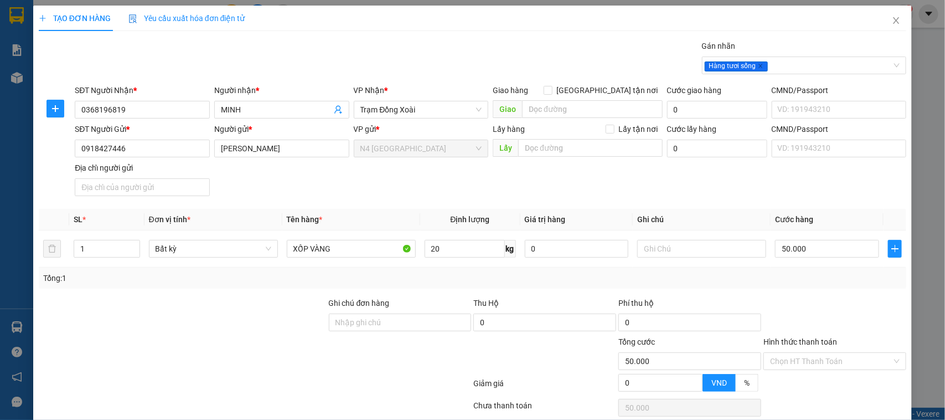
type input "0918427446"
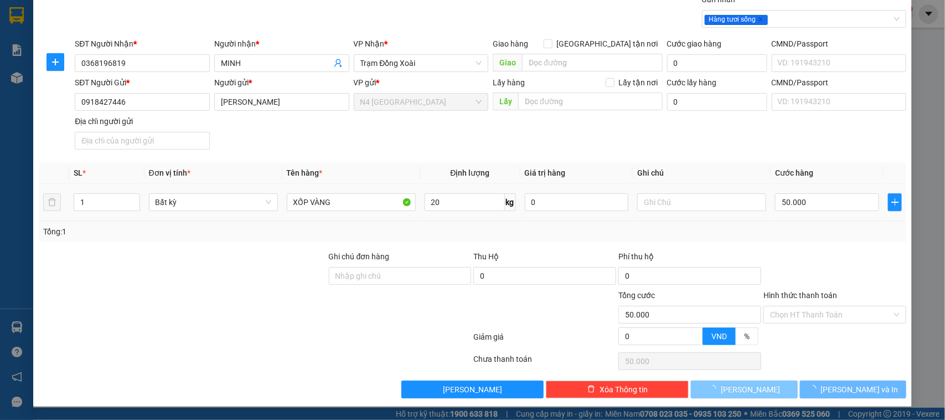
type input "0"
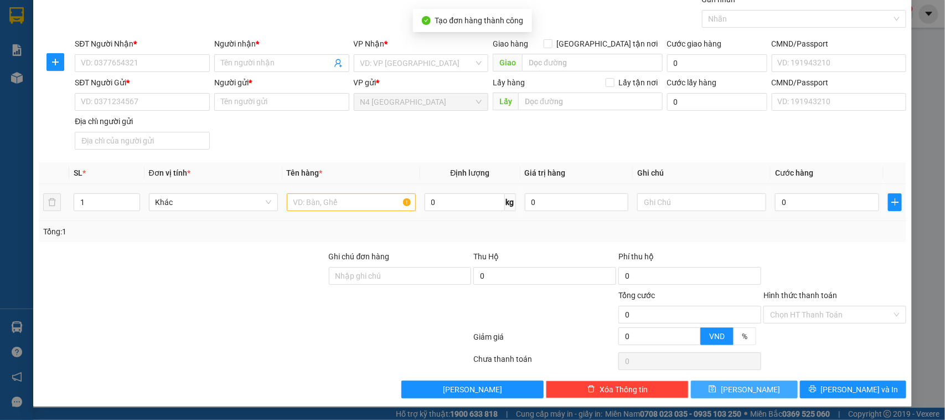
scroll to position [0, 0]
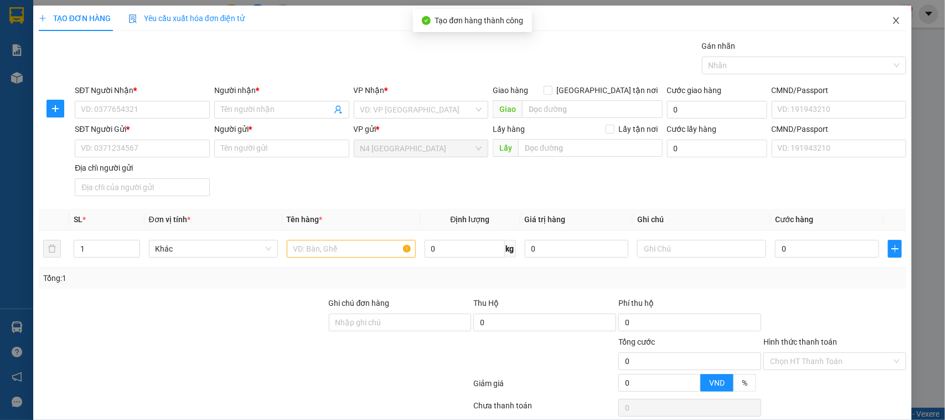
click at [892, 19] on icon "close" at bounding box center [896, 20] width 9 height 9
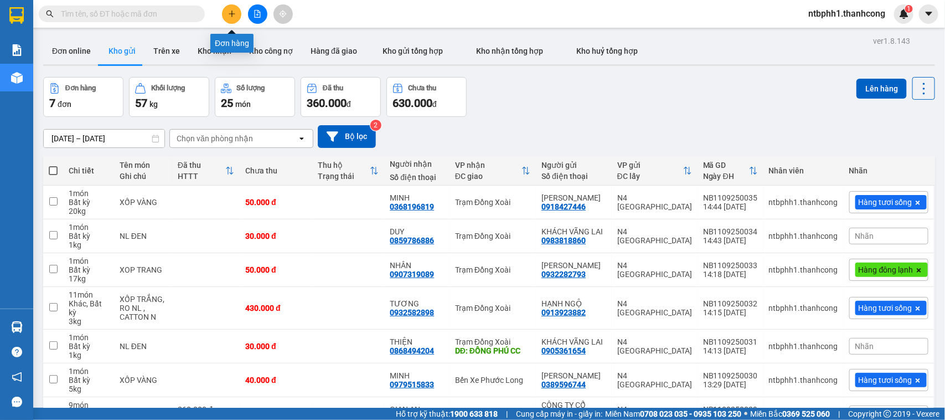
click at [237, 13] on button at bounding box center [231, 13] width 19 height 19
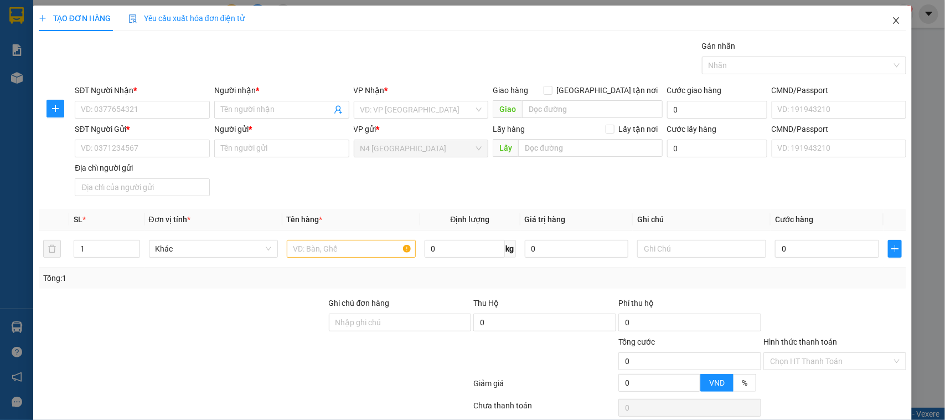
click at [892, 19] on icon "close" at bounding box center [896, 20] width 9 height 9
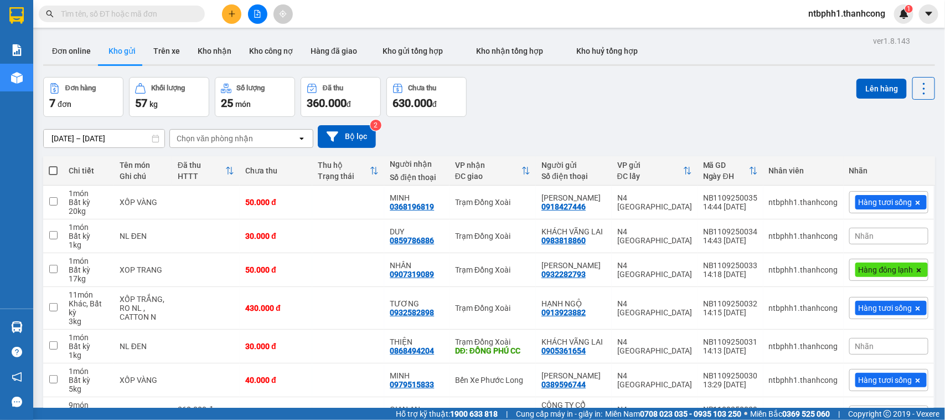
click at [223, 15] on button at bounding box center [231, 13] width 19 height 19
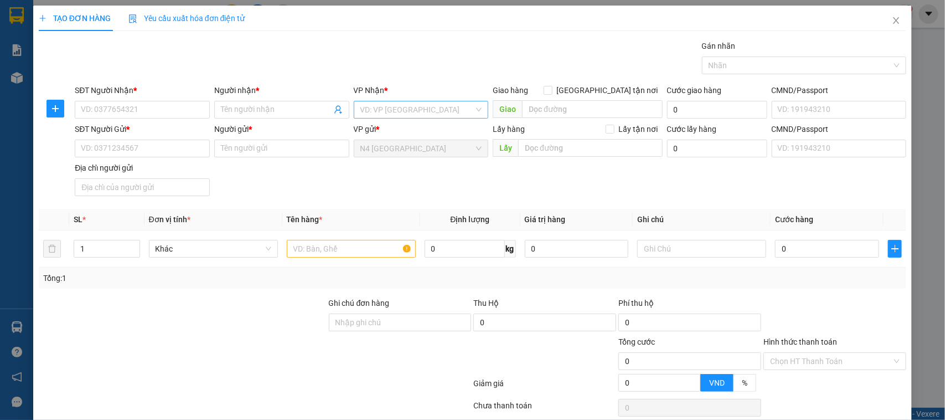
click at [423, 110] on input "search" at bounding box center [417, 109] width 114 height 17
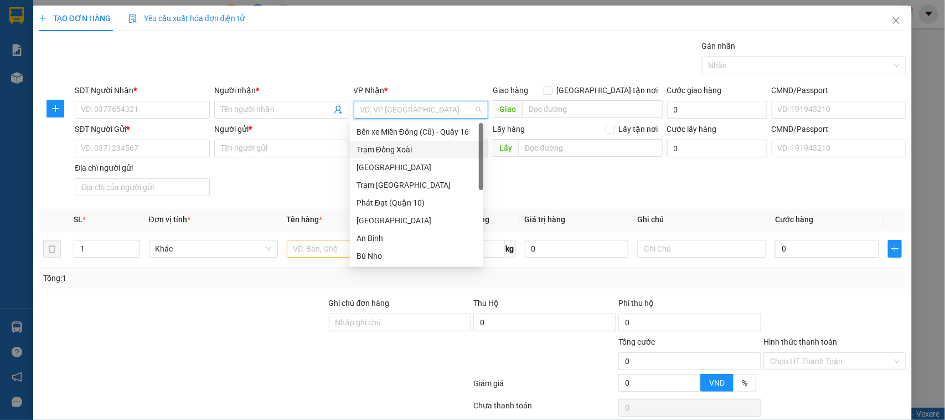
click at [405, 149] on div "Trạm Đồng Xoài" at bounding box center [416, 149] width 120 height 12
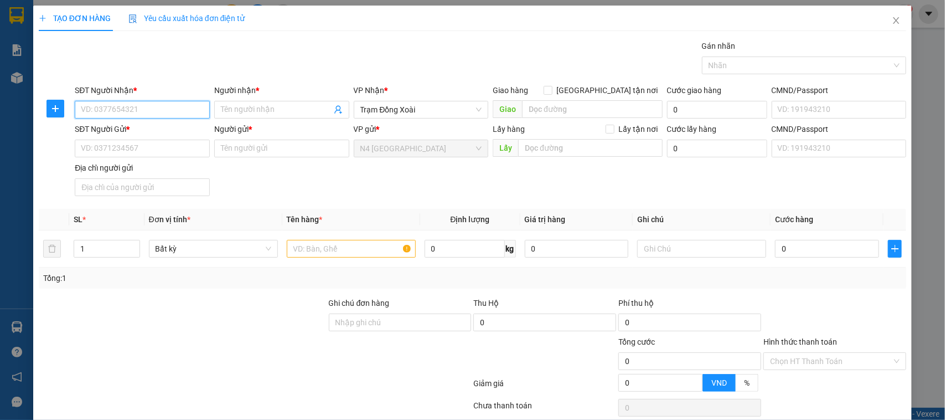
click at [151, 108] on input "SĐT Người Nhận *" at bounding box center [142, 110] width 135 height 18
type input "0918876639"
type input "LOAN"
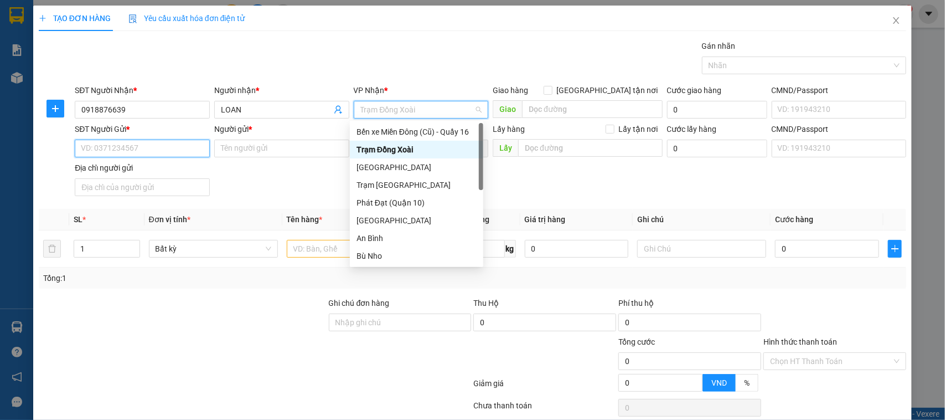
click at [99, 147] on input "SĐT Người Gửi *" at bounding box center [142, 148] width 135 height 18
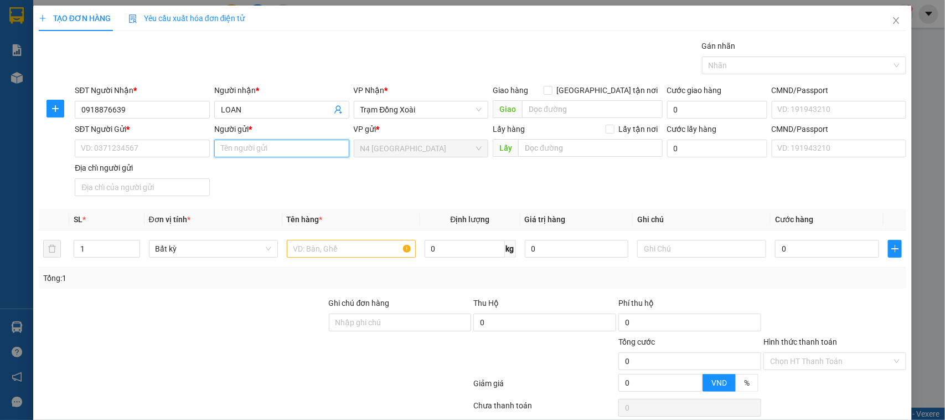
click at [228, 152] on input "Người gửi *" at bounding box center [281, 148] width 135 height 18
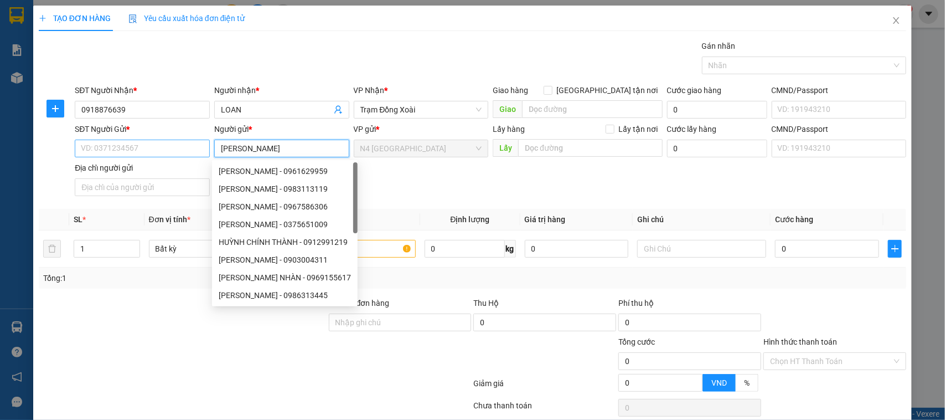
type input "HUỲNH THANH TUẤN"
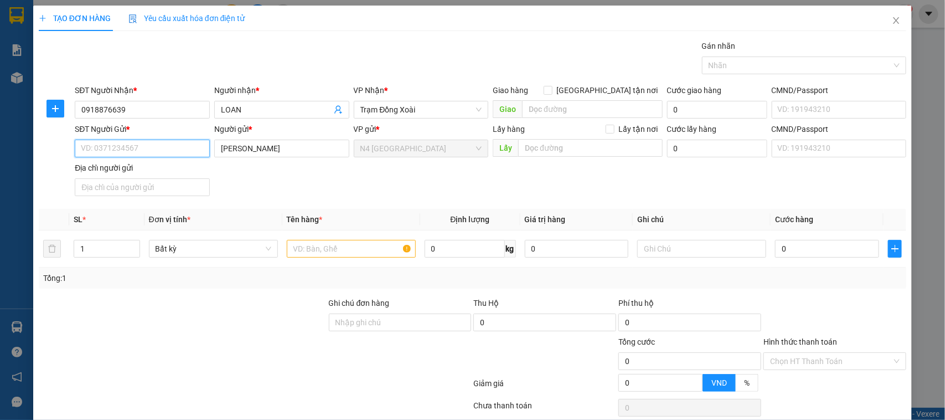
click at [129, 154] on input "SĐT Người Gửi *" at bounding box center [142, 148] width 135 height 18
type input "0899992527"
click at [425, 188] on div "SĐT Người Gửi * 0899992527 0899992527 Người gửi * HUỲNH THANH TUẤN VP gửi * N4 …" at bounding box center [491, 161] width 836 height 77
click at [302, 244] on input "text" at bounding box center [351, 249] width 129 height 18
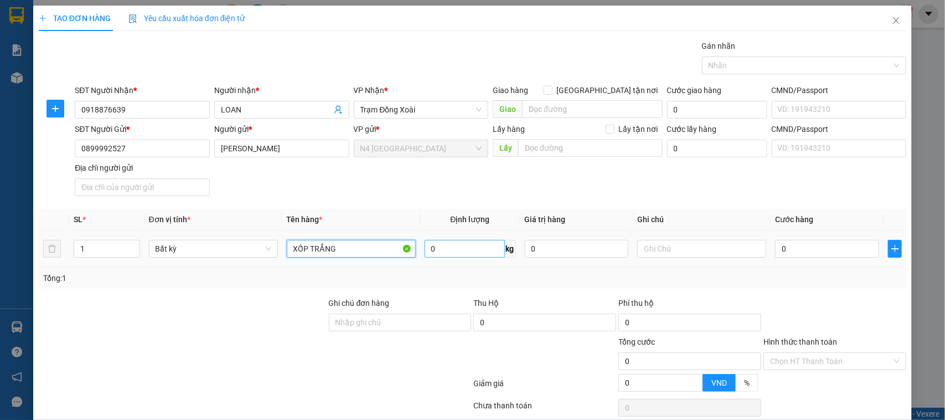
type input "XỐP TRẮNG"
click at [443, 250] on input "0" at bounding box center [465, 249] width 80 height 18
type input "10"
click at [407, 382] on div at bounding box center [255, 385] width 435 height 22
type input "40.000"
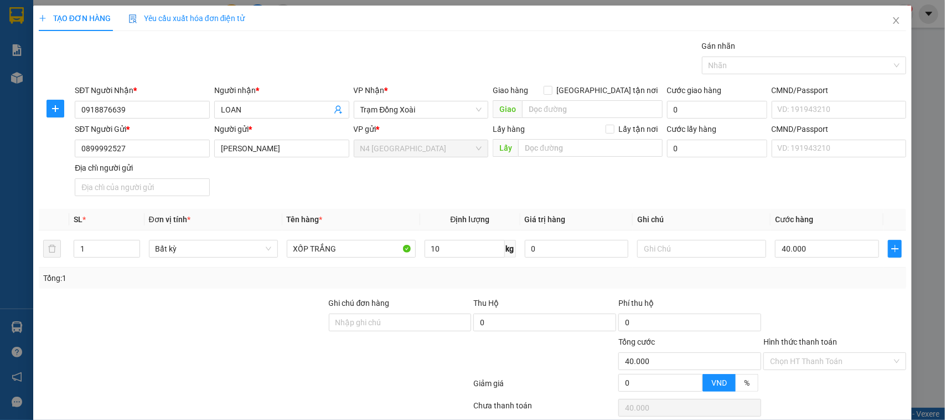
type input "40.000"
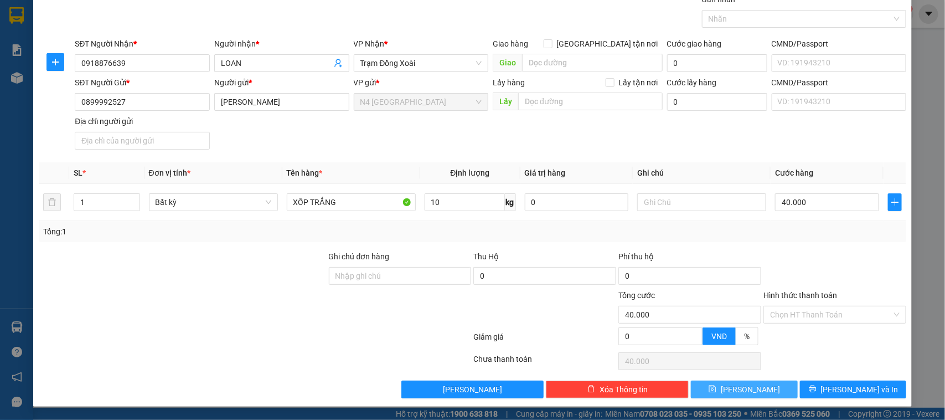
click at [732, 394] on button "[PERSON_NAME]" at bounding box center [744, 389] width 106 height 18
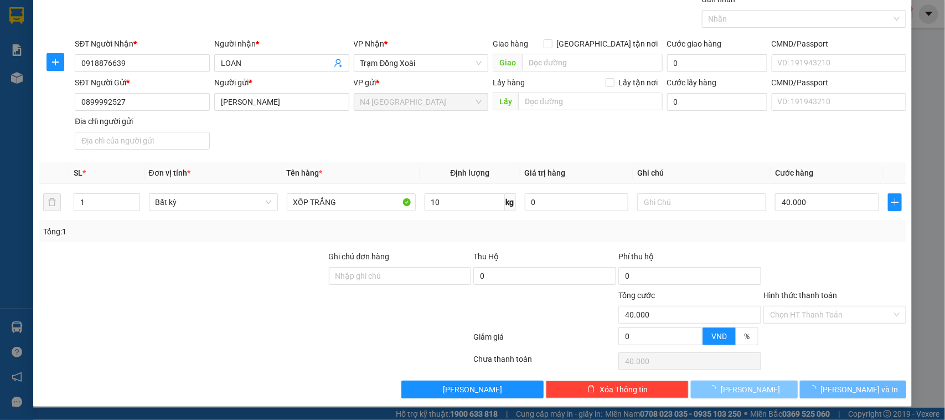
type input "0"
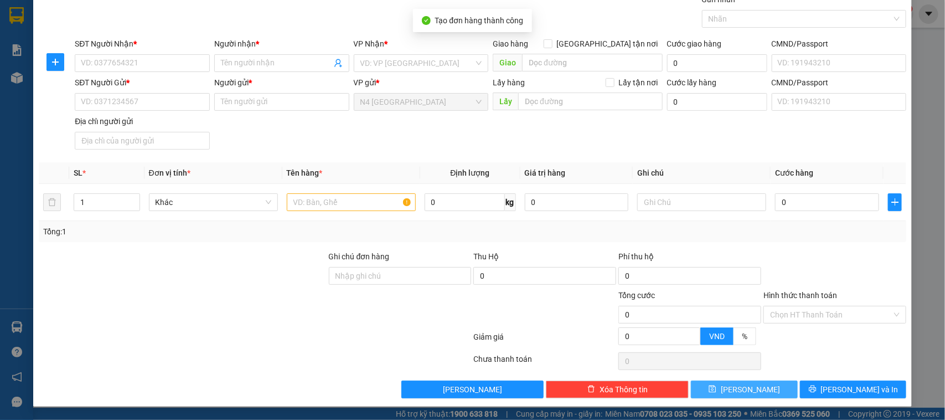
scroll to position [0, 0]
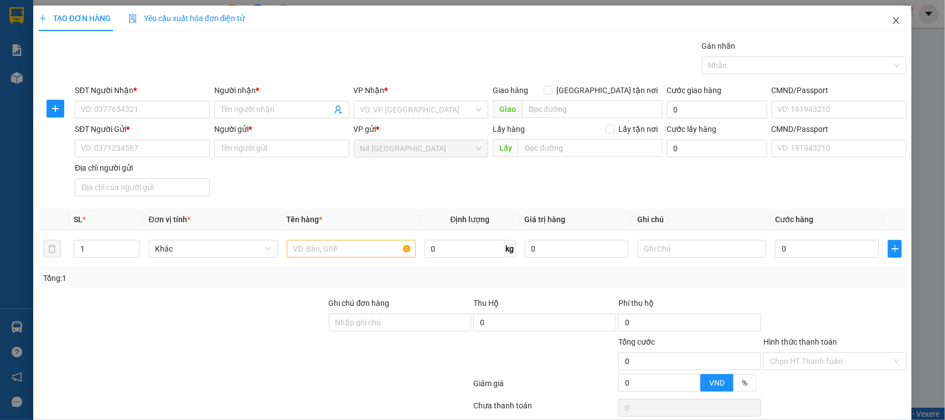
click at [893, 18] on icon "close" at bounding box center [896, 20] width 6 height 7
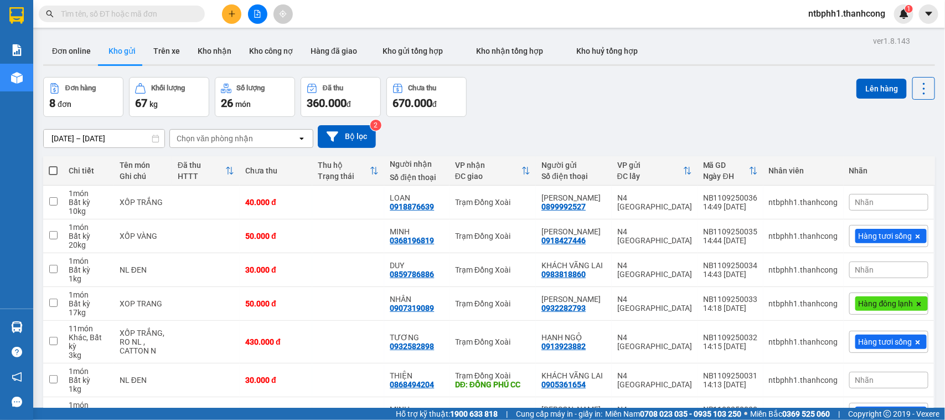
click at [870, 204] on div "Nhãn" at bounding box center [888, 202] width 79 height 17
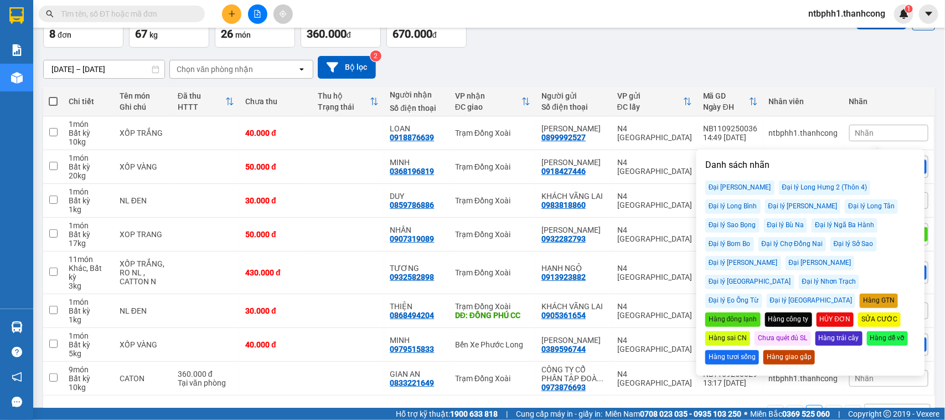
scroll to position [112, 0]
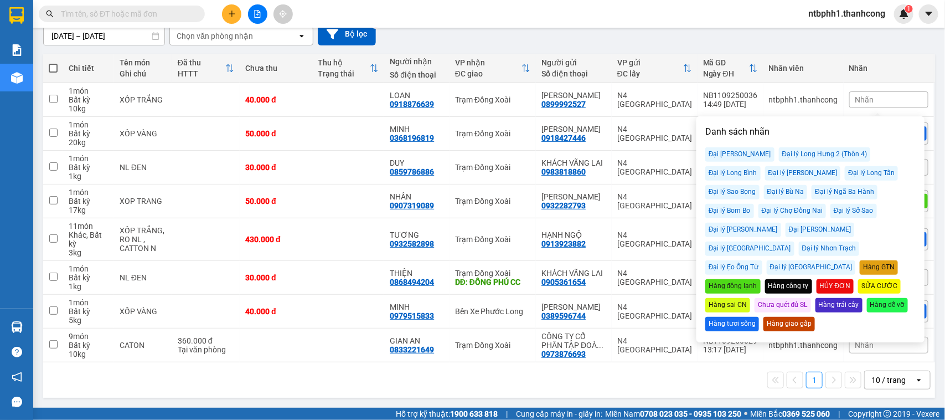
click at [759, 317] on div "Hàng tươi sống" at bounding box center [732, 324] width 54 height 14
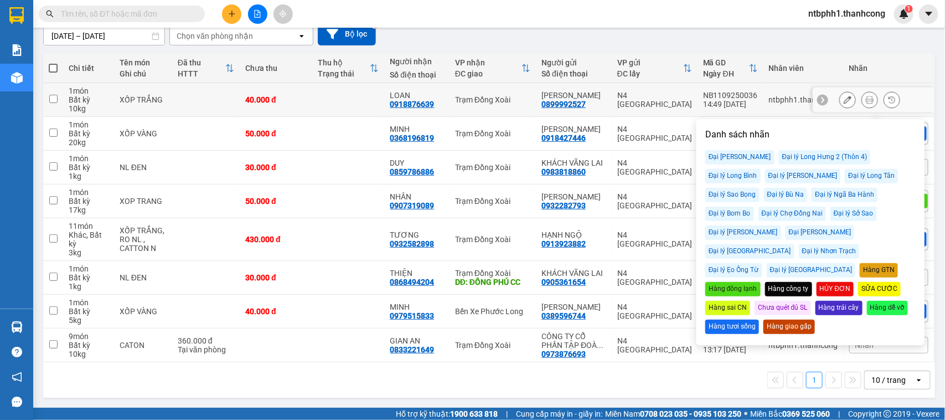
scroll to position [0, 0]
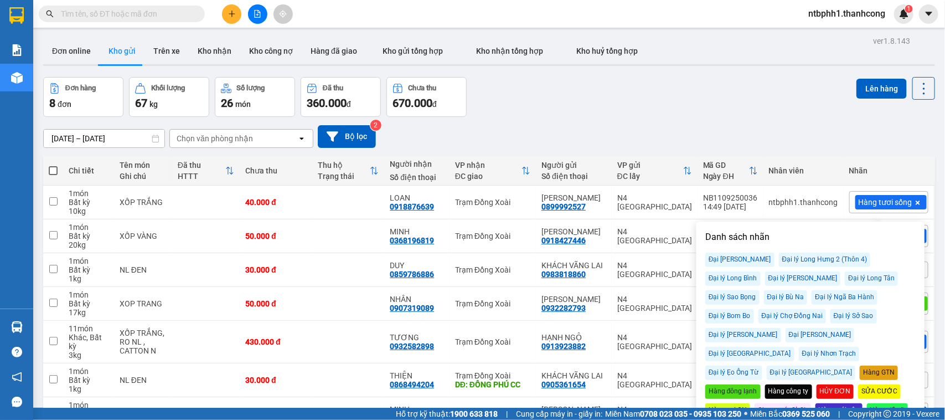
click at [230, 12] on icon "plus" at bounding box center [232, 14] width 8 height 8
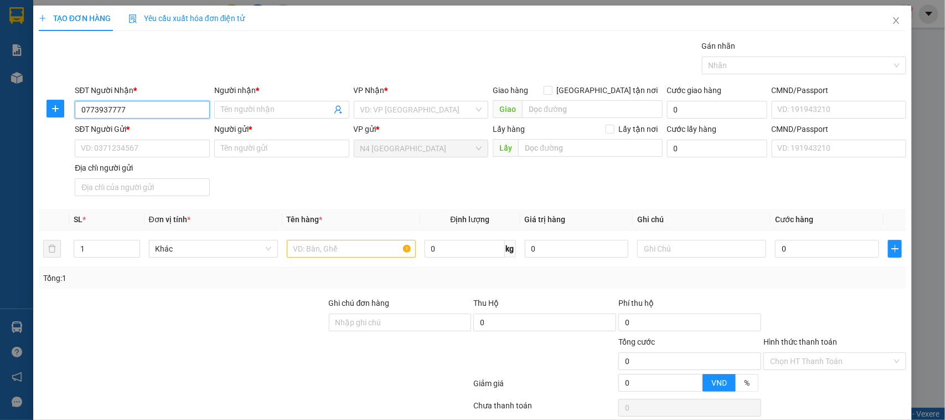
type input "0773937777"
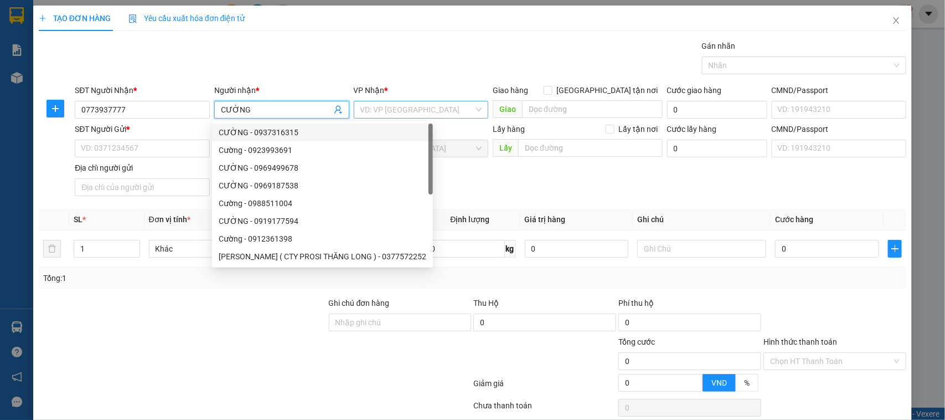
type input "CƯỜNG"
click at [425, 110] on input "search" at bounding box center [417, 109] width 114 height 17
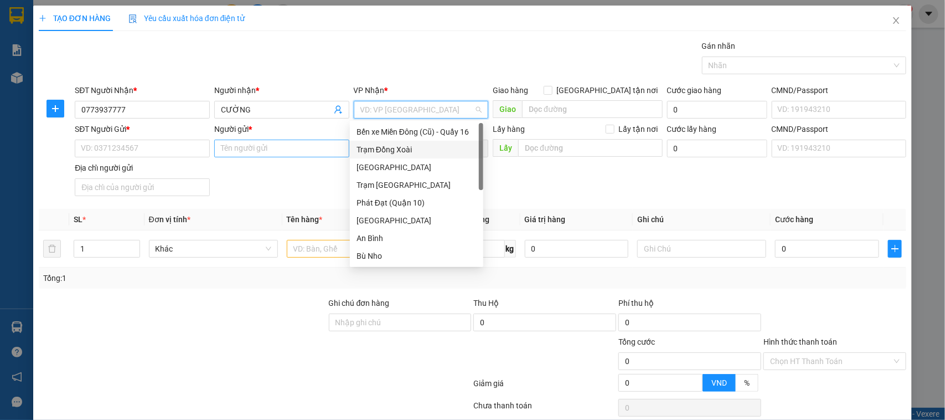
drag, startPoint x: 415, startPoint y: 149, endPoint x: 325, endPoint y: 147, distance: 90.3
click at [414, 148] on div "Trạm Đồng Xoài" at bounding box center [416, 149] width 120 height 12
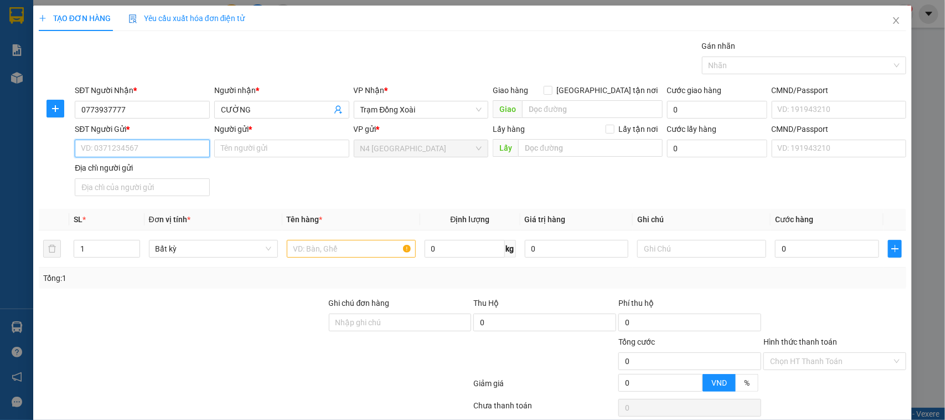
click at [139, 148] on input "SĐT Người Gửi *" at bounding box center [142, 148] width 135 height 18
type input "9"
type input "0973213654"
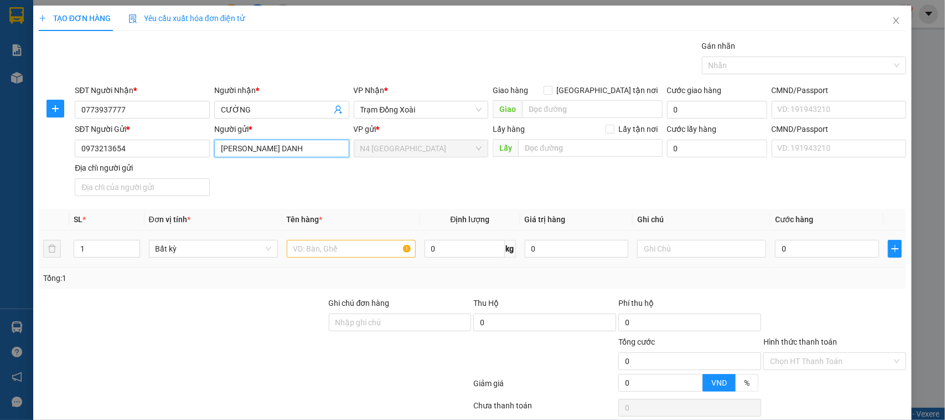
type input "NGUYỄN ĐỖ NGOC DANH"
click at [311, 246] on input "text" at bounding box center [351, 249] width 129 height 18
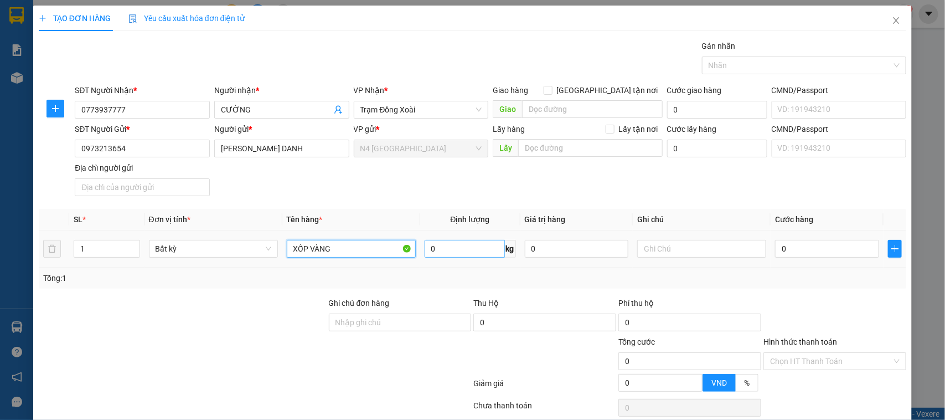
type input "XỐP VÀNG"
click at [452, 250] on input "0" at bounding box center [465, 249] width 80 height 18
click at [451, 251] on input "0" at bounding box center [465, 249] width 80 height 18
type input "10"
click at [685, 286] on div "Tổng: 1" at bounding box center [473, 277] width 868 height 21
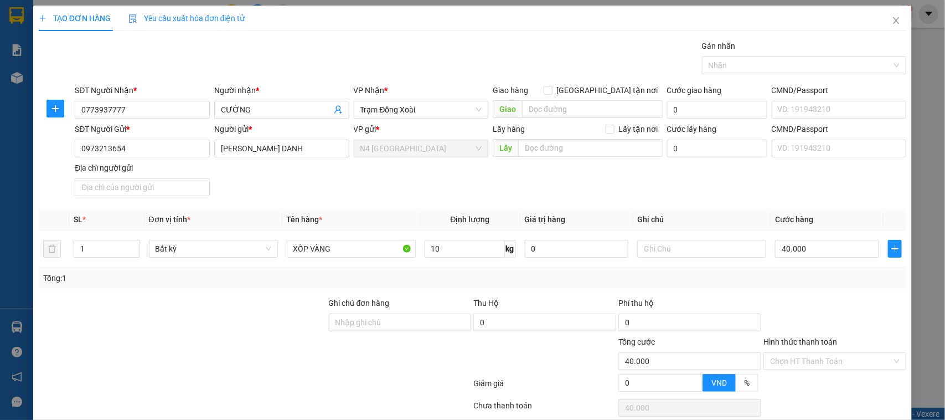
type input "40.000"
click at [766, 71] on div at bounding box center [799, 65] width 188 height 13
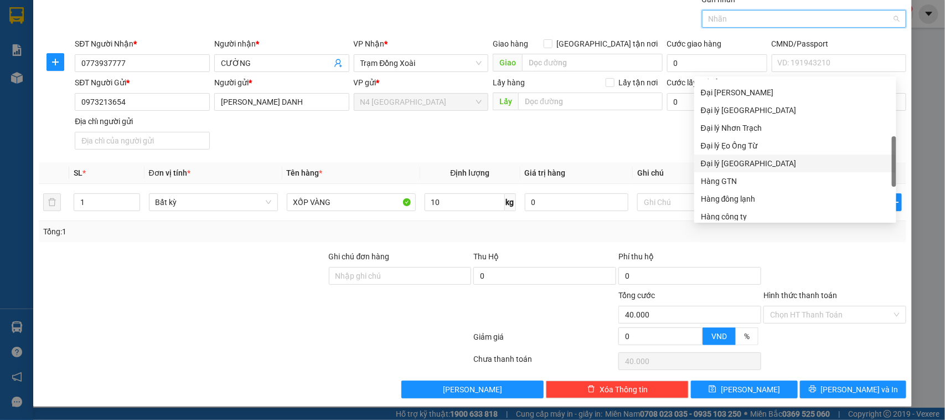
scroll to position [354, 0]
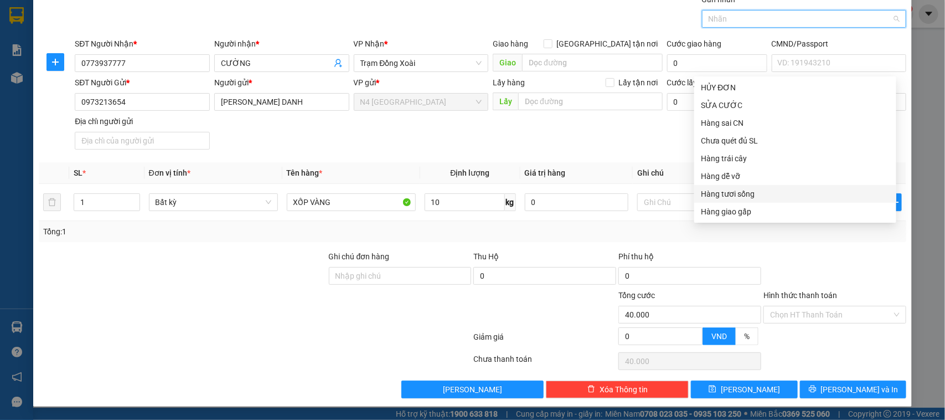
click at [743, 194] on div "Hàng tươi sống" at bounding box center [795, 194] width 189 height 12
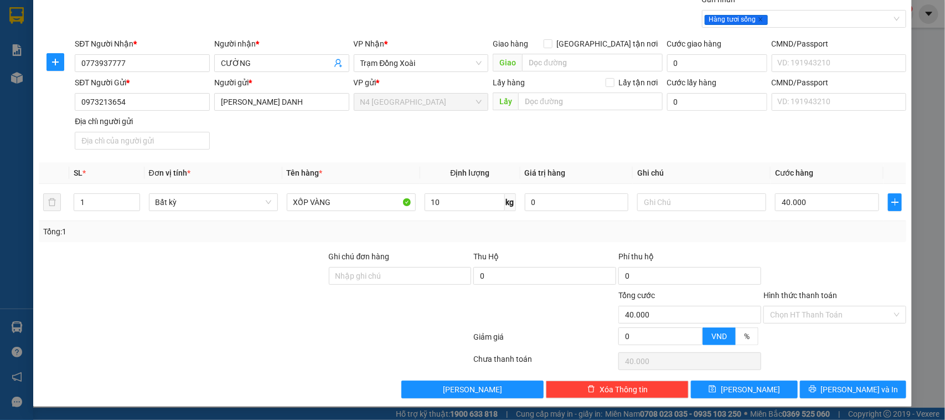
click at [260, 311] on div at bounding box center [183, 308] width 290 height 39
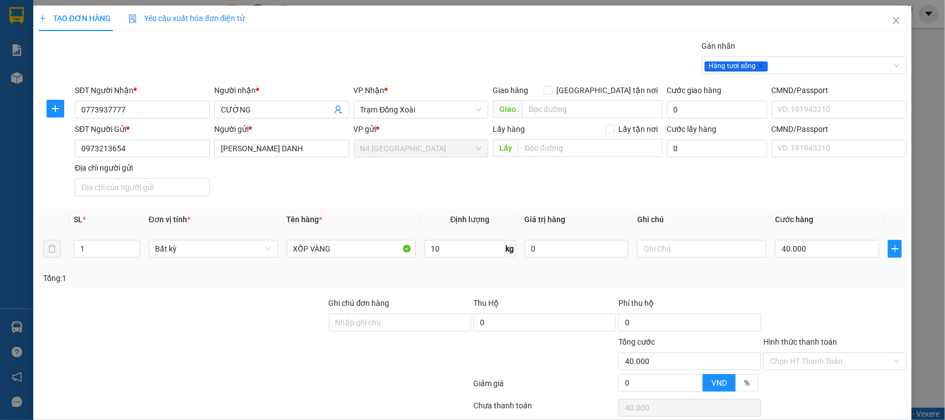
scroll to position [48, 0]
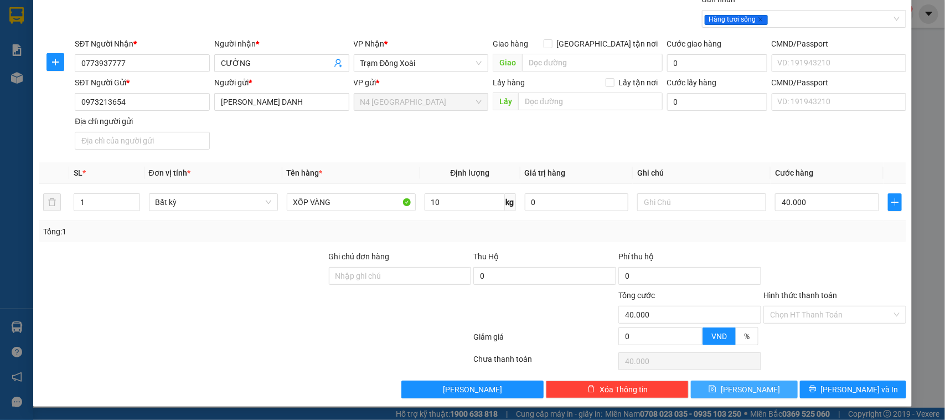
click at [751, 388] on button "Lưu" at bounding box center [744, 389] width 106 height 18
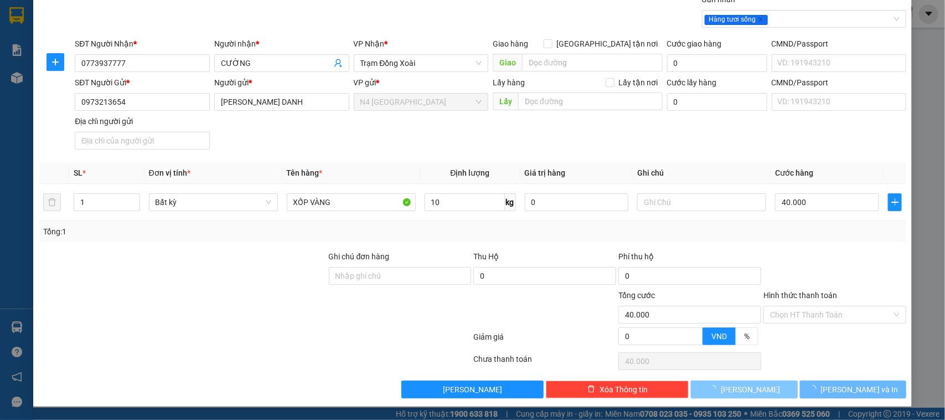
type input "0"
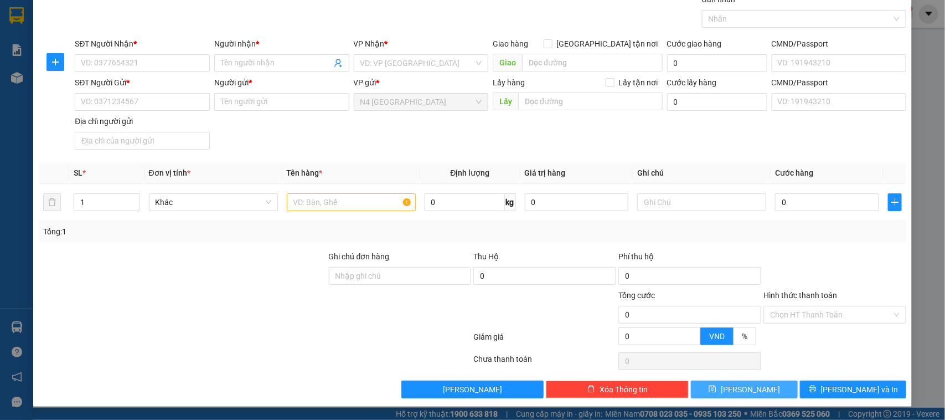
scroll to position [0, 0]
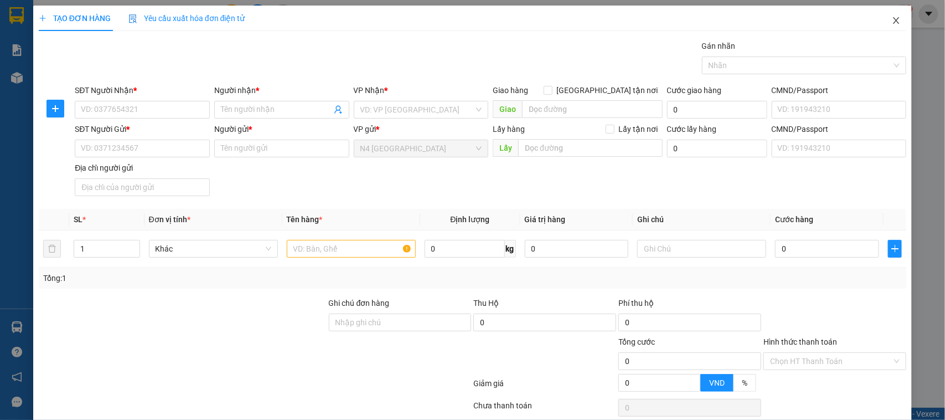
click at [892, 22] on icon "close" at bounding box center [896, 20] width 9 height 9
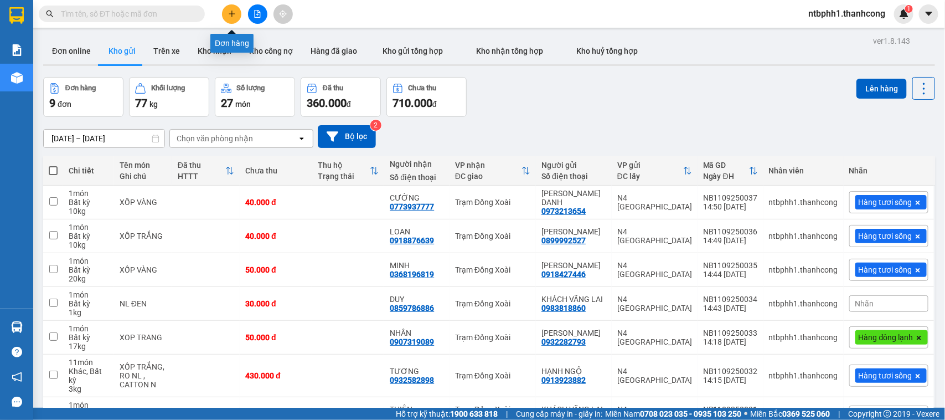
click at [234, 12] on icon "plus" at bounding box center [232, 14] width 8 height 8
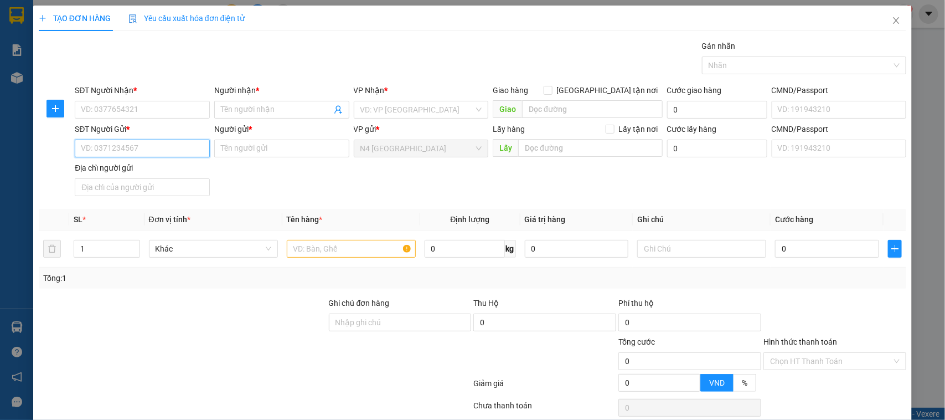
click at [139, 148] on input "SĐT Người Gửi *" at bounding box center [142, 148] width 135 height 18
type input "0799979711"
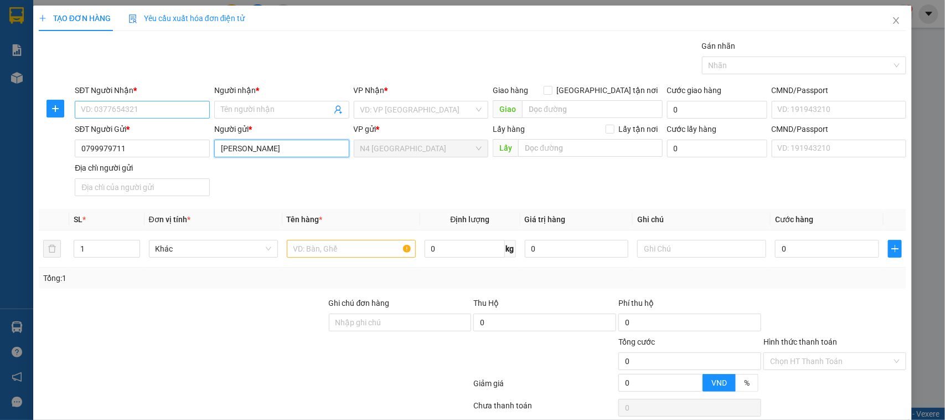
type input "NGUYỄN THỊ KIM NHI"
click at [144, 105] on input "SĐT Người Nhận *" at bounding box center [142, 110] width 135 height 18
type input "0979260693"
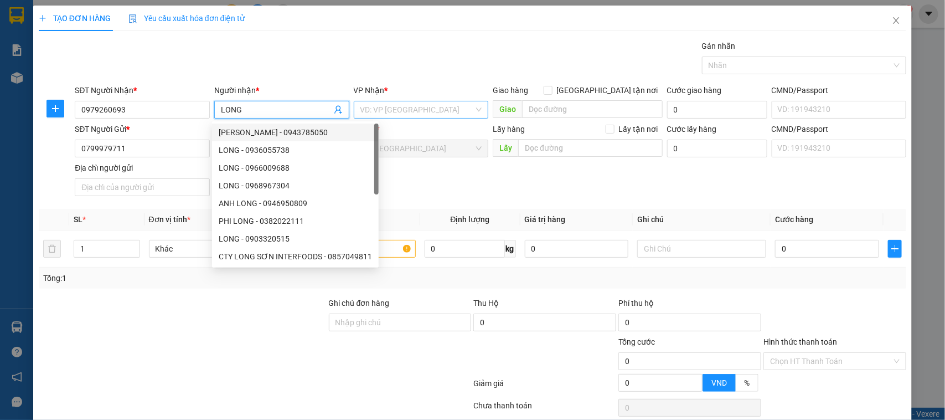
type input "LONG"
click at [360, 112] on input "search" at bounding box center [417, 109] width 114 height 17
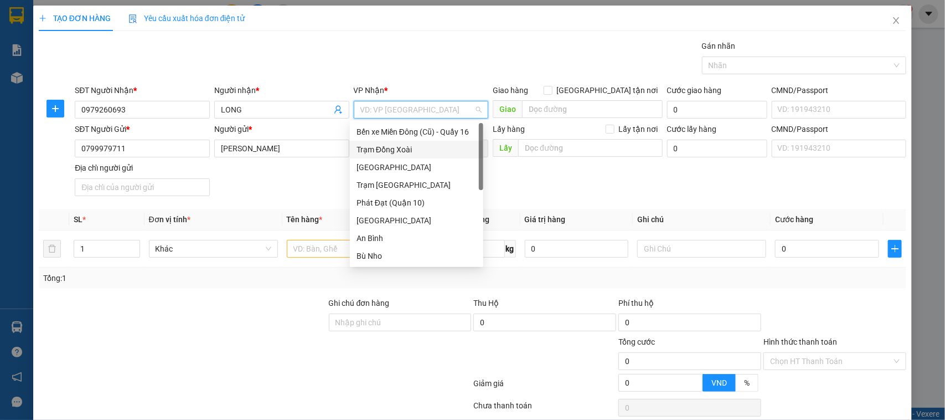
click at [391, 153] on div "Trạm Đồng Xoài" at bounding box center [416, 149] width 120 height 12
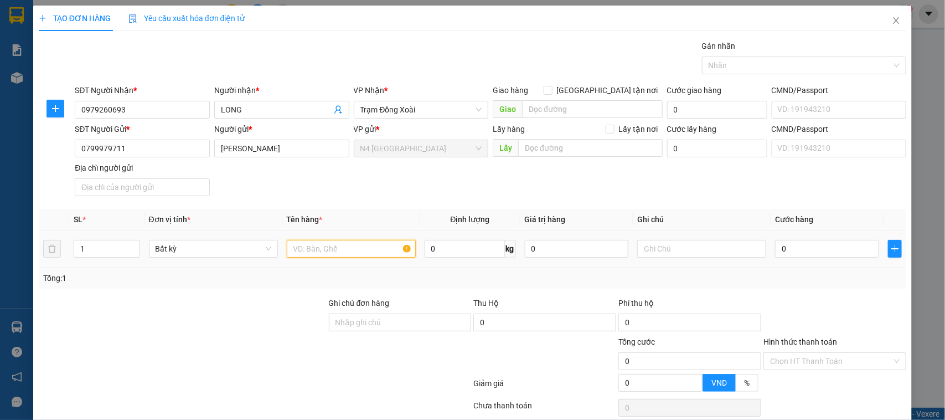
click at [302, 248] on input "text" at bounding box center [351, 249] width 129 height 18
click at [800, 63] on div at bounding box center [799, 65] width 188 height 13
type input "XỐP VÀNG"
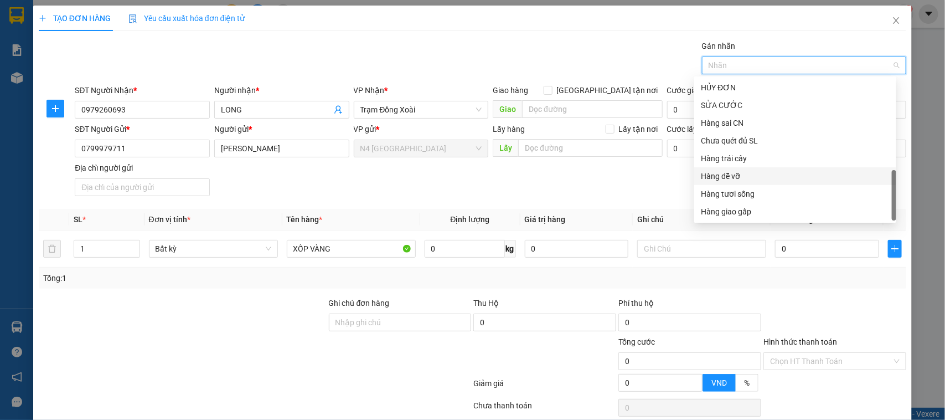
scroll to position [285, 0]
click at [749, 116] on div "Hàng đông lạnh" at bounding box center [795, 121] width 189 height 12
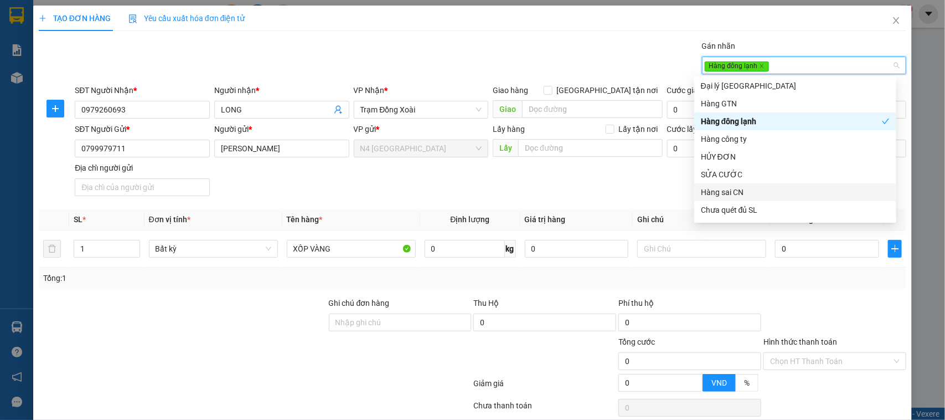
scroll to position [354, 0]
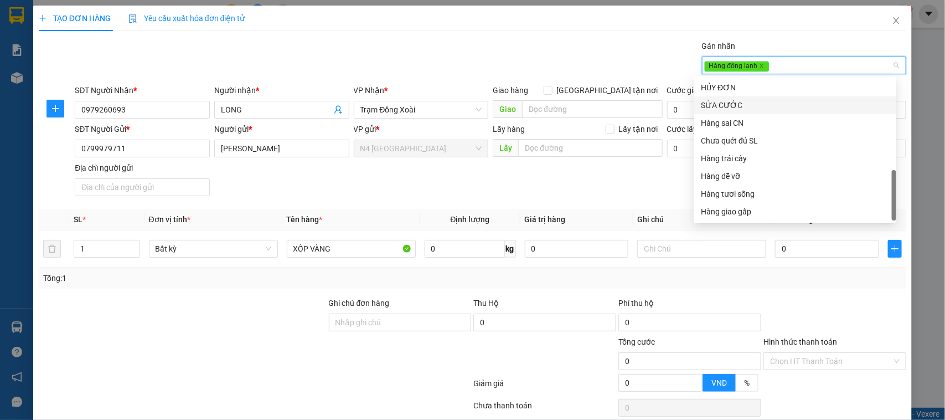
click at [597, 56] on div "Gói vận chuyển * Tiêu chuẩn Gán nhãn Hàng đông lạnh" at bounding box center [491, 59] width 836 height 39
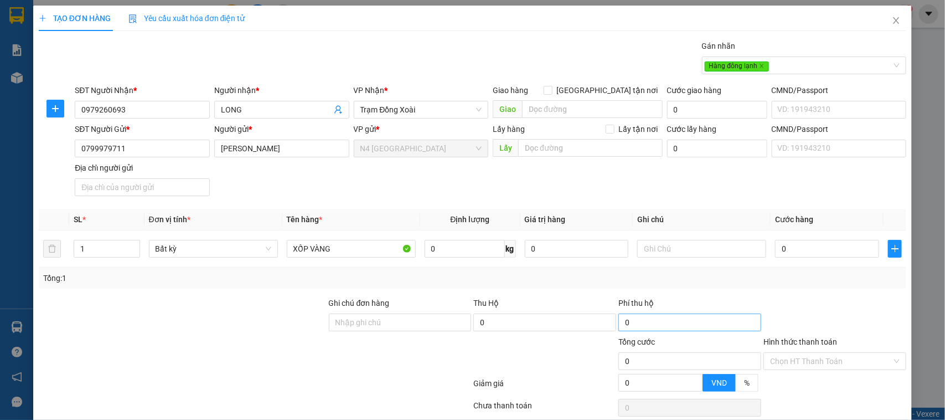
scroll to position [48, 0]
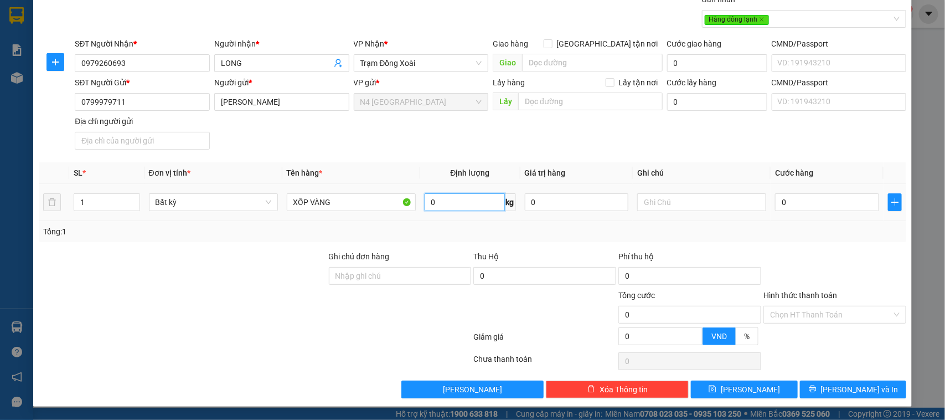
click at [432, 206] on input "0" at bounding box center [465, 202] width 80 height 18
type input "10"
click at [402, 311] on div at bounding box center [400, 308] width 145 height 39
type input "40.000"
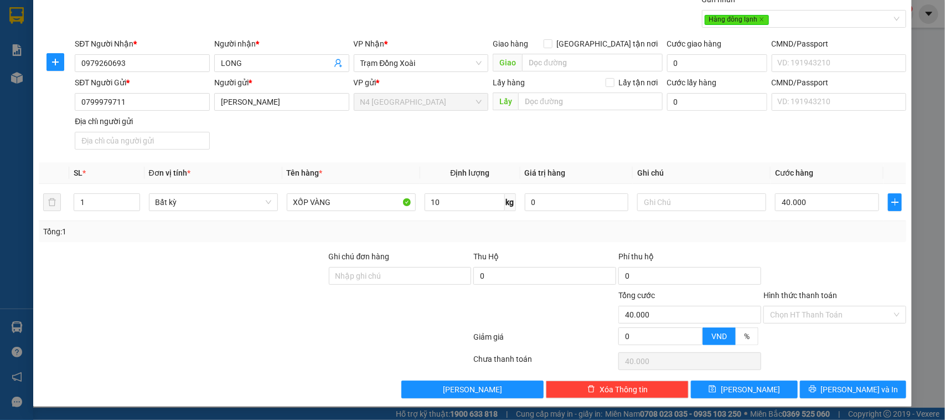
type input "40.000"
drag, startPoint x: 351, startPoint y: 360, endPoint x: 471, endPoint y: 234, distance: 173.4
click at [352, 353] on div at bounding box center [255, 361] width 435 height 22
click at [721, 383] on button "Lưu" at bounding box center [744, 389] width 106 height 18
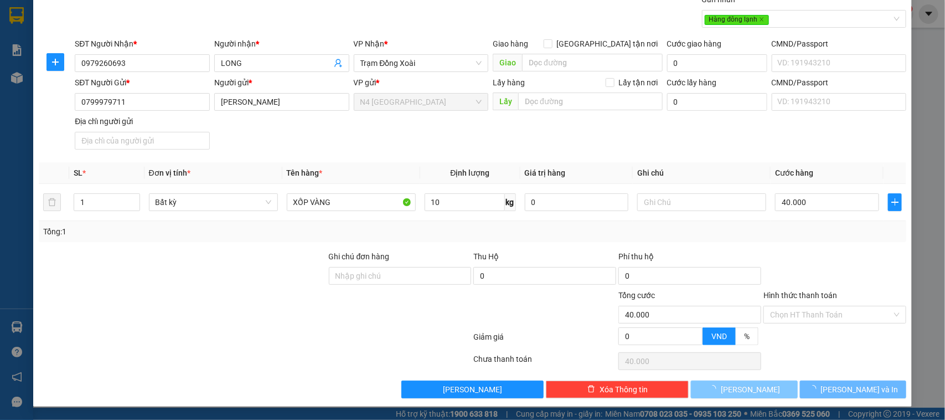
type input "0"
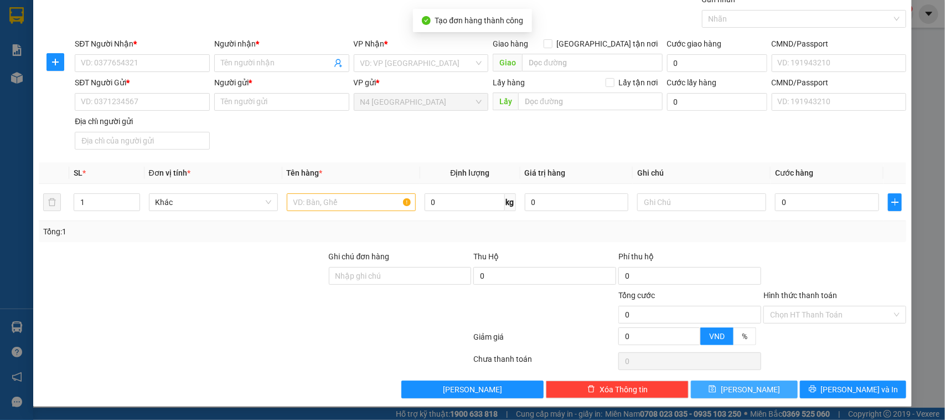
scroll to position [0, 0]
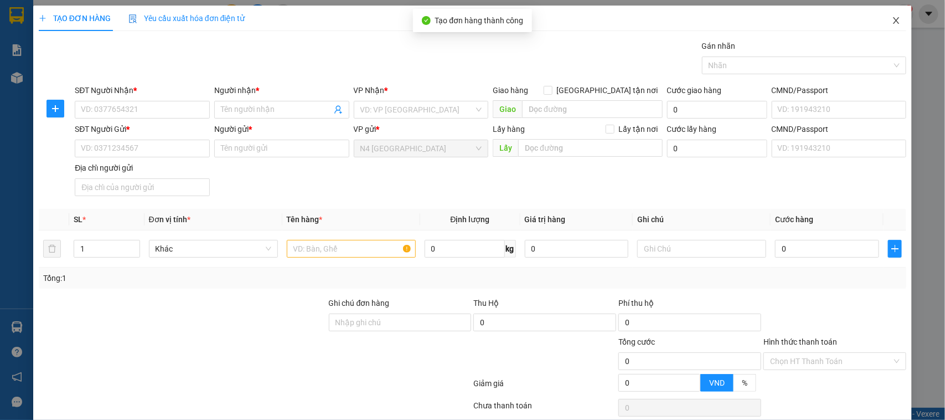
click at [893, 19] on icon "close" at bounding box center [896, 20] width 6 height 7
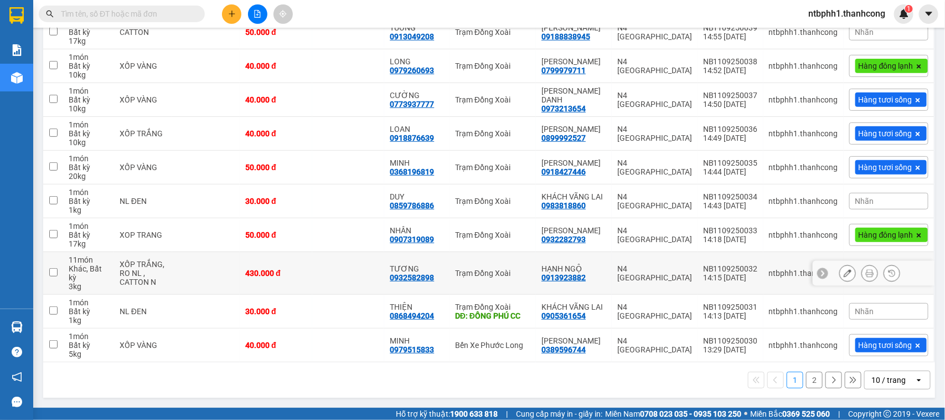
scroll to position [102, 0]
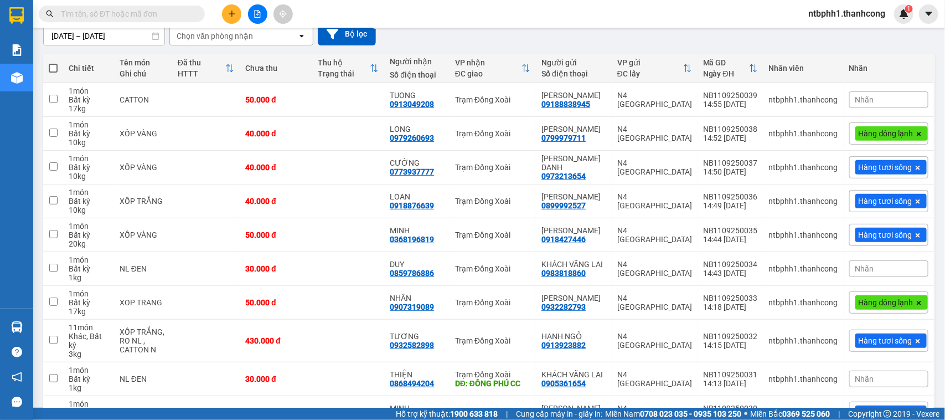
click at [53, 68] on span at bounding box center [53, 68] width 9 height 9
click at [53, 63] on input "checkbox" at bounding box center [53, 63] width 0 height 0
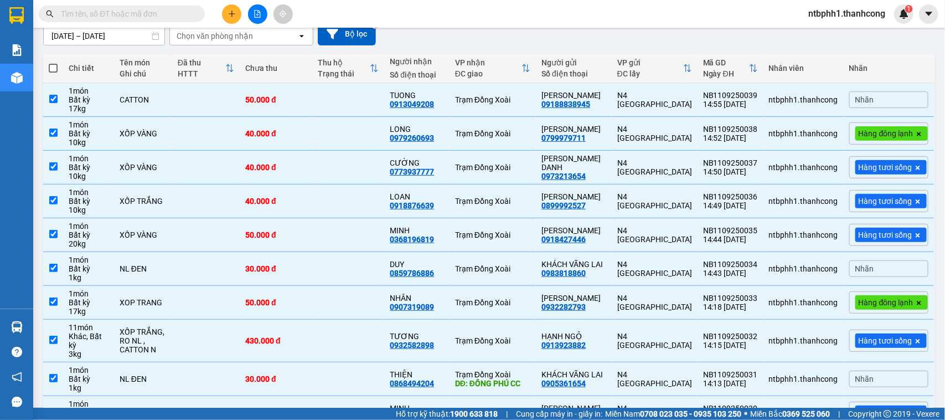
checkbox input "true"
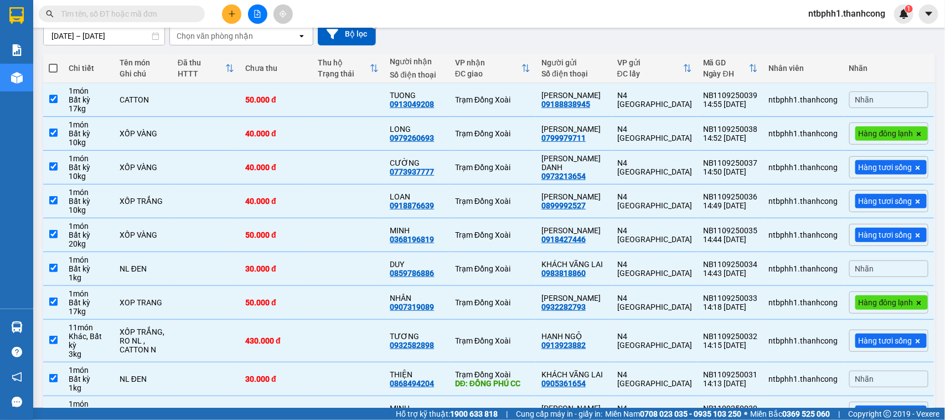
checkbox input "true"
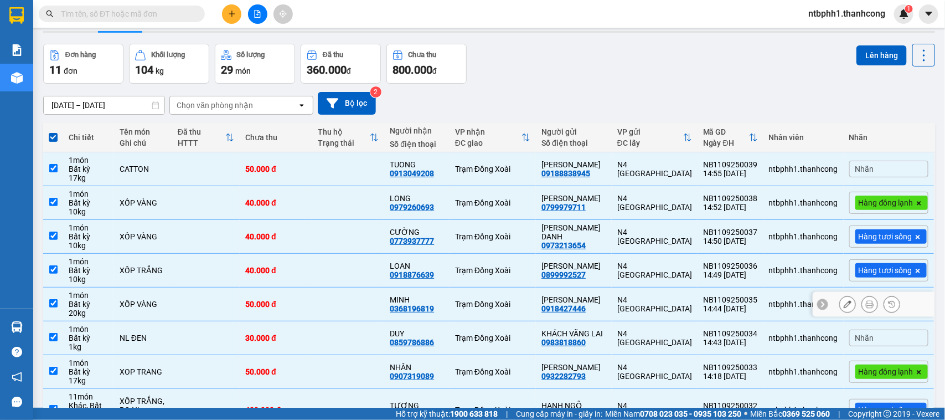
scroll to position [172, 0]
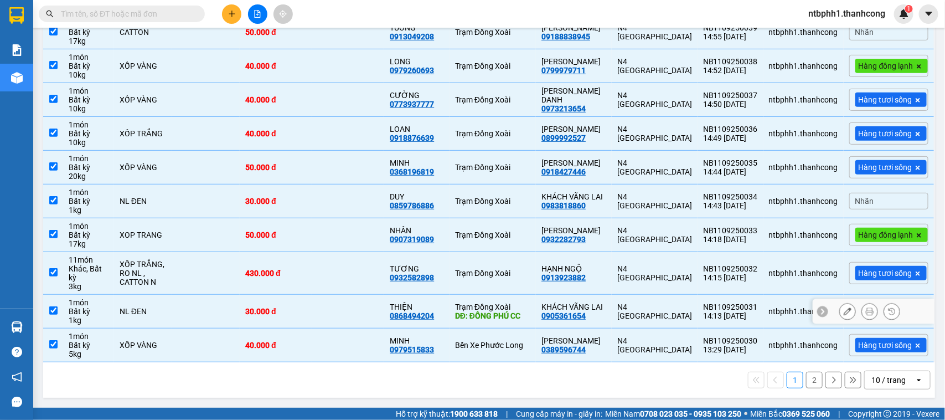
click at [53, 311] on input "checkbox" at bounding box center [53, 310] width 8 height 8
checkbox input "false"
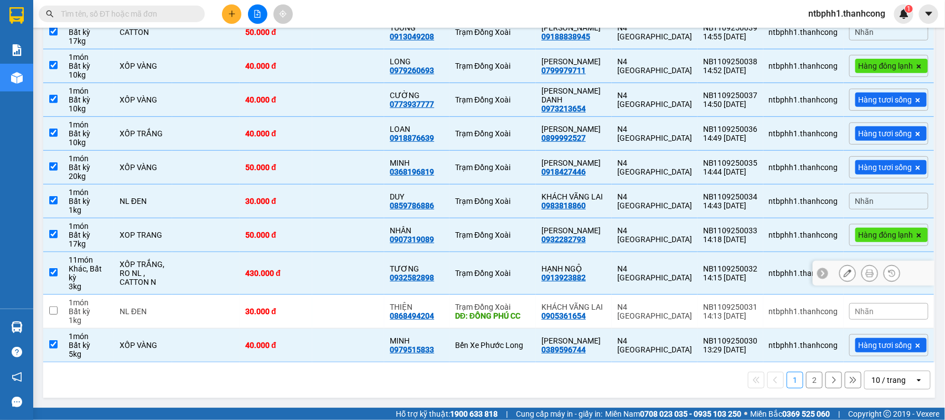
scroll to position [0, 0]
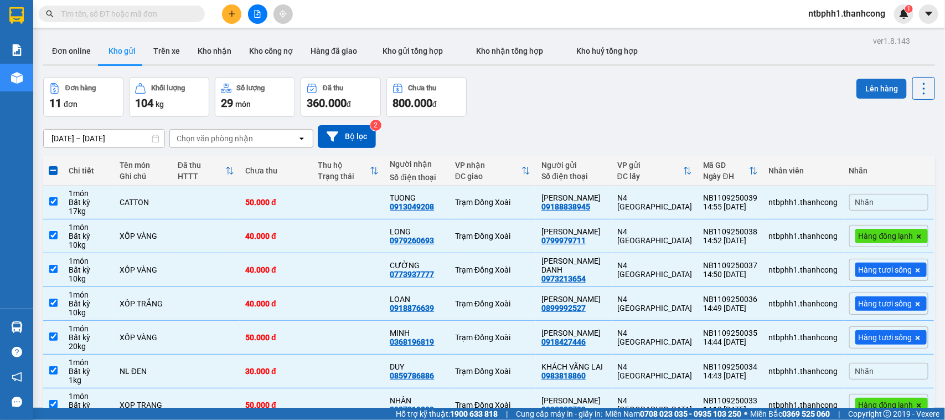
click at [883, 91] on button "Lên hàng" at bounding box center [881, 89] width 50 height 20
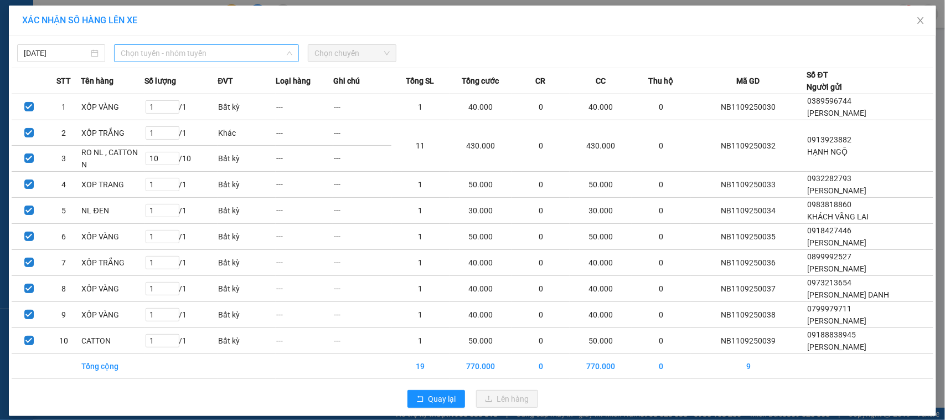
click at [211, 56] on span "Chọn tuyến - nhóm tuyến" at bounding box center [207, 53] width 172 height 17
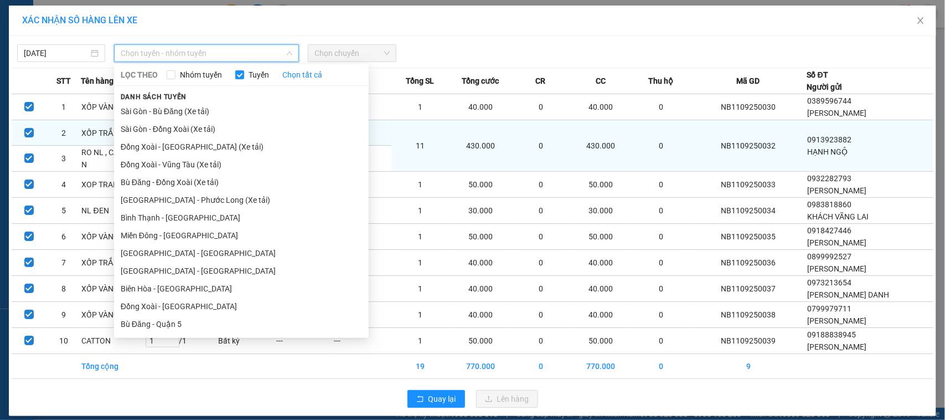
drag, startPoint x: 193, startPoint y: 241, endPoint x: 216, endPoint y: 143, distance: 100.8
click at [192, 241] on li "Miền Đông - [GEOGRAPHIC_DATA]" at bounding box center [241, 235] width 255 height 18
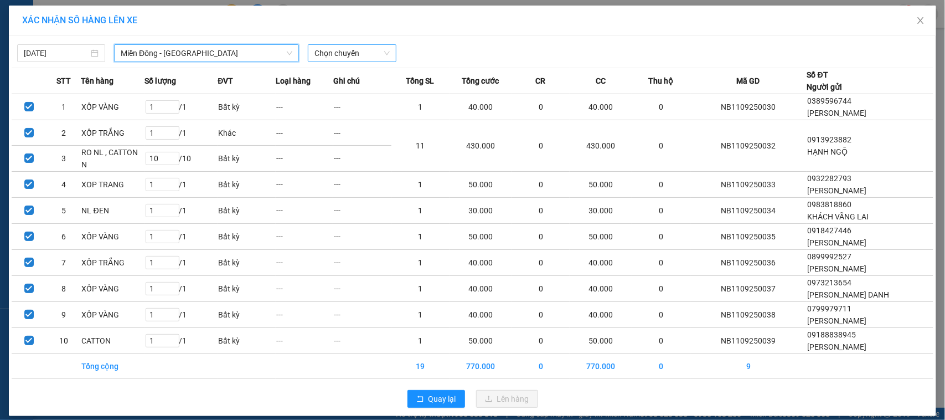
click at [318, 54] on span "Chọn chuyến" at bounding box center [351, 53] width 75 height 17
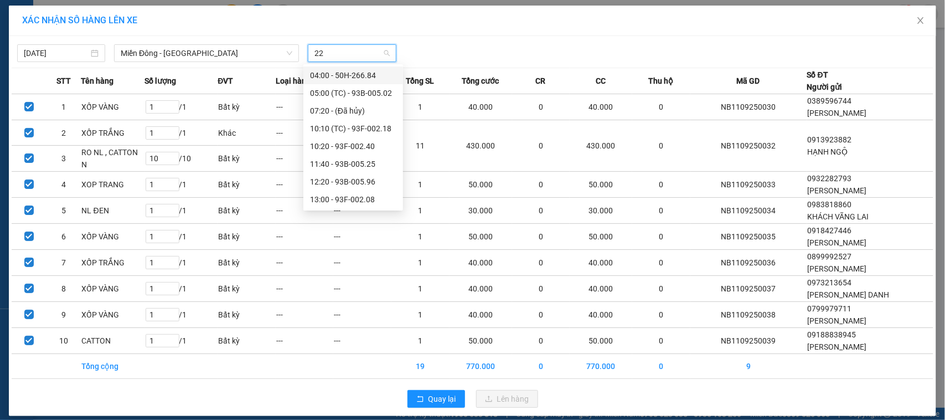
type input "220"
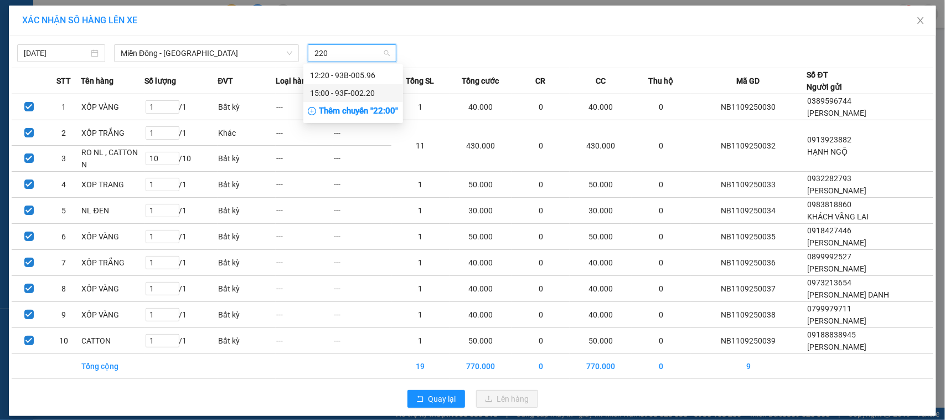
click at [364, 93] on div "15:00 - 93F-002.20" at bounding box center [353, 93] width 86 height 12
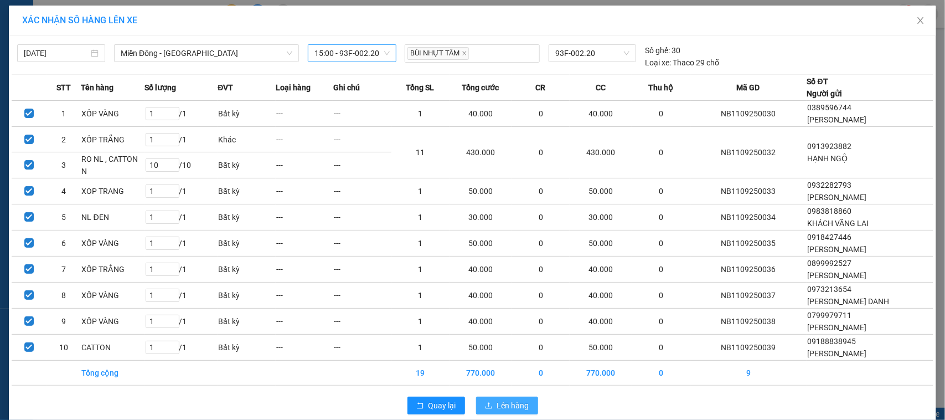
click at [488, 402] on button "Lên hàng" at bounding box center [507, 405] width 62 height 18
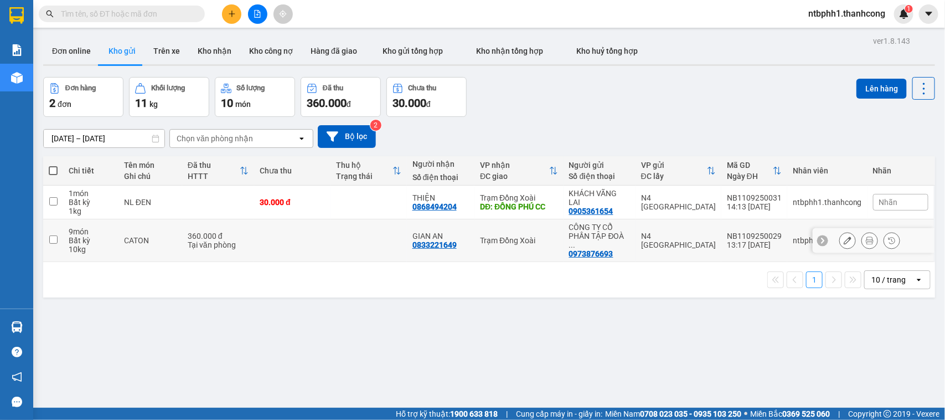
click at [51, 237] on input "checkbox" at bounding box center [53, 239] width 8 height 8
checkbox input "true"
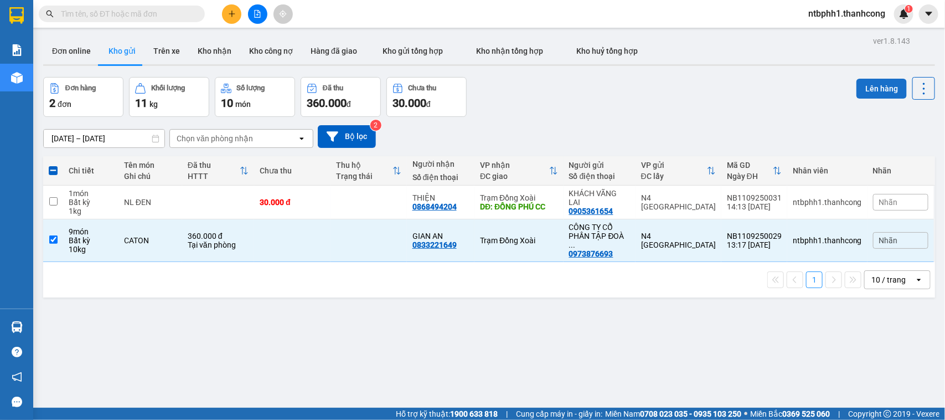
click at [858, 86] on button "Lên hàng" at bounding box center [881, 89] width 50 height 20
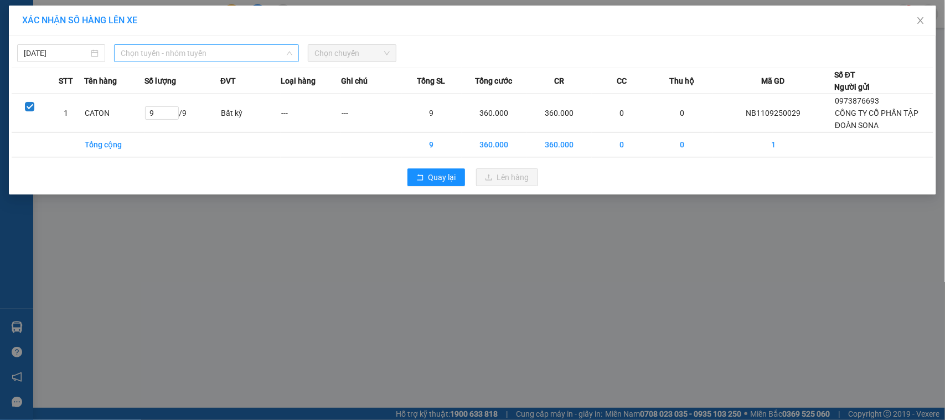
click at [211, 50] on span "Chọn tuyến - nhóm tuyến" at bounding box center [207, 53] width 172 height 17
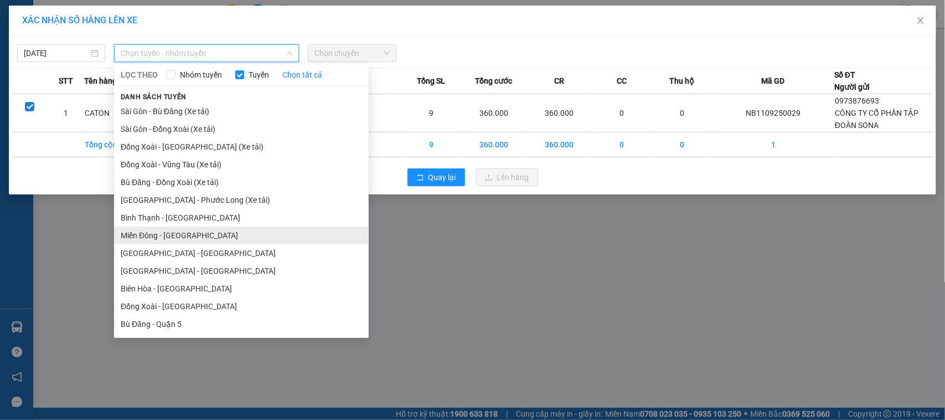
click at [208, 230] on li "Miền Đông - [GEOGRAPHIC_DATA]" at bounding box center [241, 235] width 255 height 18
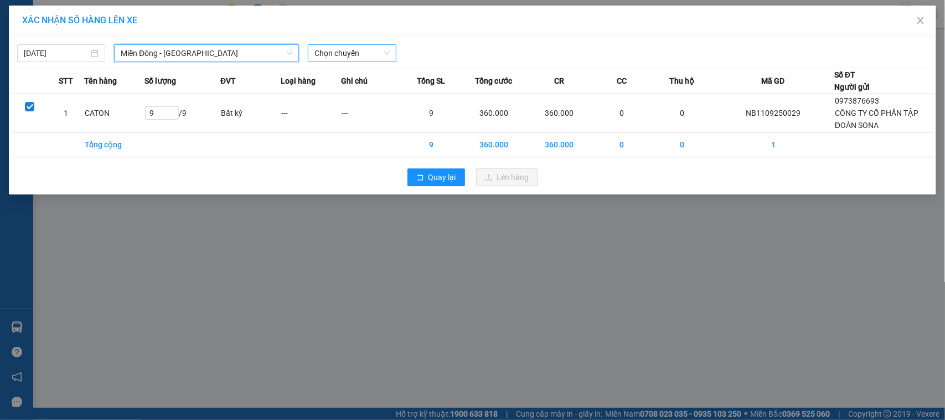
click at [330, 53] on span "Chọn chuyến" at bounding box center [351, 53] width 75 height 17
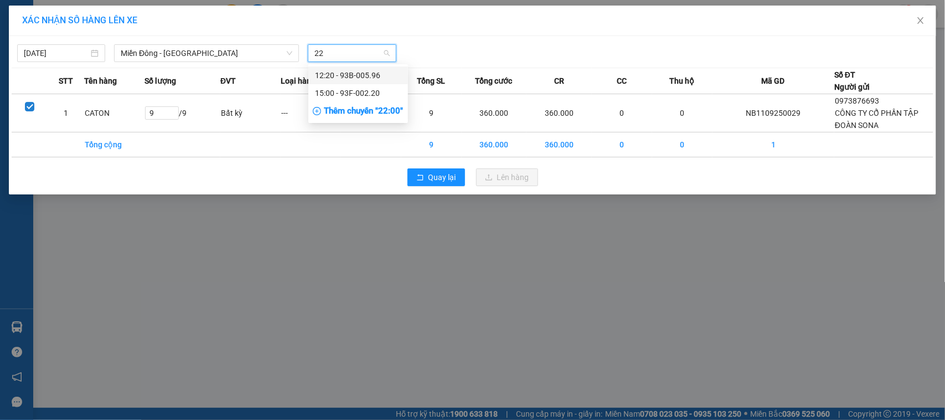
type input "220"
click at [353, 94] on div "15:00 - 93F-002.20" at bounding box center [358, 93] width 86 height 12
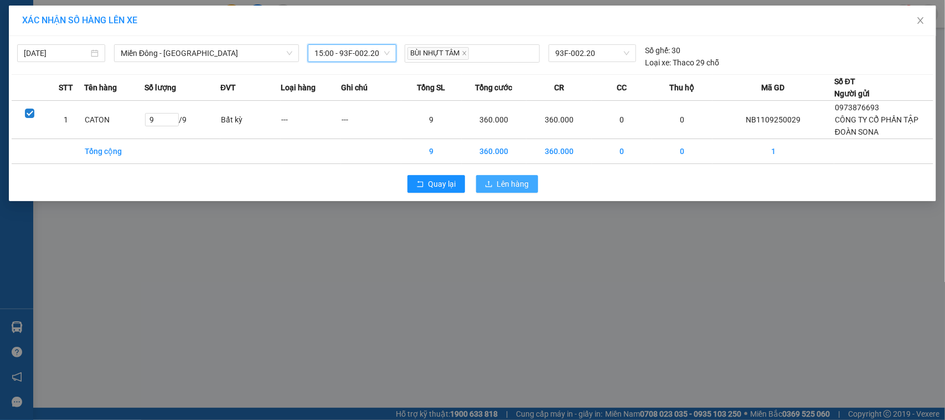
click at [508, 190] on span "Lên hàng" at bounding box center [513, 184] width 32 height 12
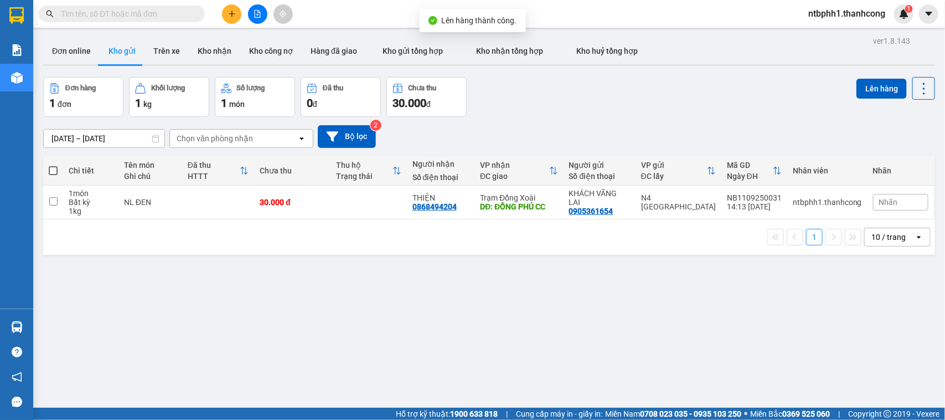
click at [545, 301] on div "ver 1.8.143 Đơn online Kho gửi Trên xe Kho nhận Kho công nợ Hàng đã giao Kho gử…" at bounding box center [489, 243] width 901 height 420
click at [228, 17] on icon "plus" at bounding box center [232, 14] width 8 height 8
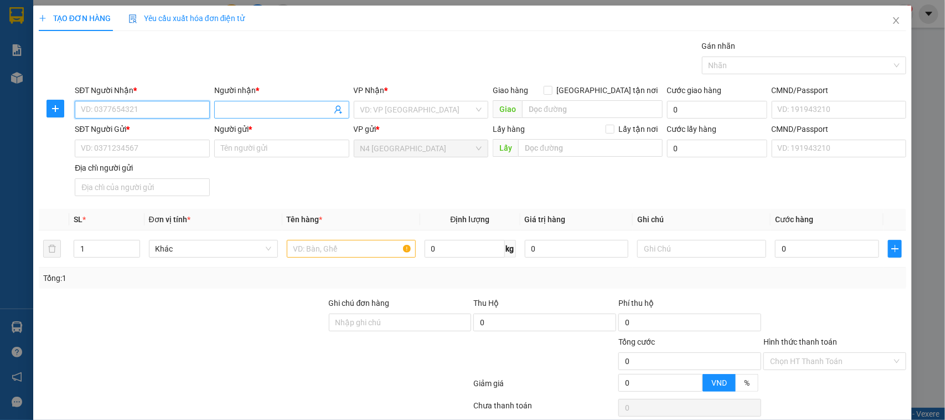
paste input "0979496566"
type input "0979496566"
click at [242, 109] on input "Người nhận *" at bounding box center [276, 110] width 111 height 12
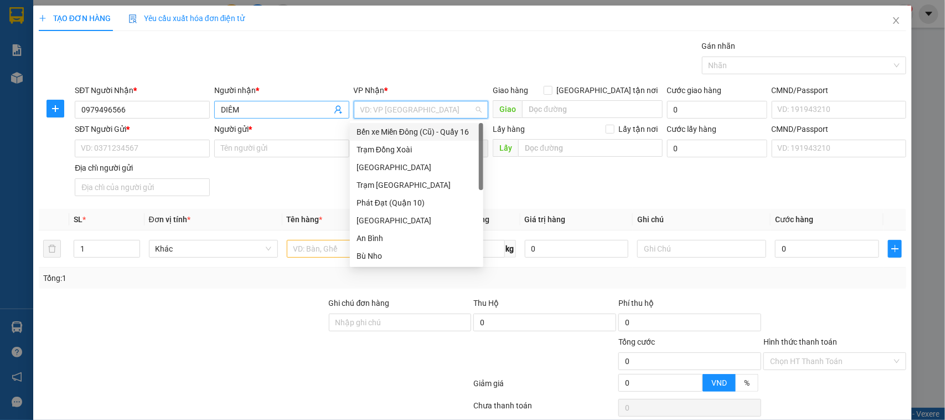
click at [234, 111] on input "DIÊM" at bounding box center [276, 110] width 111 height 12
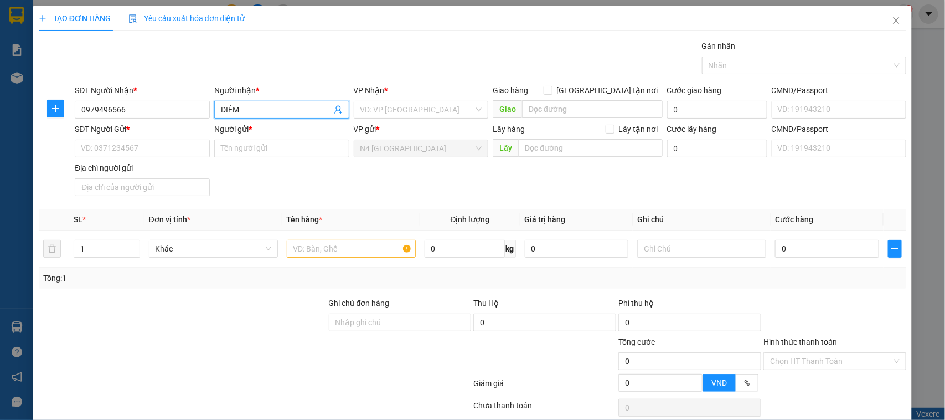
click at [234, 111] on input "DIÊM" at bounding box center [276, 110] width 111 height 12
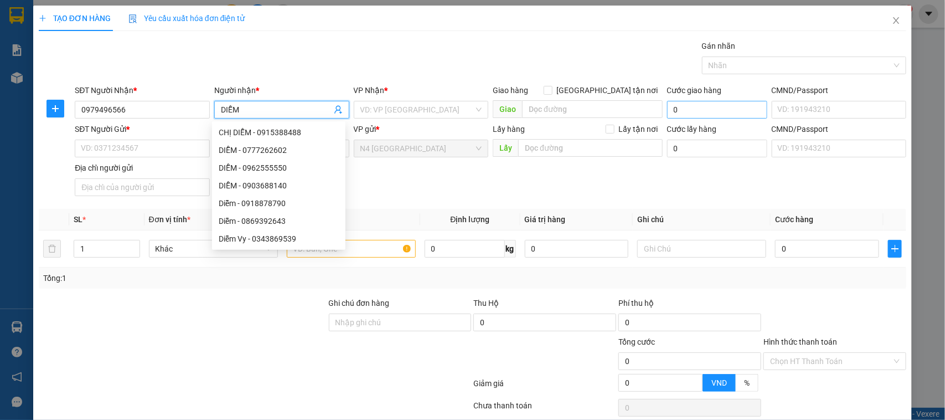
type input "DIỄM"
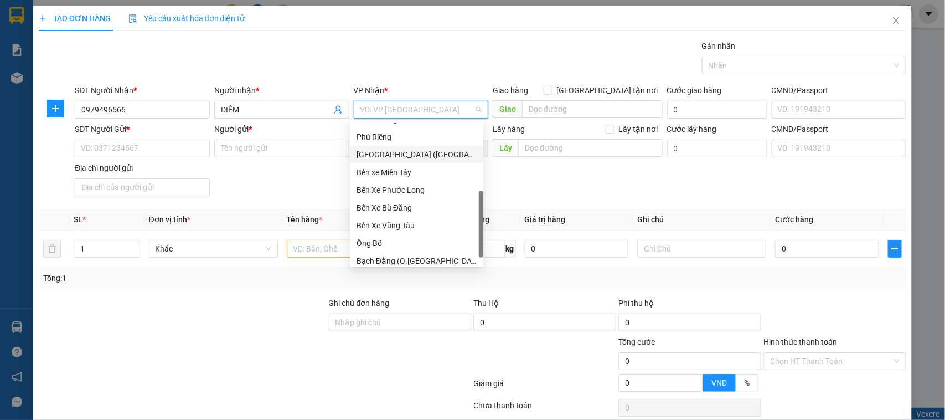
scroll to position [230, 0]
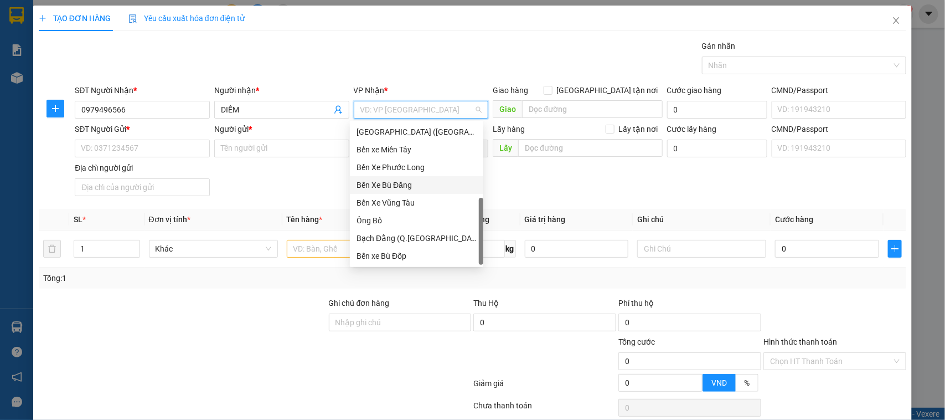
click at [401, 186] on div "Bến Xe Bù Đăng" at bounding box center [416, 185] width 120 height 12
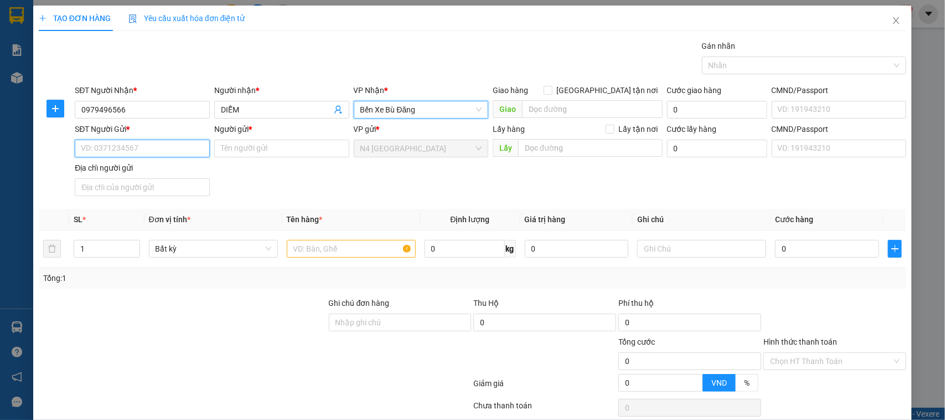
click at [141, 154] on input "SĐT Người Gửi *" at bounding box center [142, 148] width 135 height 18
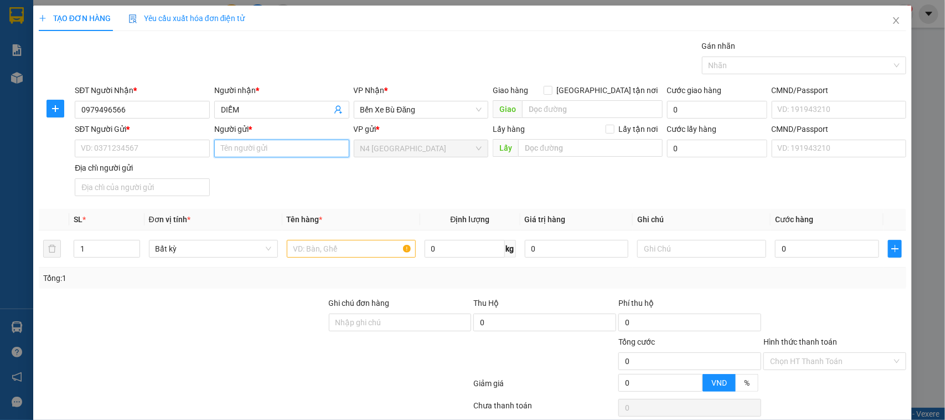
click at [240, 151] on input "Người gửi *" at bounding box center [281, 148] width 135 height 18
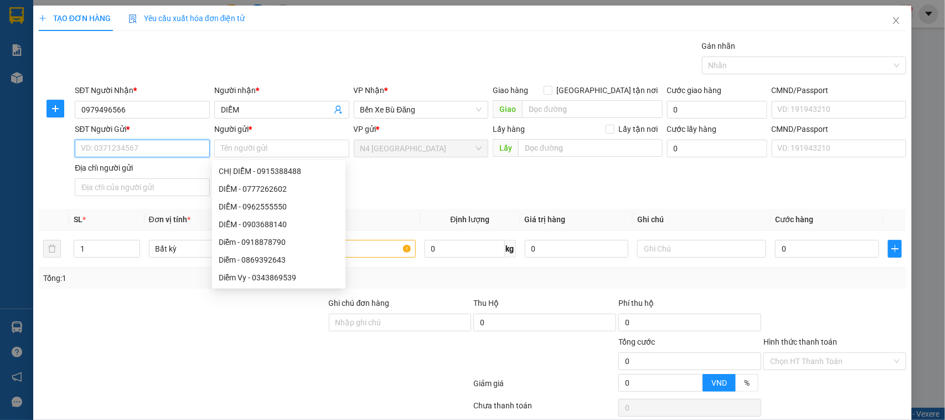
click at [147, 147] on input "SĐT Người Gửi *" at bounding box center [142, 148] width 135 height 18
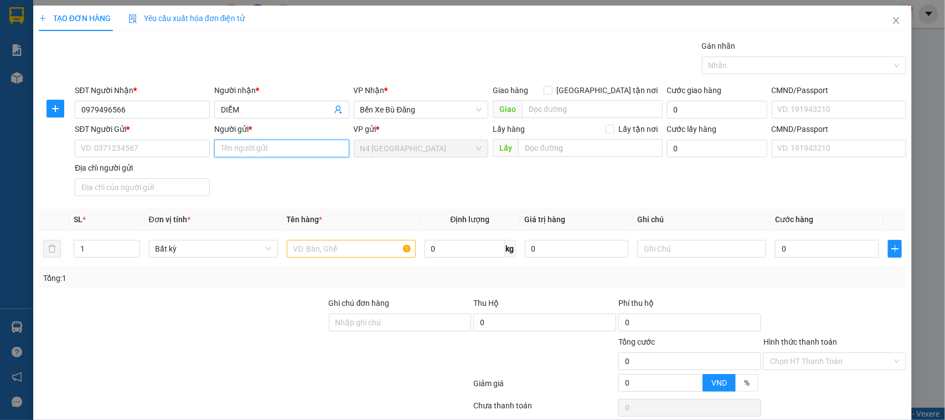
click at [241, 151] on input "Người gửi *" at bounding box center [281, 148] width 135 height 18
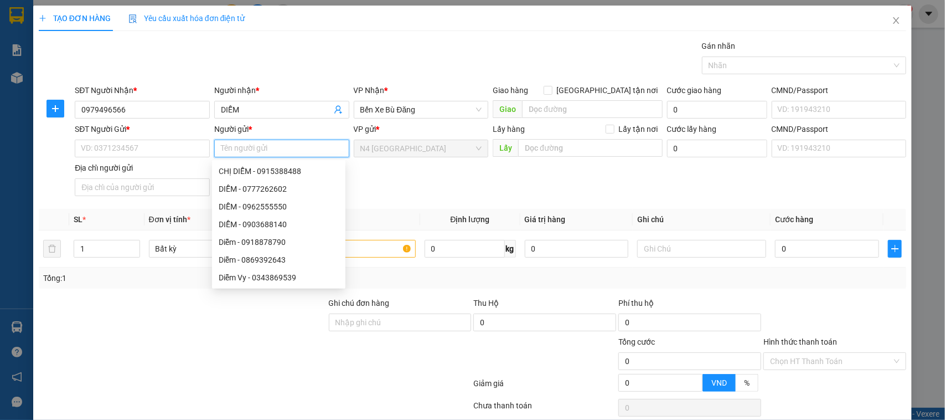
paste input "CÔNG TY TNHH 123 GIA PHÚC"
type input "CÔNG TY TNHH 123 GIA PHÚC"
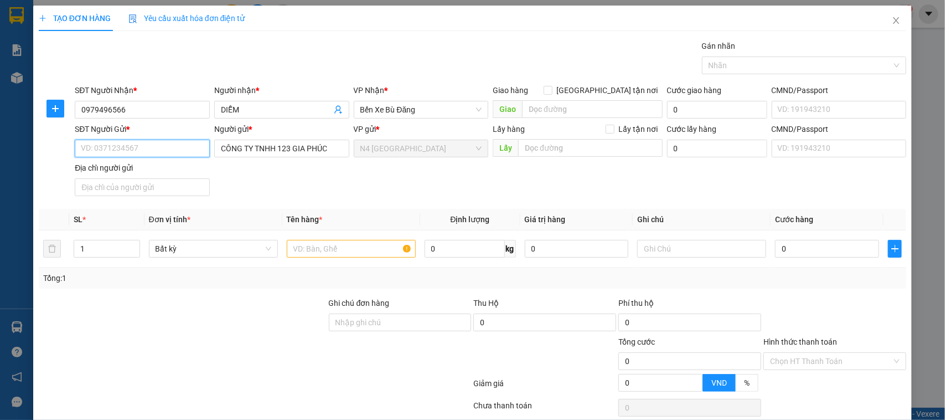
click at [136, 149] on input "SĐT Người Gửi *" at bounding box center [142, 148] width 135 height 18
paste input "0776005123"
type input "0776005123"
click at [307, 252] on input "text" at bounding box center [351, 249] width 129 height 18
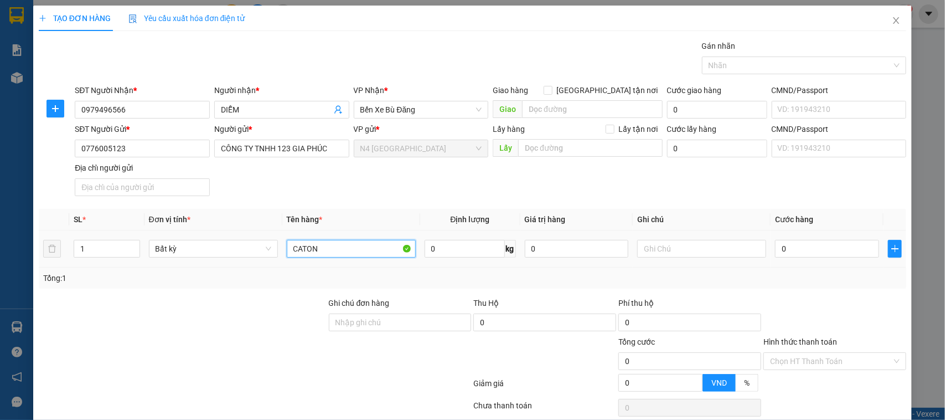
type input "CATON"
type input "2"
click at [100, 246] on input "1" at bounding box center [106, 248] width 65 height 17
type input "40.000"
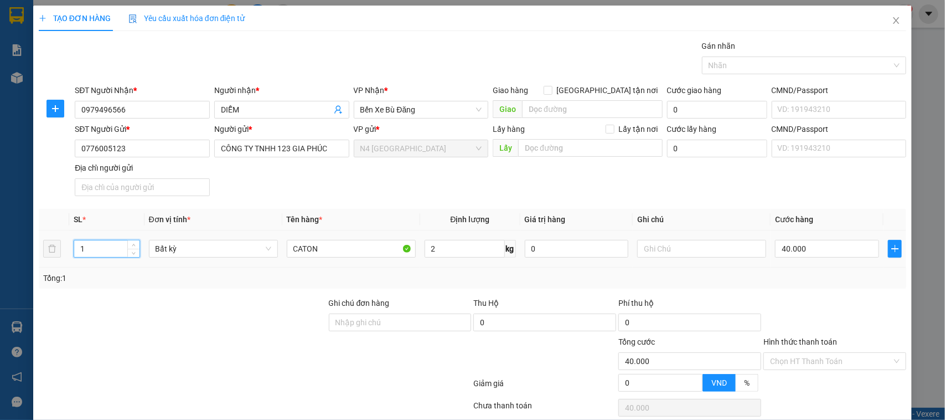
type input "40.000"
type input "1"
type input "2"
click at [541, 367] on div at bounding box center [544, 354] width 145 height 39
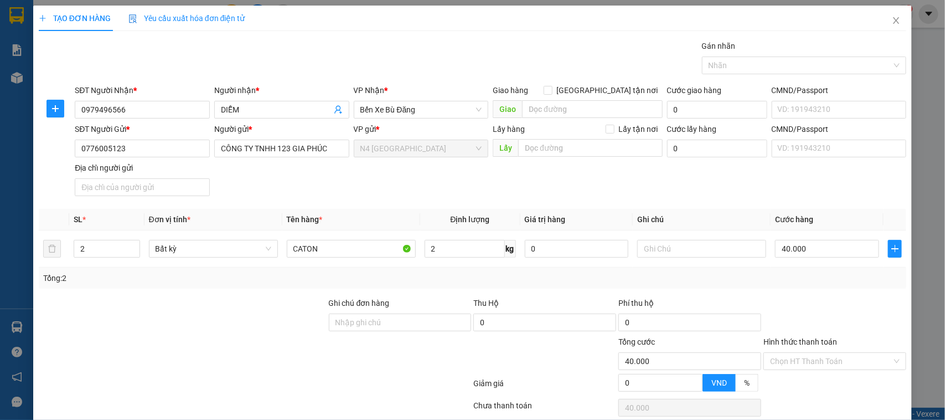
type input "80.000"
click at [218, 366] on div at bounding box center [183, 354] width 290 height 39
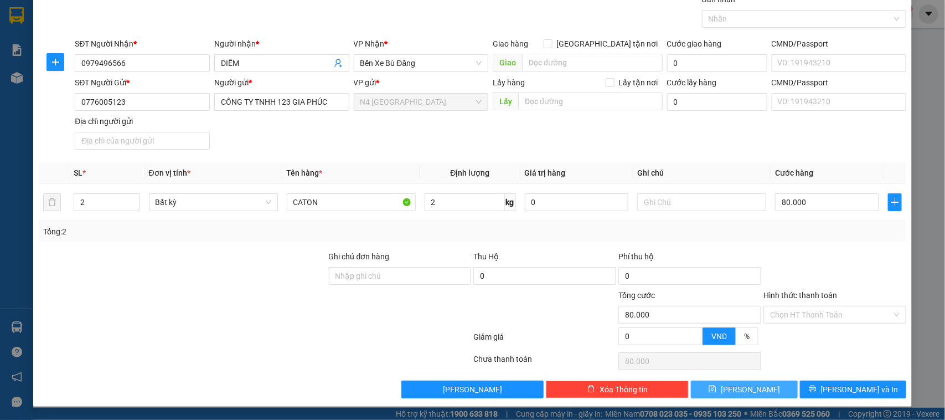
click at [735, 390] on span "[PERSON_NAME]" at bounding box center [750, 389] width 59 height 12
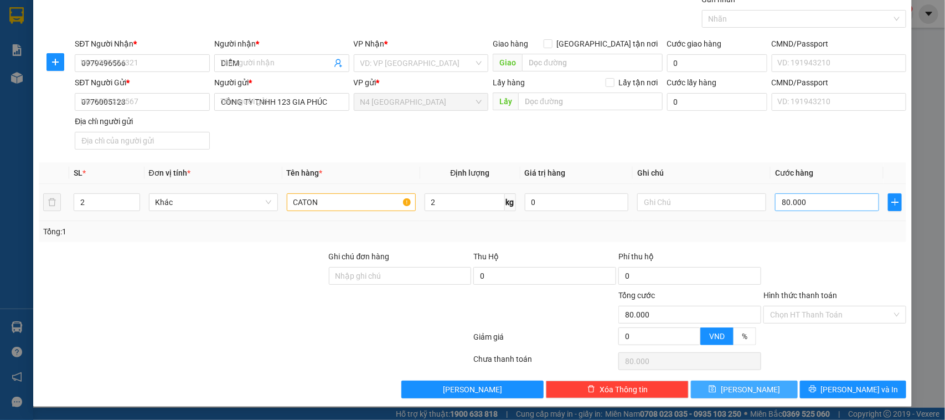
type input "1"
type input "0"
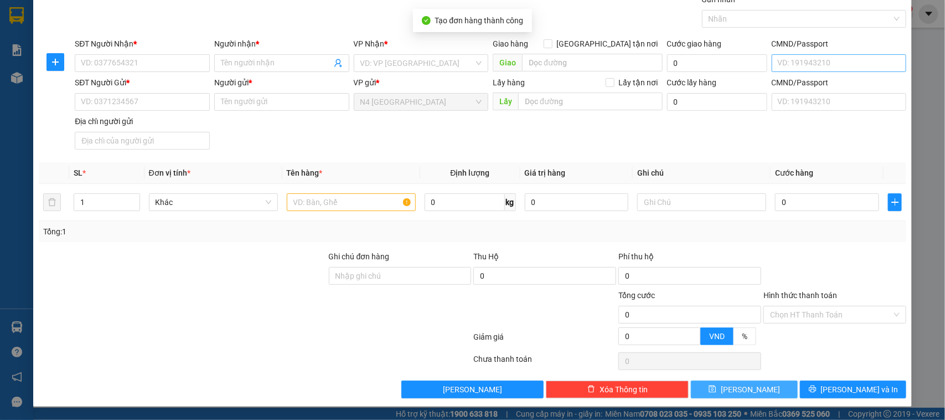
scroll to position [0, 0]
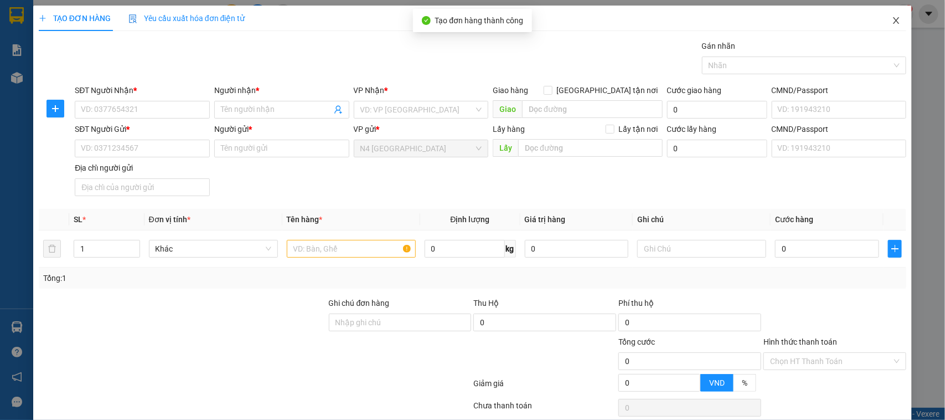
click at [893, 20] on icon "close" at bounding box center [896, 20] width 6 height 7
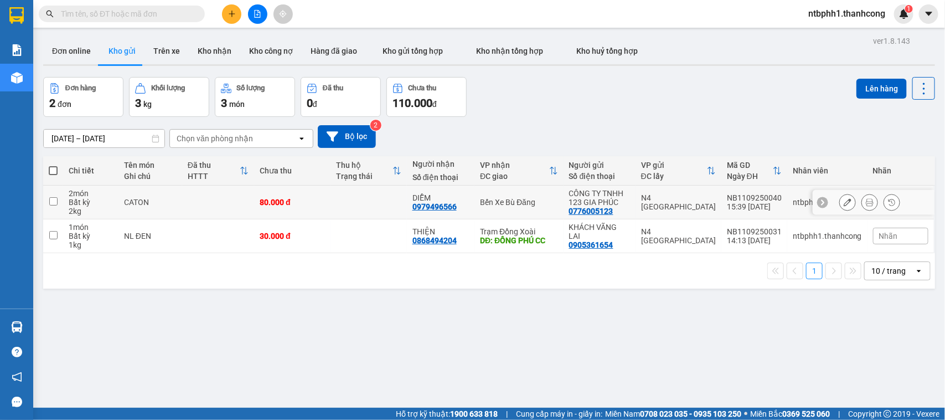
click at [51, 200] on input "checkbox" at bounding box center [53, 201] width 8 height 8
checkbox input "true"
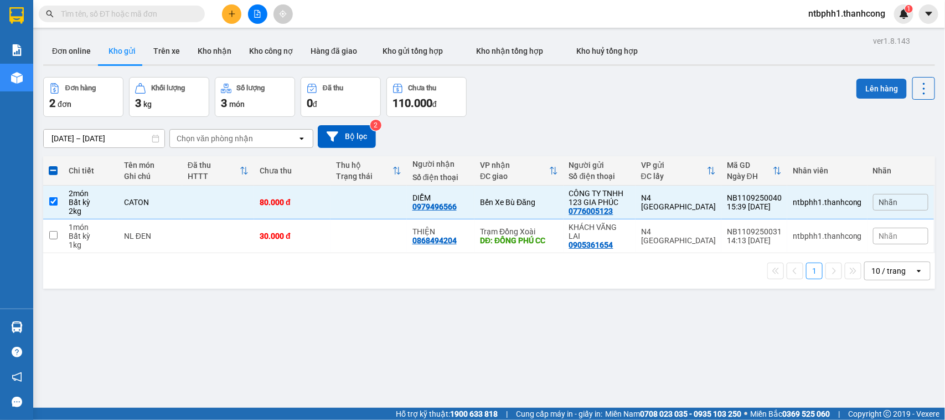
click at [871, 87] on button "Lên hàng" at bounding box center [881, 89] width 50 height 20
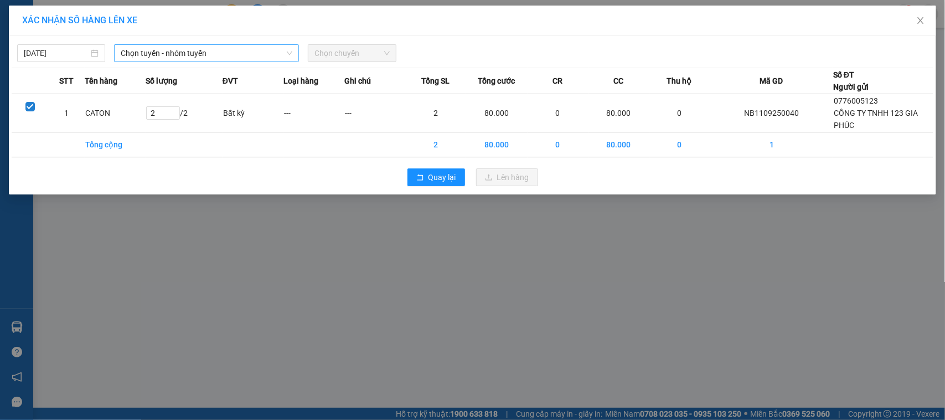
click at [194, 53] on span "Chọn tuyến - nhóm tuyến" at bounding box center [207, 53] width 172 height 17
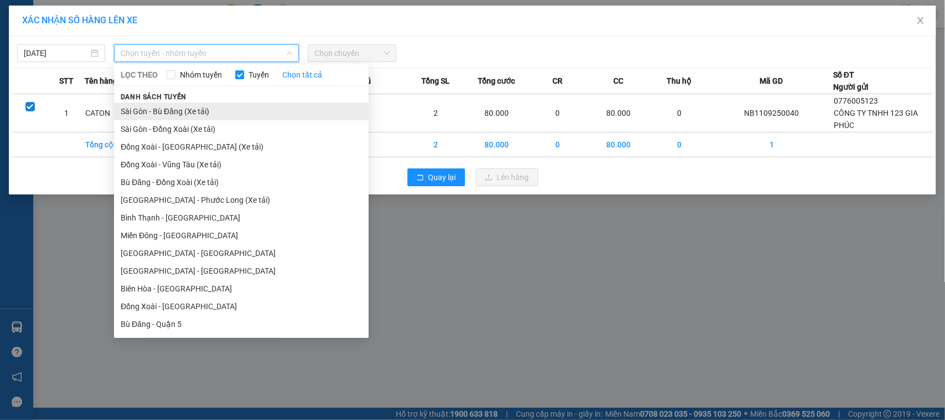
click at [185, 112] on li "Sài Gòn - Bù Đăng (Xe tải)" at bounding box center [241, 111] width 255 height 18
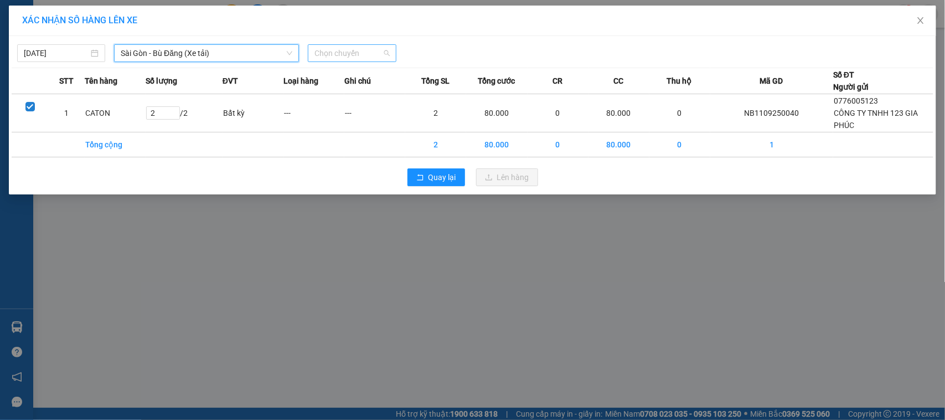
click at [327, 55] on span "Chọn chuyến" at bounding box center [351, 53] width 75 height 17
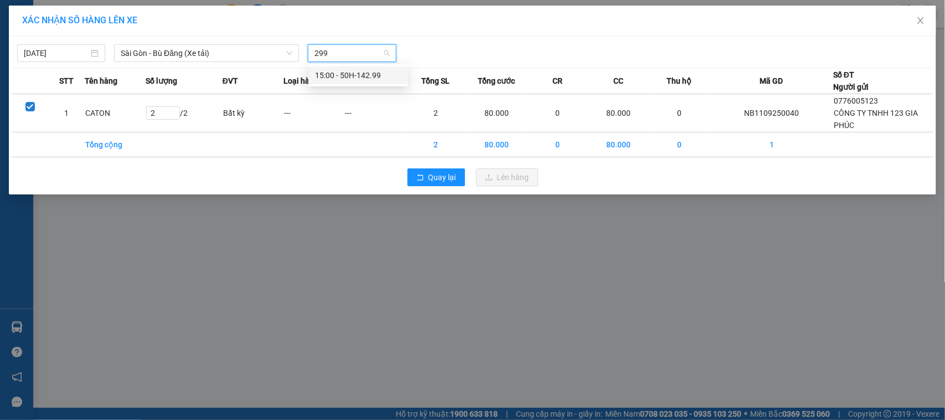
type input "299"
click at [338, 65] on body "Kết quả tìm kiếm ( 0 ) Bộ lọc No Data ntbphh1.thanhcong 1 Báo cáo BC giao hàng …" at bounding box center [472, 210] width 945 height 420
click at [343, 40] on div "11/09/2025 Sài Gòn - Bù Đăng (Xe tải) LỌC THEO Nhóm tuyến Tuyến Chọn tất cả Dan…" at bounding box center [473, 50] width 922 height 23
click at [347, 57] on span "Chọn chuyến" at bounding box center [351, 53] width 75 height 17
type input "299"
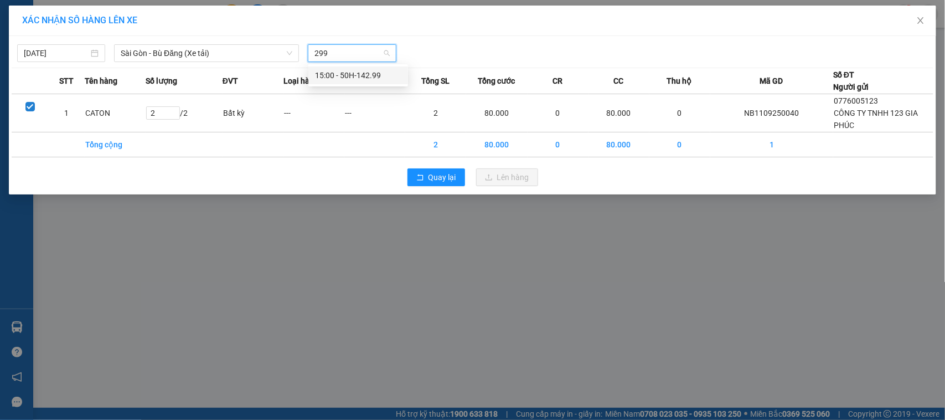
click at [340, 76] on div "15:00 - 50H-142.99" at bounding box center [358, 75] width 86 height 12
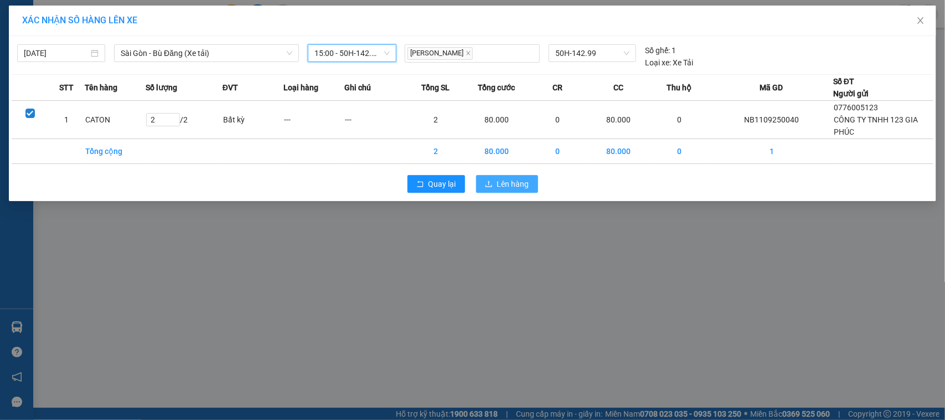
click at [516, 190] on span "Lên hàng" at bounding box center [513, 184] width 32 height 12
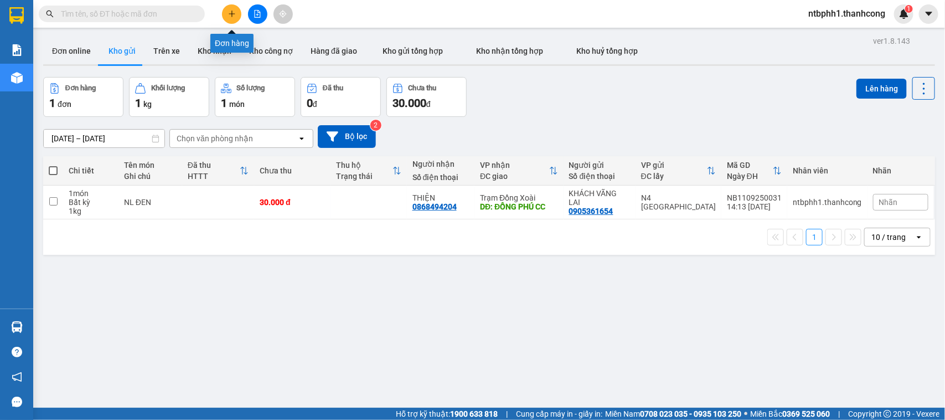
click at [226, 13] on button at bounding box center [231, 13] width 19 height 19
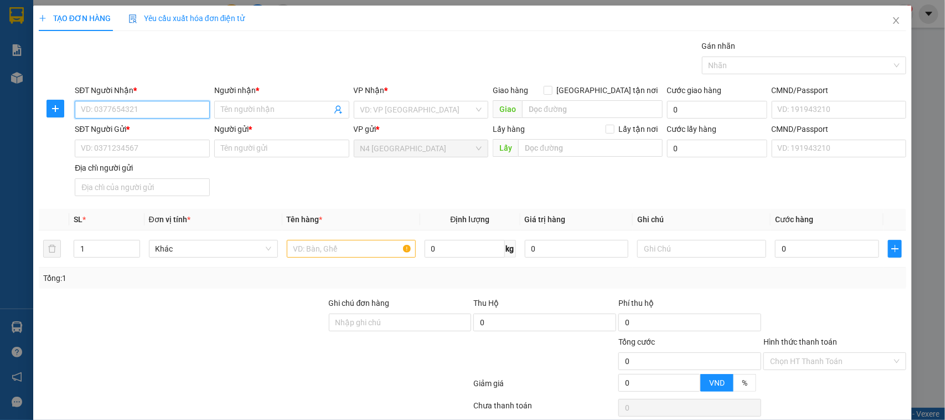
paste input "0376676671"
type input "0376676671"
click at [217, 106] on span at bounding box center [281, 110] width 135 height 18
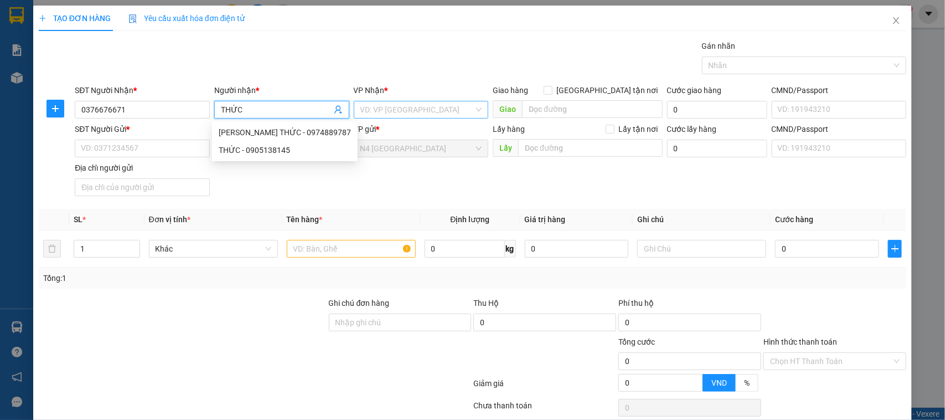
type input "THỨC"
click at [394, 101] on input "search" at bounding box center [417, 109] width 114 height 17
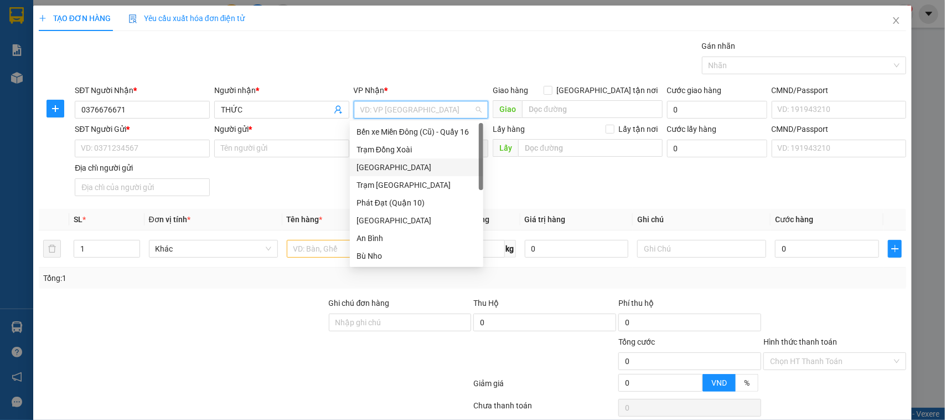
click at [390, 169] on div "[GEOGRAPHIC_DATA]" at bounding box center [416, 167] width 120 height 12
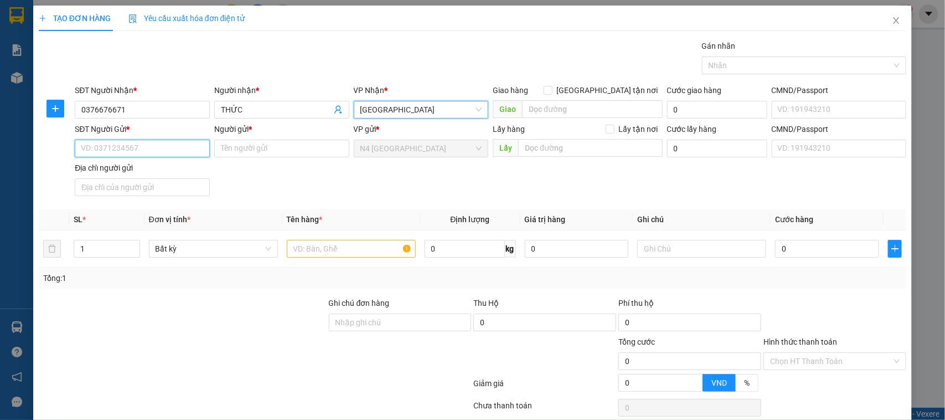
click at [139, 153] on input "SĐT Người Gửi *" at bounding box center [142, 148] width 135 height 18
paste input "0909329836"
type input "0909329836"
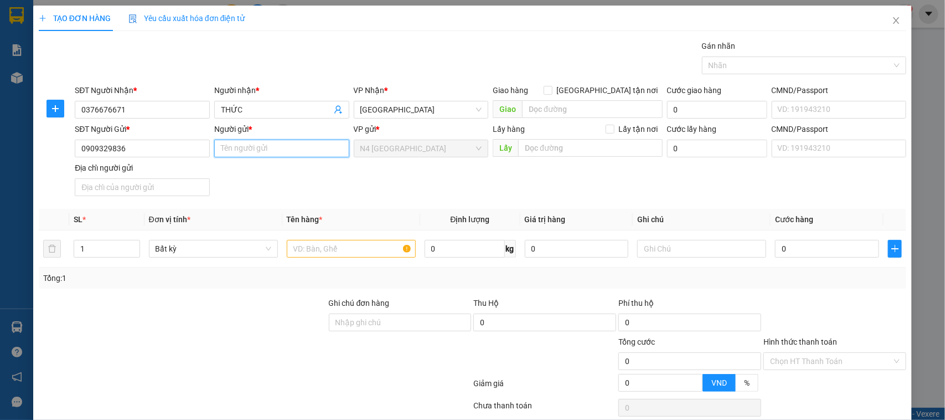
click at [236, 149] on input "Người gửi *" at bounding box center [281, 148] width 135 height 18
type input "K"
type input "[PERSON_NAME]"
click at [316, 250] on input "text" at bounding box center [351, 249] width 129 height 18
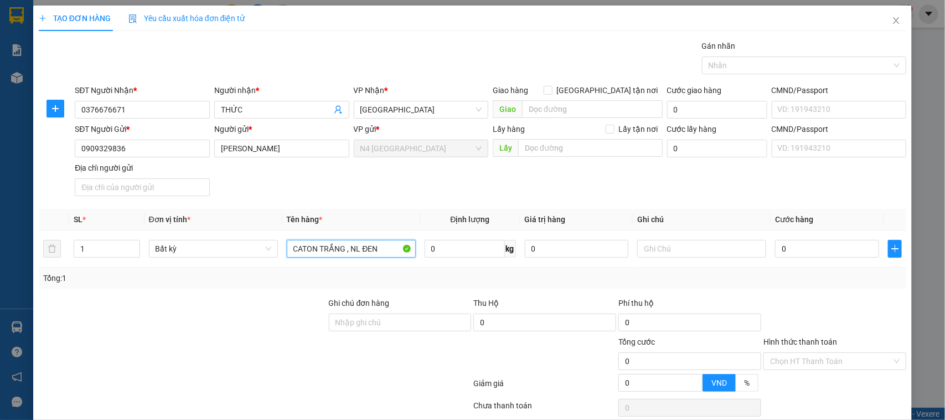
type input "CATON TRẮNG , NL ĐEN"
click at [103, 254] on input "1" at bounding box center [106, 248] width 65 height 17
type input "2"
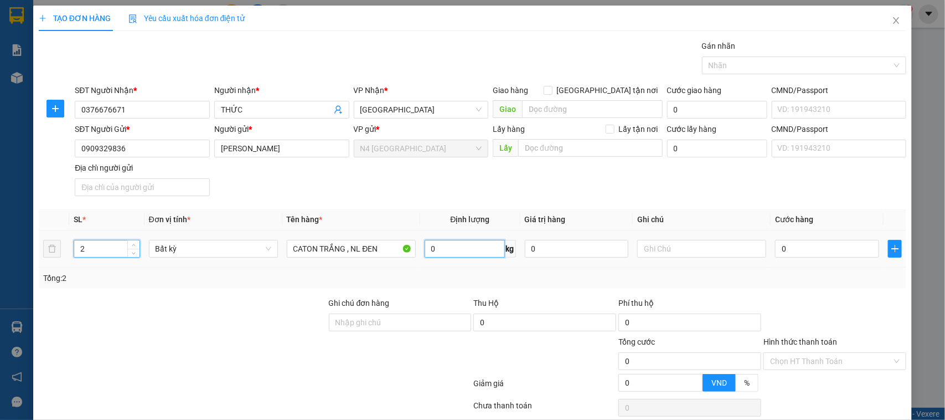
click at [436, 252] on input "0" at bounding box center [465, 249] width 80 height 18
type input "6"
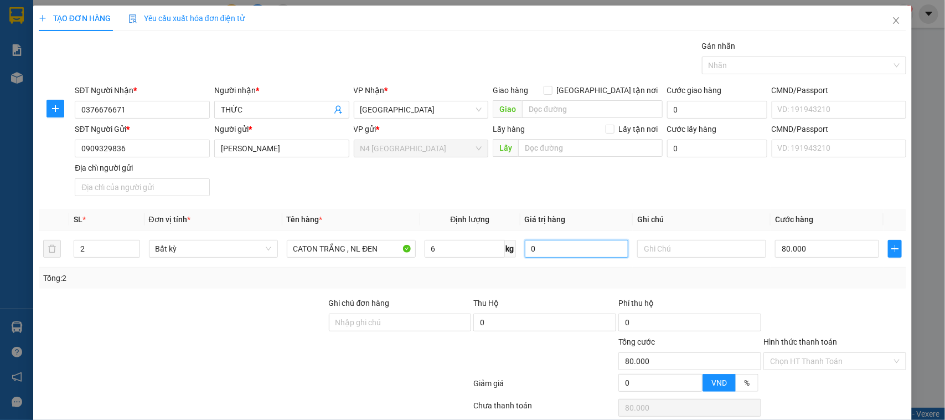
type input "80.000"
click at [501, 365] on div at bounding box center [544, 354] width 145 height 39
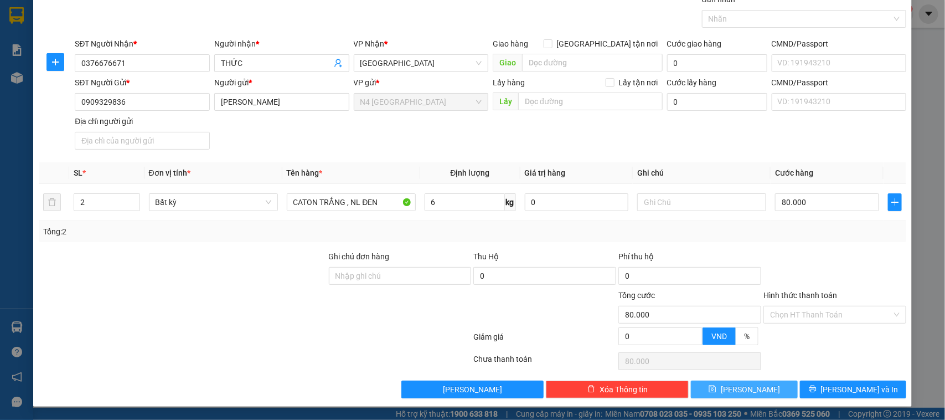
click at [723, 393] on button "[PERSON_NAME]" at bounding box center [744, 389] width 106 height 18
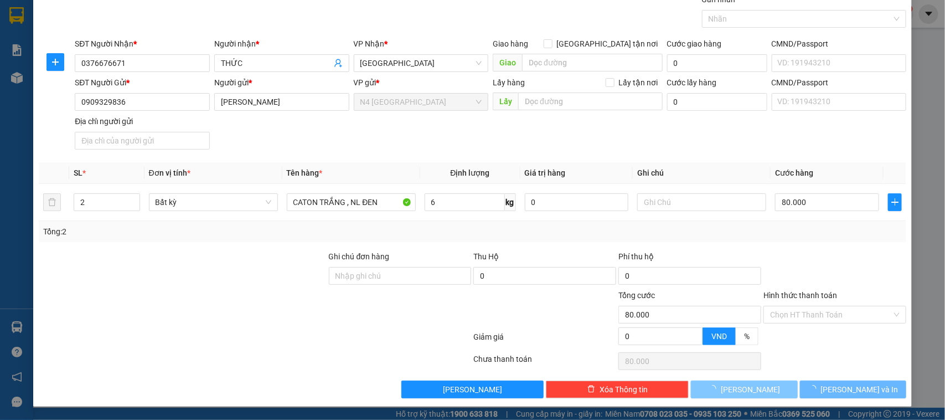
type input "1"
type input "0"
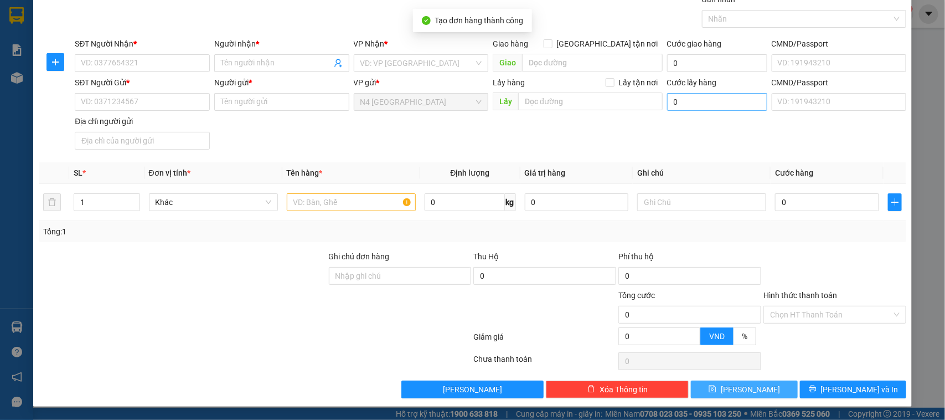
scroll to position [0, 0]
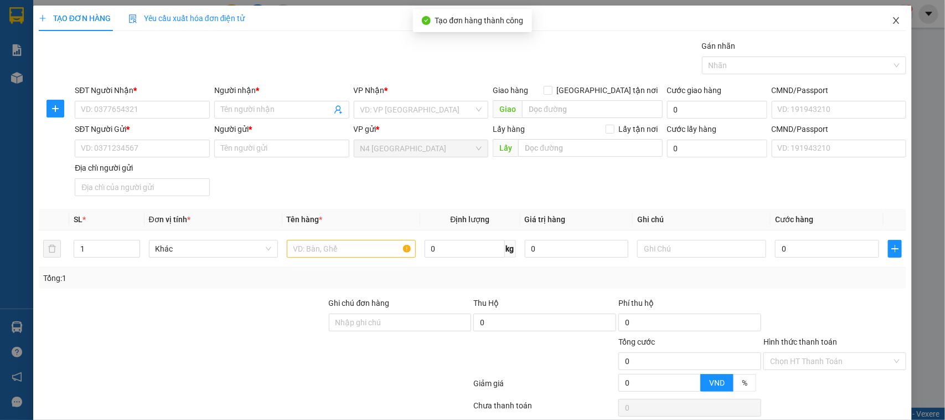
click at [893, 23] on icon "close" at bounding box center [896, 20] width 6 height 7
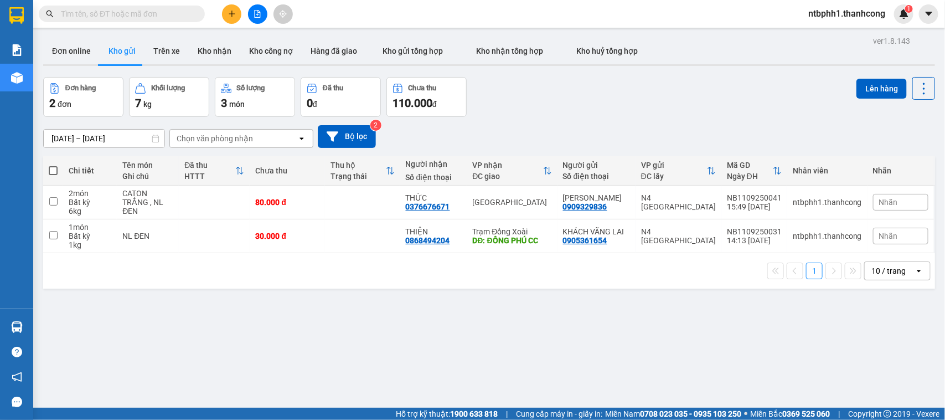
click at [880, 200] on span "Nhãn" at bounding box center [888, 202] width 19 height 9
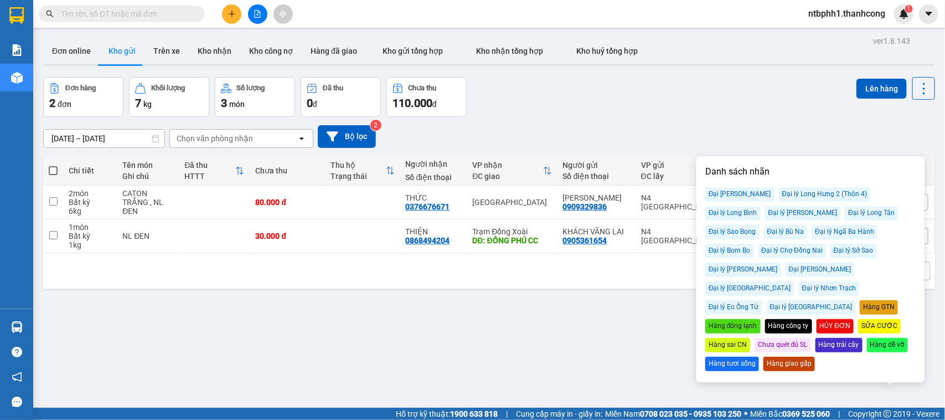
click at [761, 319] on div "Hàng đông lạnh" at bounding box center [732, 326] width 55 height 14
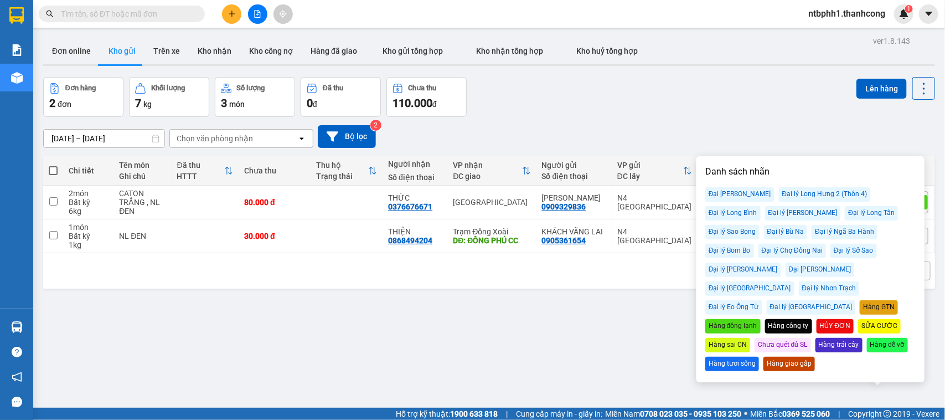
click at [609, 332] on div "ver 1.8.143 Đơn online Kho gửi Trên xe Kho nhận Kho công nợ Hàng đã giao Kho gử…" at bounding box center [489, 243] width 901 height 420
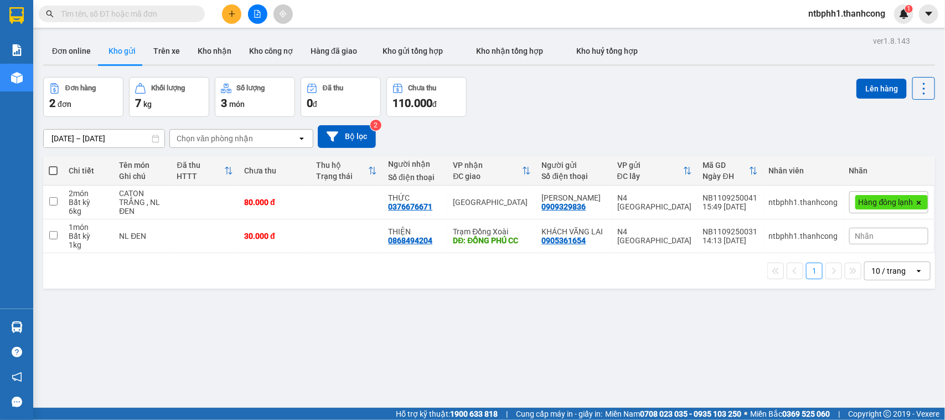
click at [870, 239] on div "Nhãn" at bounding box center [888, 236] width 79 height 17
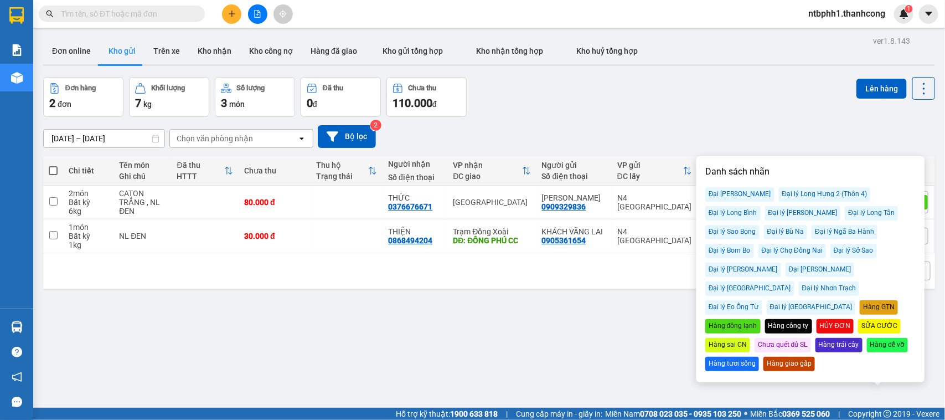
click at [541, 359] on div "ver 1.8.143 Đơn online Kho gửi Trên xe Kho nhận Kho công nợ Hàng đã giao Kho gử…" at bounding box center [489, 243] width 901 height 420
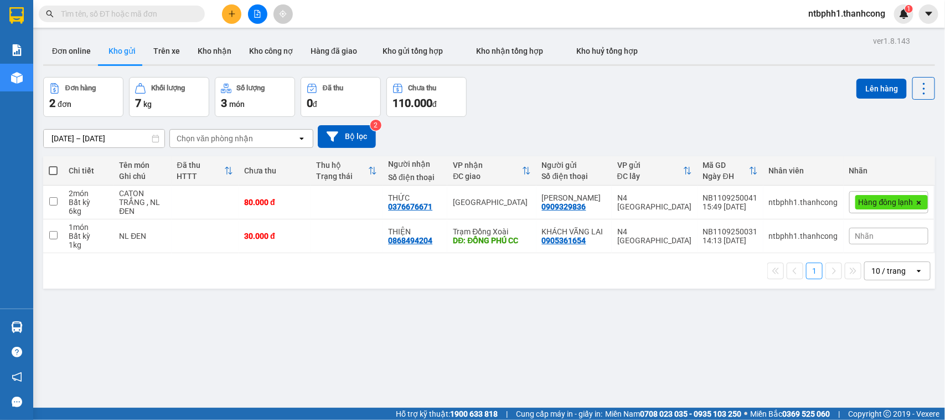
click at [229, 15] on icon "plus" at bounding box center [232, 14] width 8 height 8
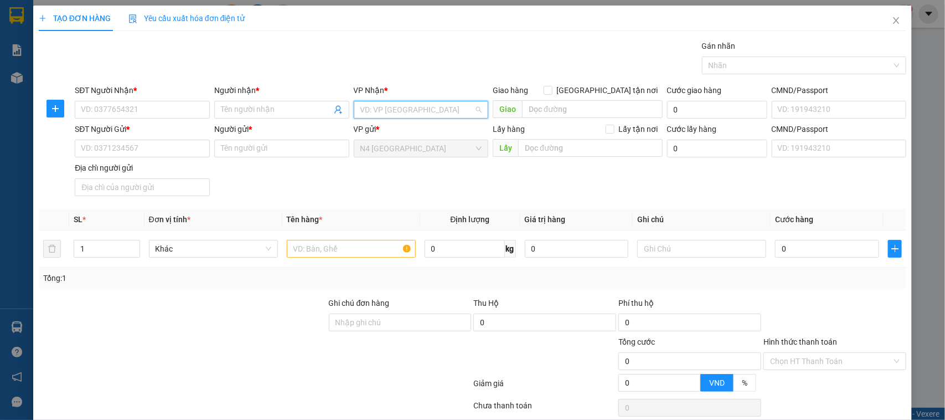
click at [416, 110] on input "search" at bounding box center [417, 109] width 114 height 17
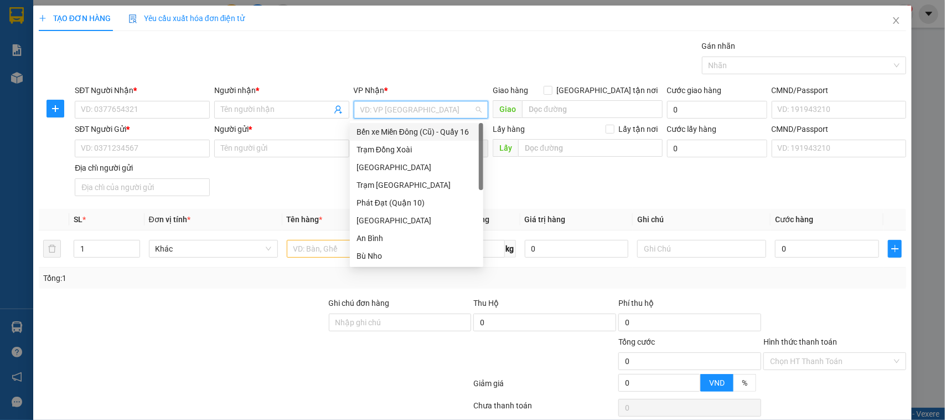
type input "A"
click at [391, 218] on div "An Bình" at bounding box center [416, 220] width 120 height 12
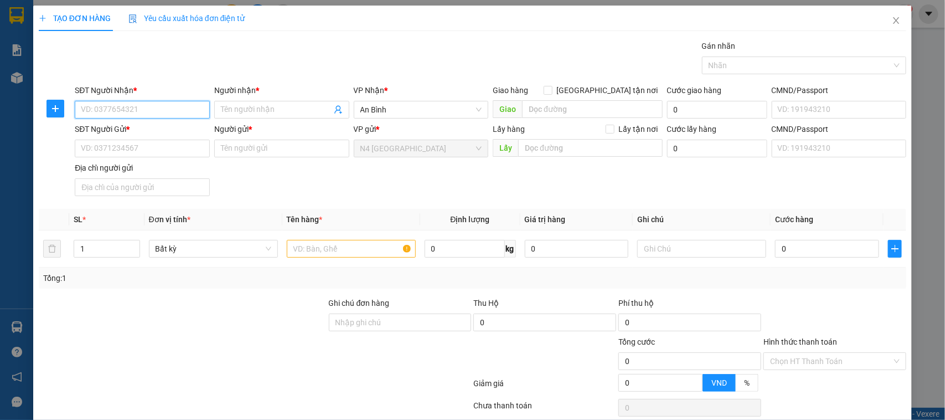
click at [130, 112] on input "SĐT Người Nhận *" at bounding box center [142, 110] width 135 height 18
click at [230, 151] on input "Người gửi *" at bounding box center [281, 148] width 135 height 18
type input "V"
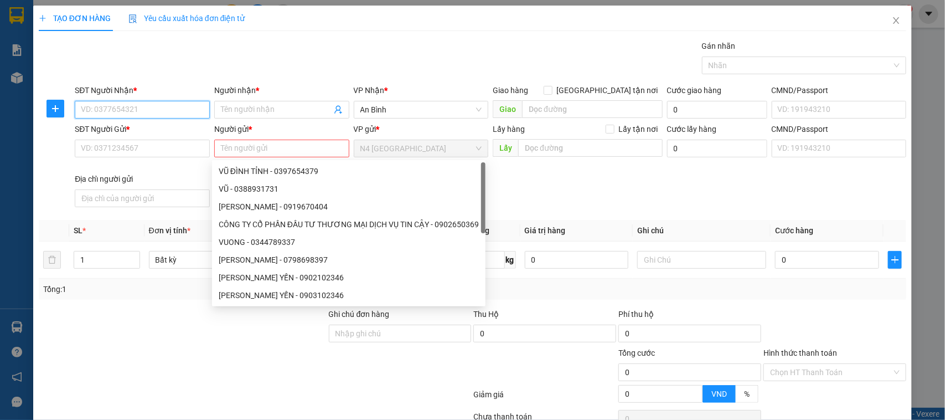
click at [147, 110] on input "SĐT Người Nhận *" at bounding box center [142, 110] width 135 height 18
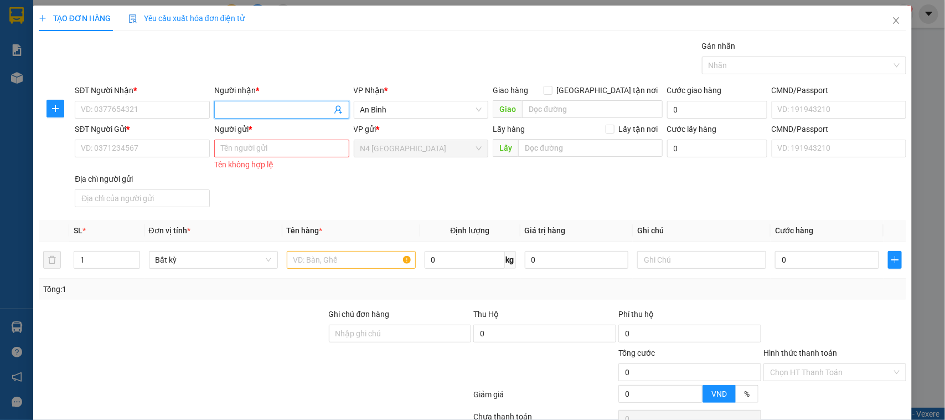
click at [252, 106] on input "Người nhận *" at bounding box center [276, 110] width 111 height 12
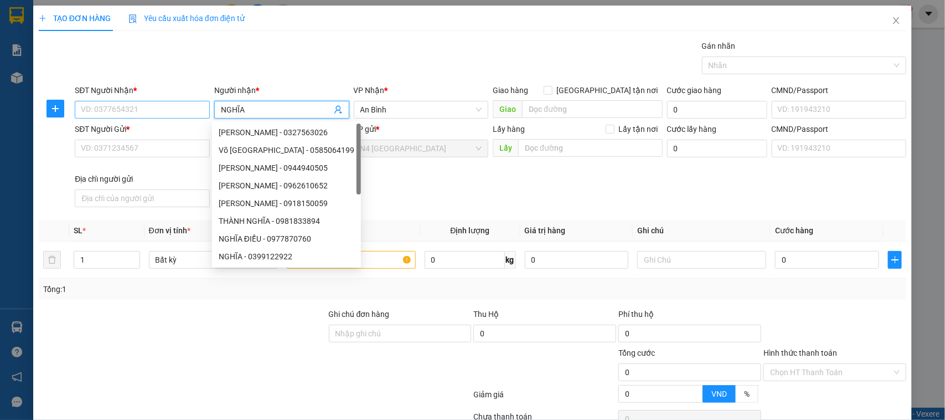
type input "NGHĨA"
click at [153, 110] on input "SĐT Người Nhận *" at bounding box center [142, 110] width 135 height 18
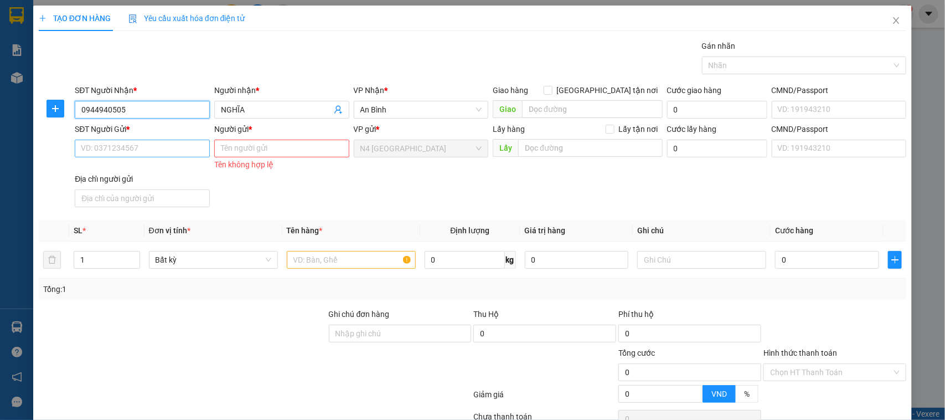
type input "0944940505"
click at [141, 151] on input "SĐT Người Gửi *" at bounding box center [142, 148] width 135 height 18
click at [117, 151] on input "SĐT Người Gửi *" at bounding box center [142, 148] width 135 height 18
type input "0972405544"
click at [247, 151] on input "Người gửi *" at bounding box center [281, 148] width 135 height 18
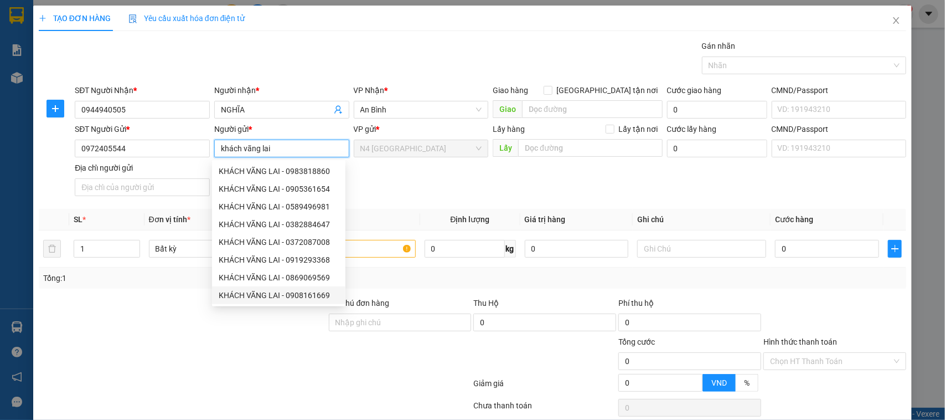
type input "khách vãng lai"
drag, startPoint x: 136, startPoint y: 338, endPoint x: 254, endPoint y: 360, distance: 119.9
click at [139, 340] on div at bounding box center [183, 354] width 290 height 39
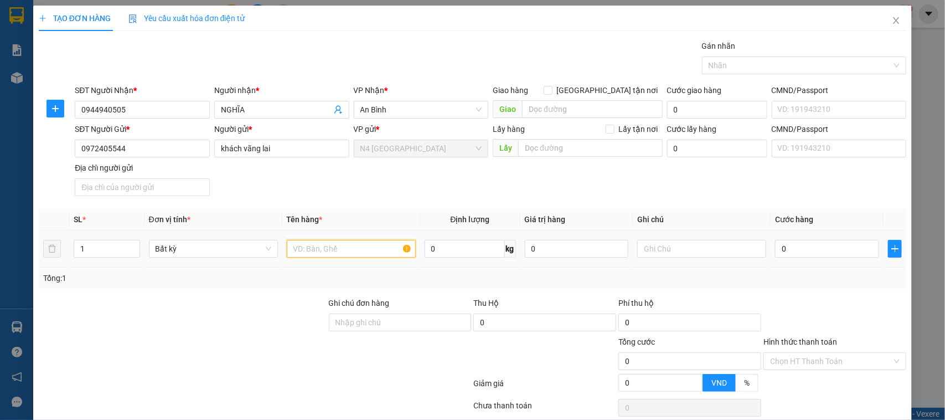
click at [302, 250] on input "text" at bounding box center [351, 249] width 129 height 18
type input "NL ĐEN"
type input "20"
click at [399, 363] on div at bounding box center [400, 354] width 145 height 39
type input "50.000"
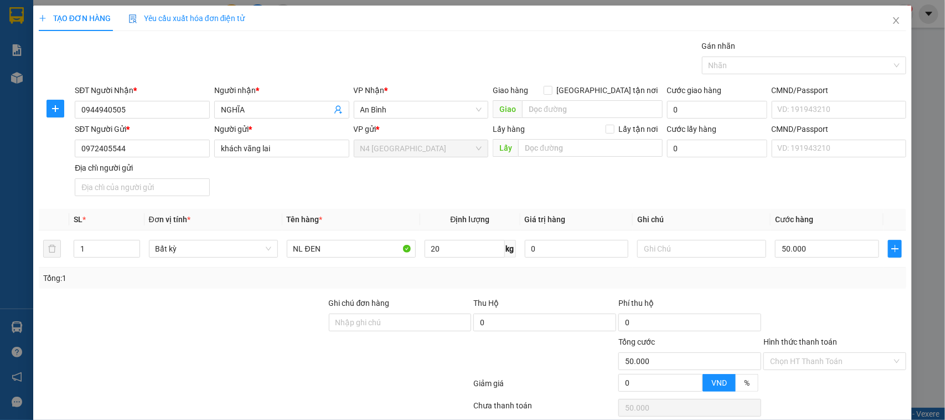
type input "50.000"
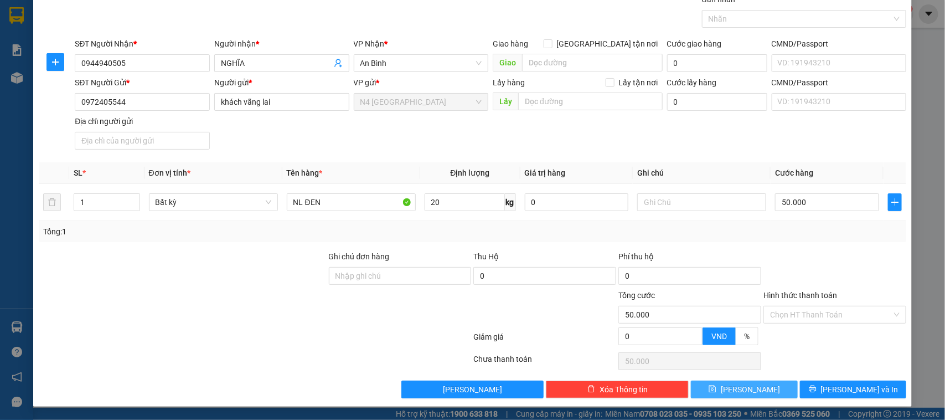
click at [715, 391] on button "[PERSON_NAME]" at bounding box center [744, 389] width 106 height 18
type input "0"
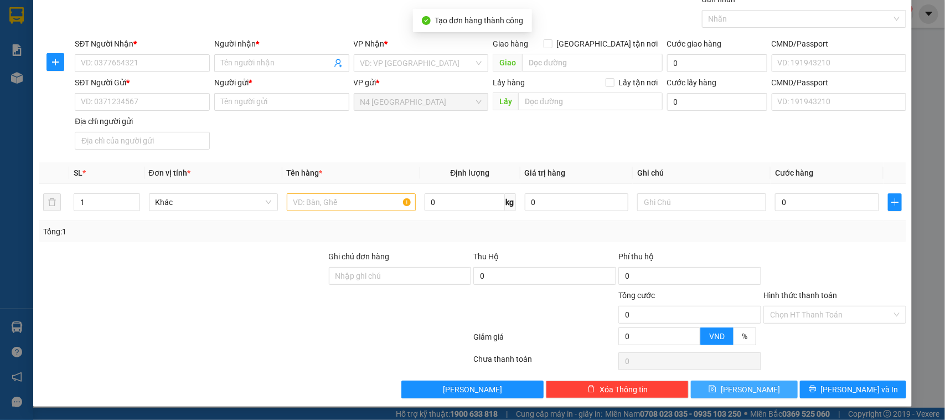
scroll to position [0, 0]
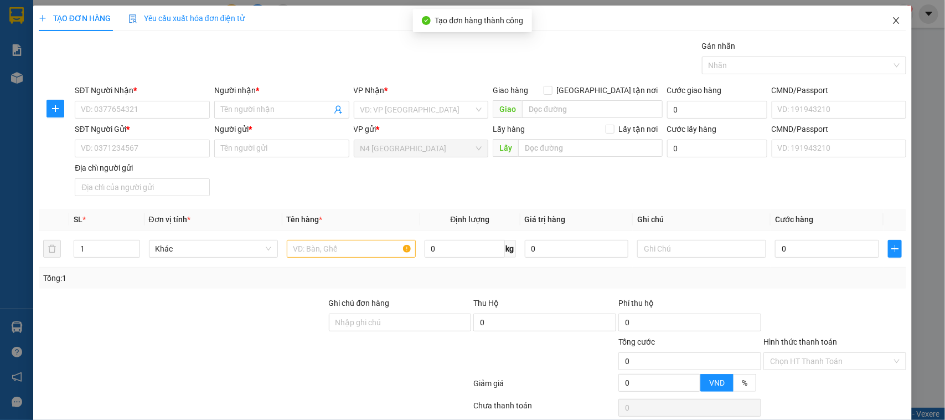
click at [893, 22] on icon "close" at bounding box center [896, 20] width 6 height 7
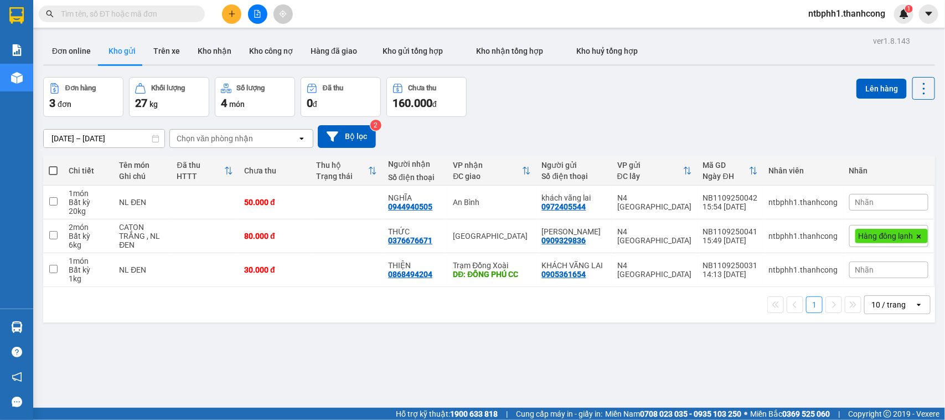
click at [231, 14] on icon "plus" at bounding box center [232, 14] width 8 height 8
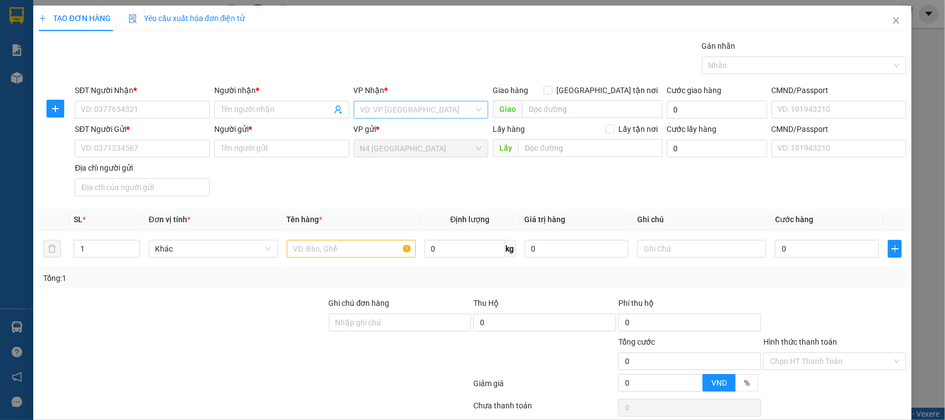
click at [402, 108] on input "search" at bounding box center [417, 109] width 114 height 17
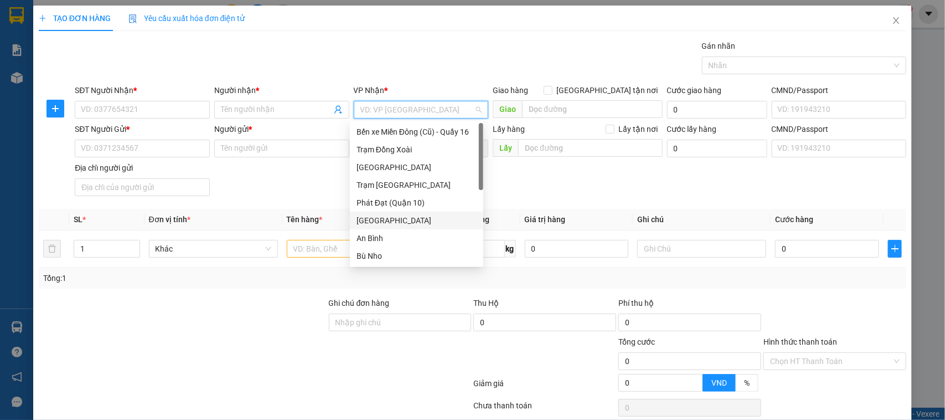
click at [372, 220] on div "[GEOGRAPHIC_DATA]" at bounding box center [416, 220] width 120 height 12
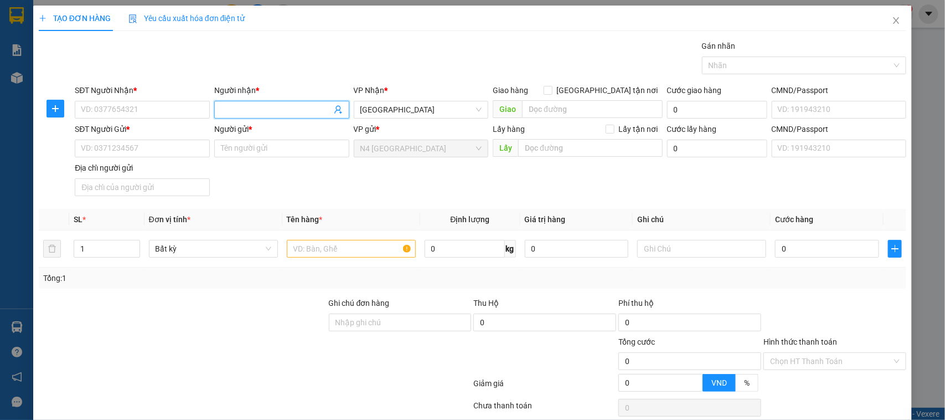
click at [227, 106] on input "Người nhận *" at bounding box center [276, 110] width 111 height 12
type input "THOA"
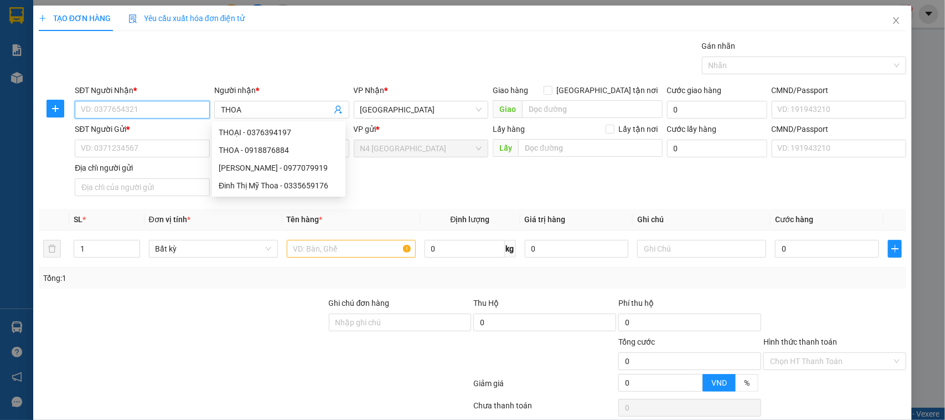
click at [140, 111] on input "SĐT Người Nhận *" at bounding box center [142, 110] width 135 height 18
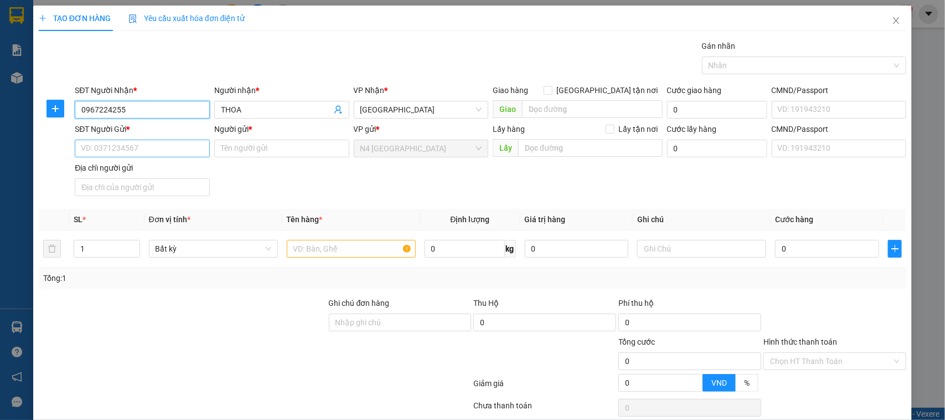
type input "0967224255"
click at [116, 151] on input "SĐT Người Gửi *" at bounding box center [142, 148] width 135 height 18
click at [248, 151] on input "Người gửi *" at bounding box center [281, 148] width 135 height 18
type input "CÔNG TY NHAT"
click at [109, 152] on input "SĐT Người Gửi *" at bounding box center [142, 148] width 135 height 18
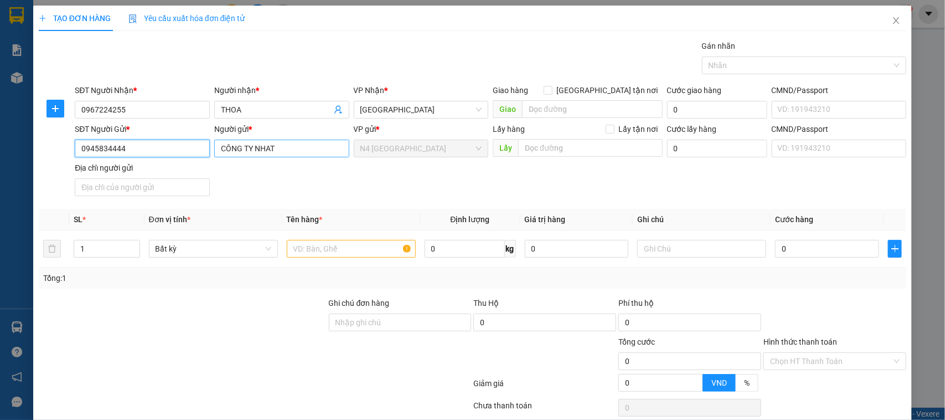
type input "0945834444"
click at [280, 151] on input "CÔNG TY NHAT" at bounding box center [281, 148] width 135 height 18
type input "CÔNG TY NHẤT NAM FOOD"
click at [471, 164] on div "SĐT Người Gửi * 0945834444 Người gửi * CÔNG TY NHẤT NAM FOOD CÔNG TY NHẤT NAM F…" at bounding box center [491, 161] width 836 height 77
click at [335, 241] on input "text" at bounding box center [351, 249] width 129 height 18
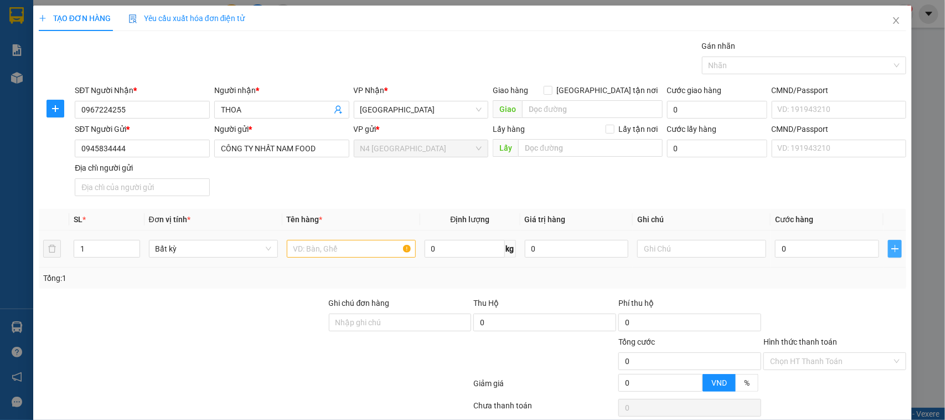
click at [891, 249] on icon "plus" at bounding box center [895, 248] width 9 height 9
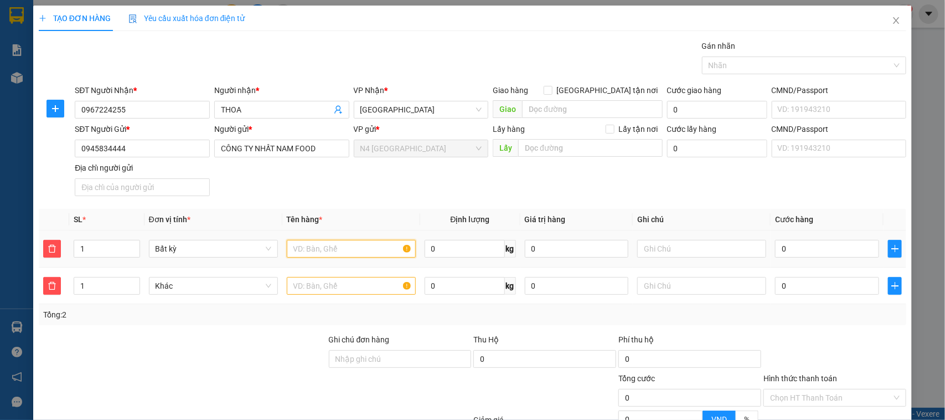
click at [328, 252] on input "text" at bounding box center [351, 249] width 129 height 18
type input "CATON NL"
click at [319, 288] on input "text" at bounding box center [351, 286] width 129 height 18
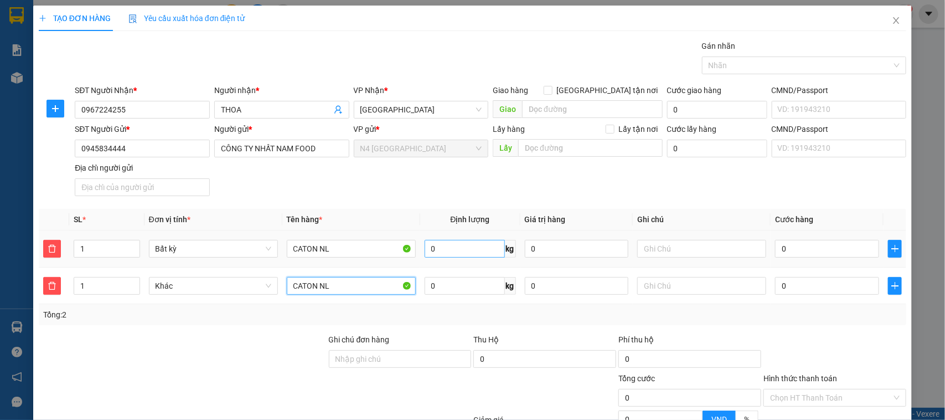
type input "CATON NL"
click at [449, 242] on input "0" at bounding box center [465, 249] width 80 height 18
type input "10"
click at [438, 289] on input "0" at bounding box center [465, 286] width 80 height 18
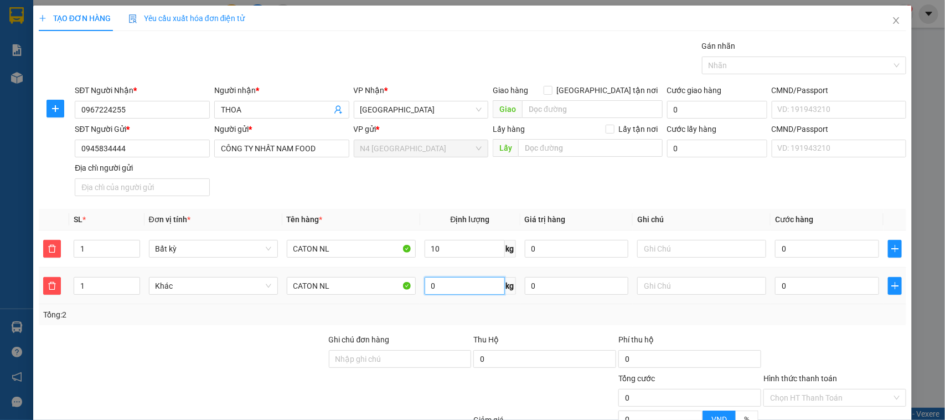
click at [438, 289] on input "0" at bounding box center [465, 286] width 80 height 18
type input "20"
type input "40.000"
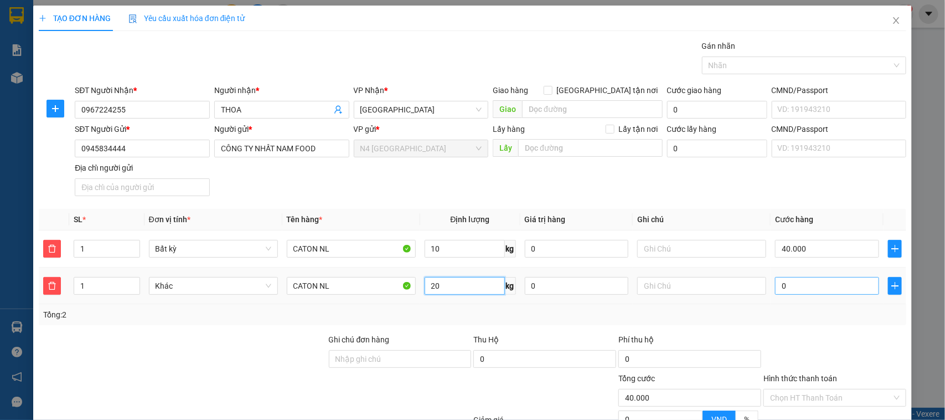
type input "20"
click at [778, 285] on input "0" at bounding box center [827, 286] width 104 height 18
type input "40.005"
type input "5"
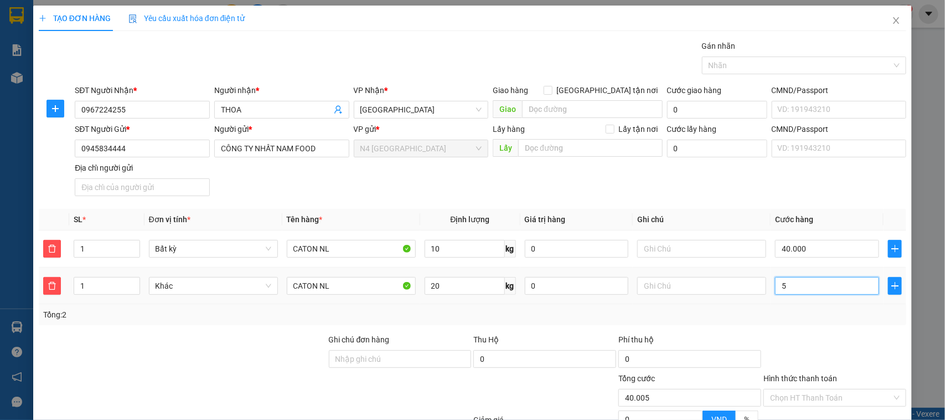
type input "40.050"
type input "500"
type input "40.500"
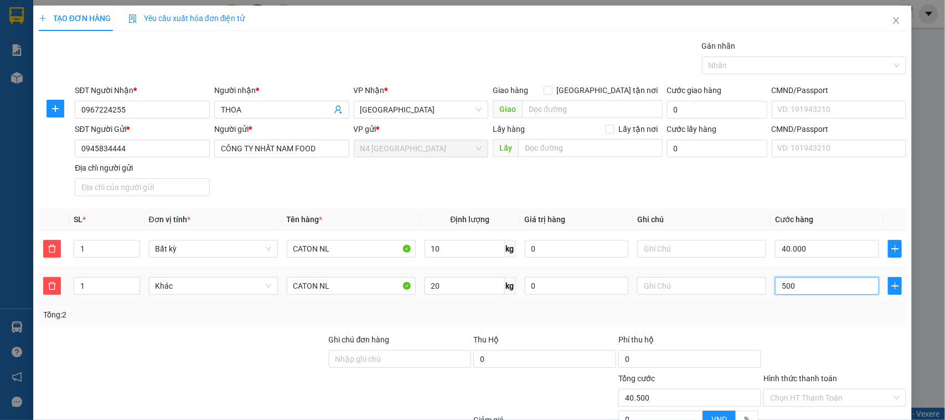
type input "5.000"
type input "45.000"
type input "90.000"
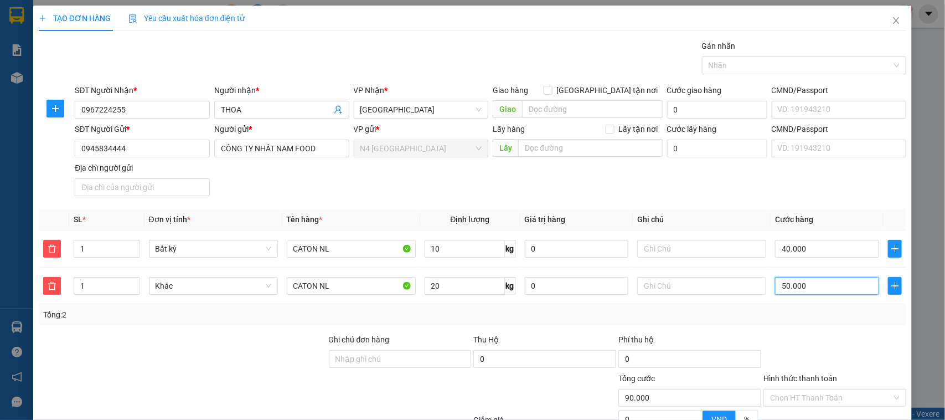
type input "50.000"
click at [823, 327] on div "Transit Pickup Surcharge Ids Transit Deliver Surcharge Ids Transit Deliver Surc…" at bounding box center [473, 260] width 868 height 441
click at [799, 67] on div at bounding box center [799, 65] width 188 height 13
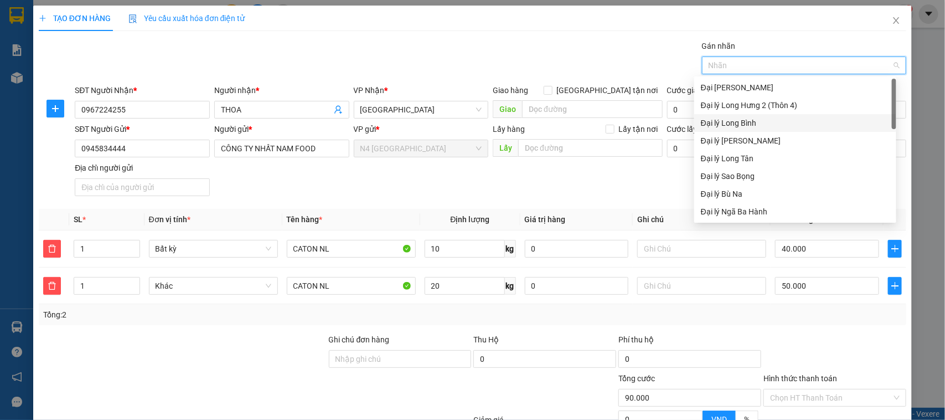
scroll to position [138, 0]
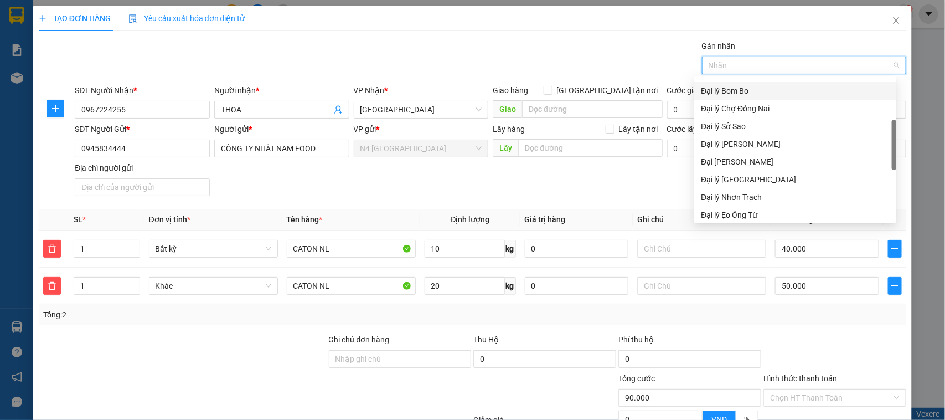
type input "D"
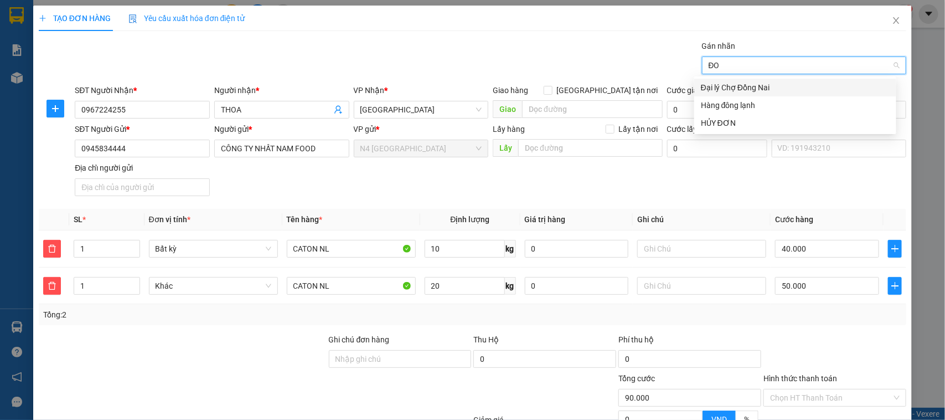
scroll to position [0, 0]
type input "ĐÔ"
click at [742, 107] on div "Hàng đông lạnh" at bounding box center [795, 105] width 189 height 12
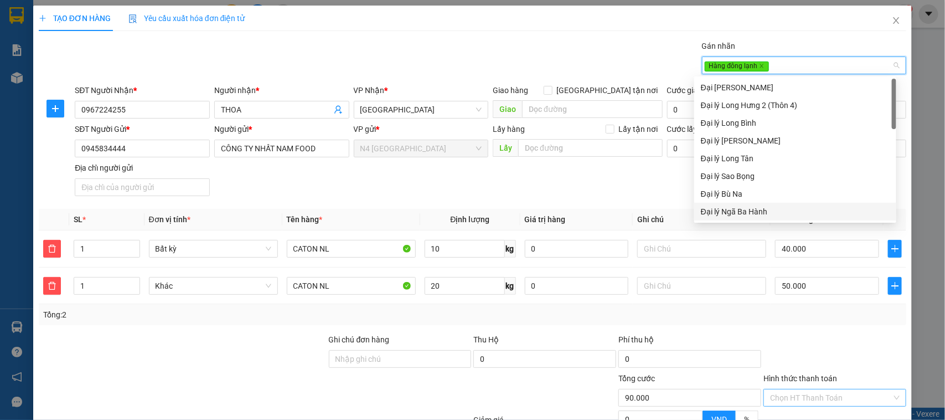
scroll to position [84, 0]
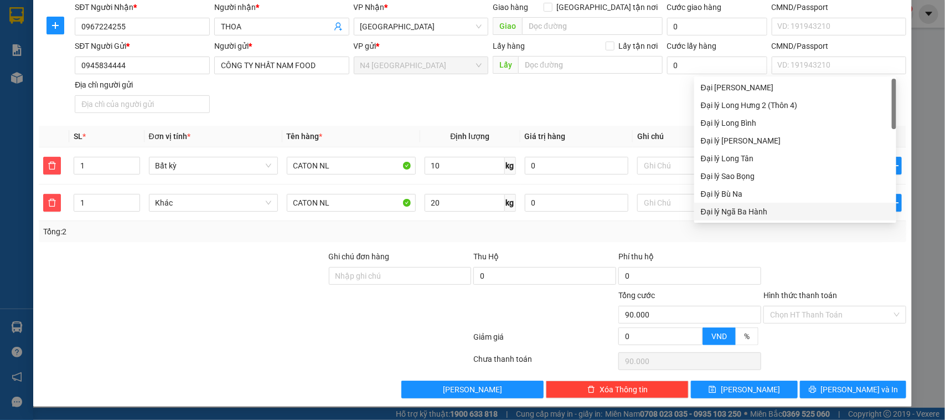
click at [762, 253] on div at bounding box center [834, 269] width 145 height 39
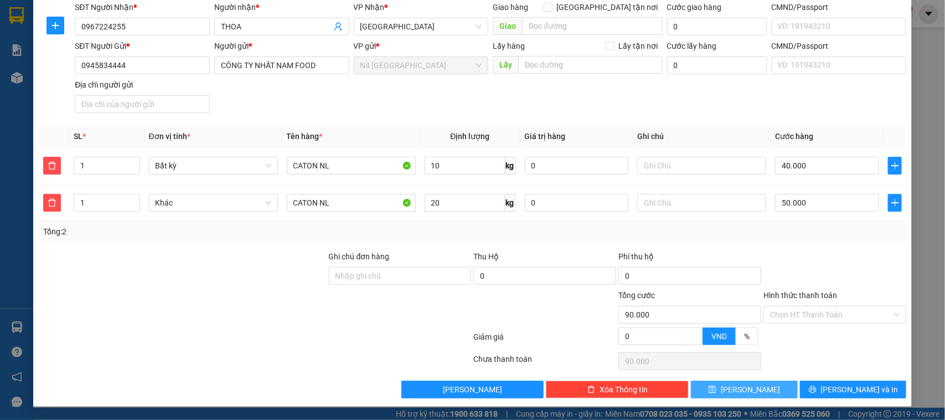
click at [744, 389] on span "[PERSON_NAME]" at bounding box center [750, 389] width 59 height 12
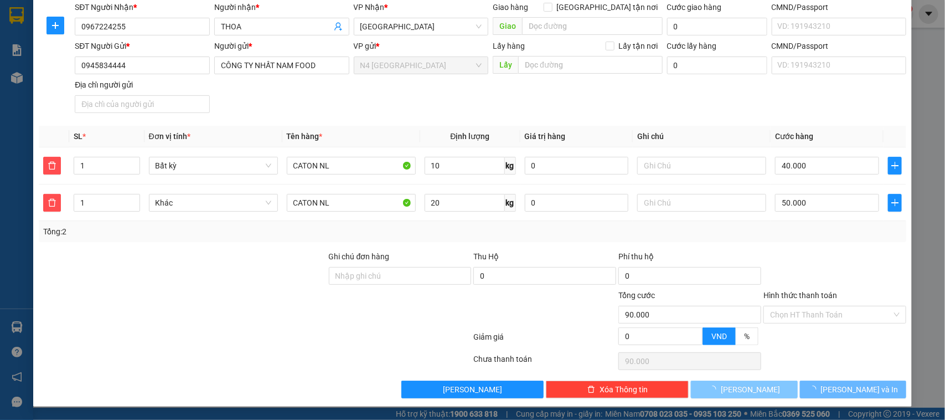
type input "0"
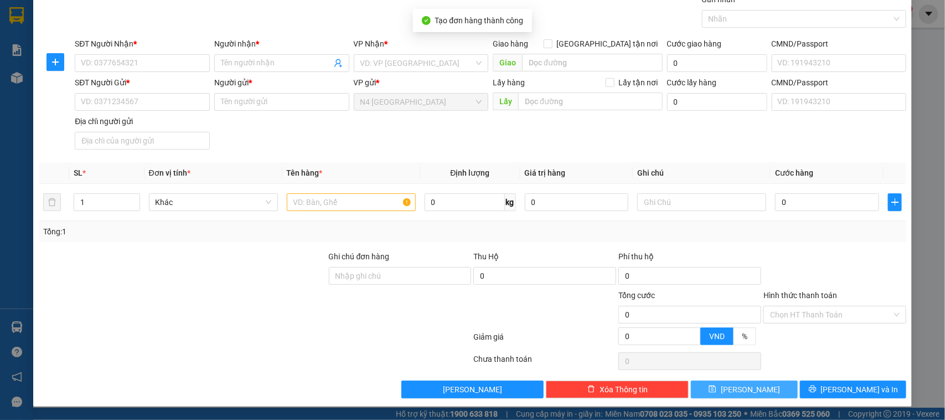
scroll to position [0, 0]
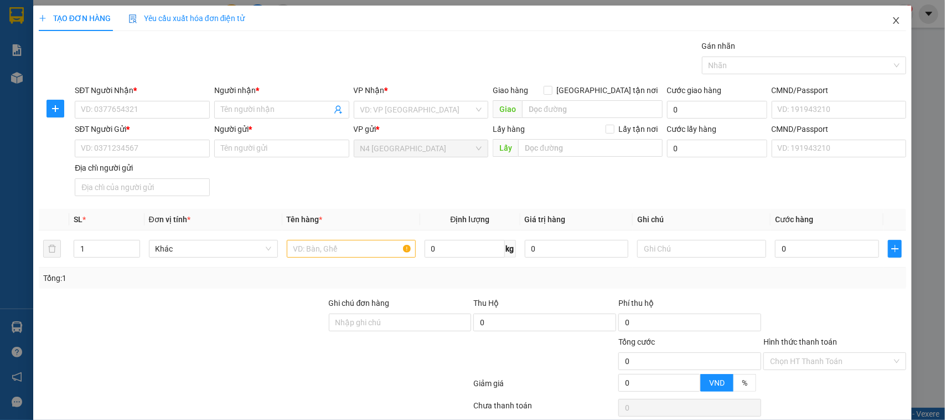
click at [892, 20] on icon "close" at bounding box center [896, 20] width 9 height 9
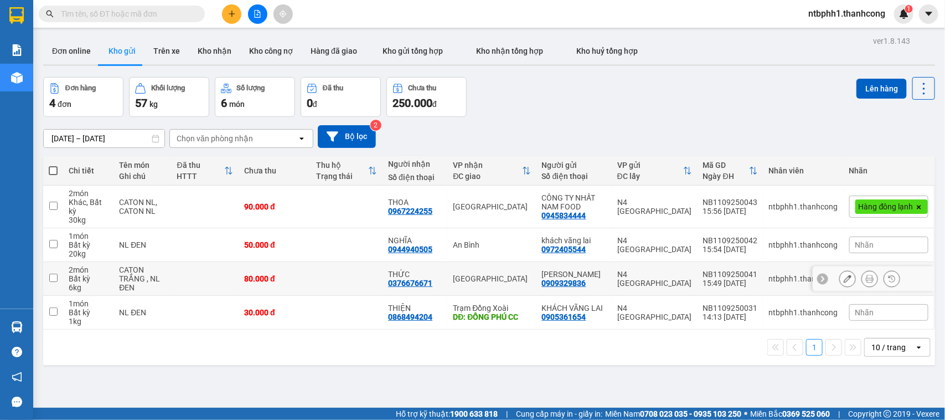
click at [53, 275] on input "checkbox" at bounding box center [53, 277] width 8 height 8
checkbox input "true"
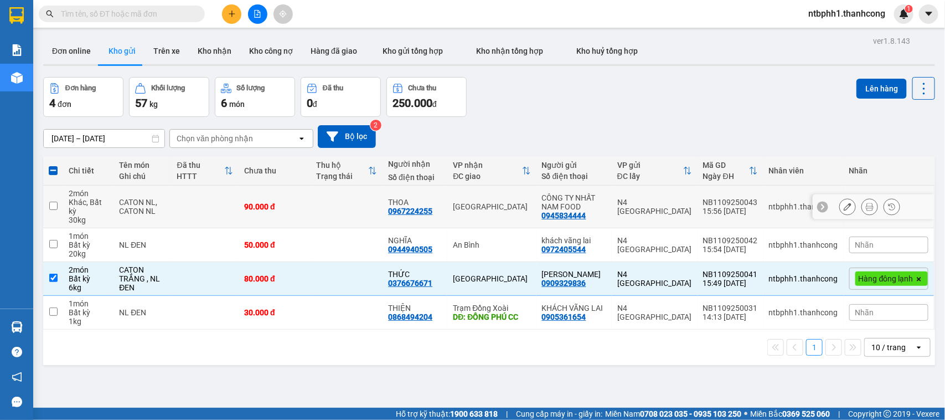
click at [54, 205] on input "checkbox" at bounding box center [53, 205] width 8 height 8
checkbox input "true"
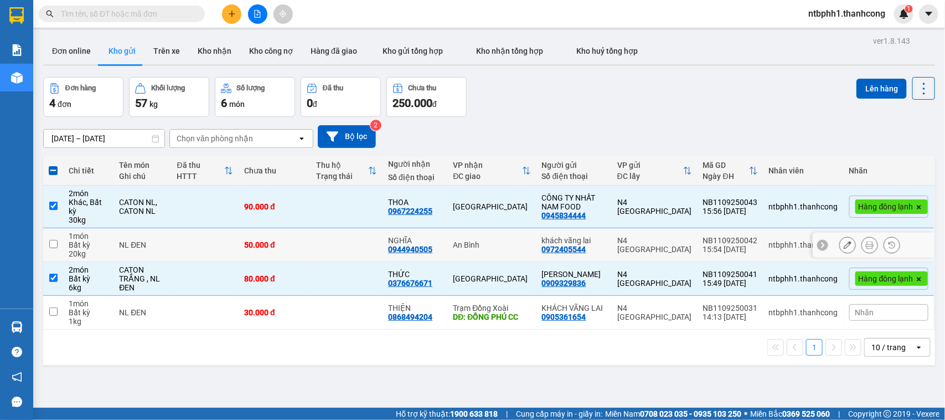
click at [53, 242] on input "checkbox" at bounding box center [53, 244] width 8 height 8
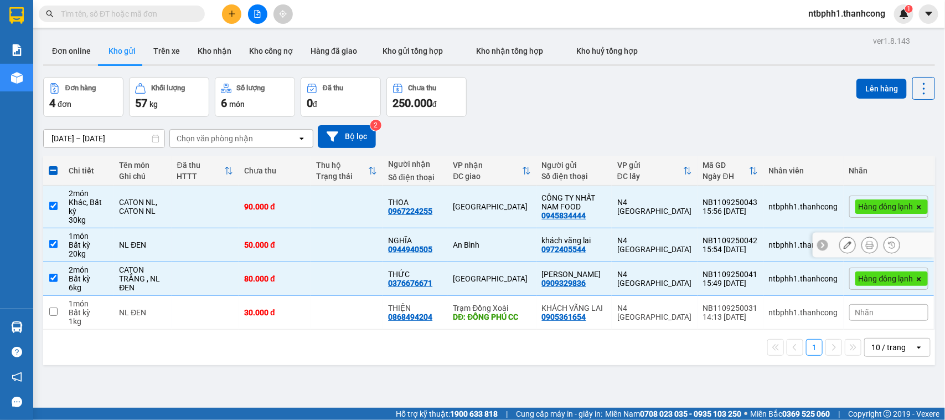
click at [51, 242] on input "checkbox" at bounding box center [53, 244] width 8 height 8
checkbox input "false"
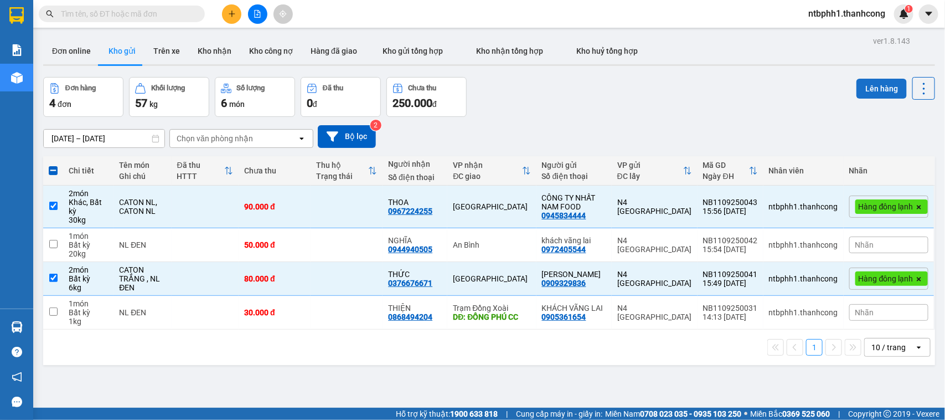
click at [872, 89] on button "Lên hàng" at bounding box center [881, 89] width 50 height 20
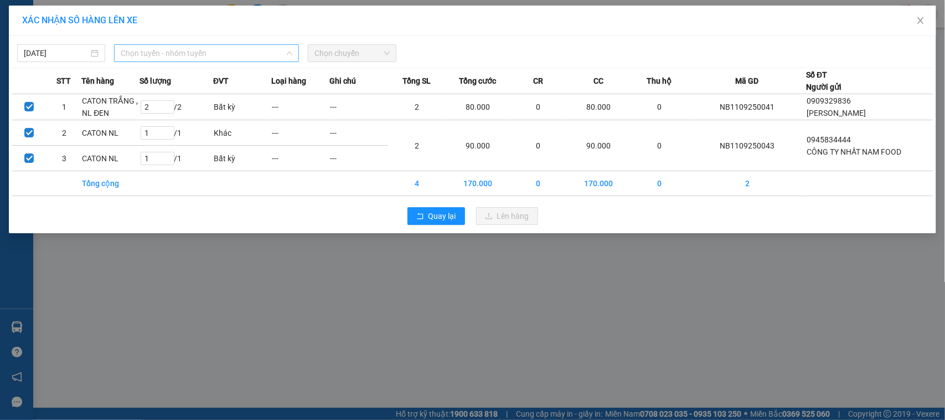
click at [177, 51] on span "Chọn tuyến - nhóm tuyến" at bounding box center [207, 53] width 172 height 17
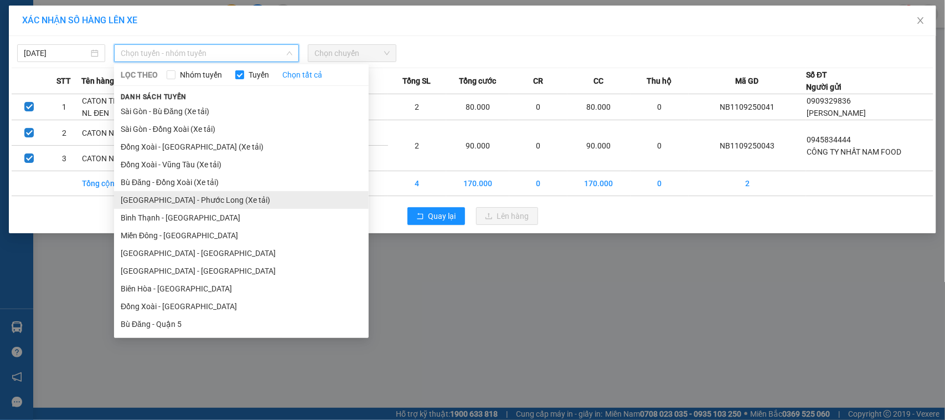
click at [180, 197] on li "[GEOGRAPHIC_DATA] - Phước Long (Xe tải)" at bounding box center [241, 200] width 255 height 18
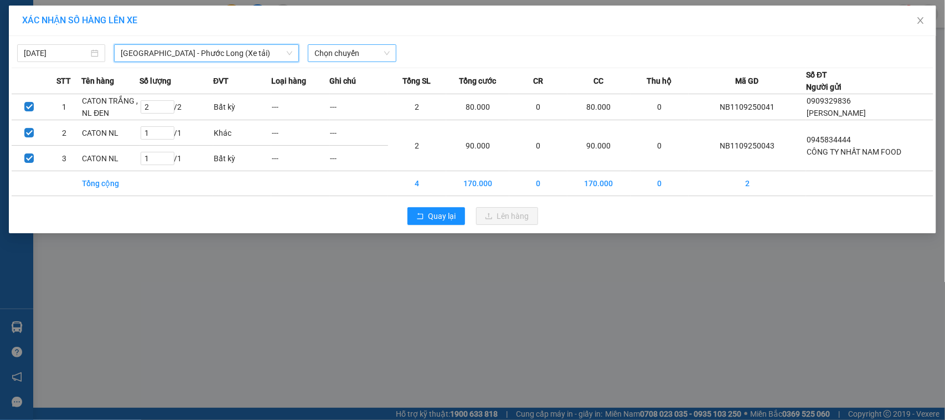
click at [329, 56] on span "Chọn chuyến" at bounding box center [351, 53] width 75 height 17
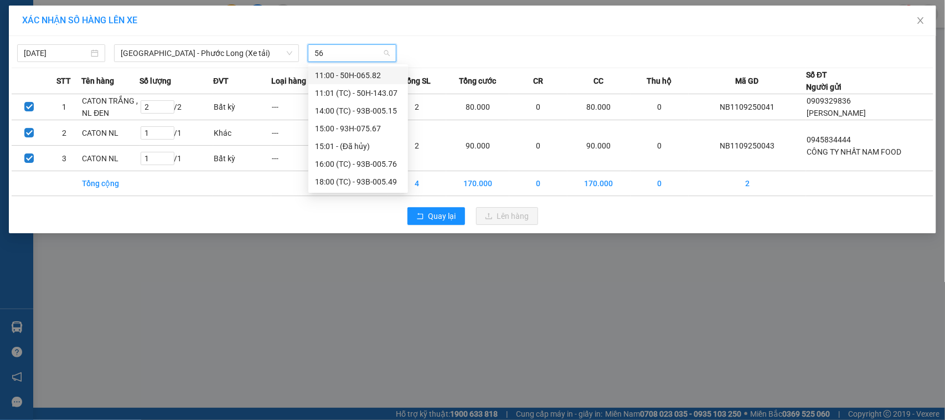
type input "567"
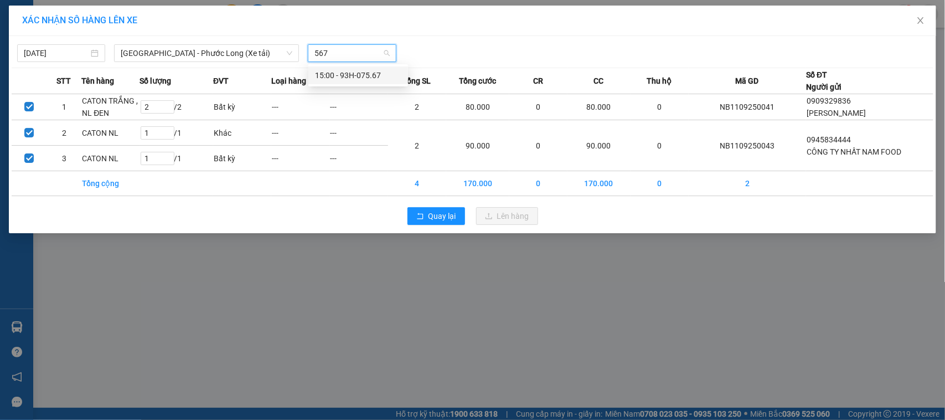
click at [347, 75] on div "15:00 - 93H-075.67" at bounding box center [358, 75] width 86 height 12
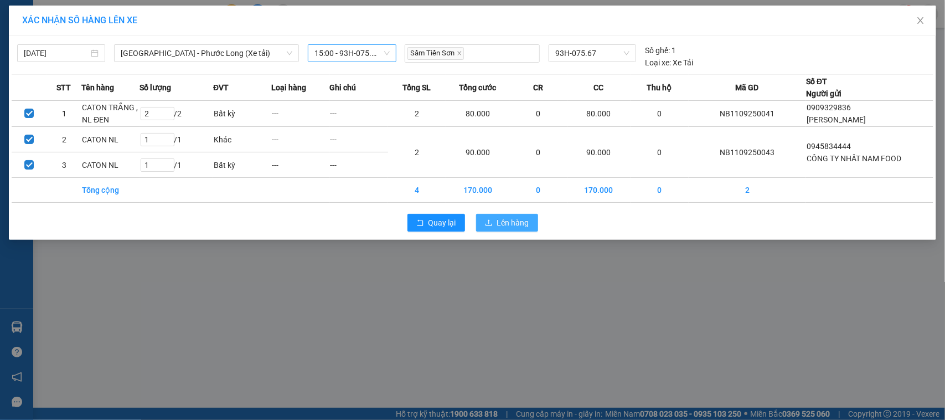
click at [497, 220] on span "Lên hàng" at bounding box center [513, 222] width 32 height 12
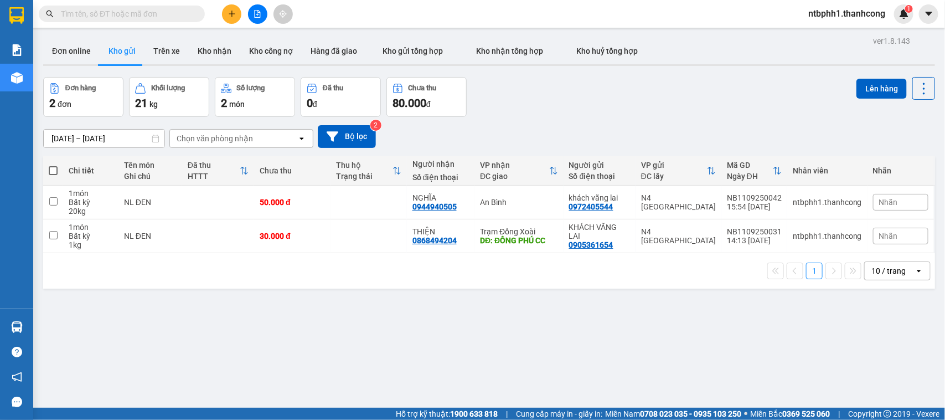
click at [120, 47] on button "Kho gửi" at bounding box center [122, 51] width 45 height 27
click at [172, 48] on button "Trên xe" at bounding box center [166, 51] width 44 height 27
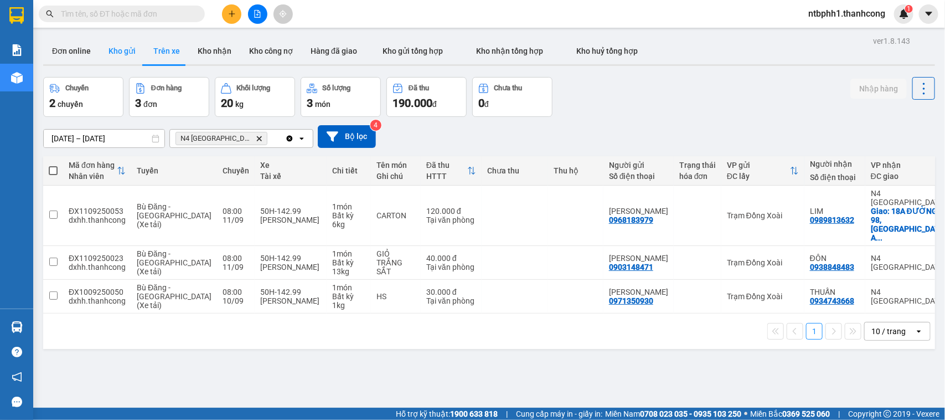
click at [123, 48] on button "Kho gửi" at bounding box center [122, 51] width 45 height 27
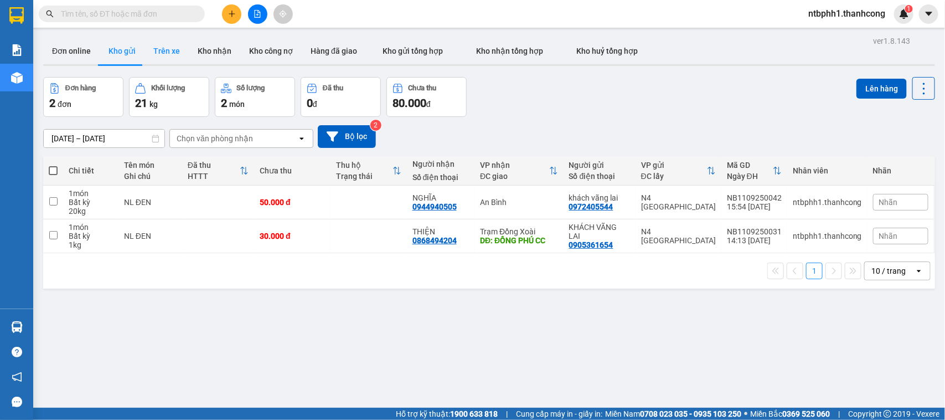
click at [168, 50] on button "Trên xe" at bounding box center [166, 51] width 44 height 27
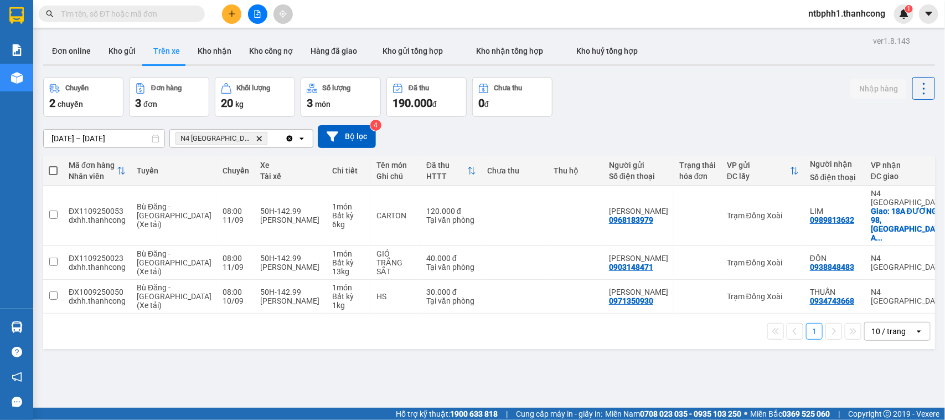
click at [257, 138] on icon "N4 Bình Phước, close by backspace" at bounding box center [259, 138] width 5 height 5
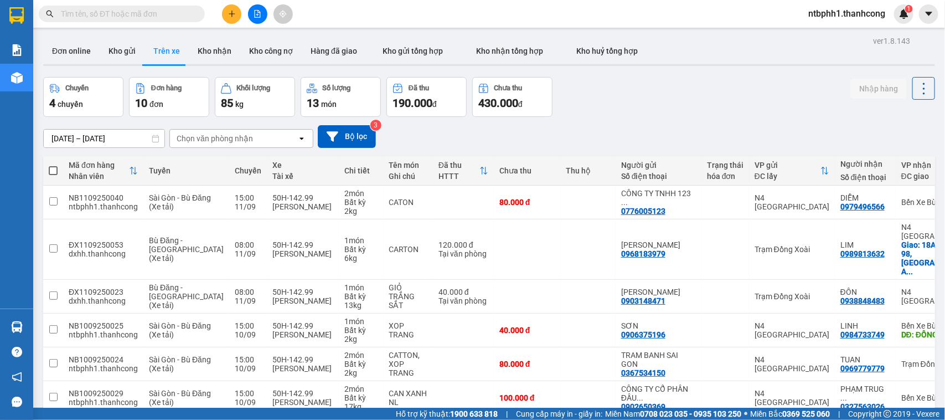
click at [54, 169] on span at bounding box center [53, 170] width 9 height 9
click at [53, 165] on input "checkbox" at bounding box center [53, 165] width 0 height 0
checkbox input "true"
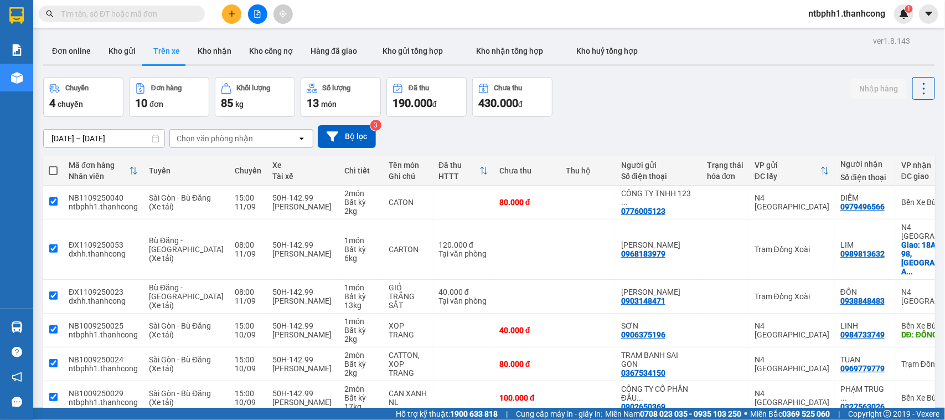
checkbox input "true"
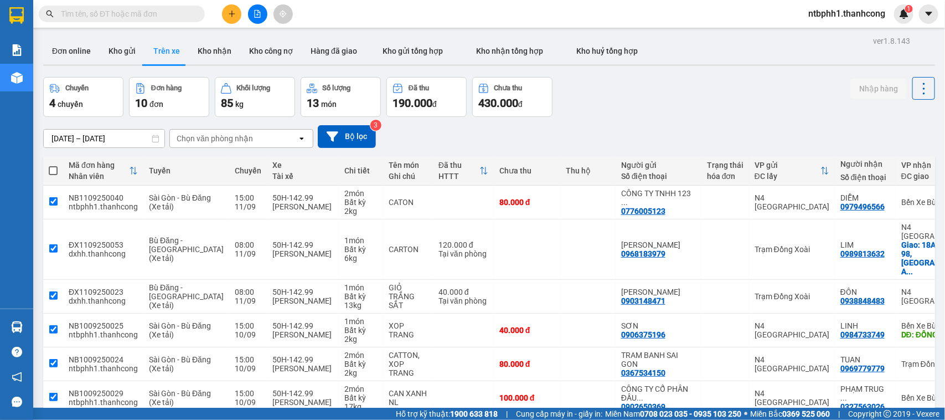
checkbox input "true"
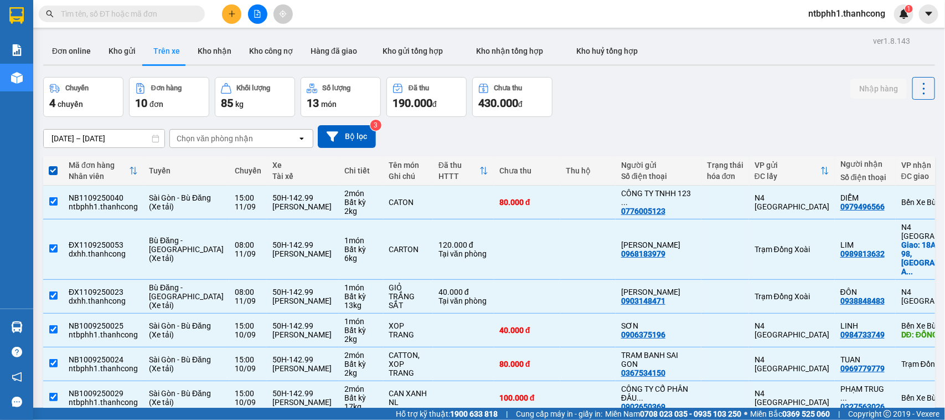
click at [54, 169] on span at bounding box center [53, 170] width 9 height 9
click at [53, 165] on input "checkbox" at bounding box center [53, 165] width 0 height 0
checkbox input "false"
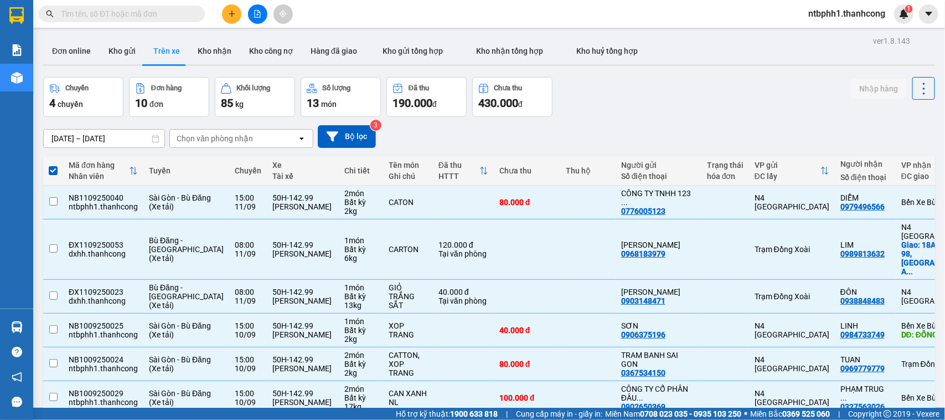
checkbox input "false"
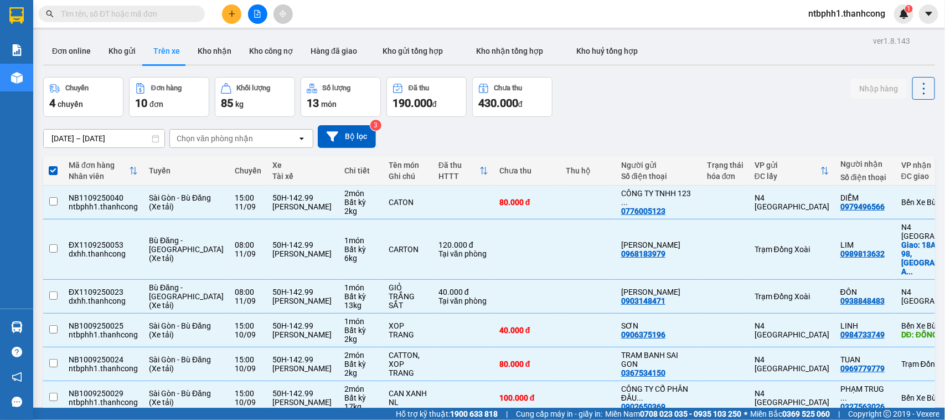
checkbox input "false"
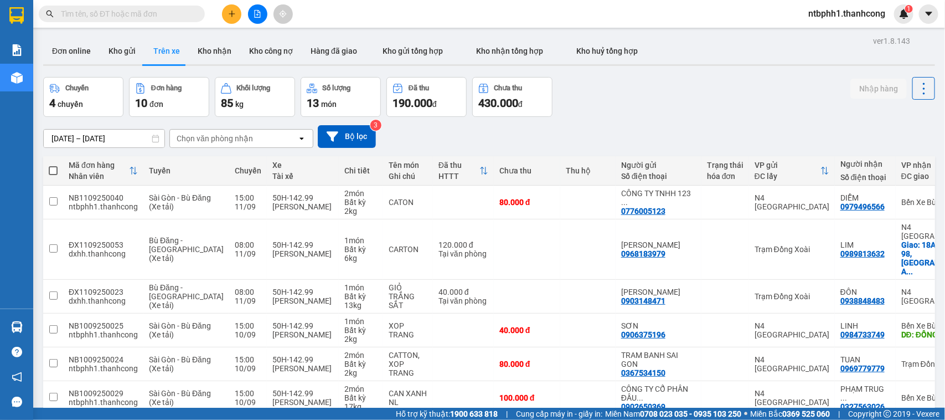
click at [54, 169] on span at bounding box center [53, 170] width 9 height 9
click at [53, 165] on input "checkbox" at bounding box center [53, 165] width 0 height 0
checkbox input "true"
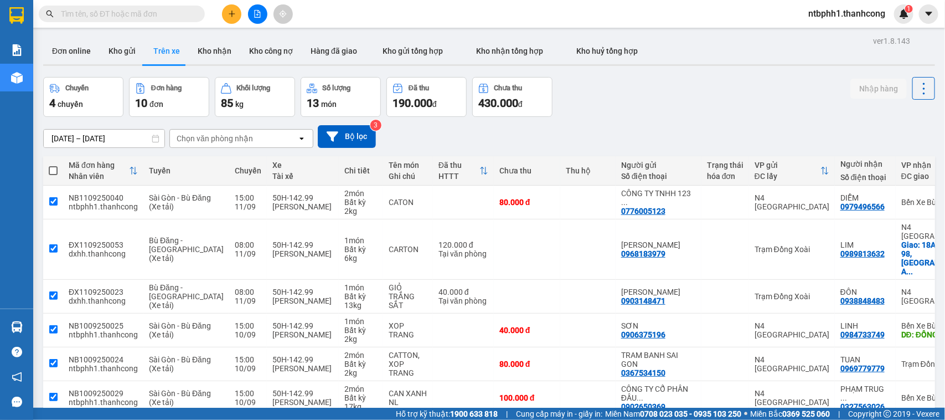
checkbox input "true"
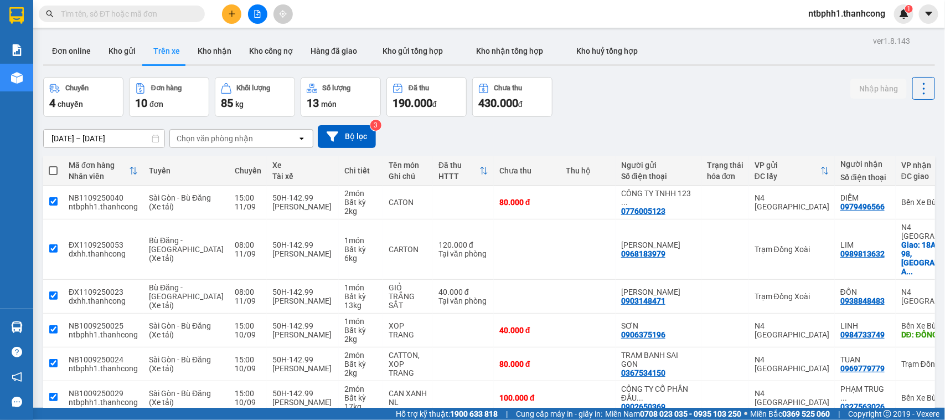
checkbox input "true"
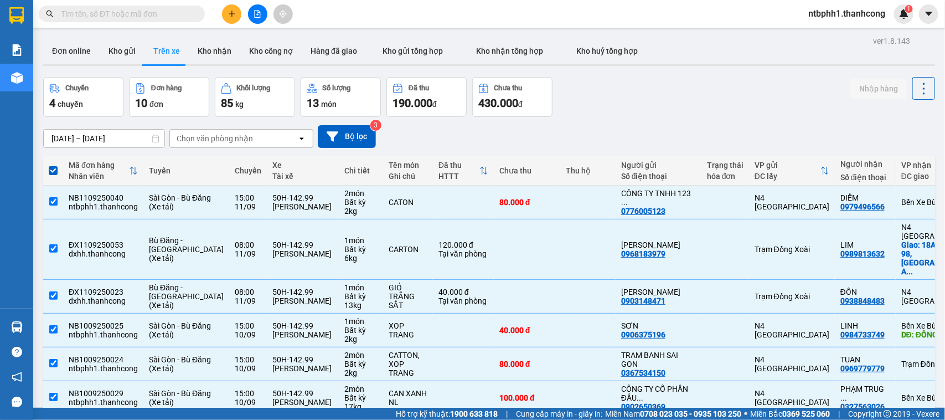
click at [54, 169] on span at bounding box center [53, 170] width 9 height 9
click at [53, 165] on input "checkbox" at bounding box center [53, 165] width 0 height 0
checkbox input "false"
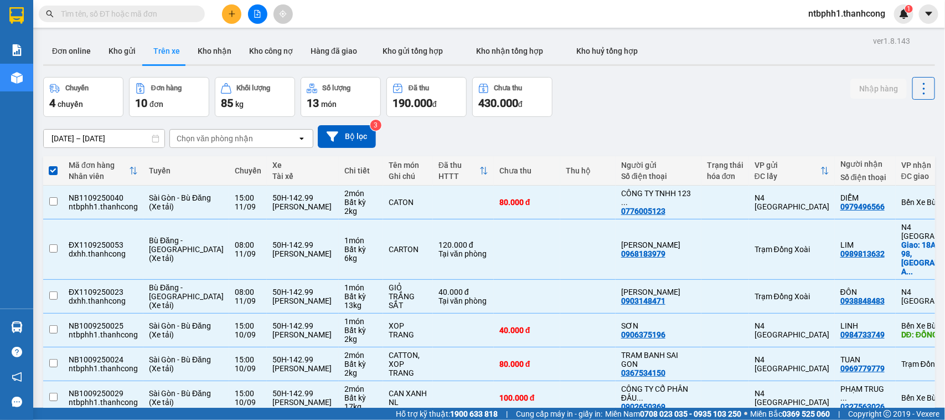
checkbox input "false"
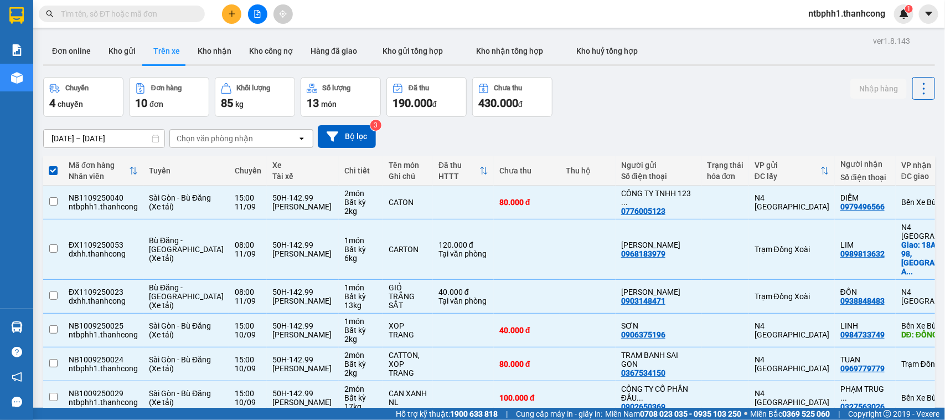
checkbox input "false"
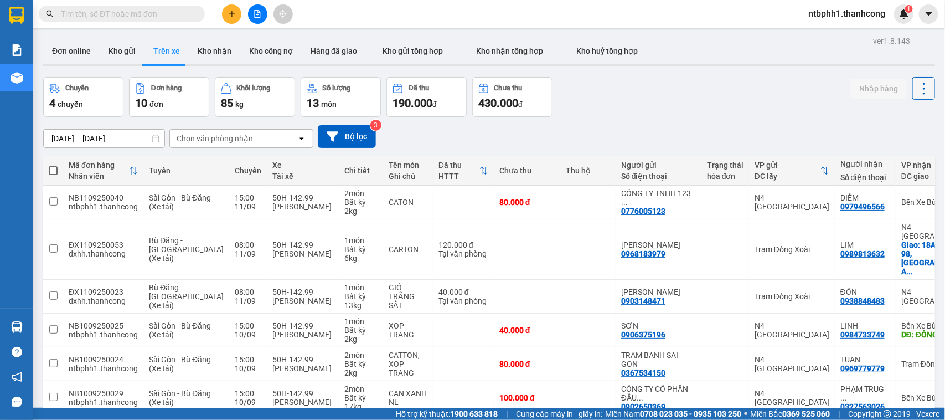
click at [916, 85] on icon at bounding box center [923, 88] width 15 height 15
click at [903, 119] on span "Làm mới" at bounding box center [897, 117] width 30 height 11
click at [120, 48] on button "Kho gửi" at bounding box center [122, 51] width 45 height 27
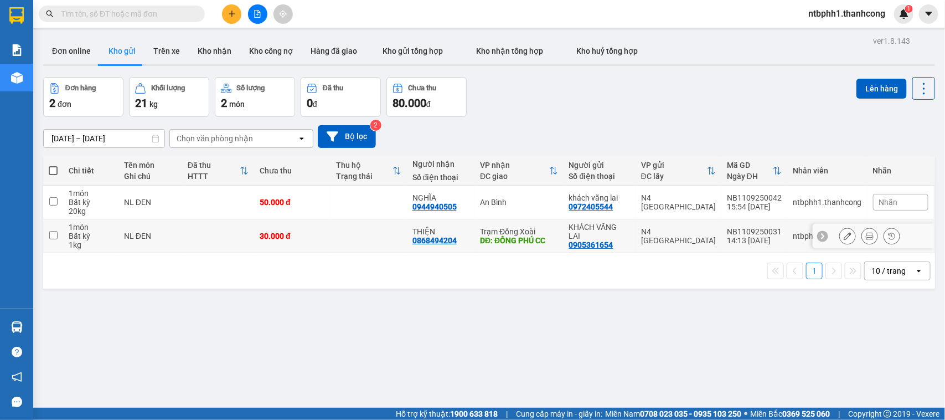
click at [53, 234] on input "checkbox" at bounding box center [53, 235] width 8 height 8
checkbox input "true"
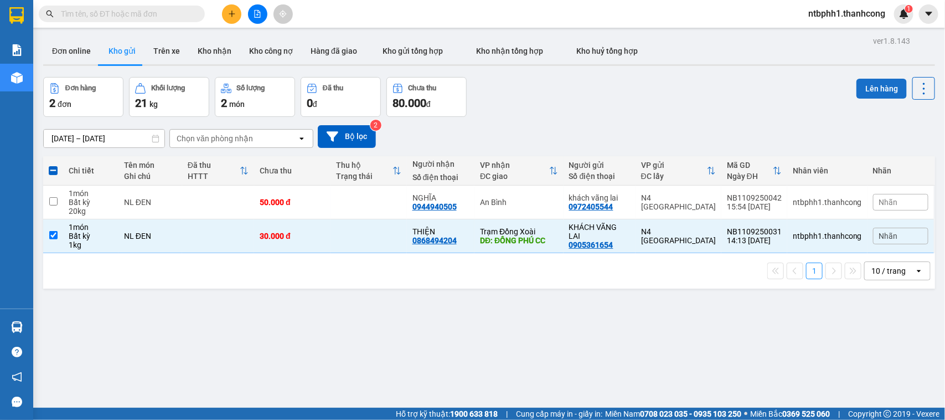
click at [872, 90] on button "Lên hàng" at bounding box center [881, 89] width 50 height 20
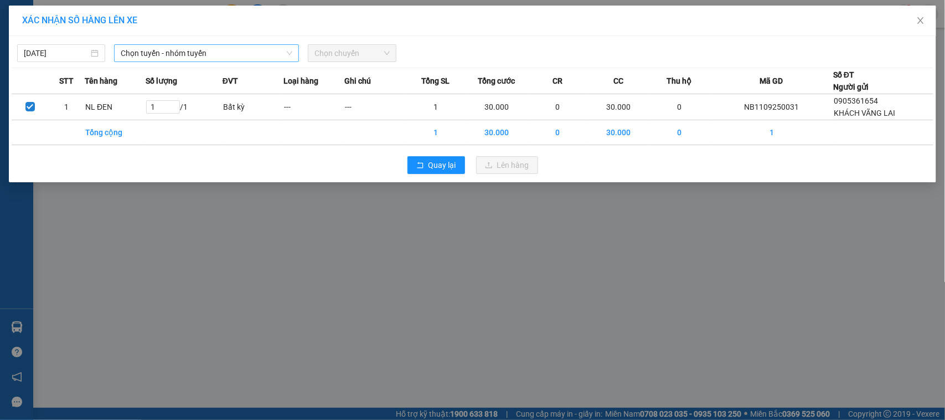
click at [232, 54] on span "Chọn tuyến - nhóm tuyến" at bounding box center [207, 53] width 172 height 17
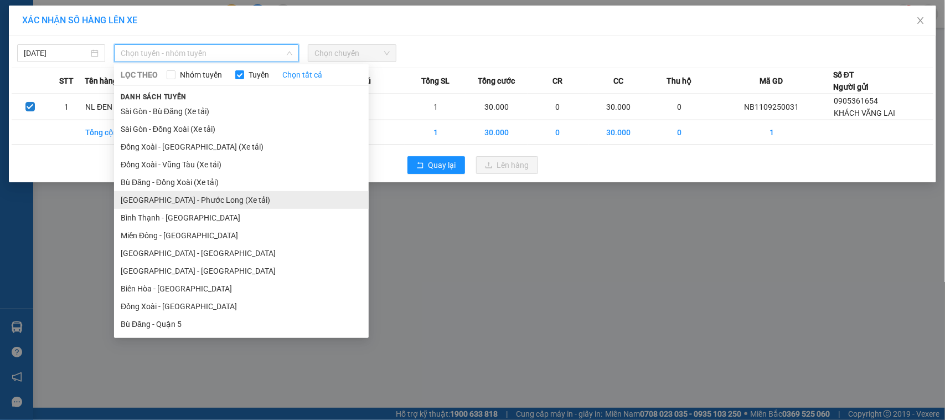
click at [176, 198] on li "[GEOGRAPHIC_DATA] - Phước Long (Xe tải)" at bounding box center [241, 200] width 255 height 18
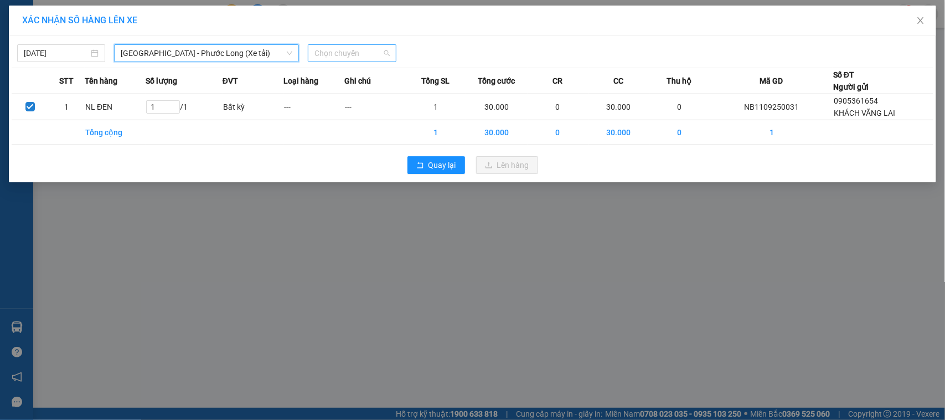
click at [333, 61] on span "Chọn chuyến" at bounding box center [351, 53] width 75 height 17
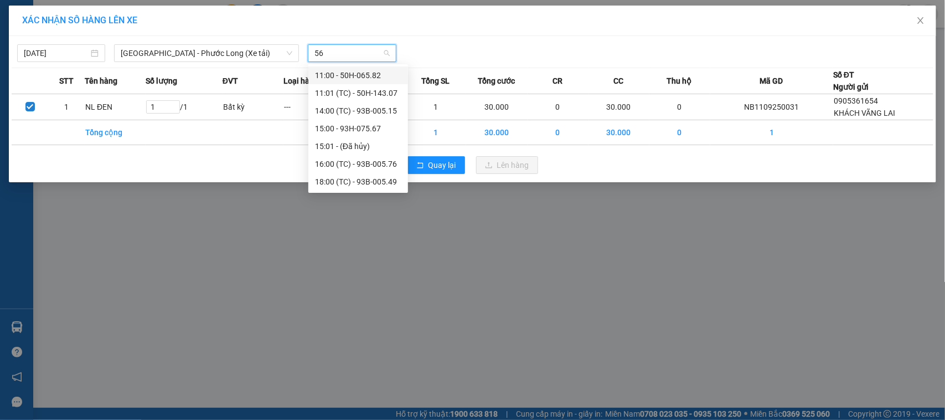
type input "567"
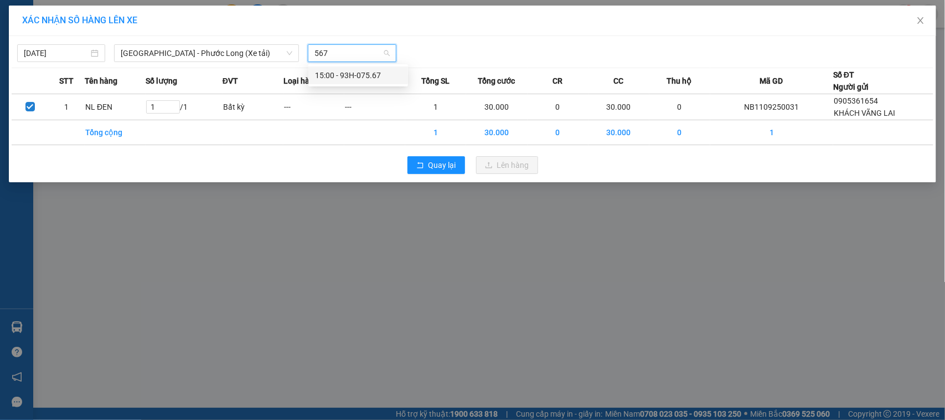
click at [376, 76] on div "15:00 - 93H-075.67" at bounding box center [358, 75] width 86 height 12
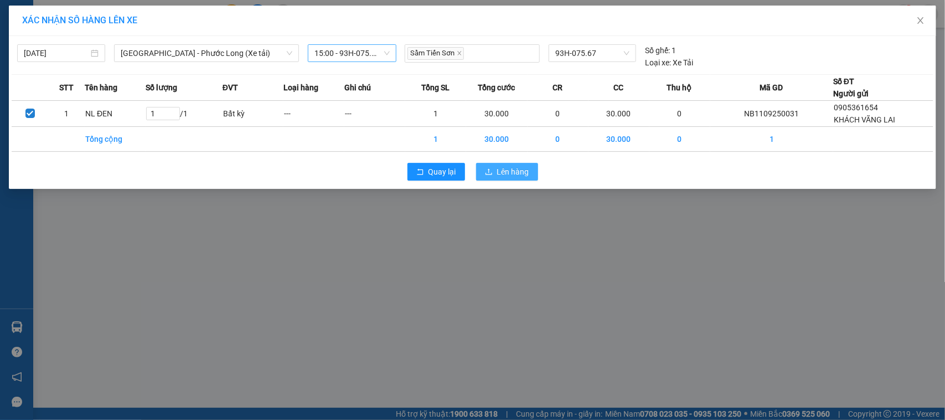
click at [506, 170] on span "Lên hàng" at bounding box center [513, 172] width 32 height 12
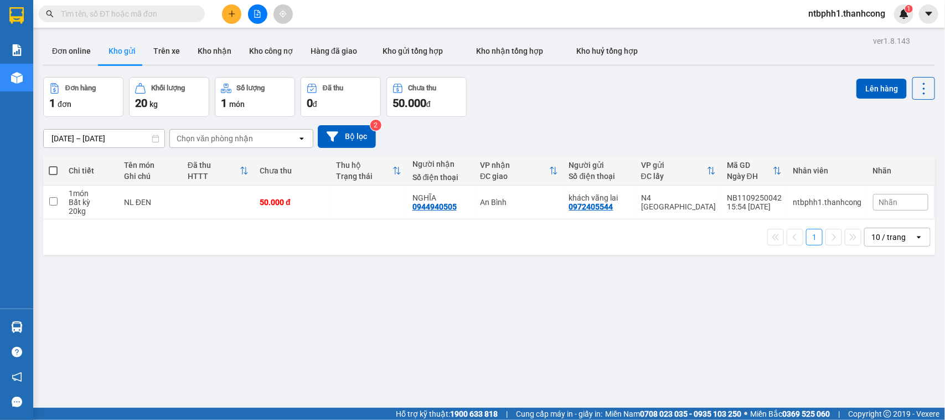
click at [132, 50] on button "Kho gửi" at bounding box center [122, 51] width 45 height 27
click at [231, 13] on icon "plus" at bounding box center [231, 14] width 1 height 6
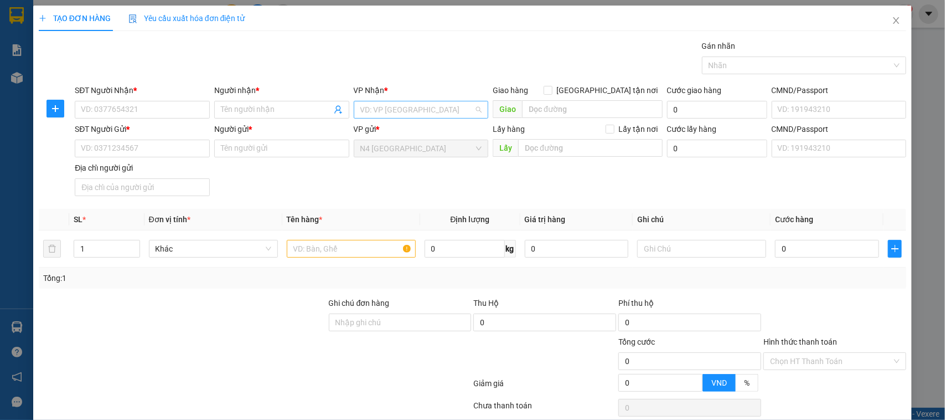
click at [413, 115] on input "search" at bounding box center [417, 109] width 114 height 17
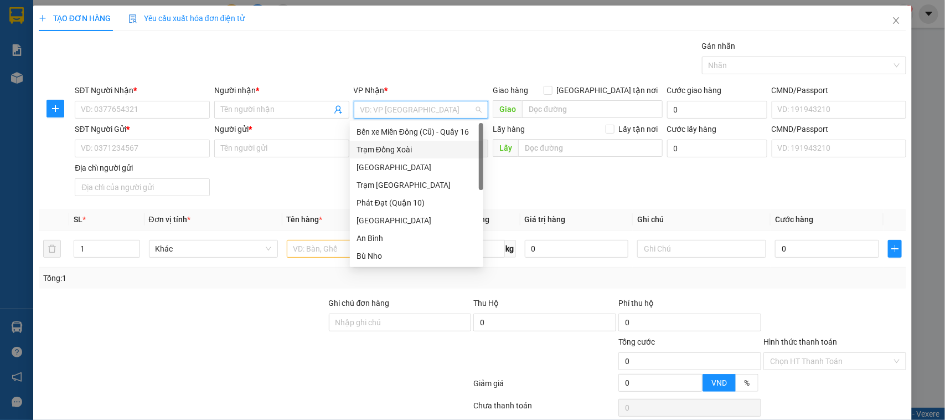
click at [395, 145] on div "Trạm Đồng Xoài" at bounding box center [416, 149] width 120 height 12
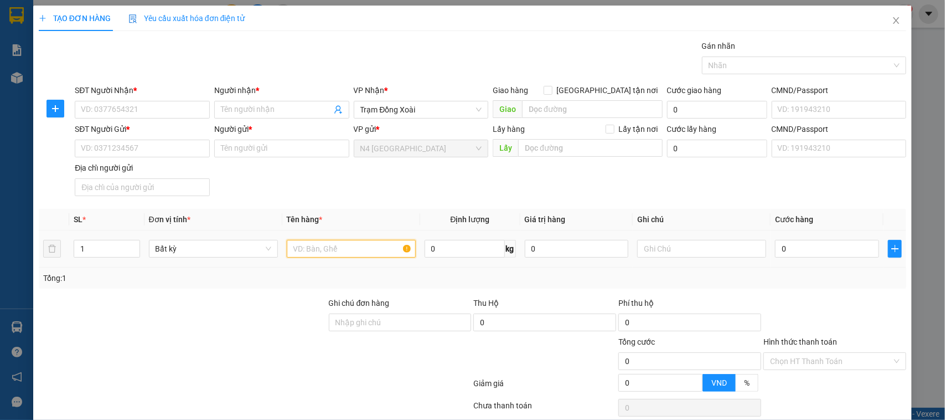
click at [329, 251] on input "text" at bounding box center [351, 249] width 129 height 18
type input "B"
type input "BAO XANH TRÒN DÀI"
click at [350, 271] on div "Tổng: 1" at bounding box center [473, 277] width 868 height 21
drag, startPoint x: 112, startPoint y: 104, endPoint x: 137, endPoint y: 104, distance: 24.9
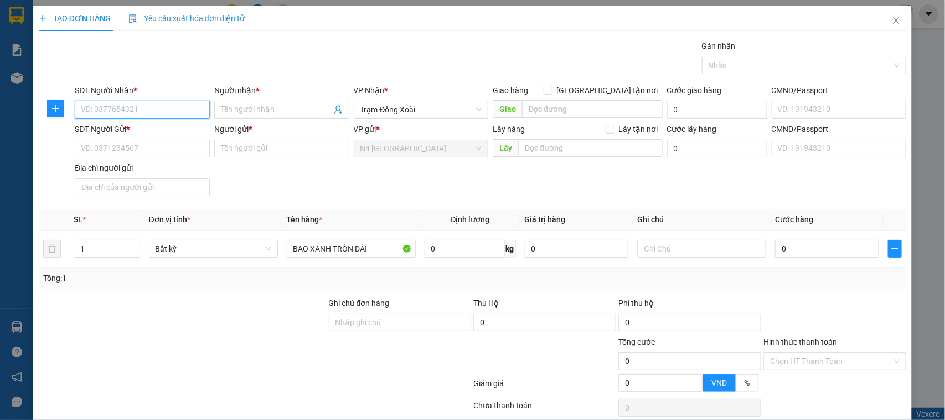
click at [137, 104] on input "SĐT Người Nhận *" at bounding box center [142, 110] width 135 height 18
type input "0973711799"
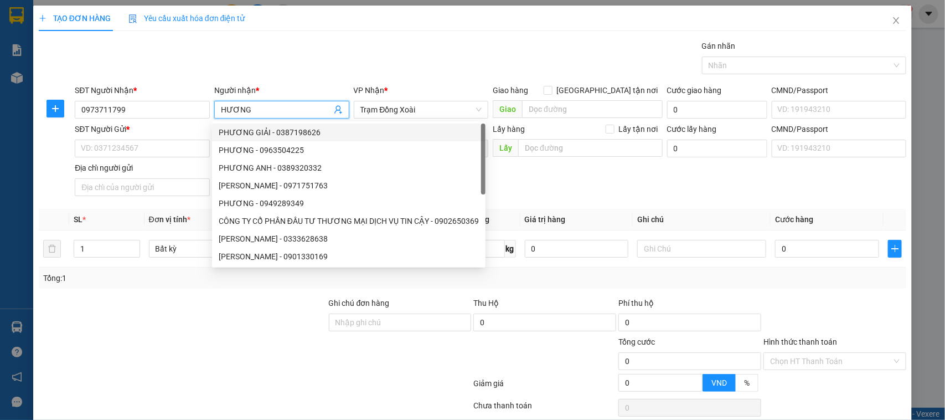
click at [278, 144] on div "PHƯƠNG GIẢI - 0387198626 PHƯƠNG - 0963504225 PHƯƠNG ANH - 0389320332 BÙI BÍCH P…" at bounding box center [348, 211] width 273 height 177
type input "HƯƠNG"
click at [216, 303] on div at bounding box center [183, 316] width 290 height 39
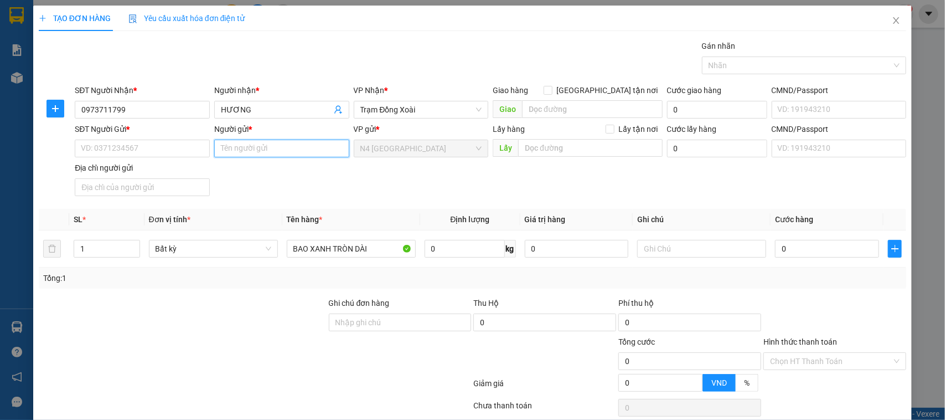
click at [230, 145] on input "Người gửi *" at bounding box center [281, 148] width 135 height 18
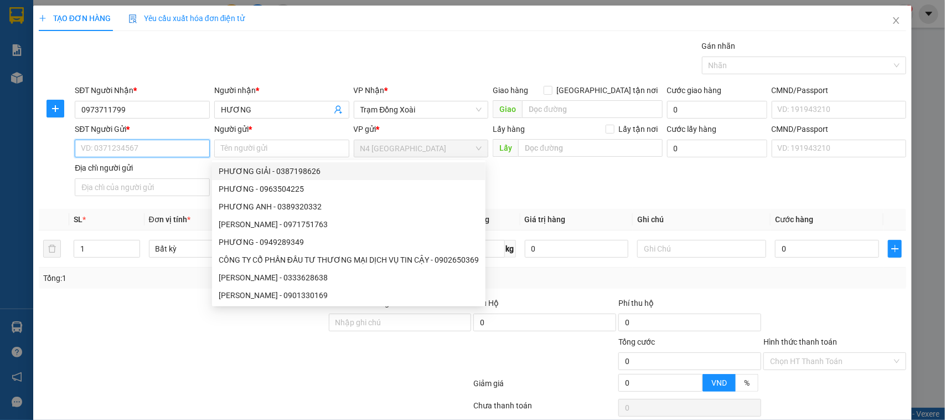
click at [164, 150] on input "SĐT Người Gửi *" at bounding box center [142, 148] width 135 height 18
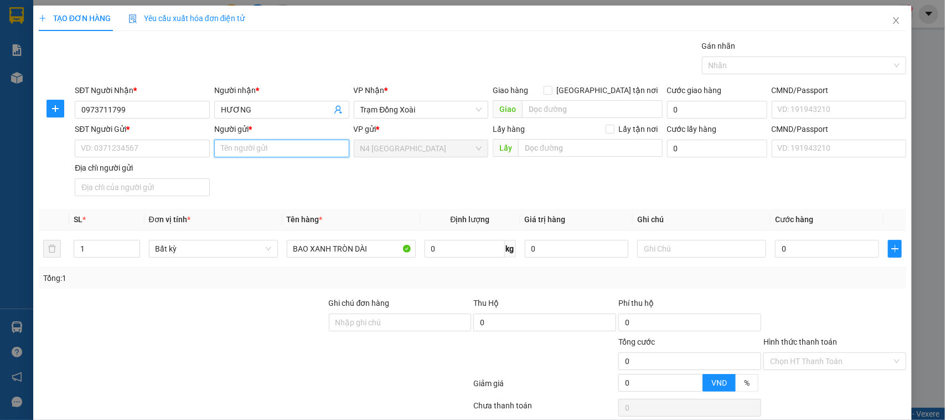
click at [231, 149] on input "Người gửi *" at bounding box center [281, 148] width 135 height 18
type input "[PERSON_NAME] [PERSON_NAME]"
click at [133, 156] on input "SĐT Người Gửi *" at bounding box center [142, 148] width 135 height 18
drag, startPoint x: 367, startPoint y: 245, endPoint x: 275, endPoint y: 254, distance: 92.3
click at [270, 255] on tr "1 Bất kỳ BAO XANH TRÒN DÀI 0 kg 0 0" at bounding box center [473, 248] width 868 height 37
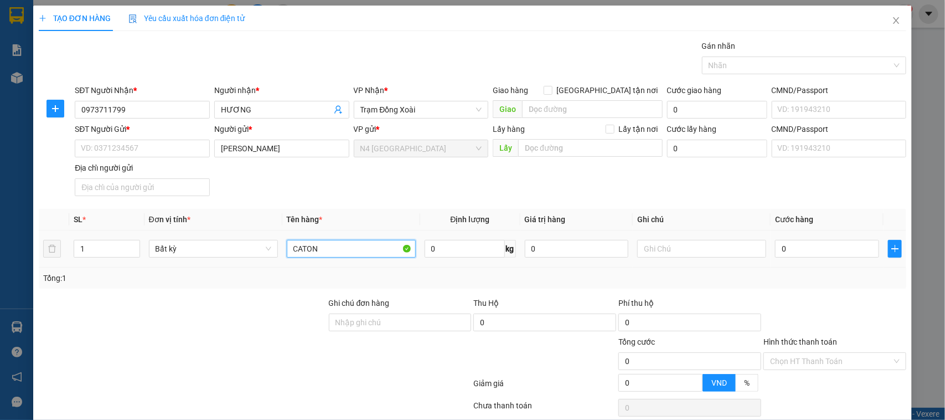
type input "CATON"
click at [102, 250] on input "1" at bounding box center [106, 248] width 65 height 17
drag, startPoint x: 100, startPoint y: 250, endPoint x: 70, endPoint y: 251, distance: 29.9
click at [70, 251] on td "12" at bounding box center [106, 248] width 75 height 37
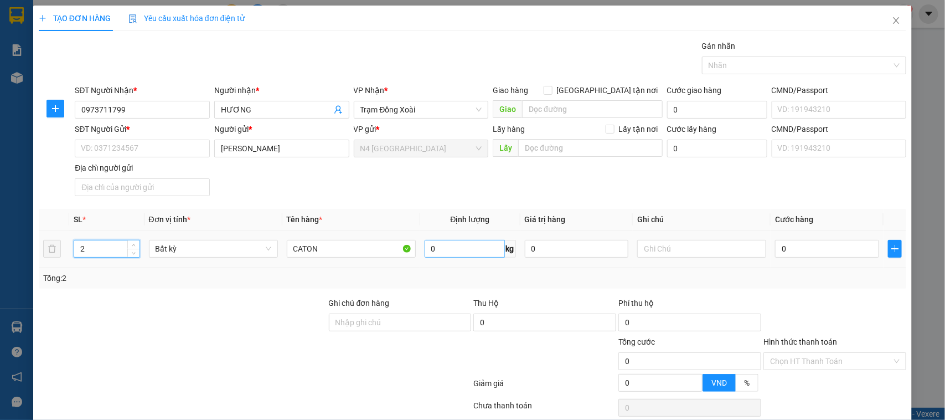
type input "2"
click at [435, 252] on input "0" at bounding box center [465, 249] width 80 height 18
type input "10"
click at [432, 357] on div at bounding box center [400, 354] width 145 height 39
type input "80.000"
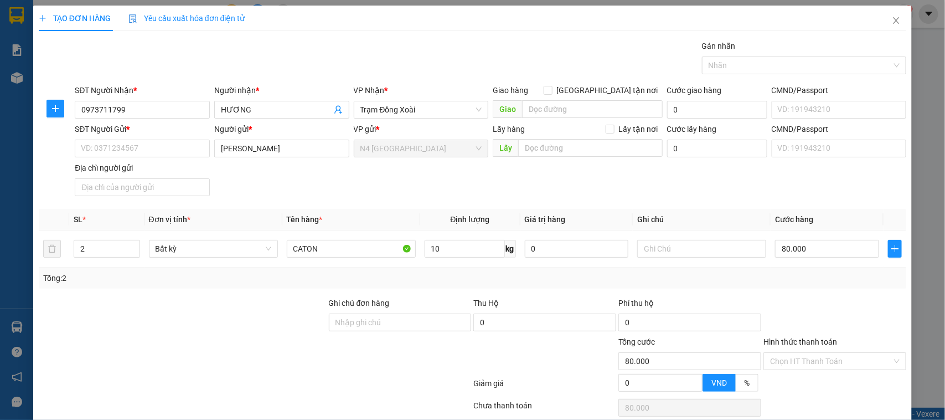
type input "80.000"
click at [143, 148] on input "SĐT Người Gửi *" at bounding box center [142, 148] width 135 height 18
paste input "0906.761.207"
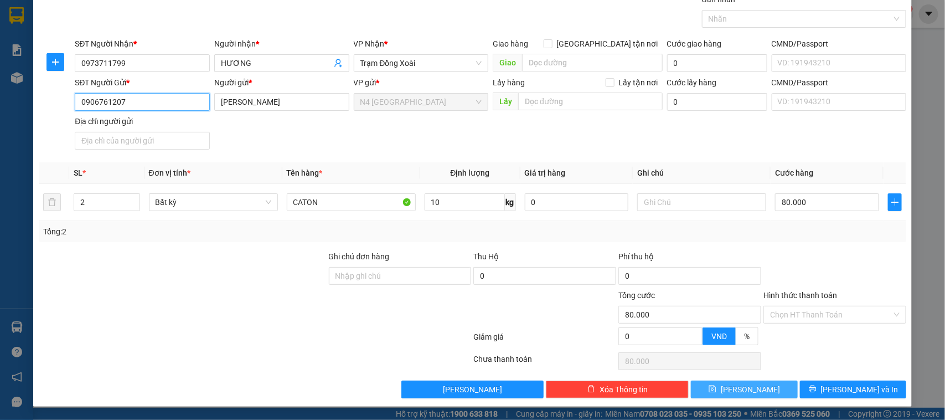
type input "0906761207"
click at [720, 385] on button "Lưu" at bounding box center [744, 389] width 106 height 18
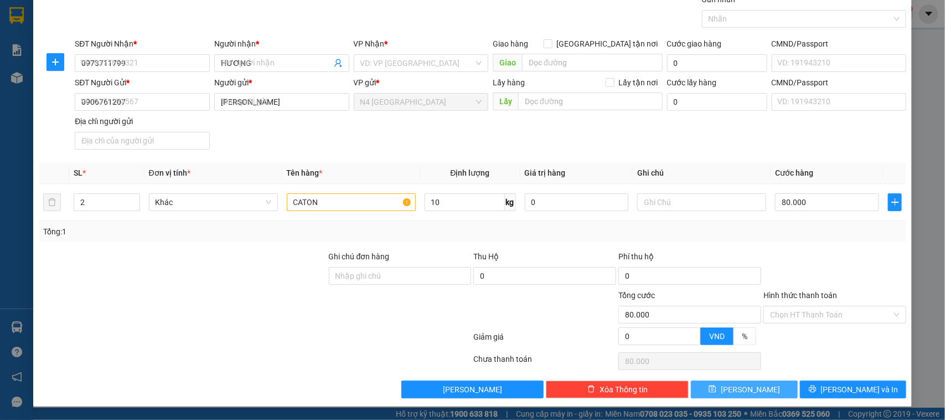
type input "1"
type input "0"
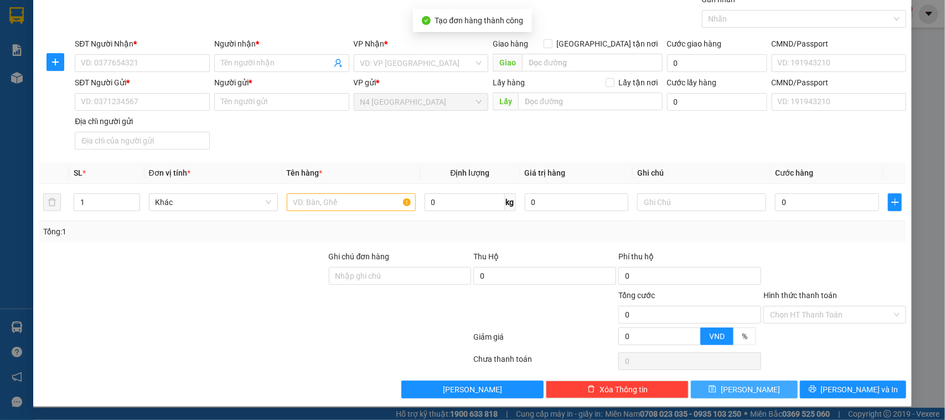
scroll to position [0, 0]
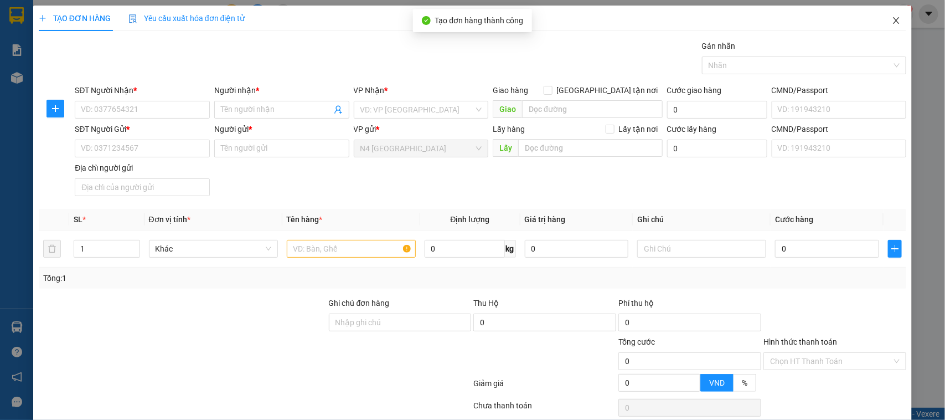
click at [893, 20] on icon "close" at bounding box center [896, 20] width 6 height 7
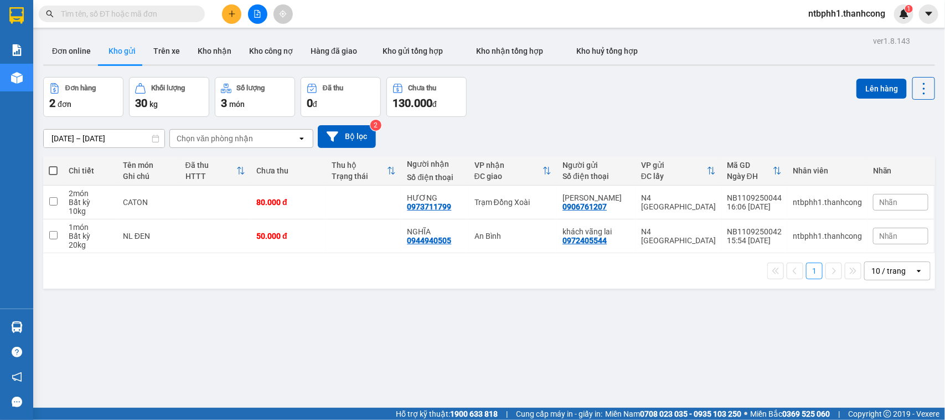
click at [120, 47] on button "Kho gửi" at bounding box center [122, 51] width 45 height 27
click at [231, 15] on icon "plus" at bounding box center [231, 14] width 1 height 6
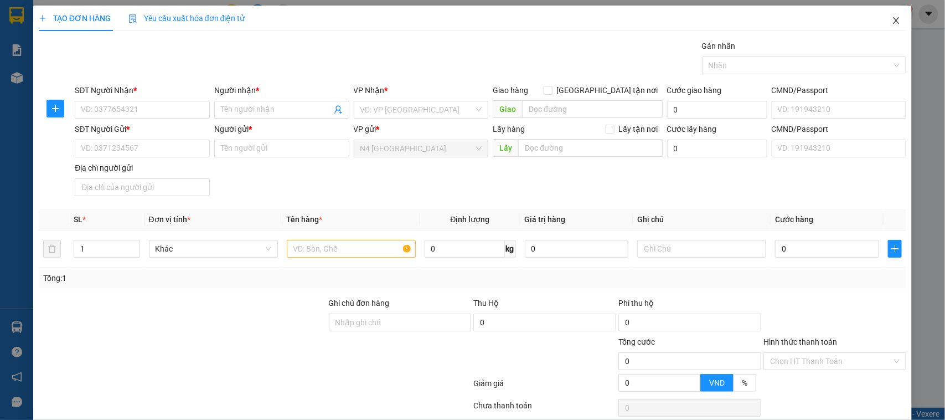
click at [892, 21] on icon "close" at bounding box center [896, 20] width 9 height 9
